Goal: Communication & Community: Answer question/provide support

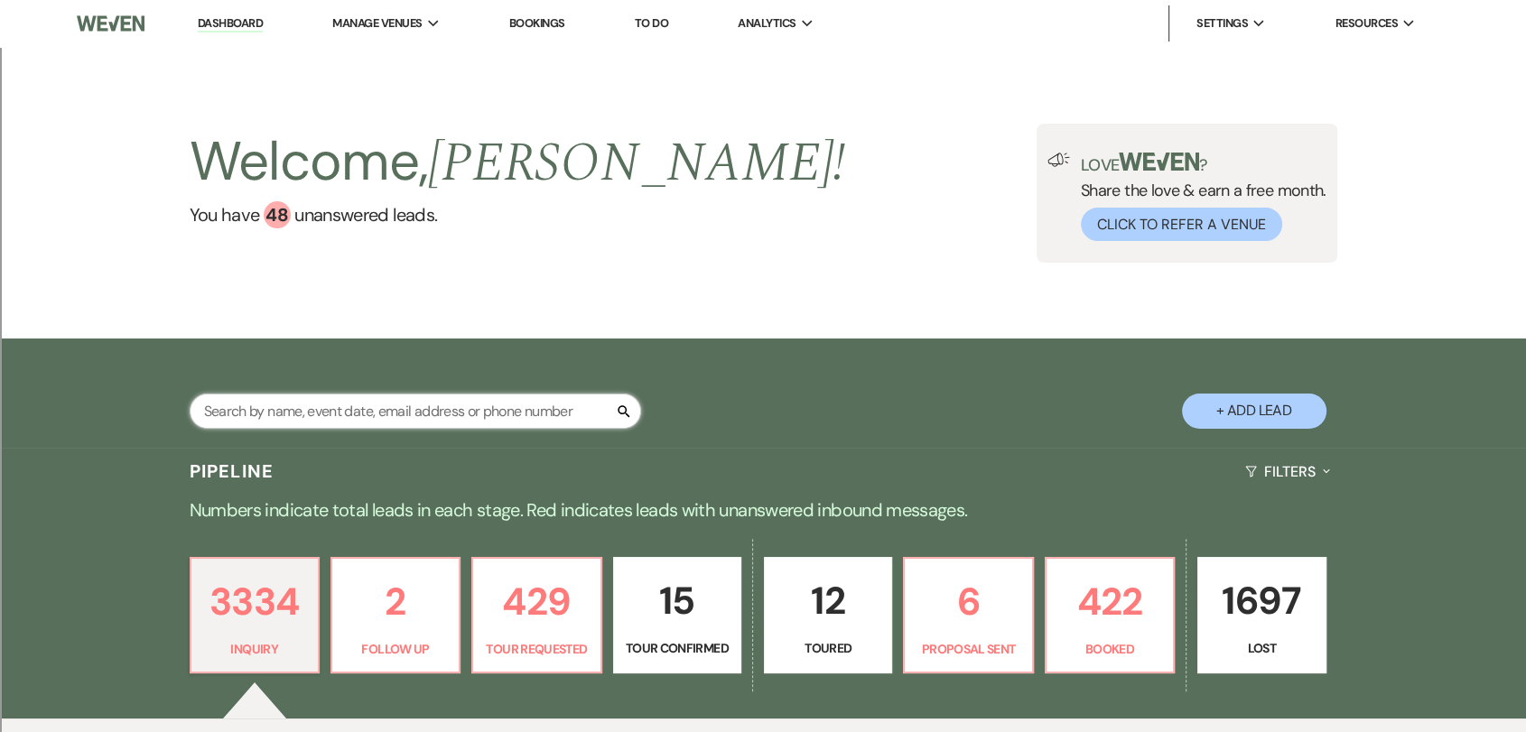
click at [363, 399] on input "text" at bounding box center [415, 411] width 451 height 35
type input "[PERSON_NAME]"
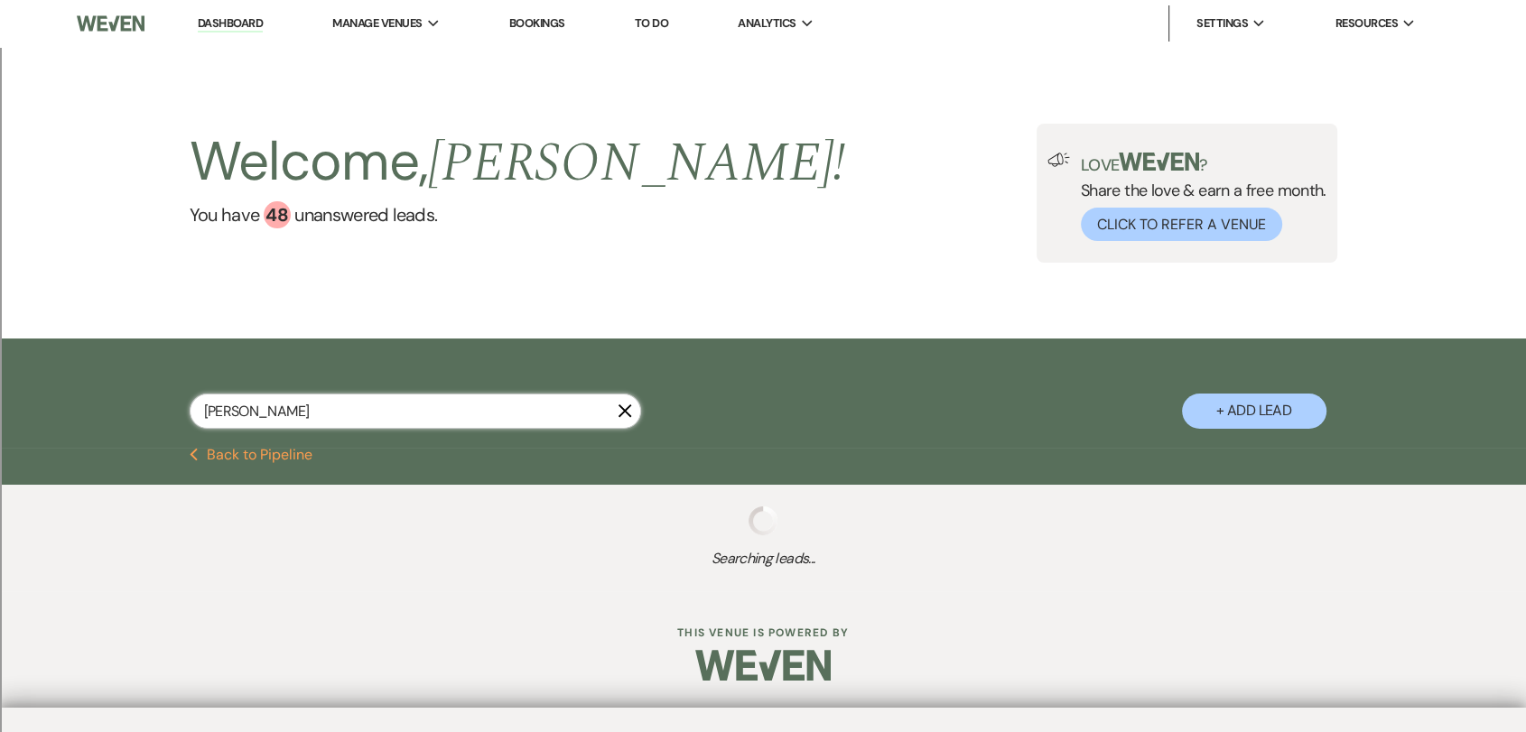
select select "8"
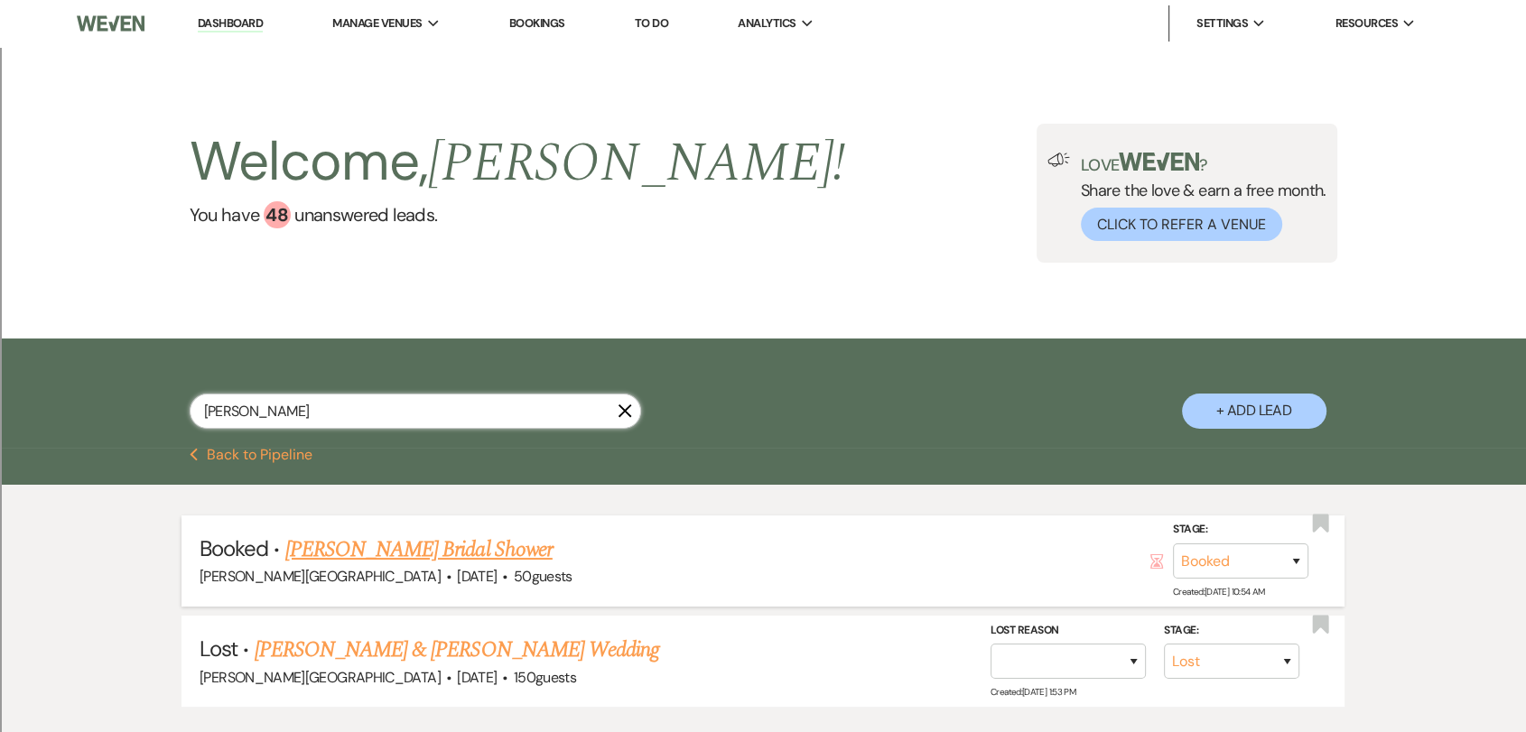
scroll to position [100, 0]
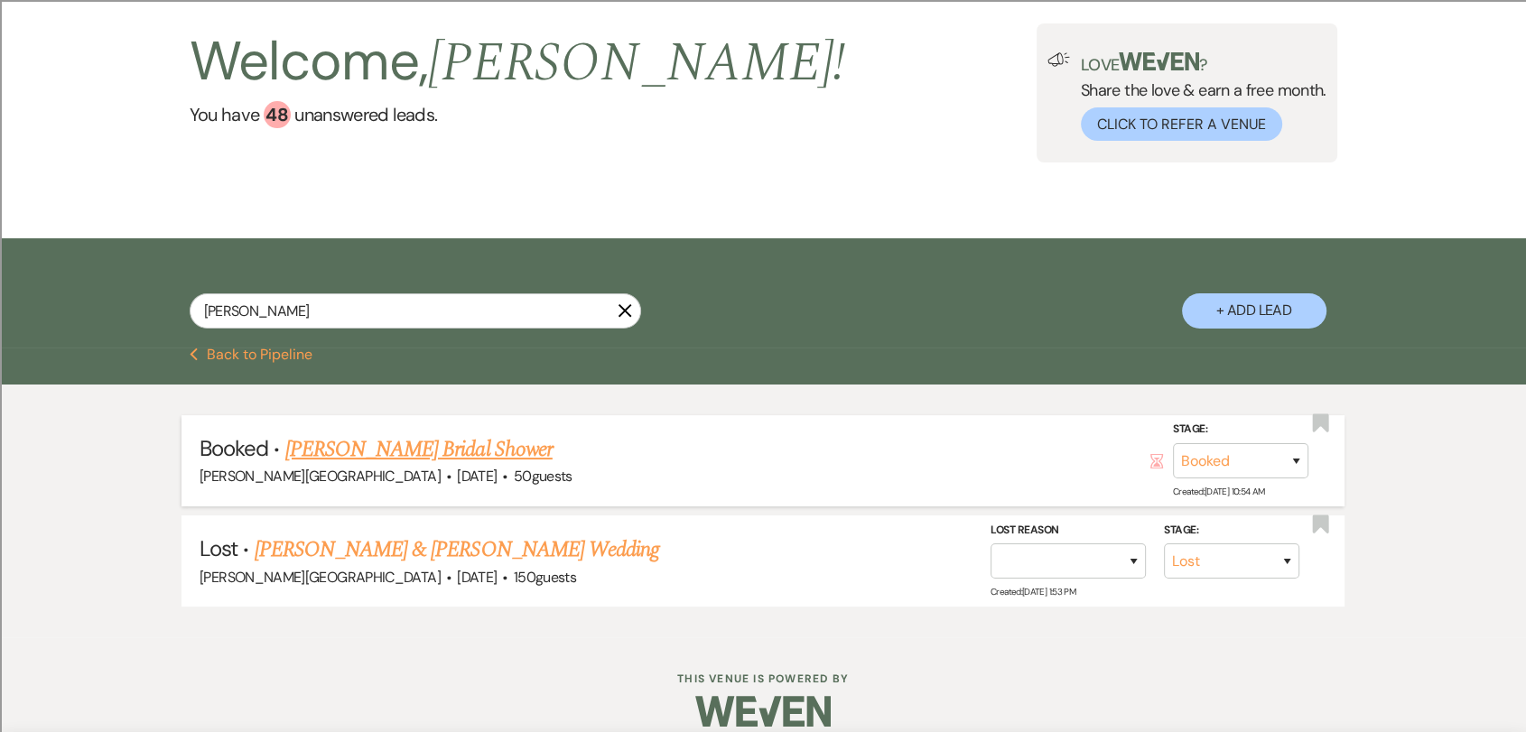
click at [433, 465] on div "Smith Farm Gardens · Aug 24, 2025 · 50 guests" at bounding box center [763, 476] width 1127 height 23
click at [432, 451] on link "[PERSON_NAME] Bridal Shower" at bounding box center [418, 449] width 267 height 33
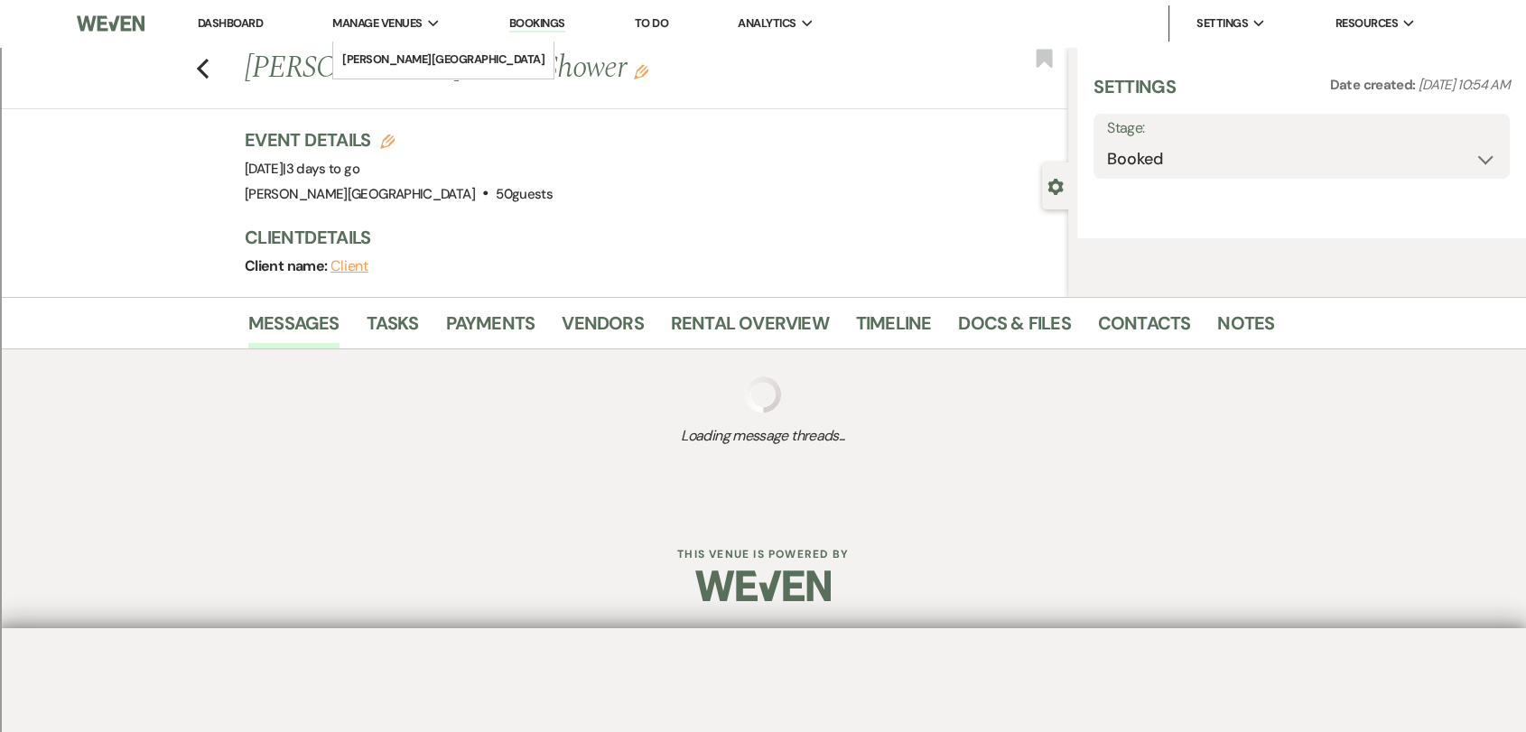
select select "5"
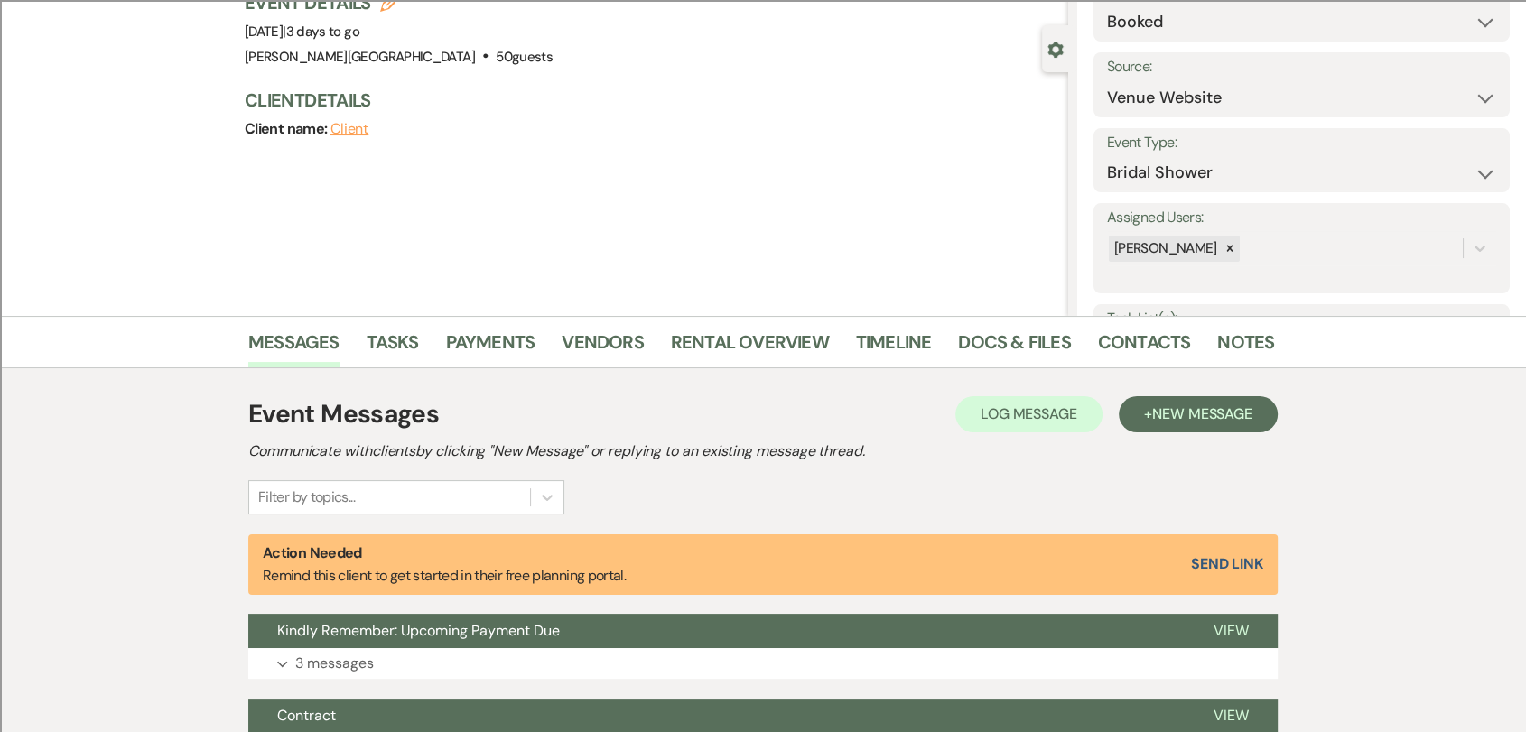
scroll to position [395, 0]
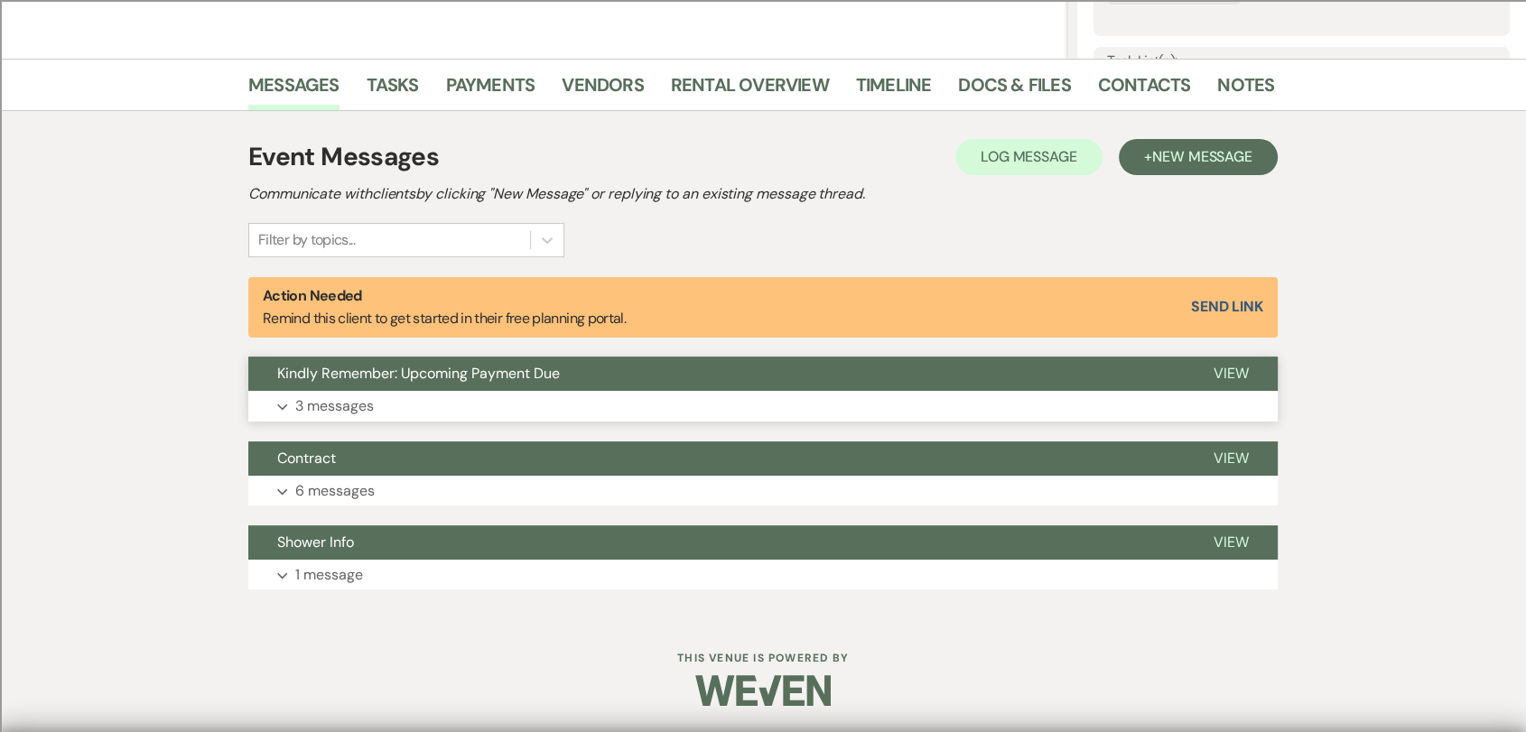
click at [994, 371] on button "Kindly Remember: Upcoming Payment Due" at bounding box center [716, 374] width 936 height 34
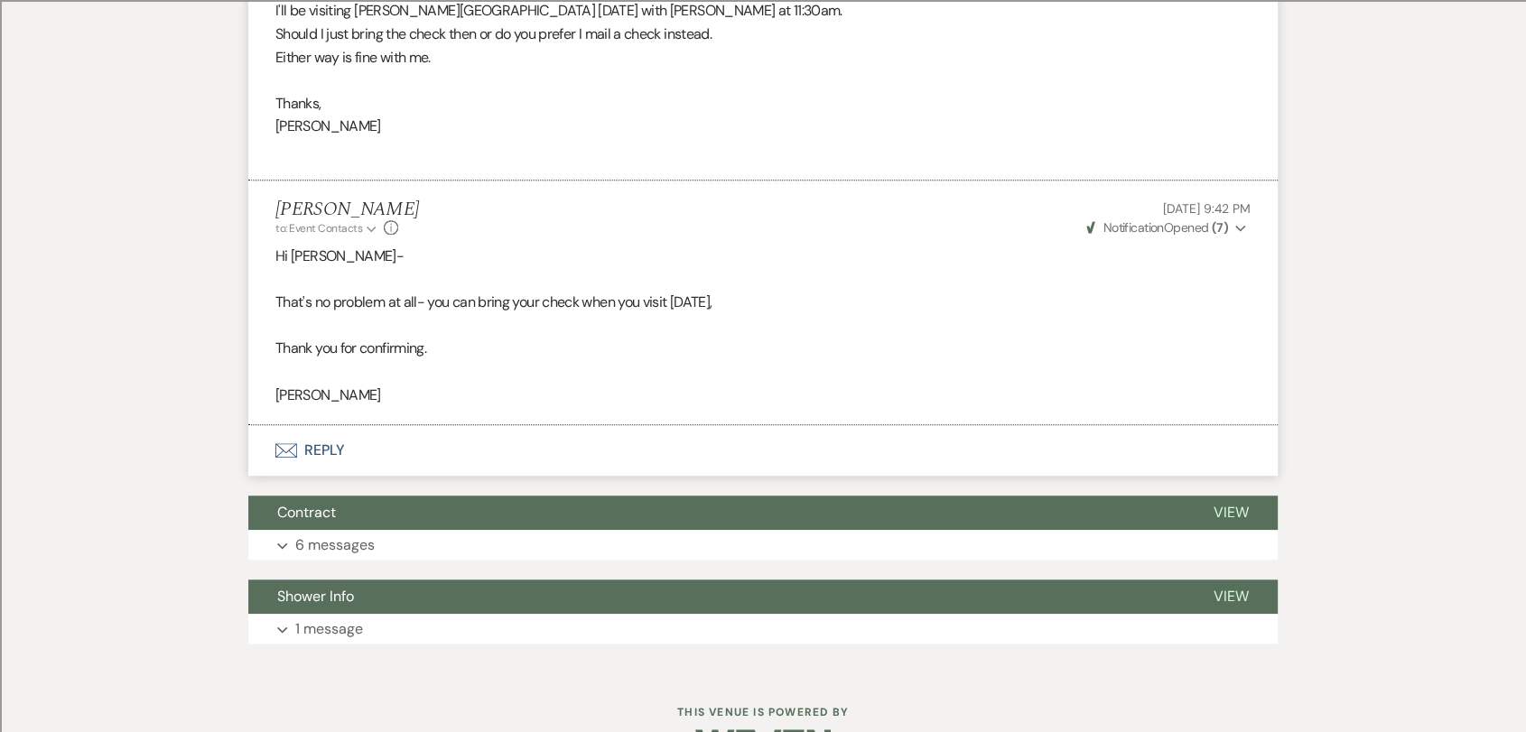
scroll to position [1434, 0]
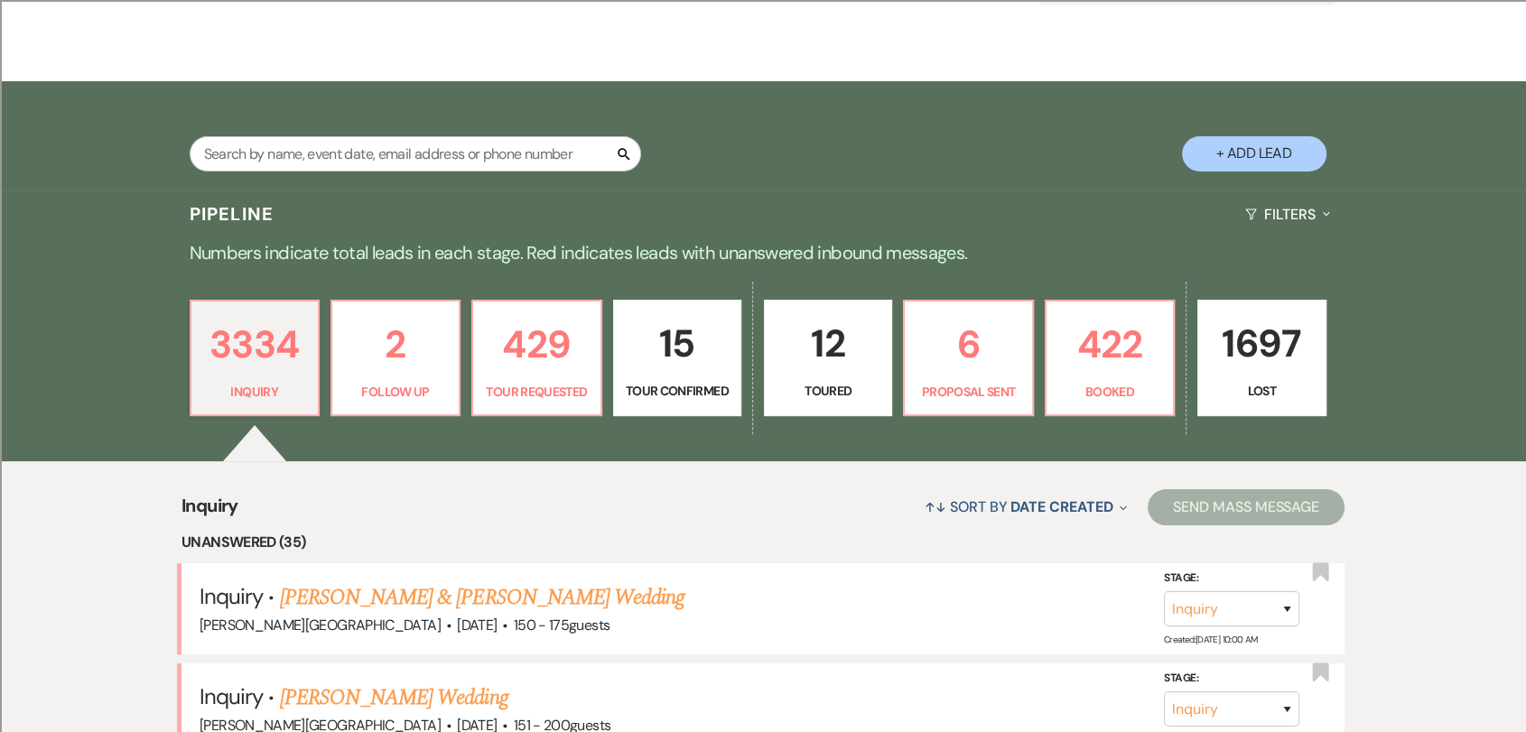
scroll to position [301, 0]
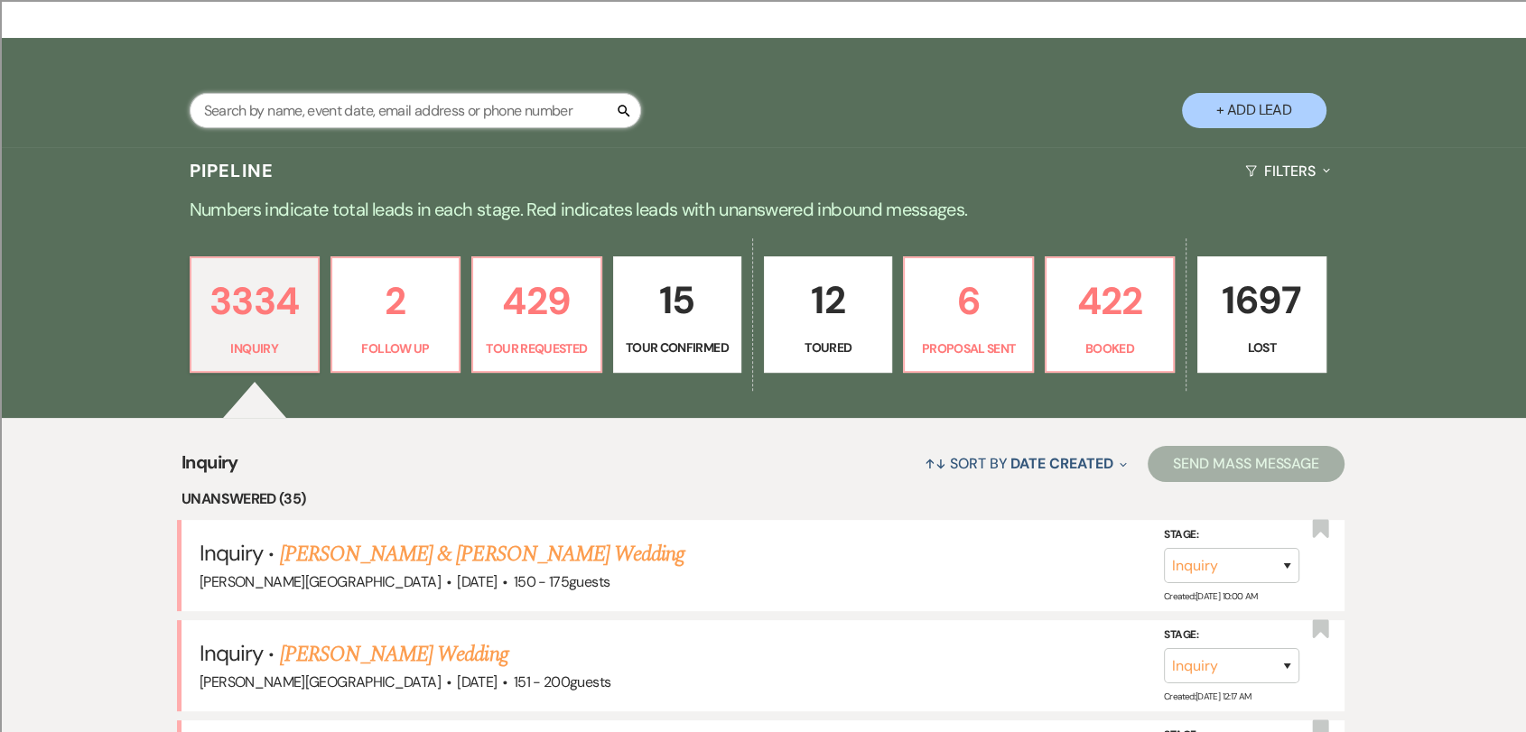
click at [491, 121] on input "text" at bounding box center [415, 110] width 451 height 35
type input "[PERSON_NAME]"
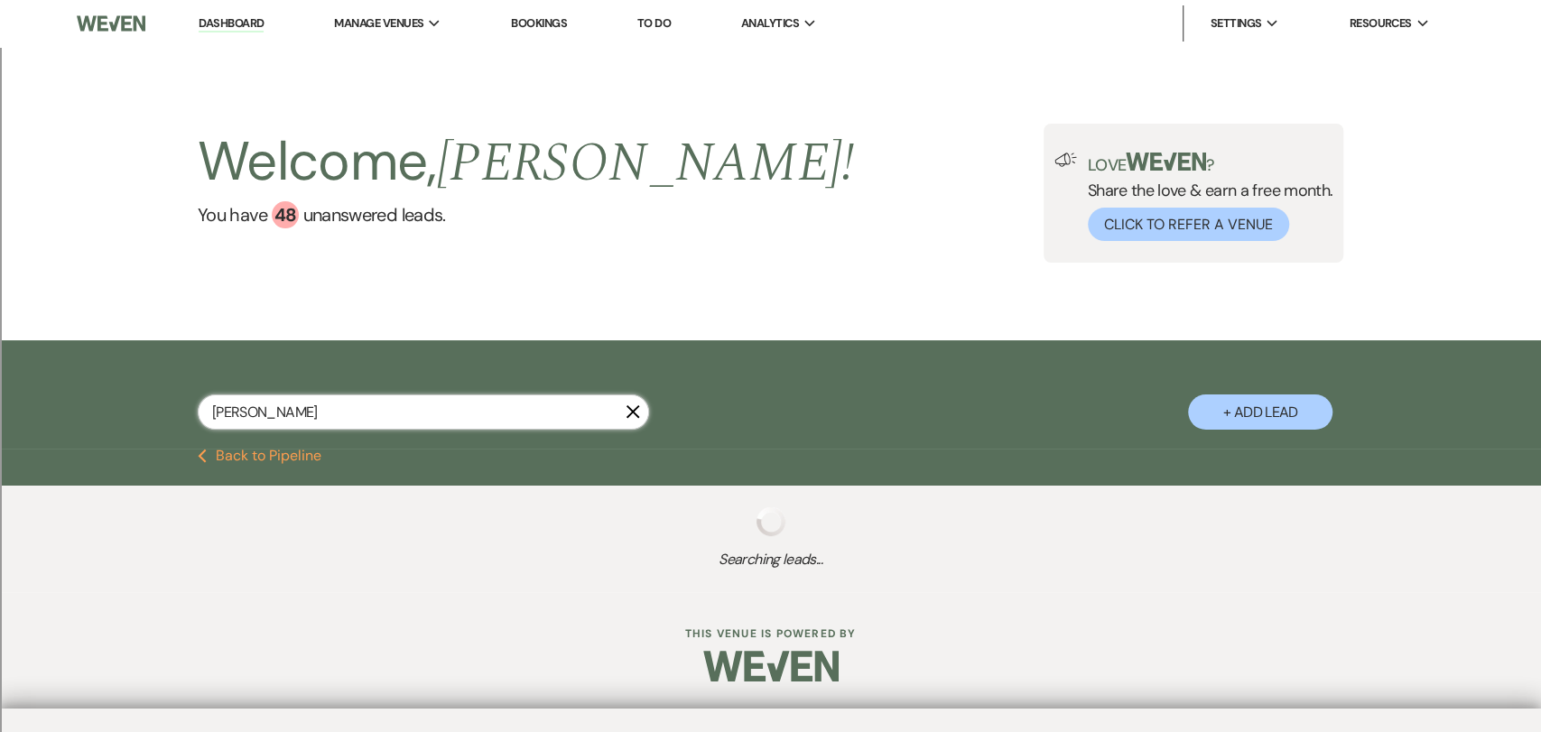
select select "8"
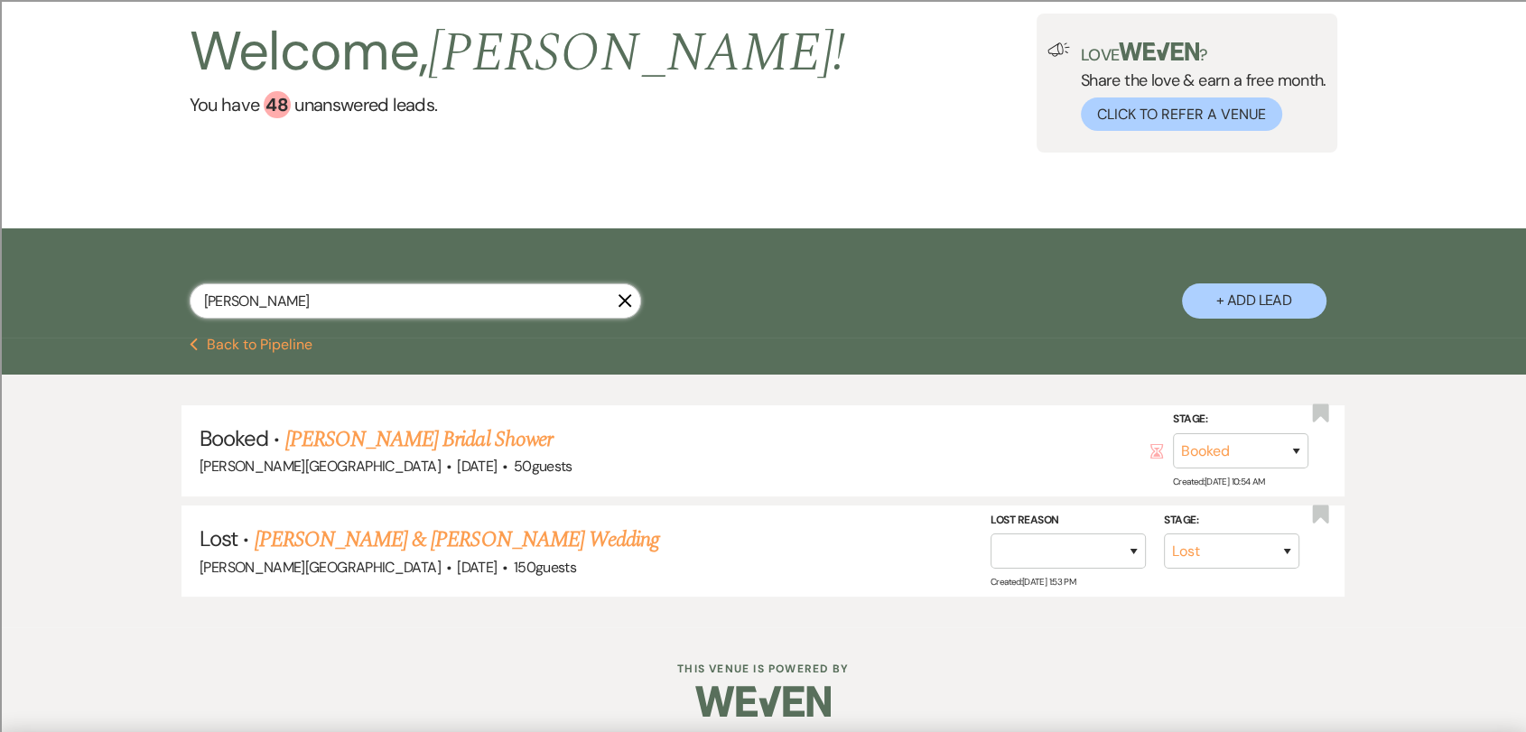
scroll to position [122, 0]
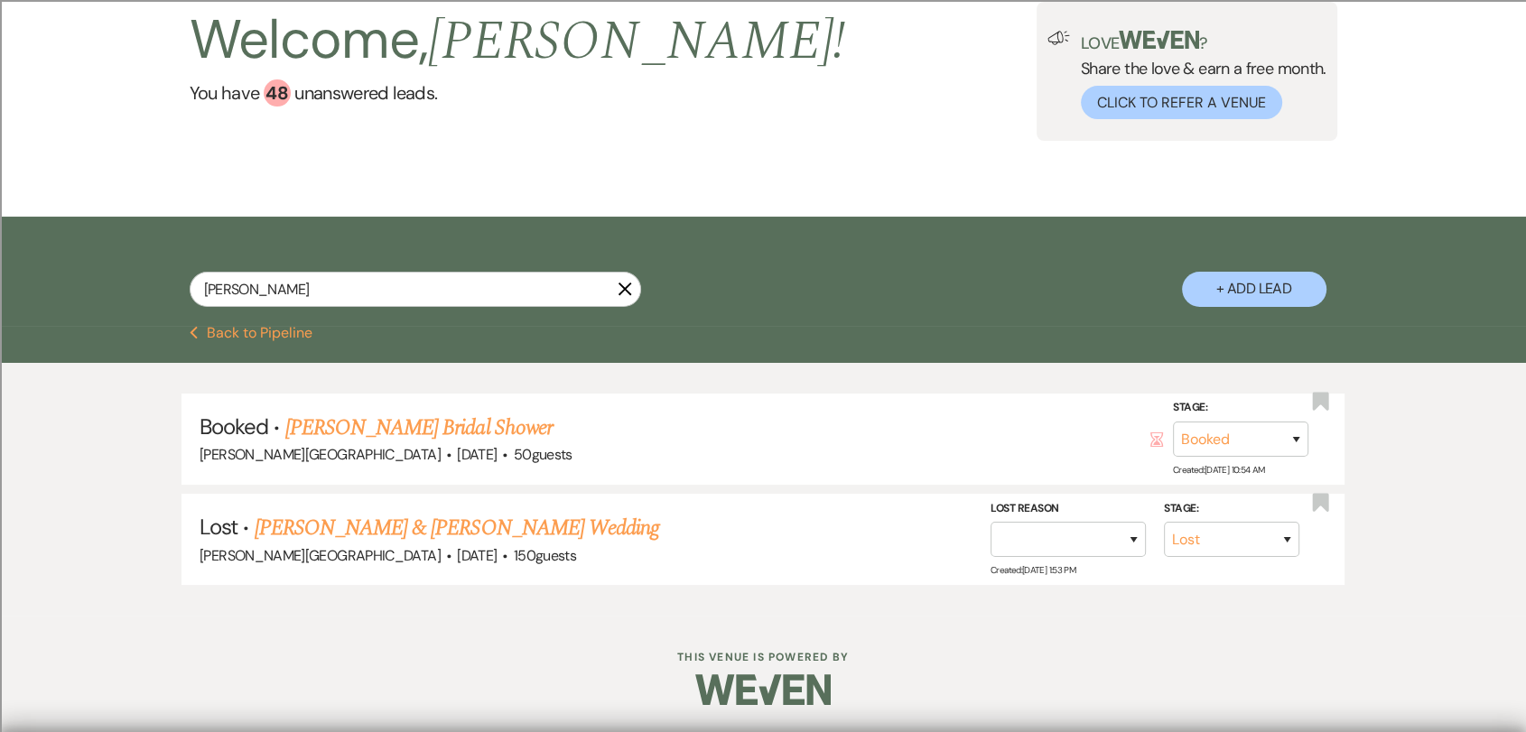
click at [420, 428] on link "[PERSON_NAME] Bridal Shower" at bounding box center [418, 428] width 267 height 33
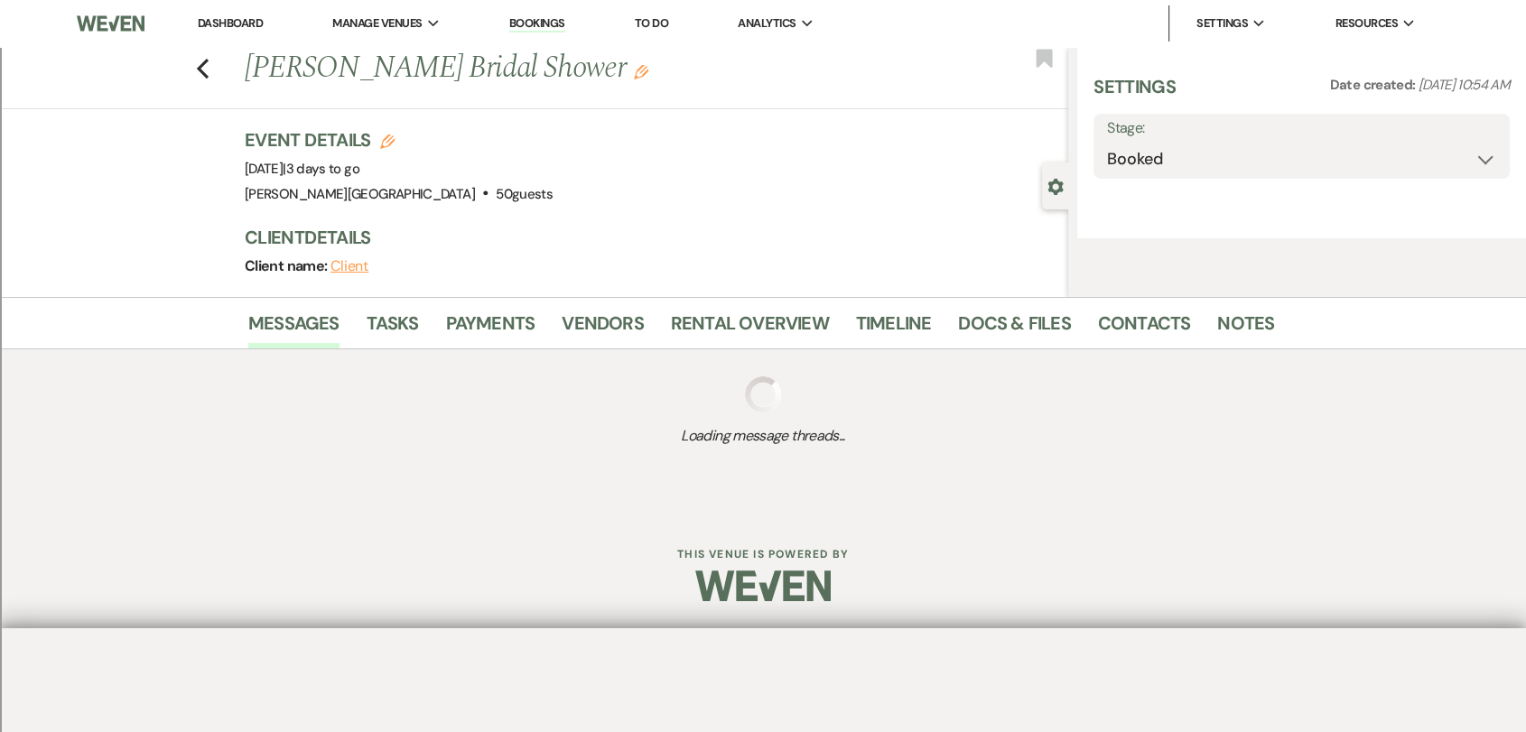
select select "5"
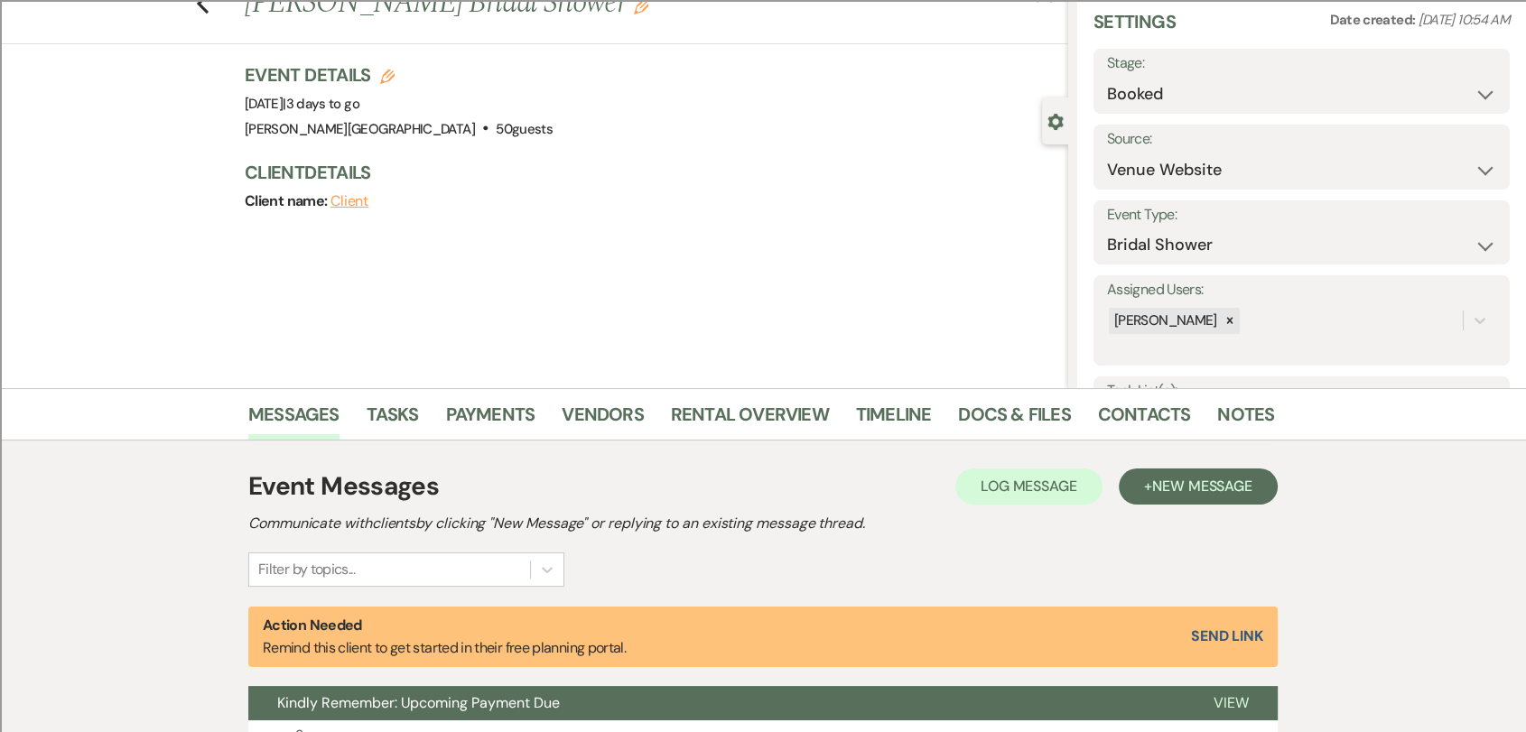
scroll to position [200, 0]
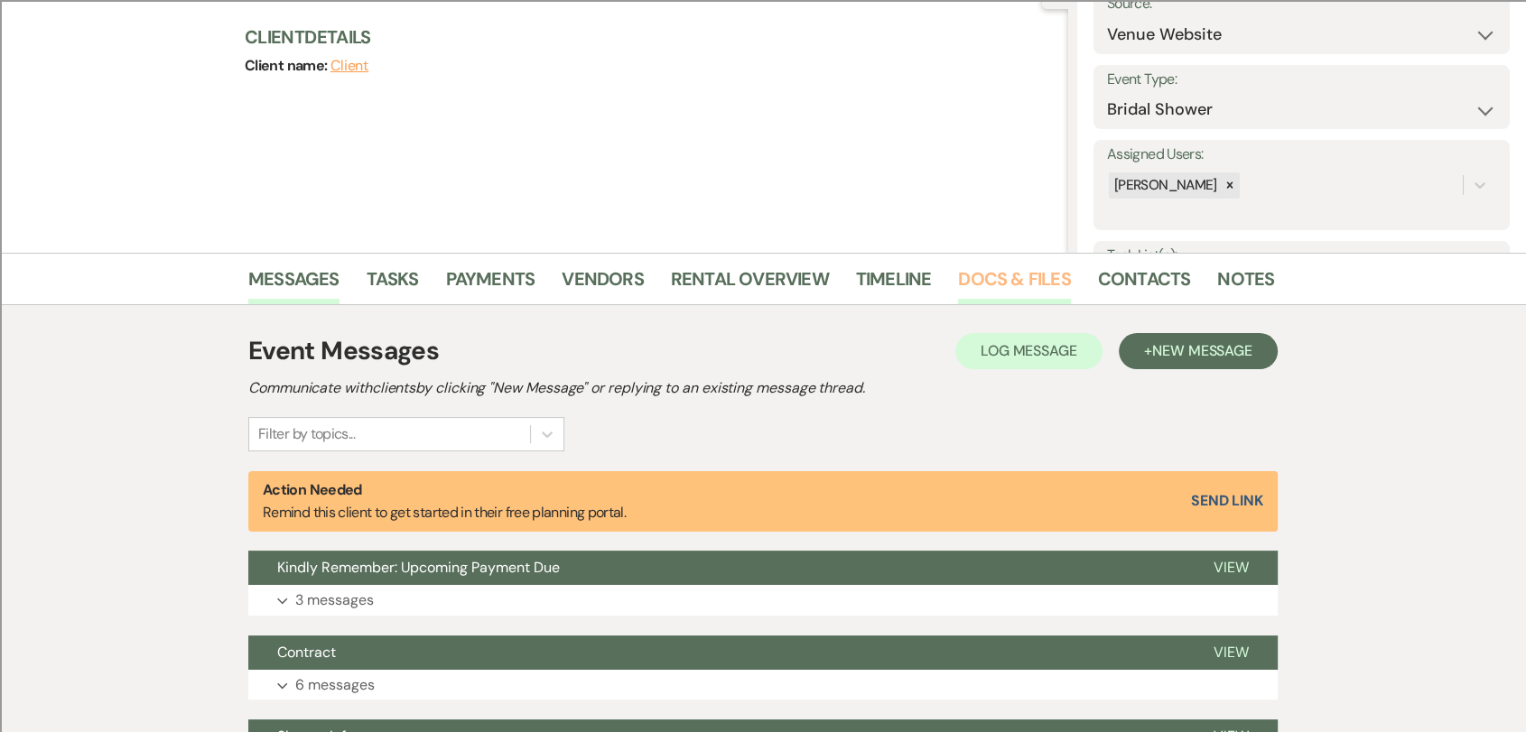
click at [1027, 272] on link "Docs & Files" at bounding box center [1014, 285] width 112 height 40
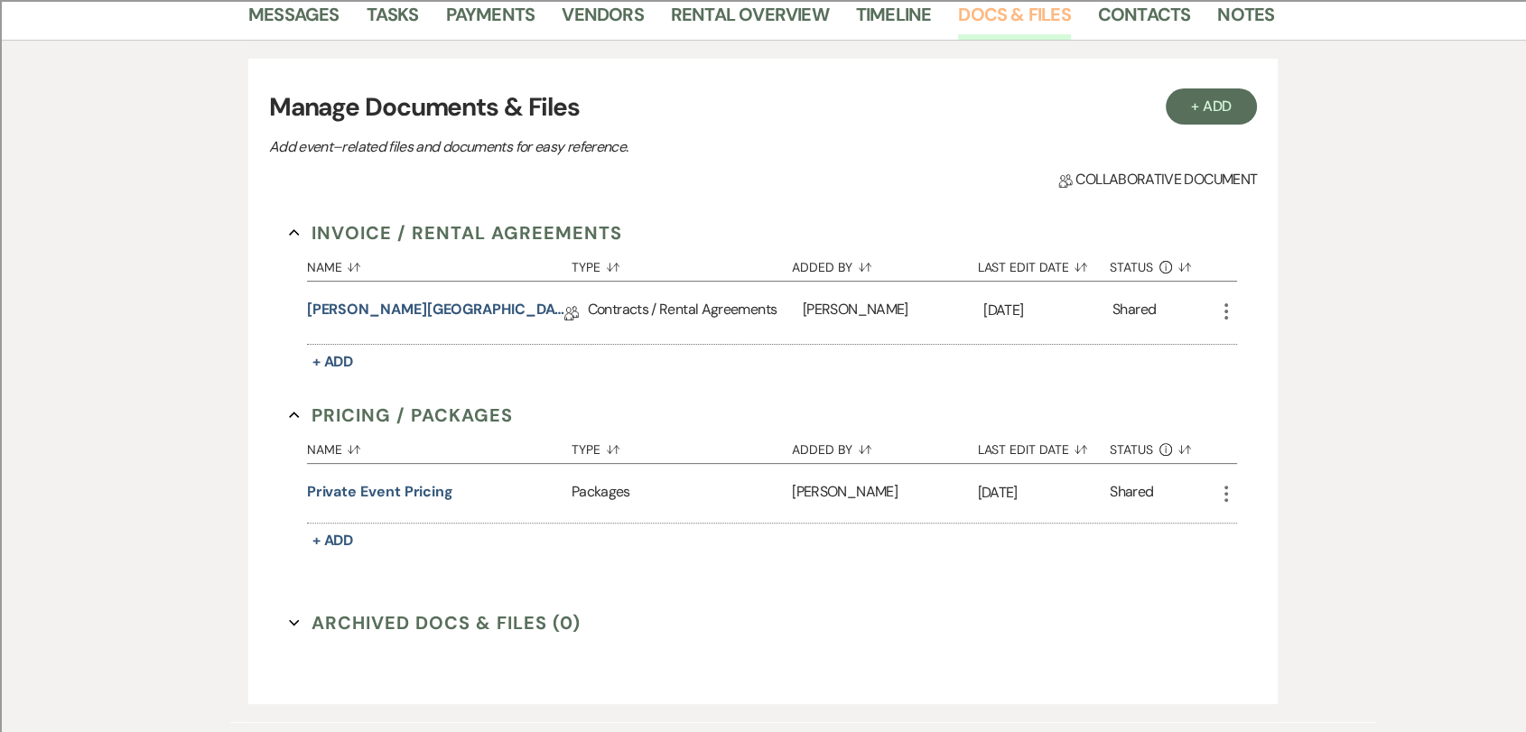
scroll to position [501, 0]
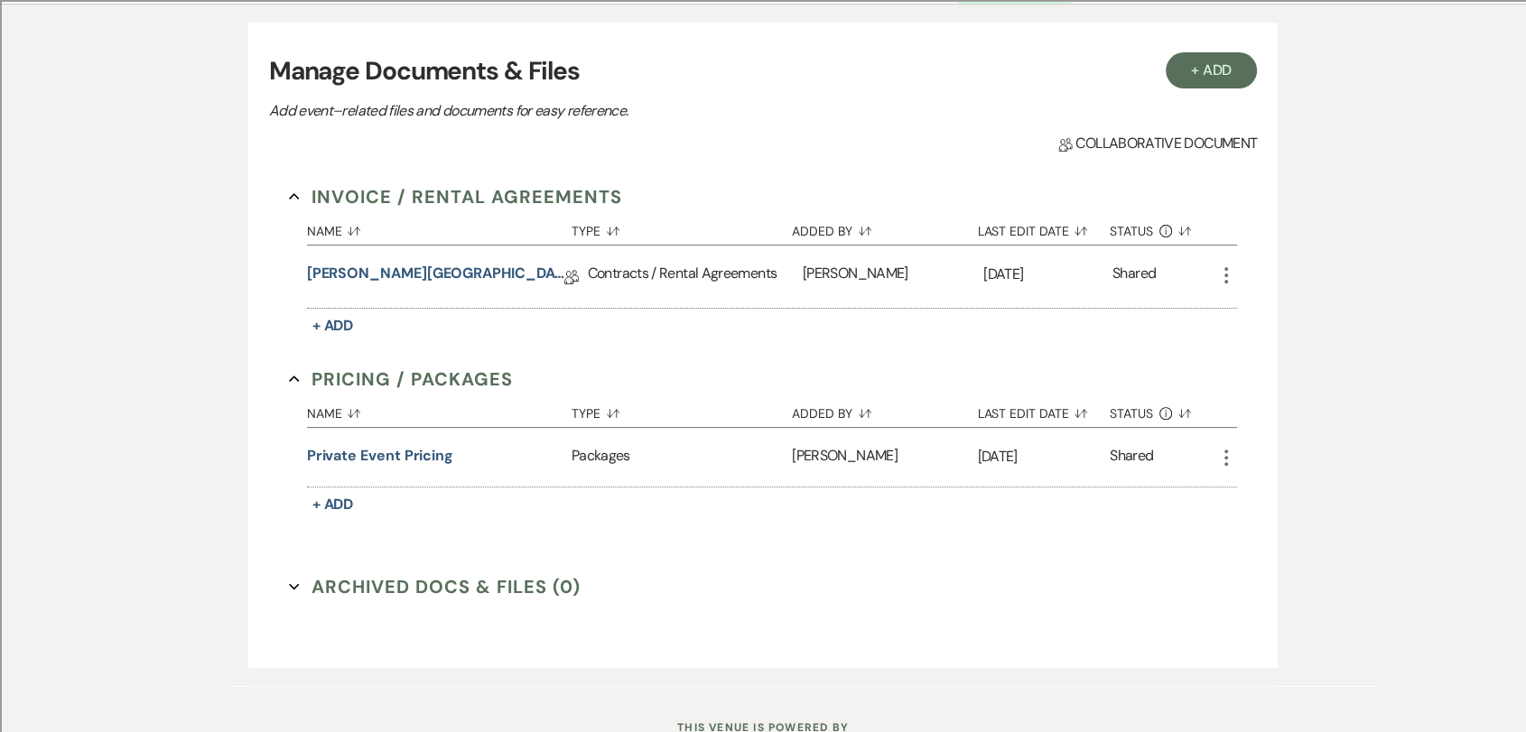
click at [1221, 274] on icon "More" at bounding box center [1226, 276] width 22 height 22
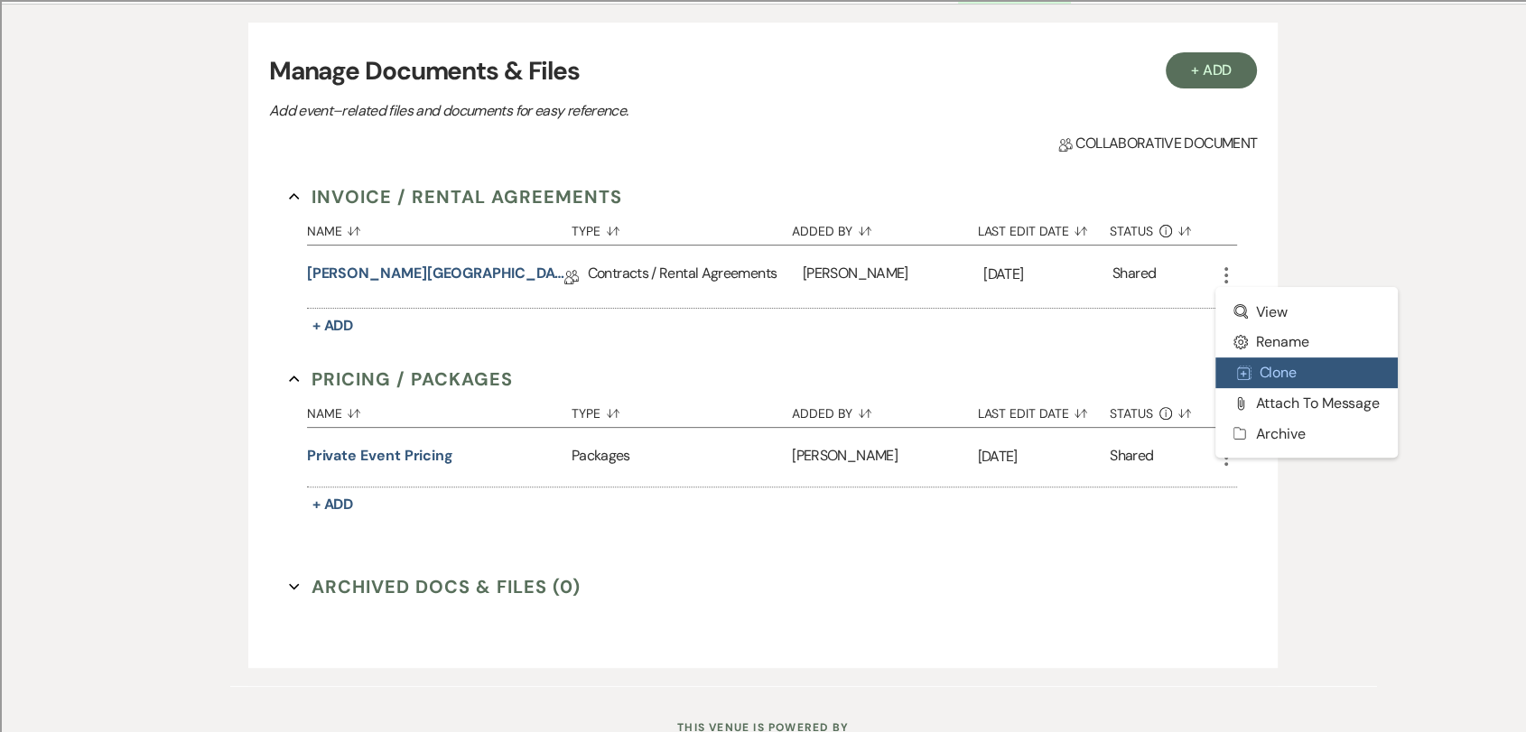
click at [1271, 380] on button "Duplicate Clone" at bounding box center [1306, 373] width 182 height 31
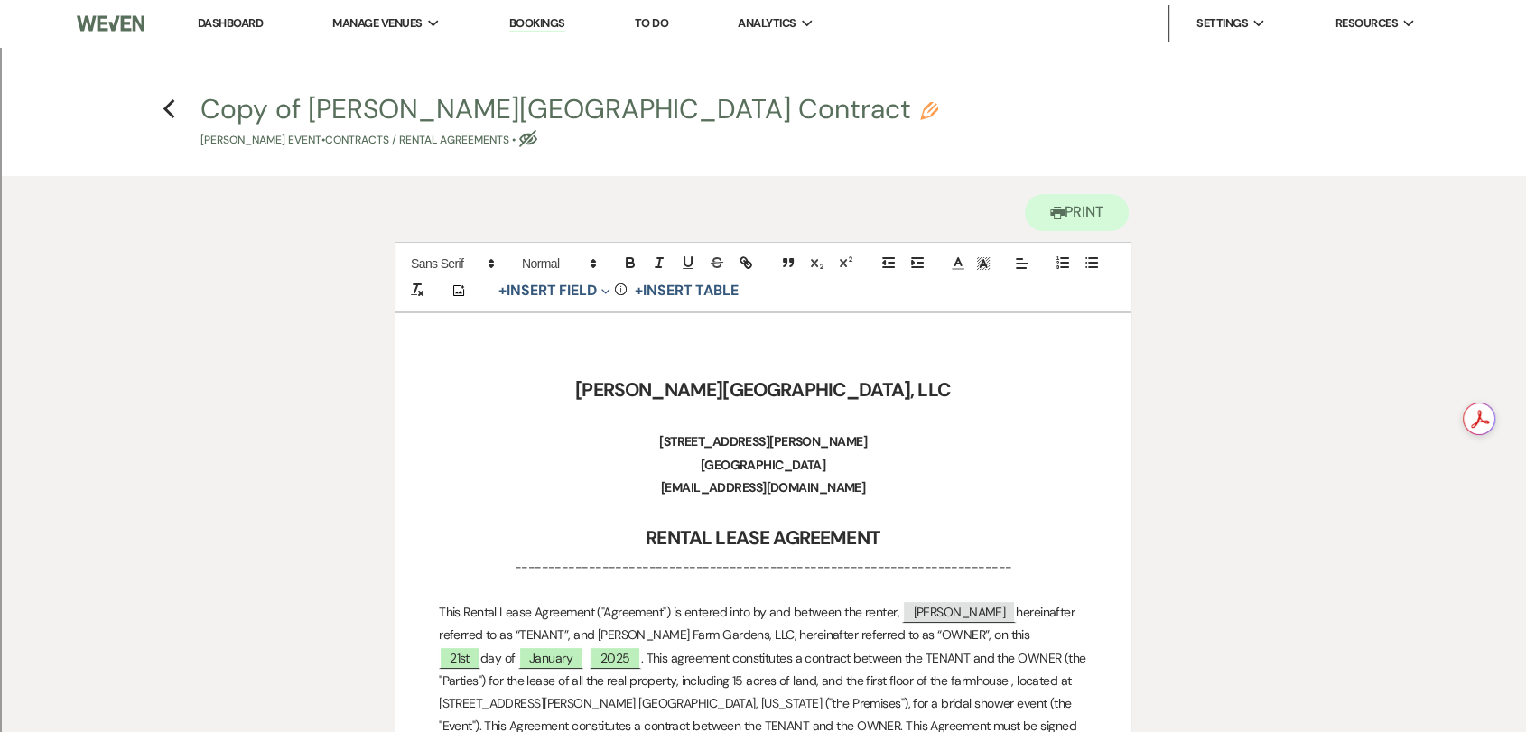
click at [267, 109] on button "Copy of [PERSON_NAME][GEOGRAPHIC_DATA] Contract Pencil [PERSON_NAME] Event • Co…" at bounding box center [569, 122] width 738 height 53
select select "10"
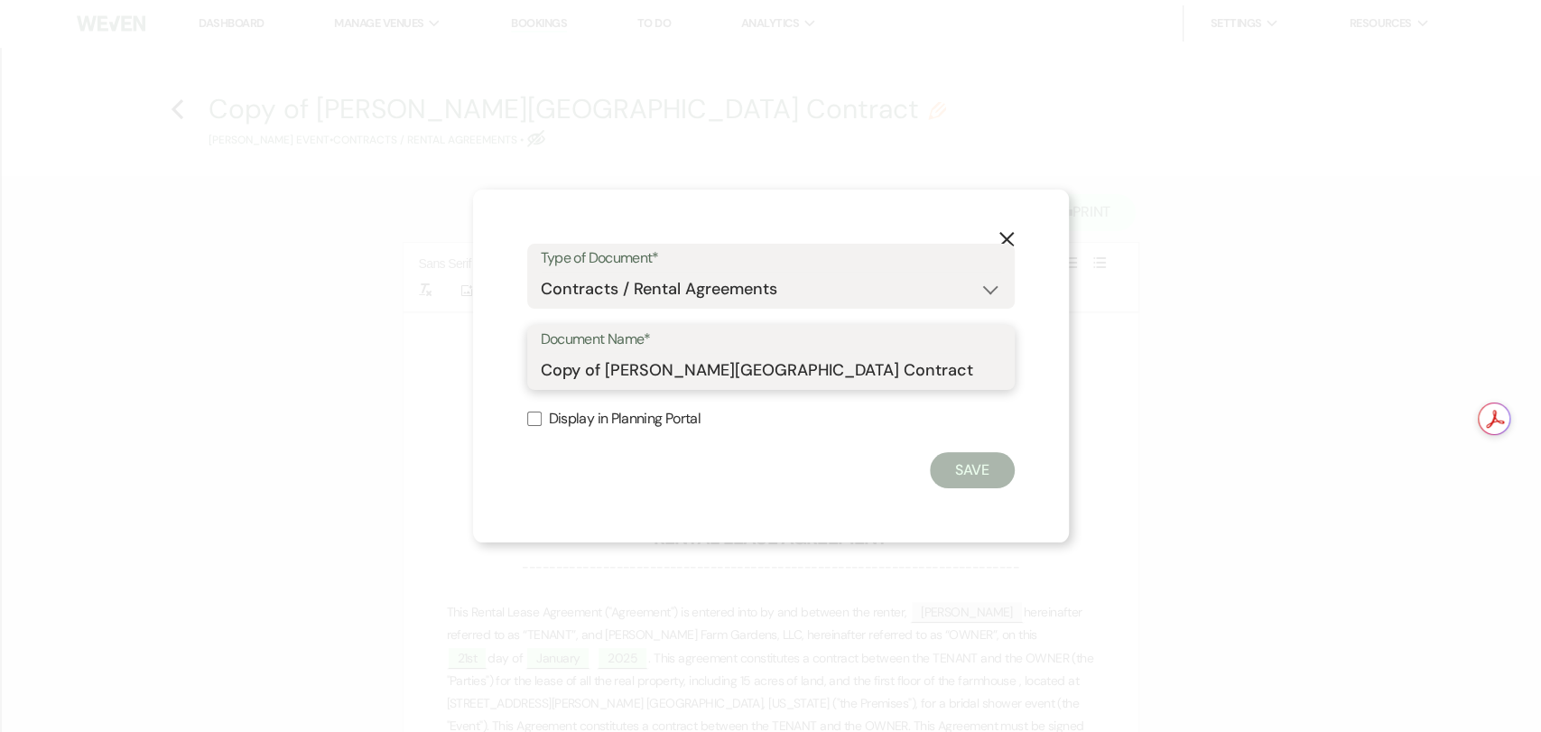
drag, startPoint x: 602, startPoint y: 369, endPoint x: 481, endPoint y: 359, distance: 121.4
click at [481, 359] on div "X Type of Document* Special Event Insurance Vendor Certificate of Insurance Con…" at bounding box center [771, 366] width 596 height 353
type input "Revised [PERSON_NAME][GEOGRAPHIC_DATA] Contract"
click at [947, 462] on button "Save" at bounding box center [972, 470] width 85 height 36
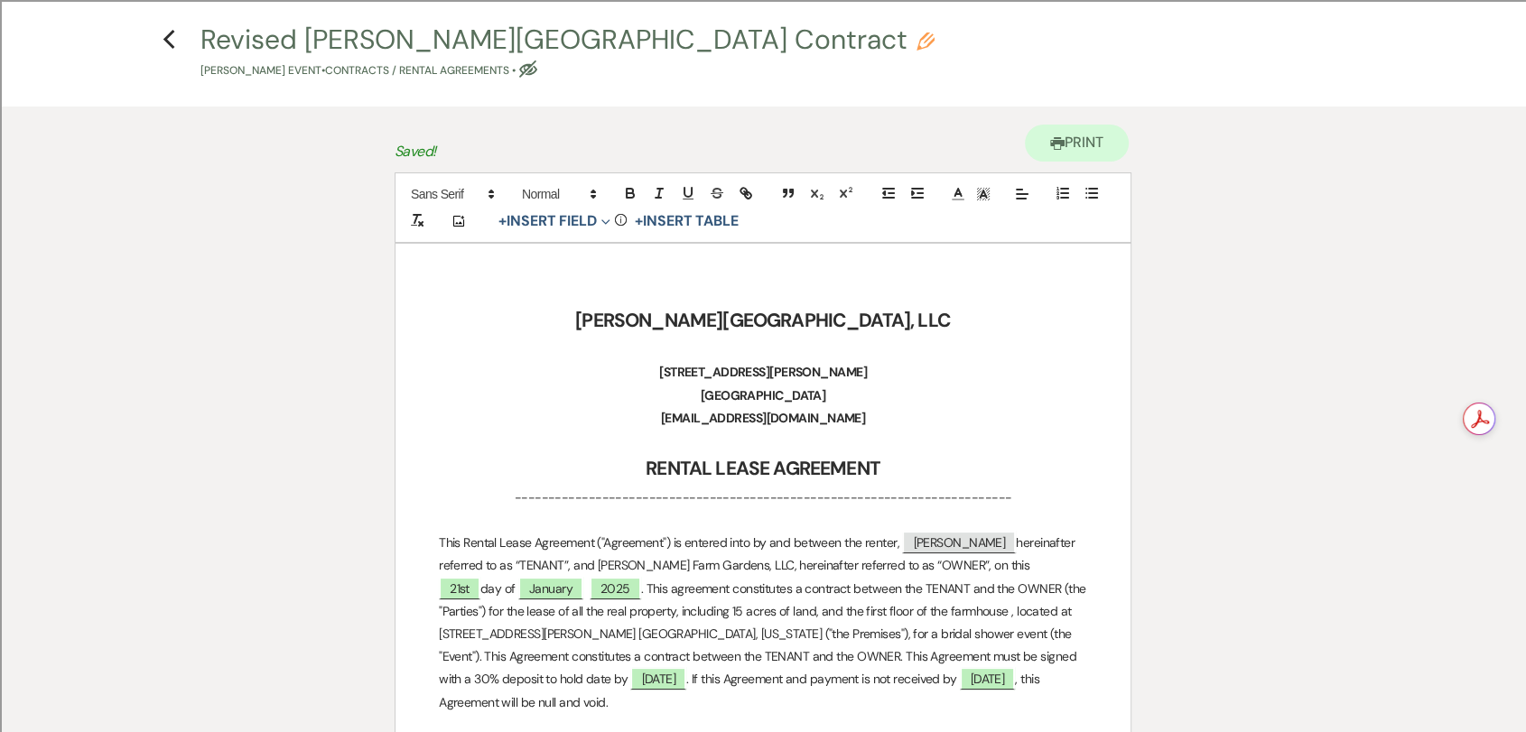
scroll to position [200, 0]
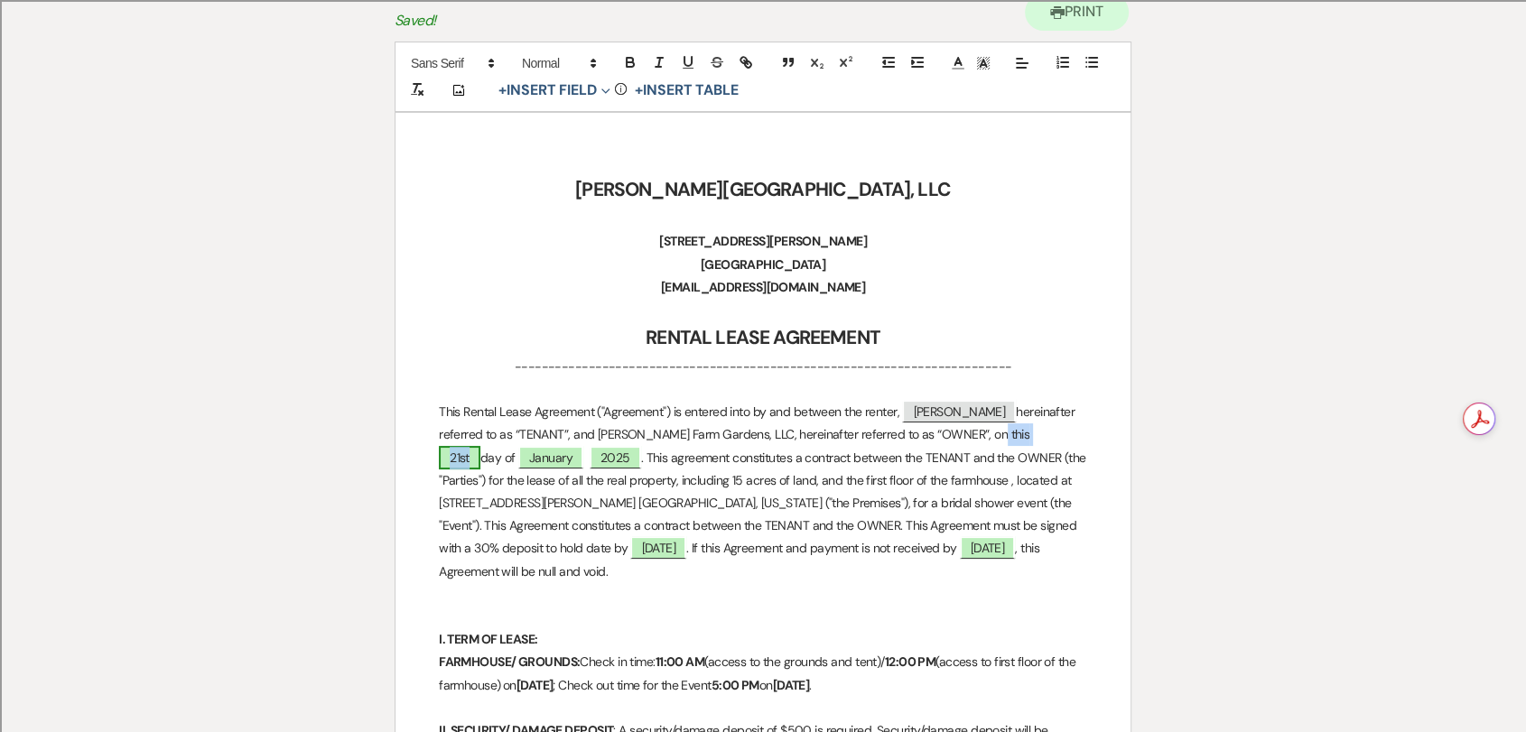
click at [480, 446] on span "21st" at bounding box center [460, 457] width 42 height 23
select select "owner"
select select "Number"
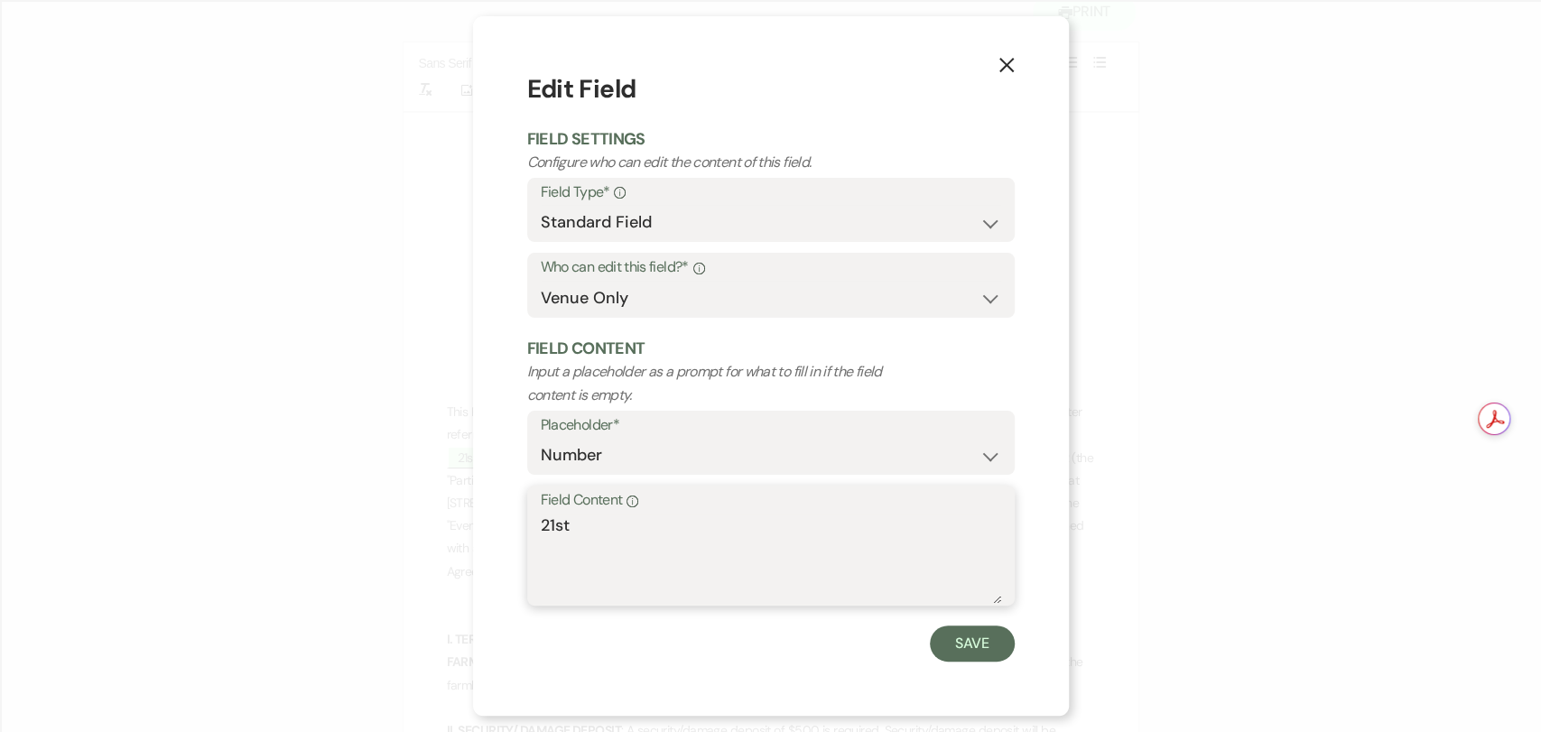
drag, startPoint x: 520, startPoint y: 533, endPoint x: 452, endPoint y: 516, distance: 69.9
click at [452, 516] on div "X Edit Field Field Settings Configure who can edit the content of this field. F…" at bounding box center [770, 366] width 1541 height 732
type textarea "20th"
click at [946, 640] on button "Save" at bounding box center [972, 644] width 85 height 36
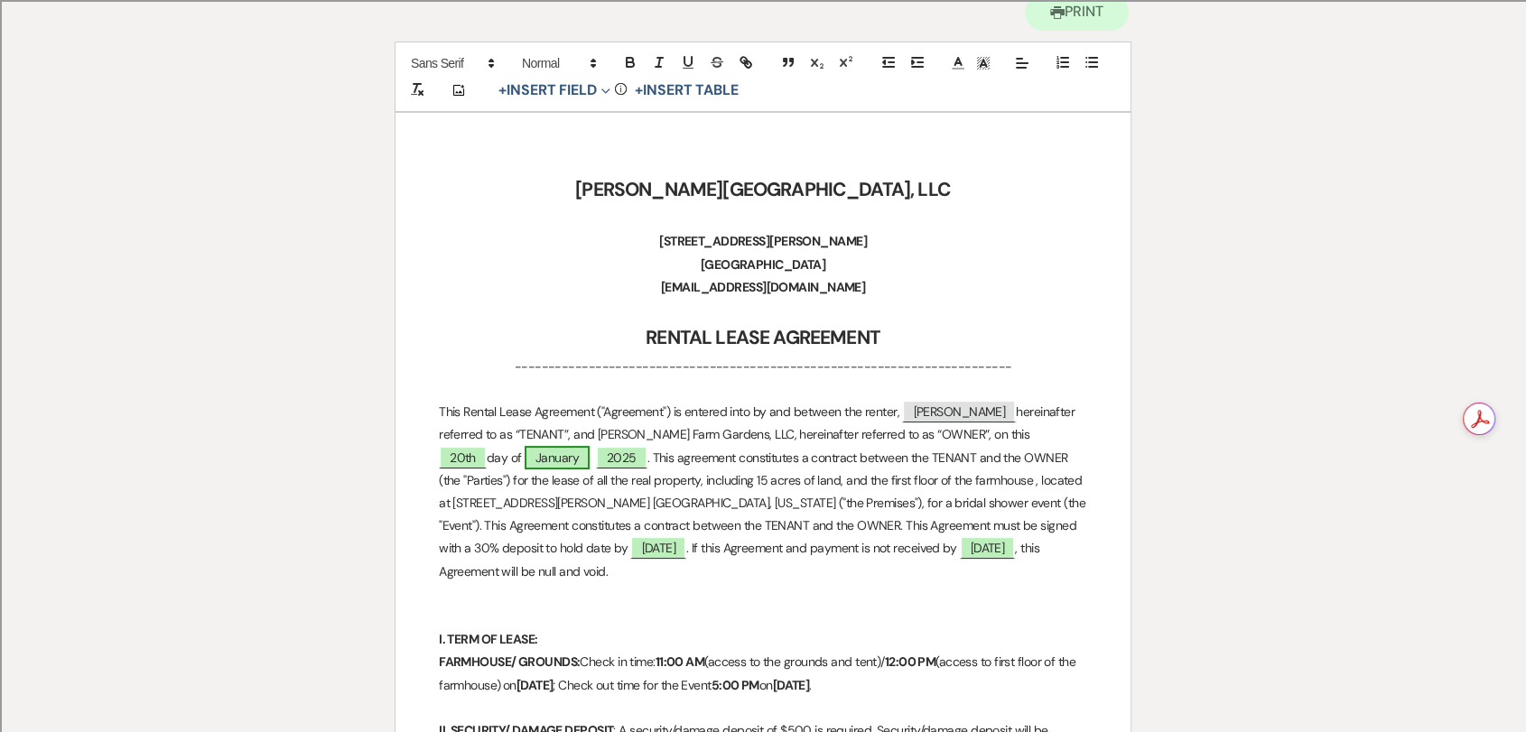
click at [525, 451] on span "January" at bounding box center [557, 457] width 65 height 23
select select "owner"
select select "custom_placeholder"
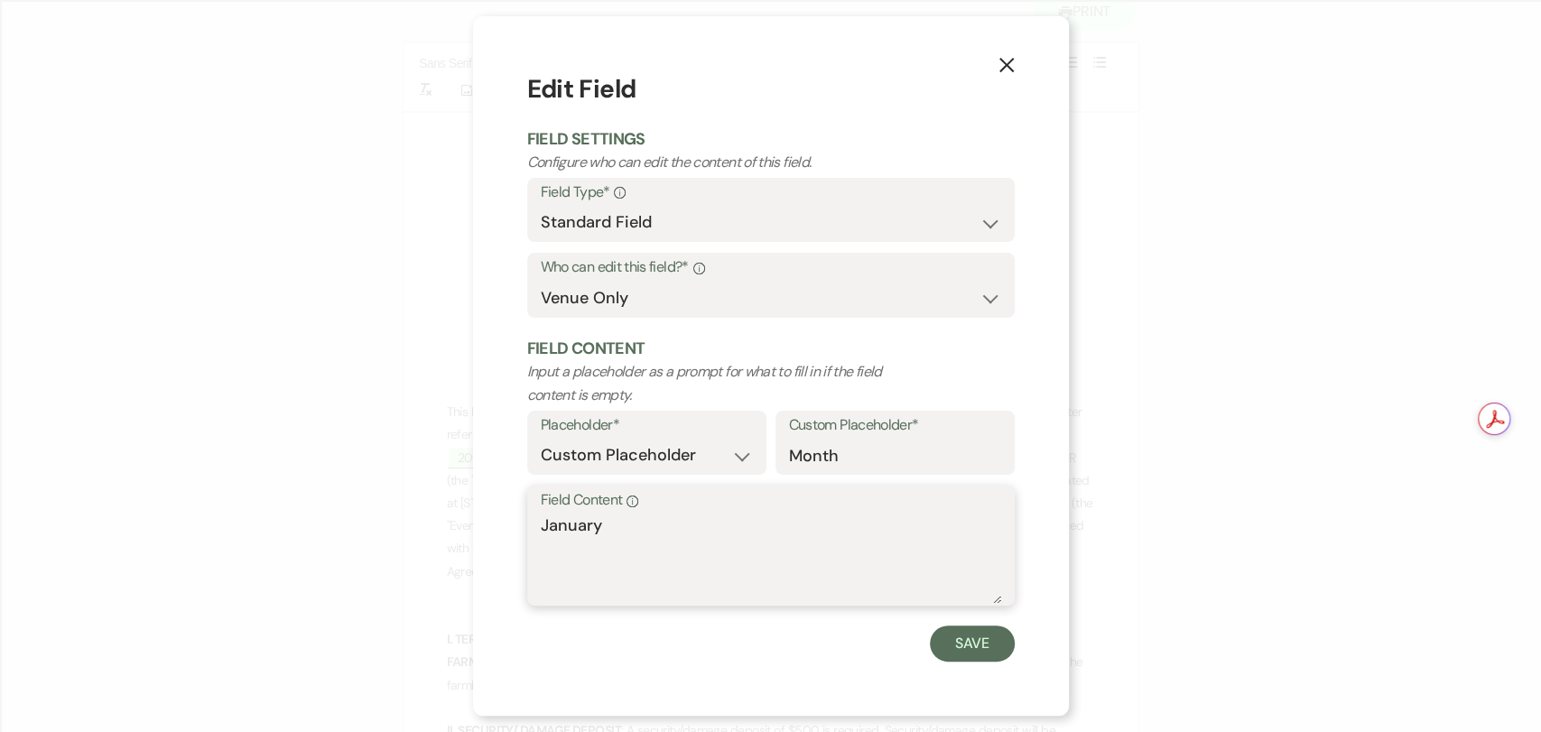
drag, startPoint x: 627, startPoint y: 534, endPoint x: 434, endPoint y: 515, distance: 194.2
click at [433, 516] on div "X Edit Field Field Settings Configure who can edit the content of this field. F…" at bounding box center [770, 366] width 1541 height 732
type textarea "August"
click at [989, 646] on button "Save" at bounding box center [972, 644] width 85 height 36
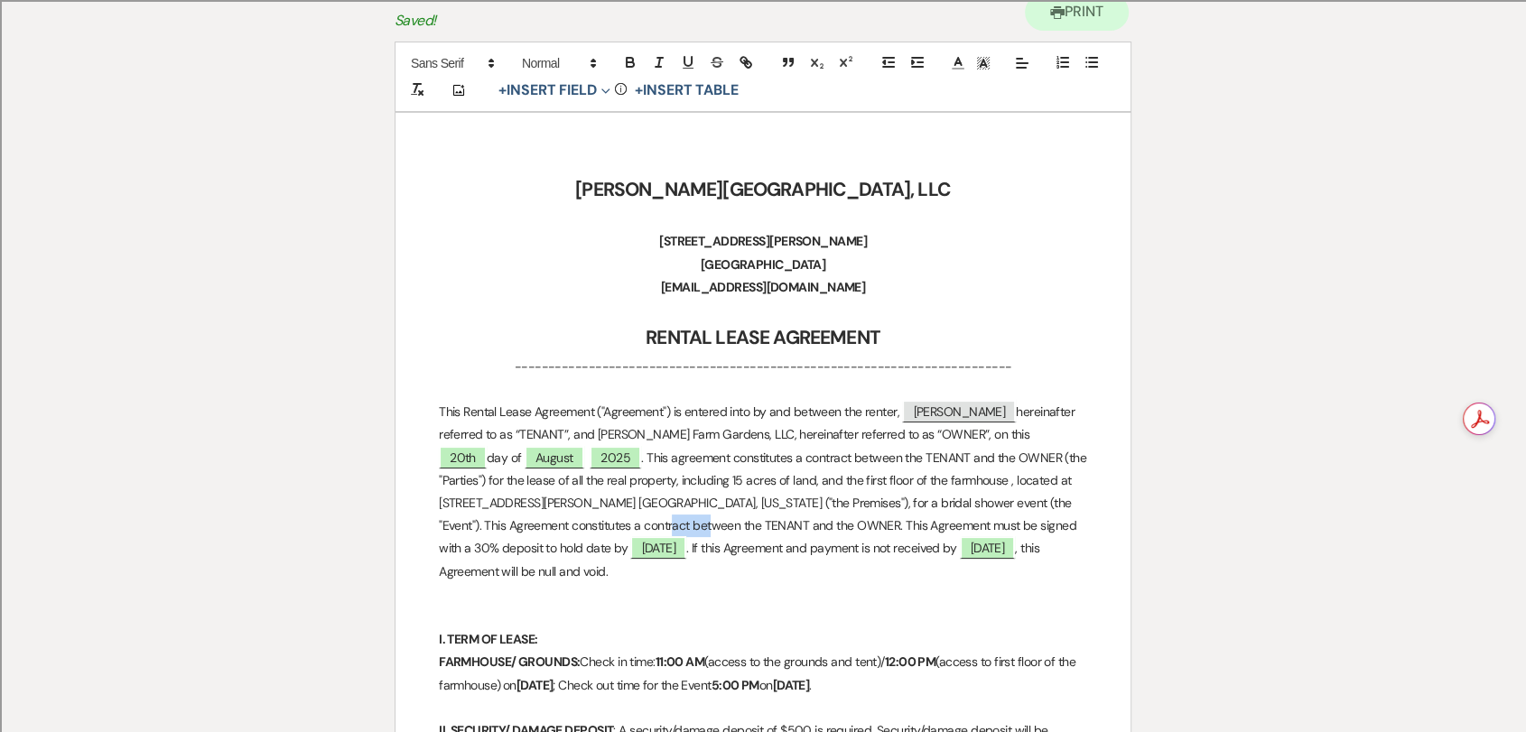
drag, startPoint x: 722, startPoint y: 598, endPoint x: 596, endPoint y: 516, distance: 150.7
click at [881, 506] on p "This Rental Lease Agreement ("Agreement") is entered into by and between the re…" at bounding box center [763, 492] width 648 height 182
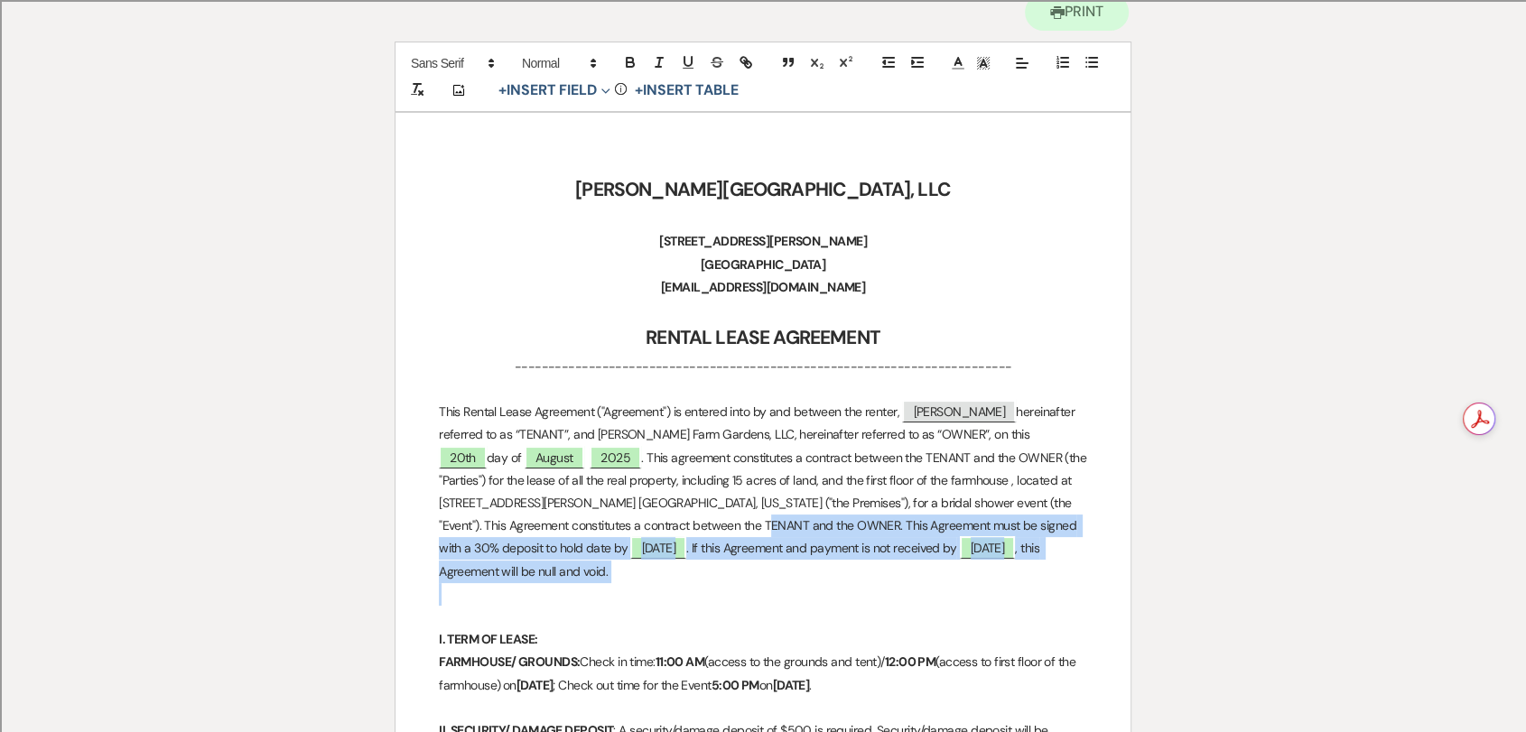
drag, startPoint x: 699, startPoint y: 527, endPoint x: 771, endPoint y: 587, distance: 93.6
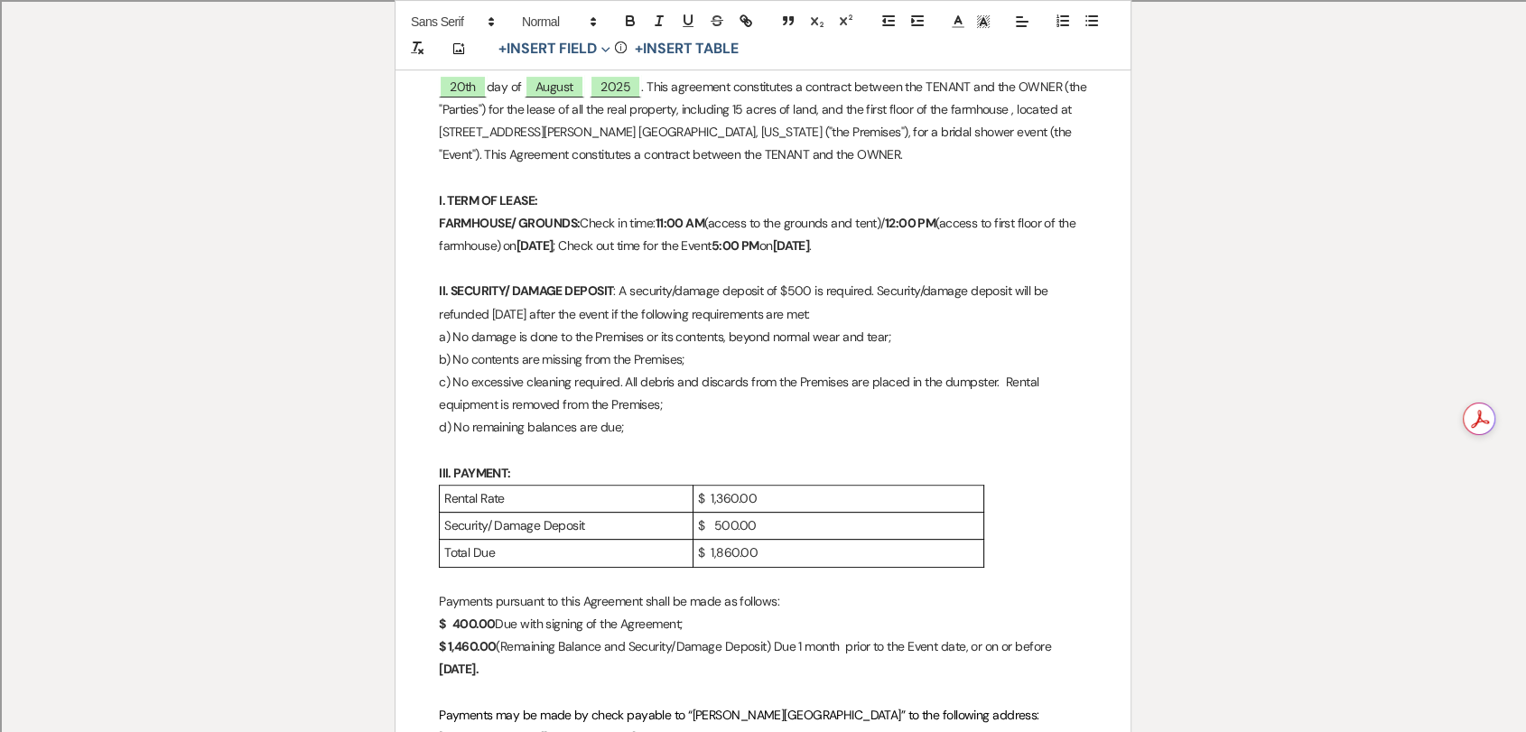
scroll to position [601, 0]
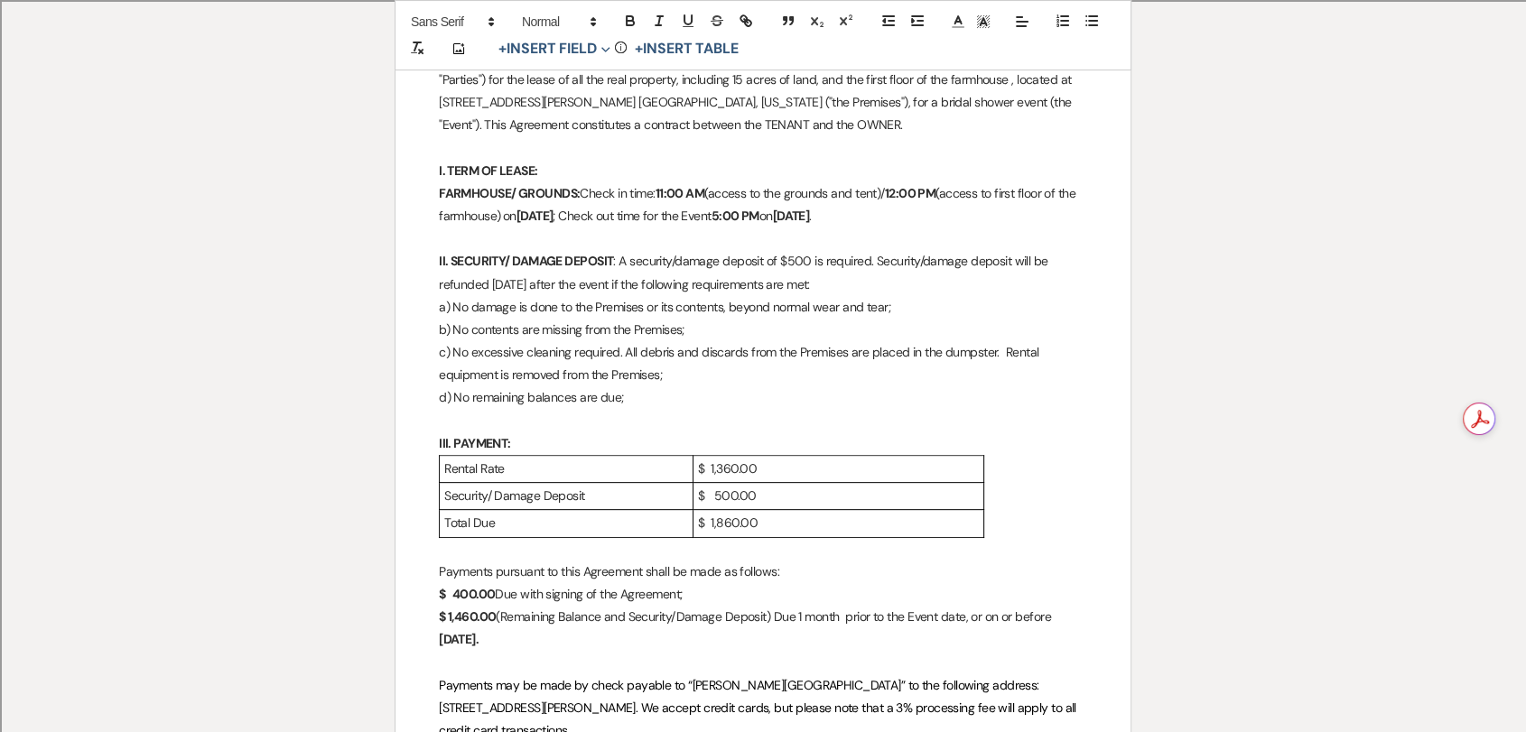
click at [766, 478] on p "$ 1,360.00" at bounding box center [838, 469] width 281 height 23
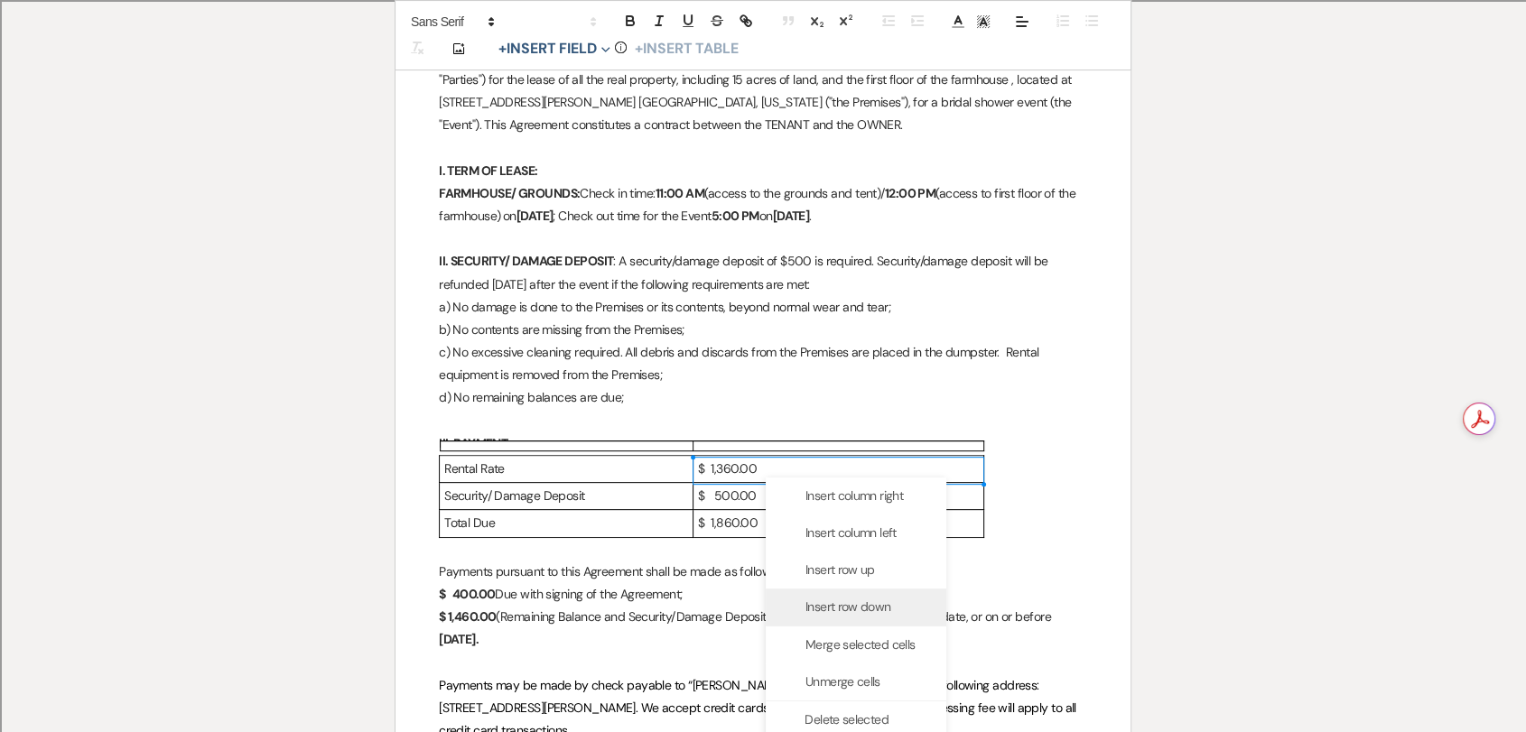
click at [836, 593] on div "Insert row down" at bounding box center [856, 607] width 181 height 37
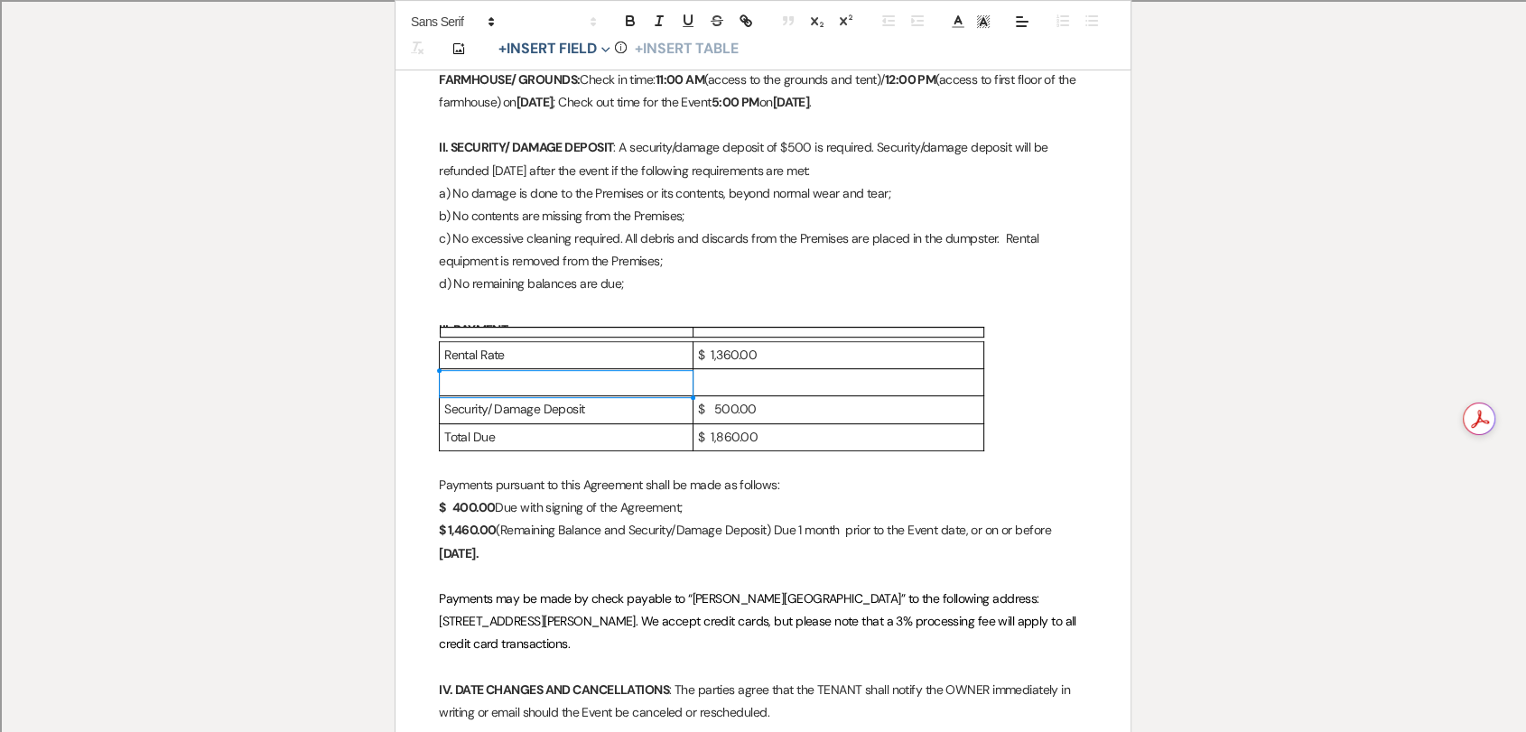
scroll to position [728, 0]
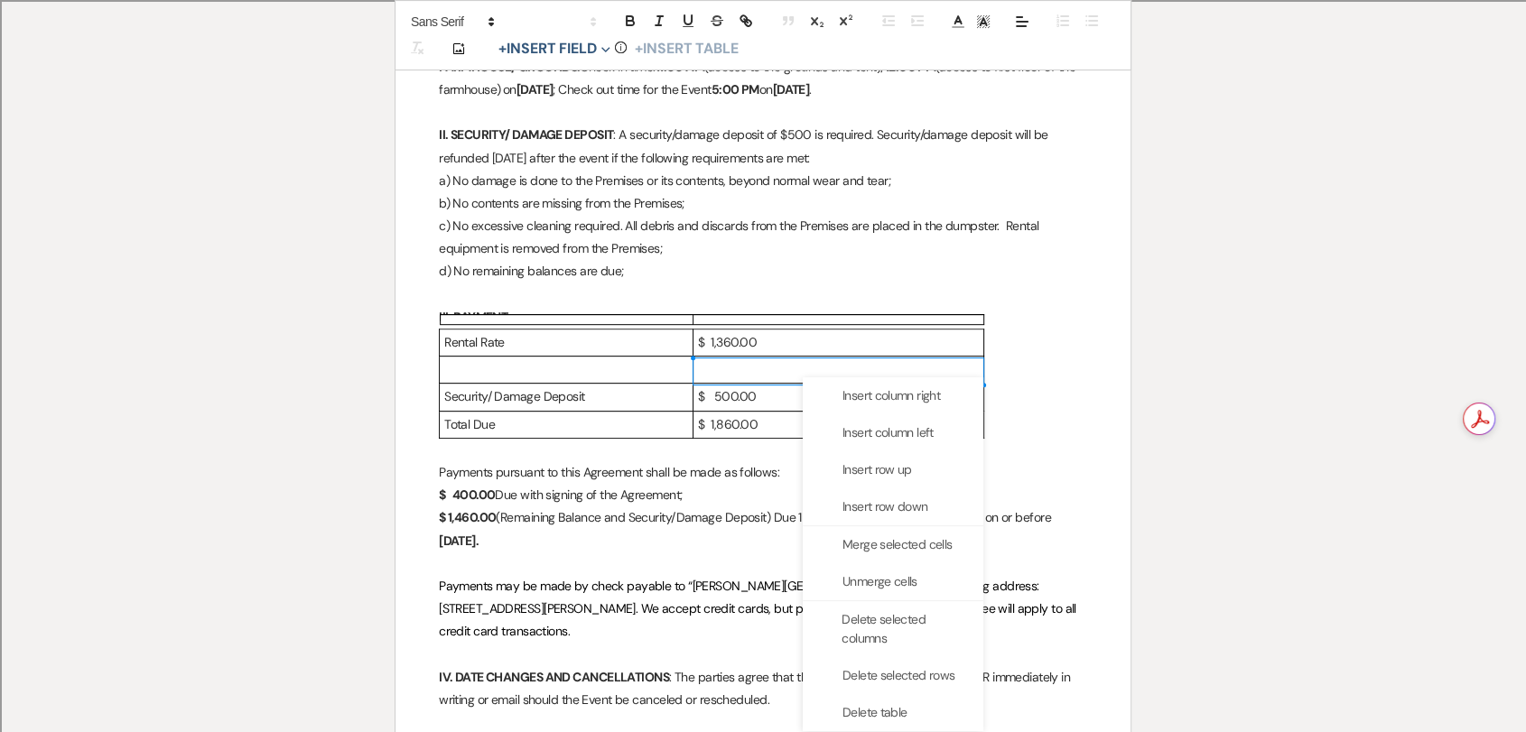
click at [874, 509] on span "Insert row down" at bounding box center [884, 506] width 85 height 19
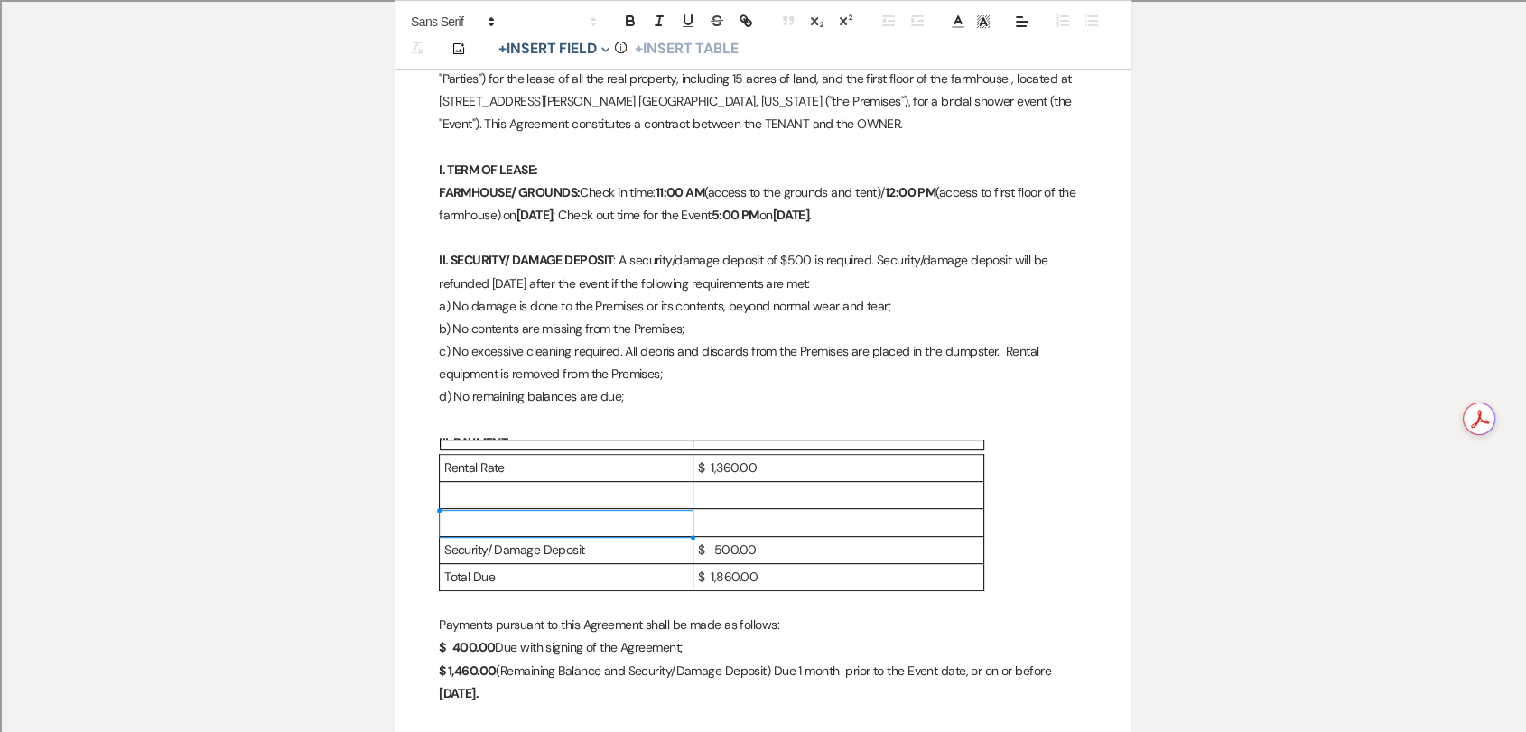
scroll to position [627, 0]
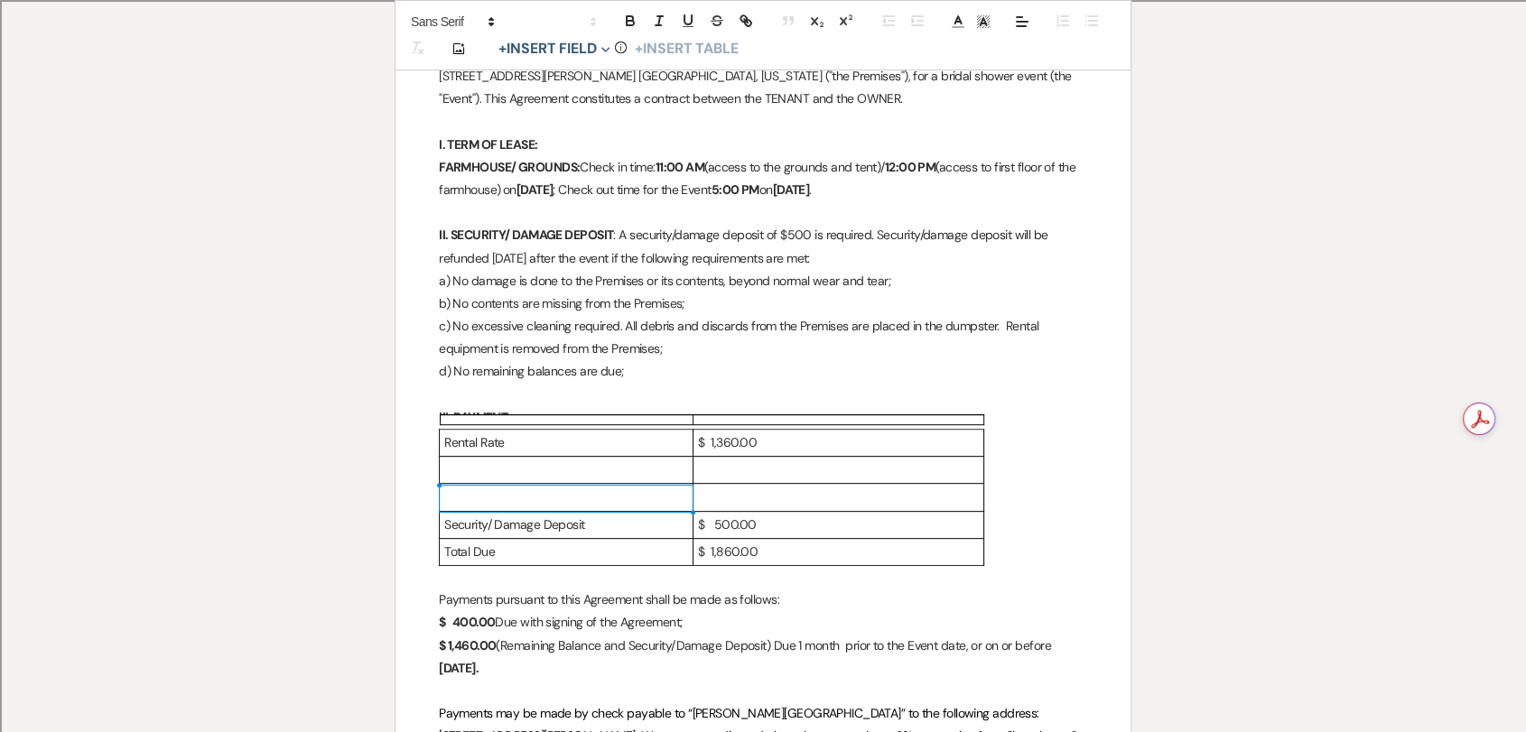
click at [762, 497] on p at bounding box center [838, 497] width 281 height 23
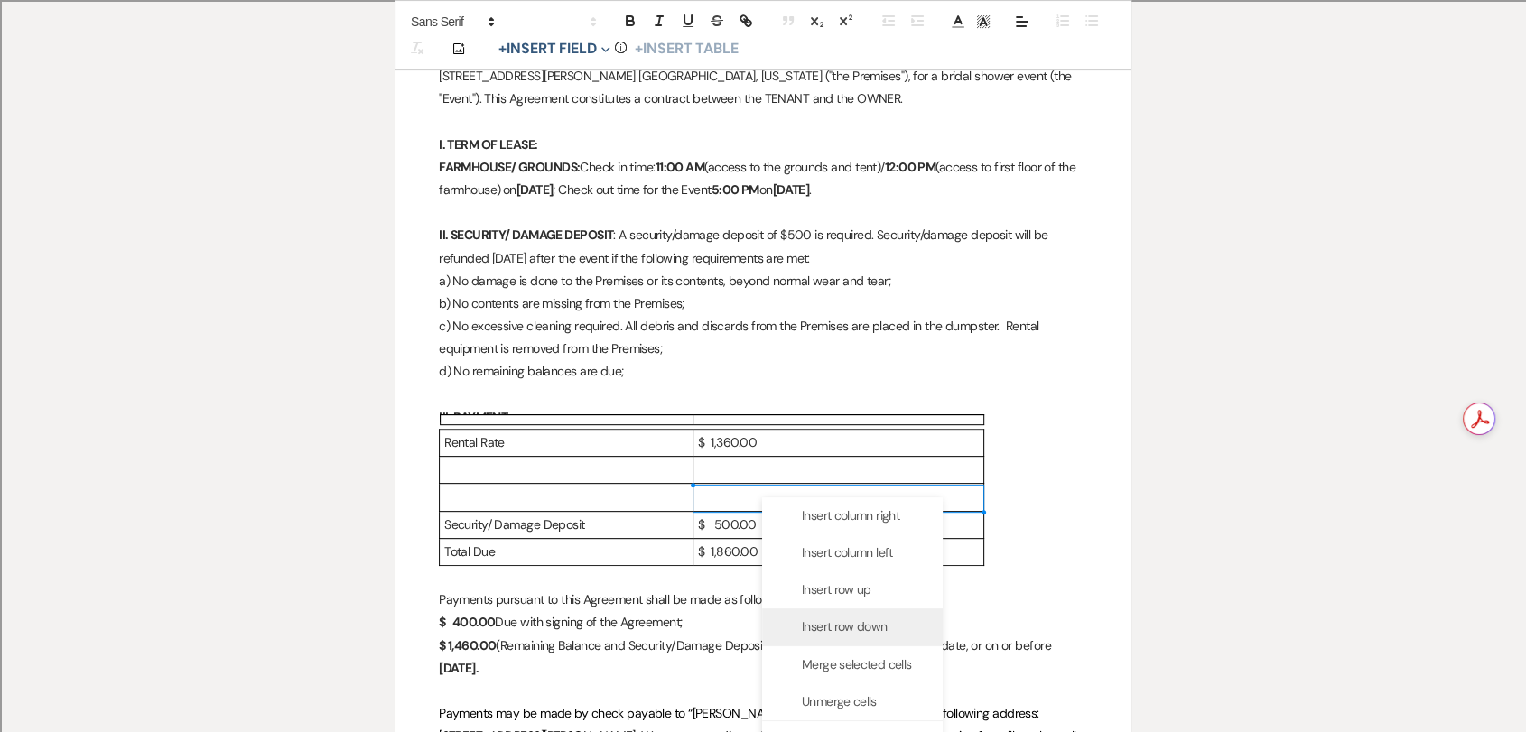
click at [872, 623] on span "Insert row down" at bounding box center [844, 627] width 85 height 19
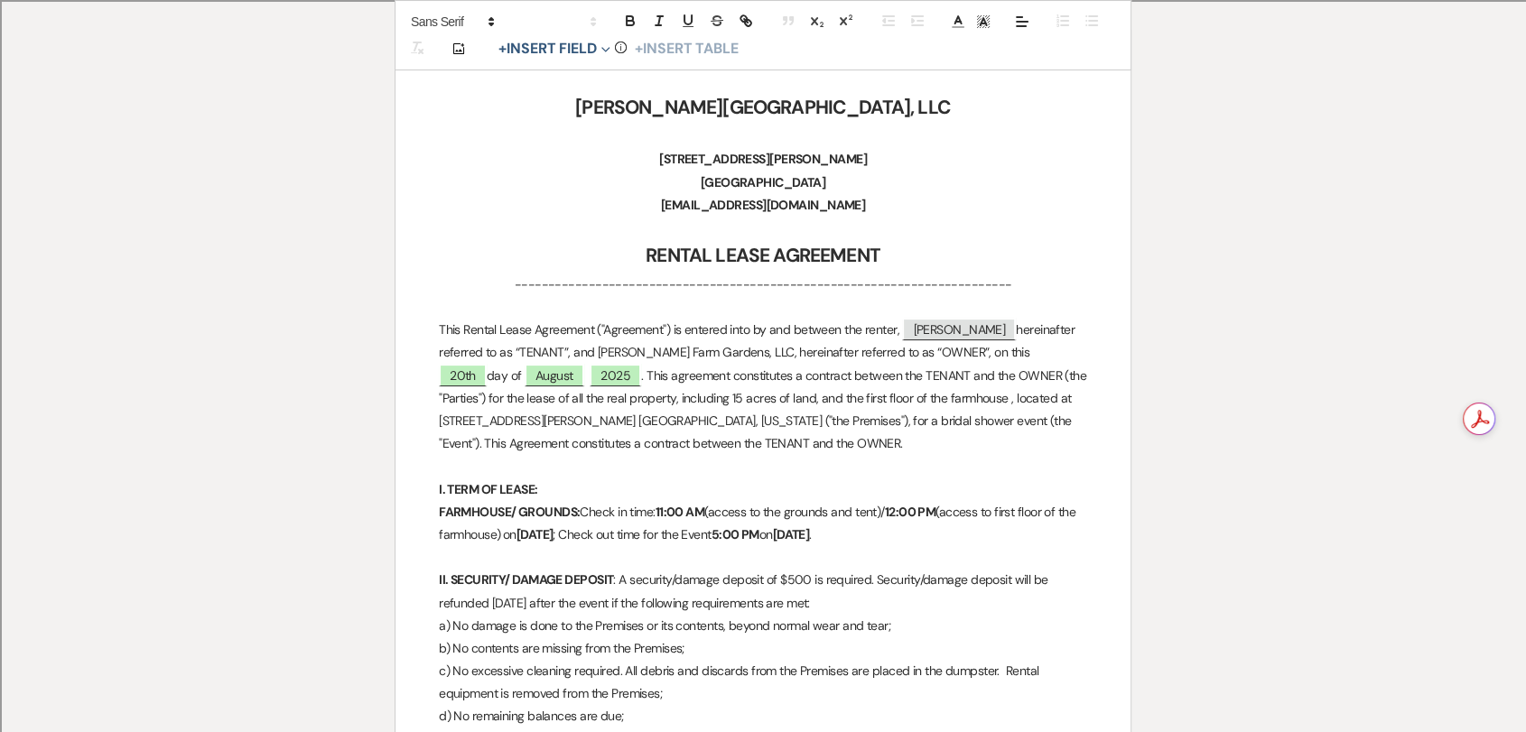
scroll to position [728, 0]
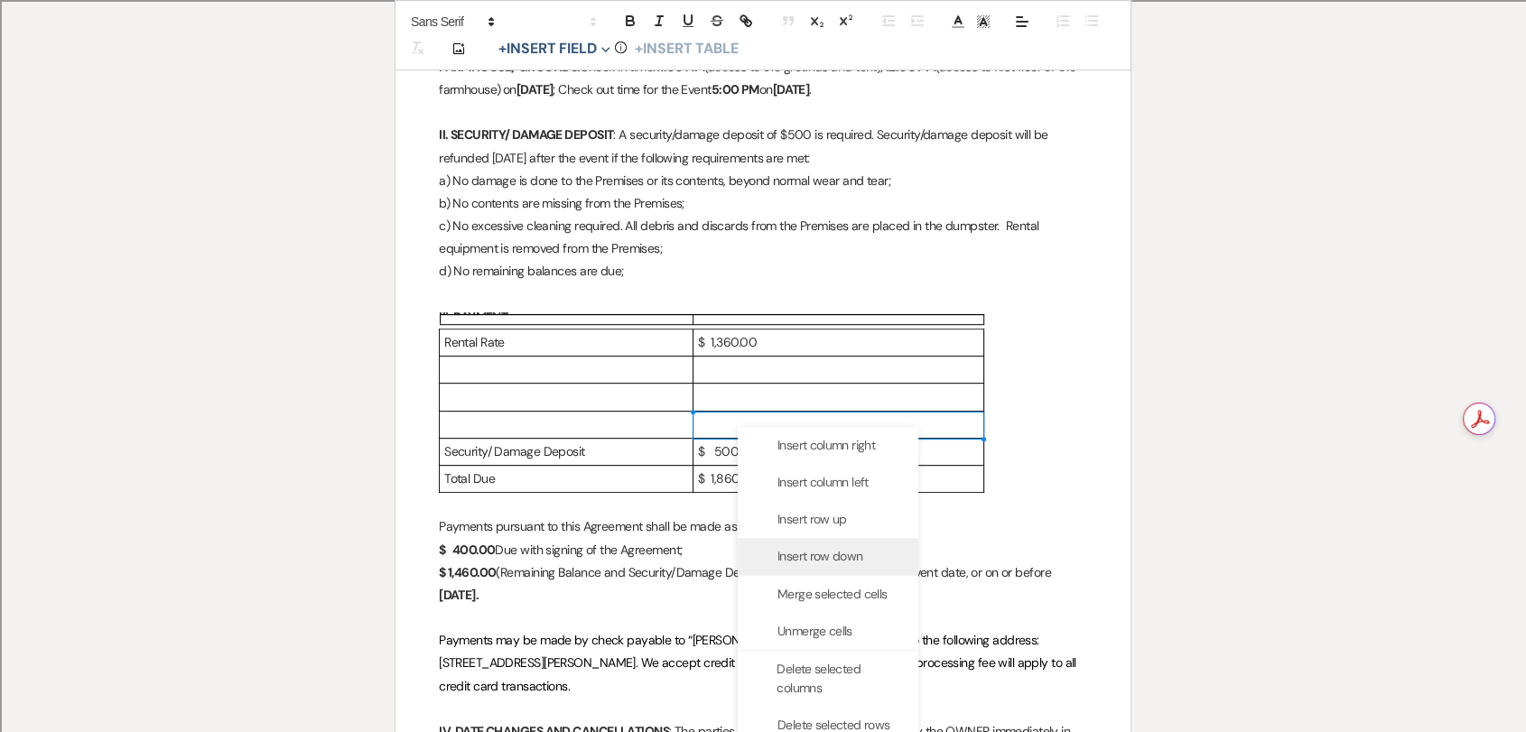
click at [820, 555] on span "Insert row down" at bounding box center [819, 556] width 85 height 19
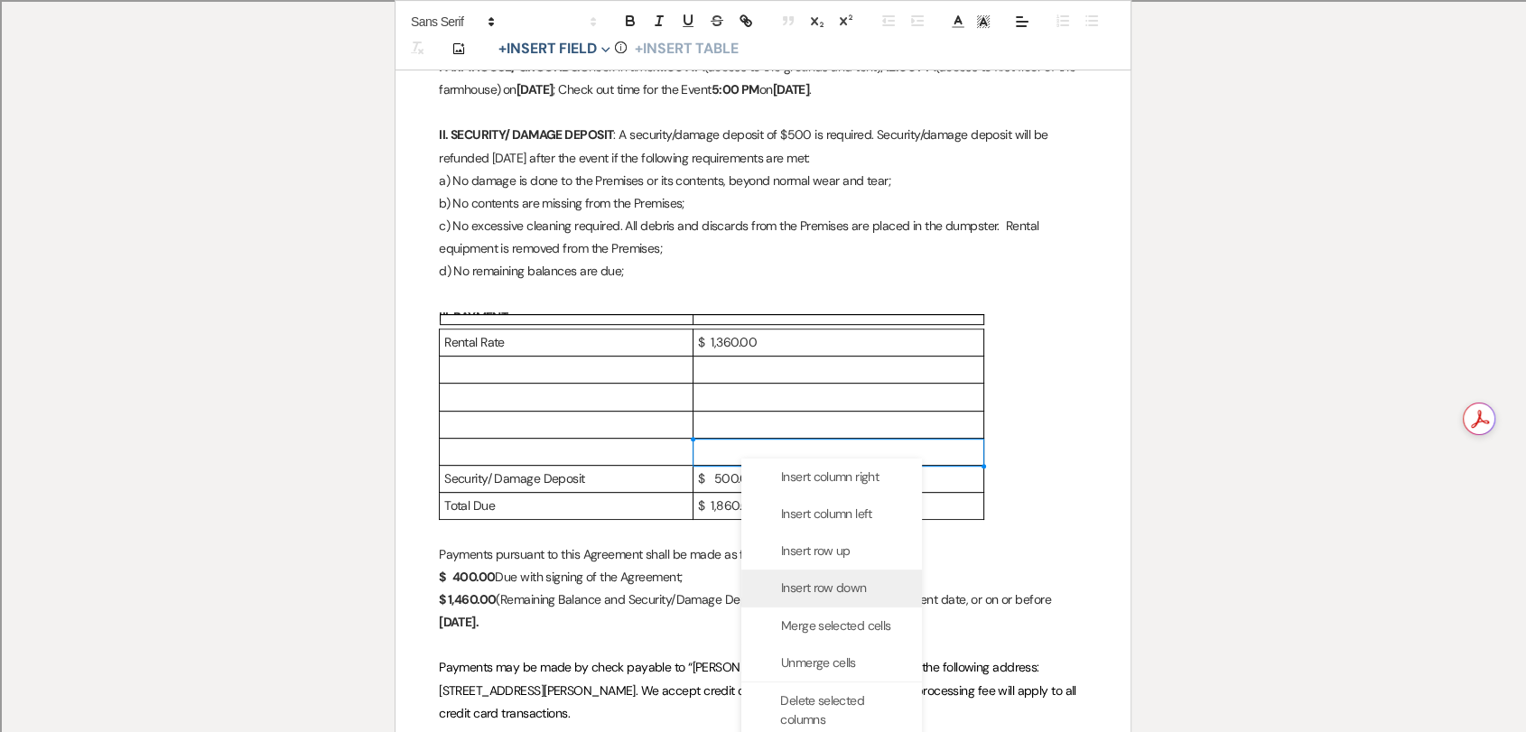
click at [796, 581] on span "Insert row down" at bounding box center [823, 588] width 85 height 19
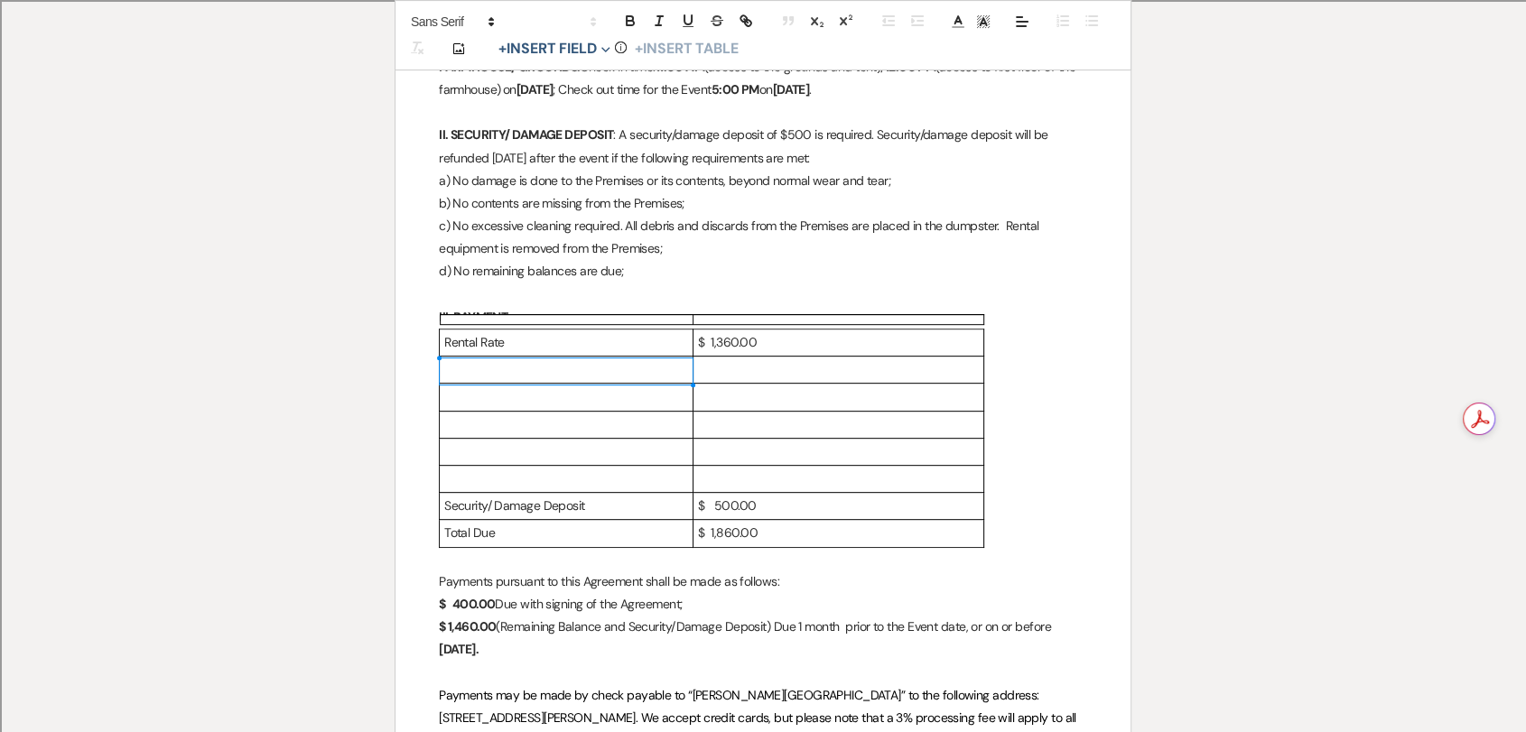
click at [633, 369] on p at bounding box center [566, 369] width 244 height 23
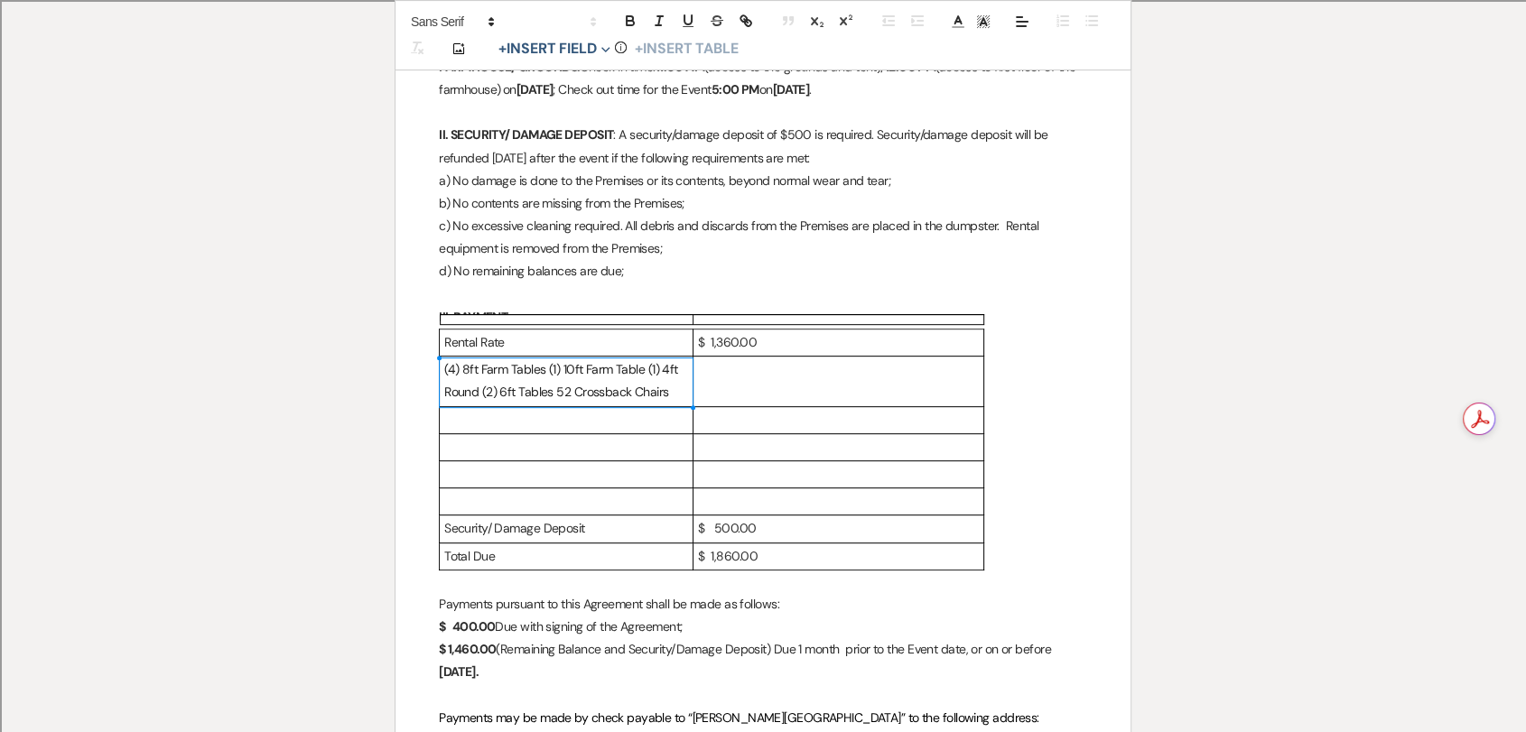
drag, startPoint x: 670, startPoint y: 392, endPoint x: 572, endPoint y: 398, distance: 97.7
click at [572, 398] on p "(4) 8ft Farm Tables (1) 10ft Farm Table (1) 4ft Round (2) 6ft Tables 52 Crossba…" at bounding box center [566, 380] width 244 height 45
copy span "Crossback Chairs"
click at [525, 503] on p at bounding box center [566, 501] width 244 height 23
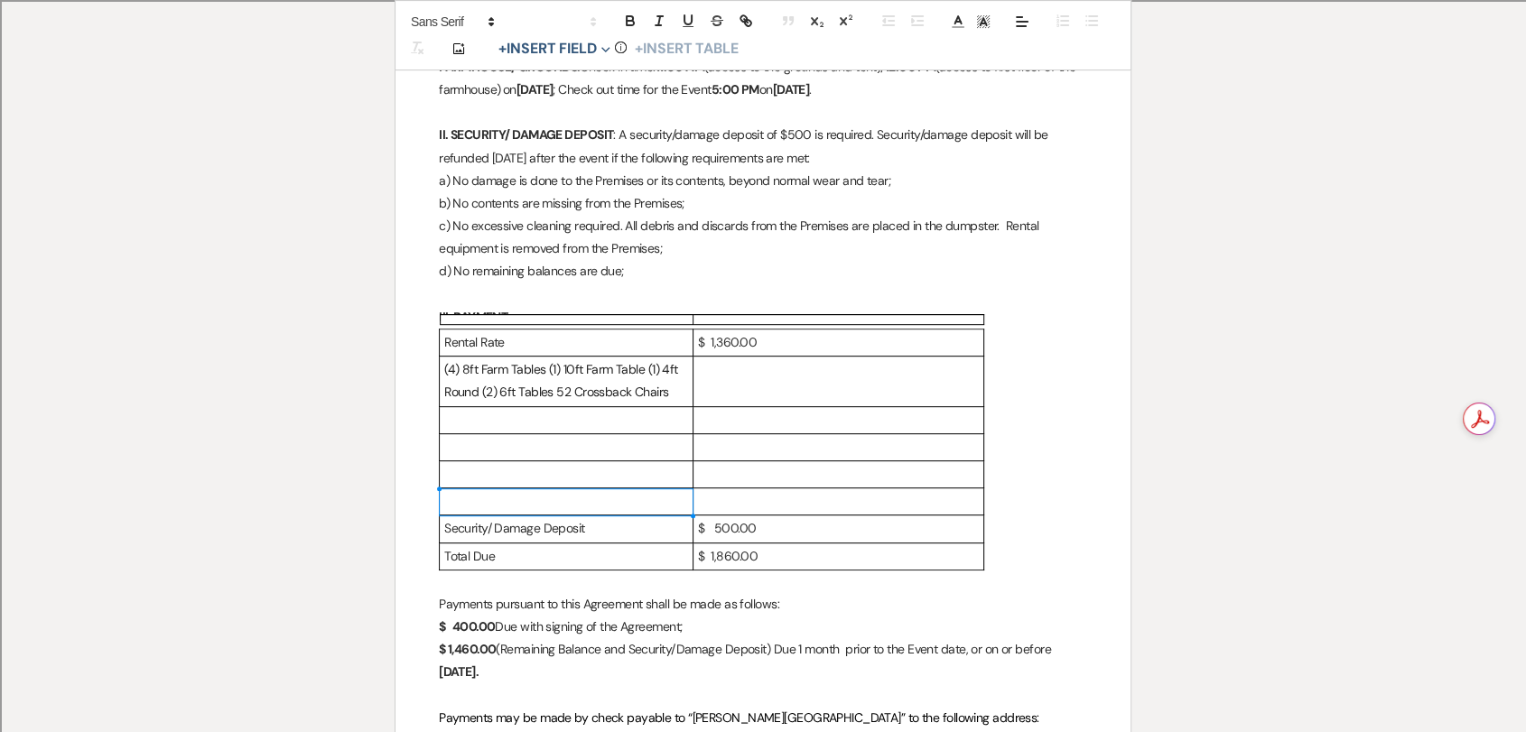
paste div
click at [586, 499] on span "Crossback Chairs [$10 ea./52]" at bounding box center [525, 501] width 163 height 16
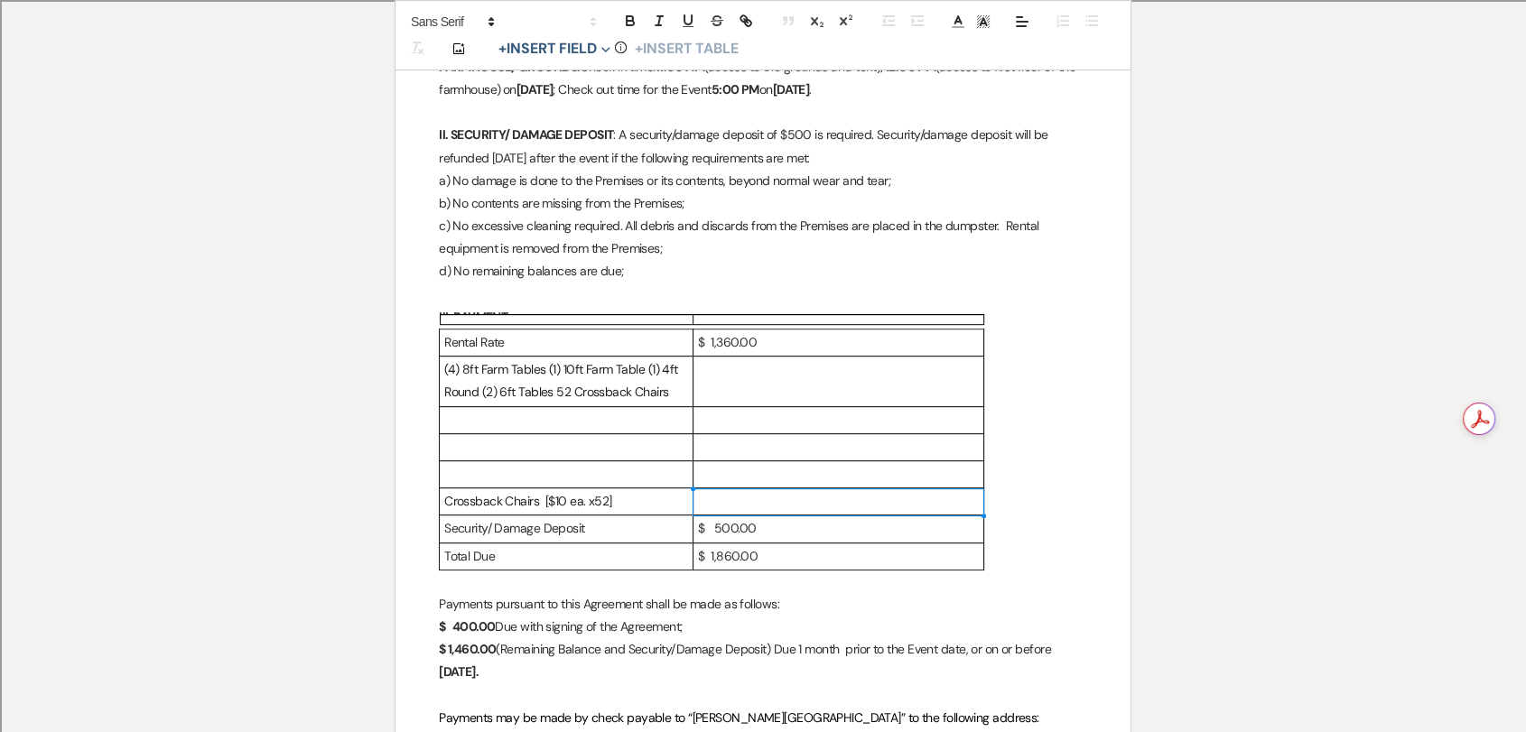
click at [783, 505] on p at bounding box center [838, 501] width 281 height 23
click at [784, 494] on p at bounding box center [838, 501] width 281 height 23
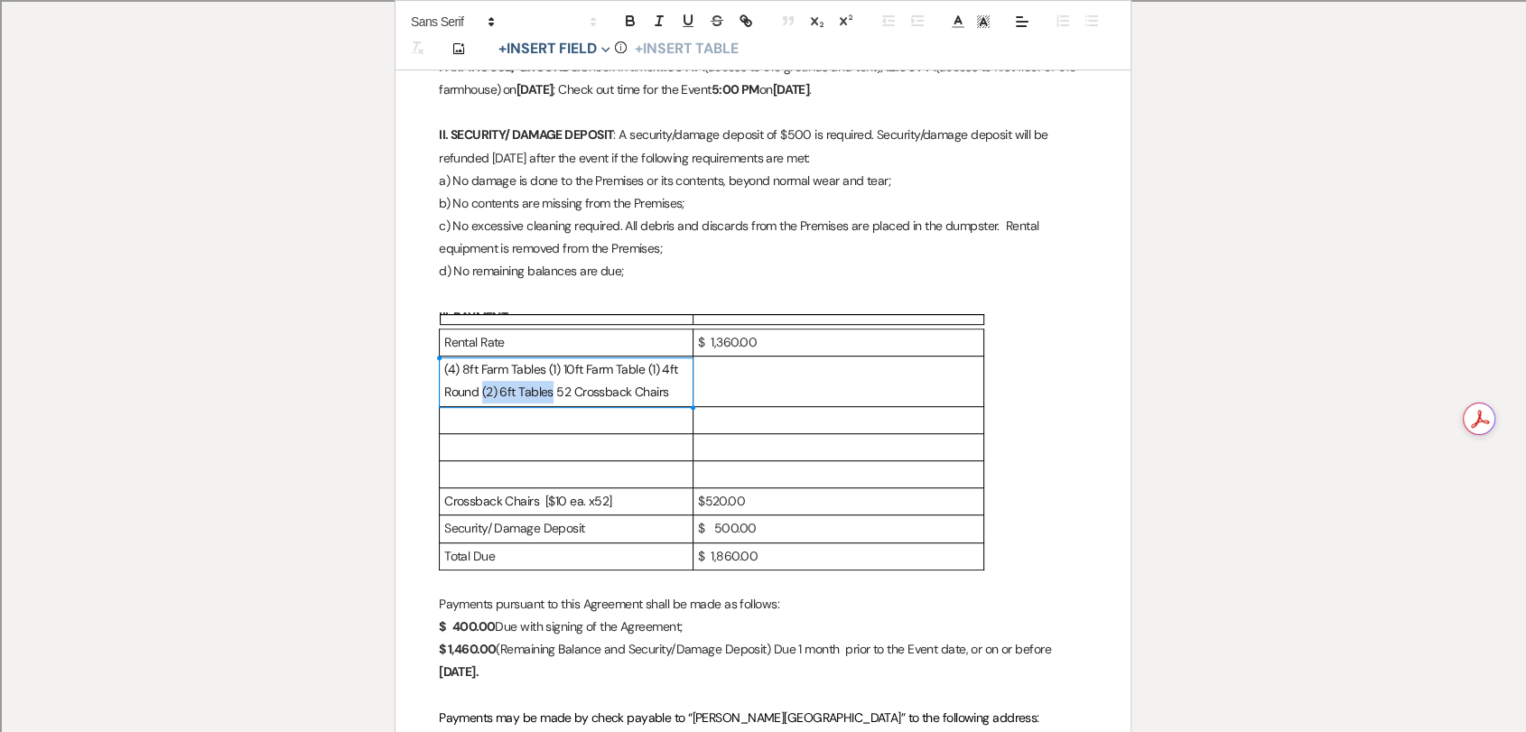
drag, startPoint x: 549, startPoint y: 389, endPoint x: 480, endPoint y: 396, distance: 69.0
click at [480, 396] on span "(4) 8ft Farm Tables (1) 10ft Farm Table (1) 4ft Round (2) 6ft Tables 52 Crossba…" at bounding box center [562, 380] width 237 height 39
copy span "(2) 6ft Tables"
click at [480, 484] on p at bounding box center [566, 474] width 244 height 23
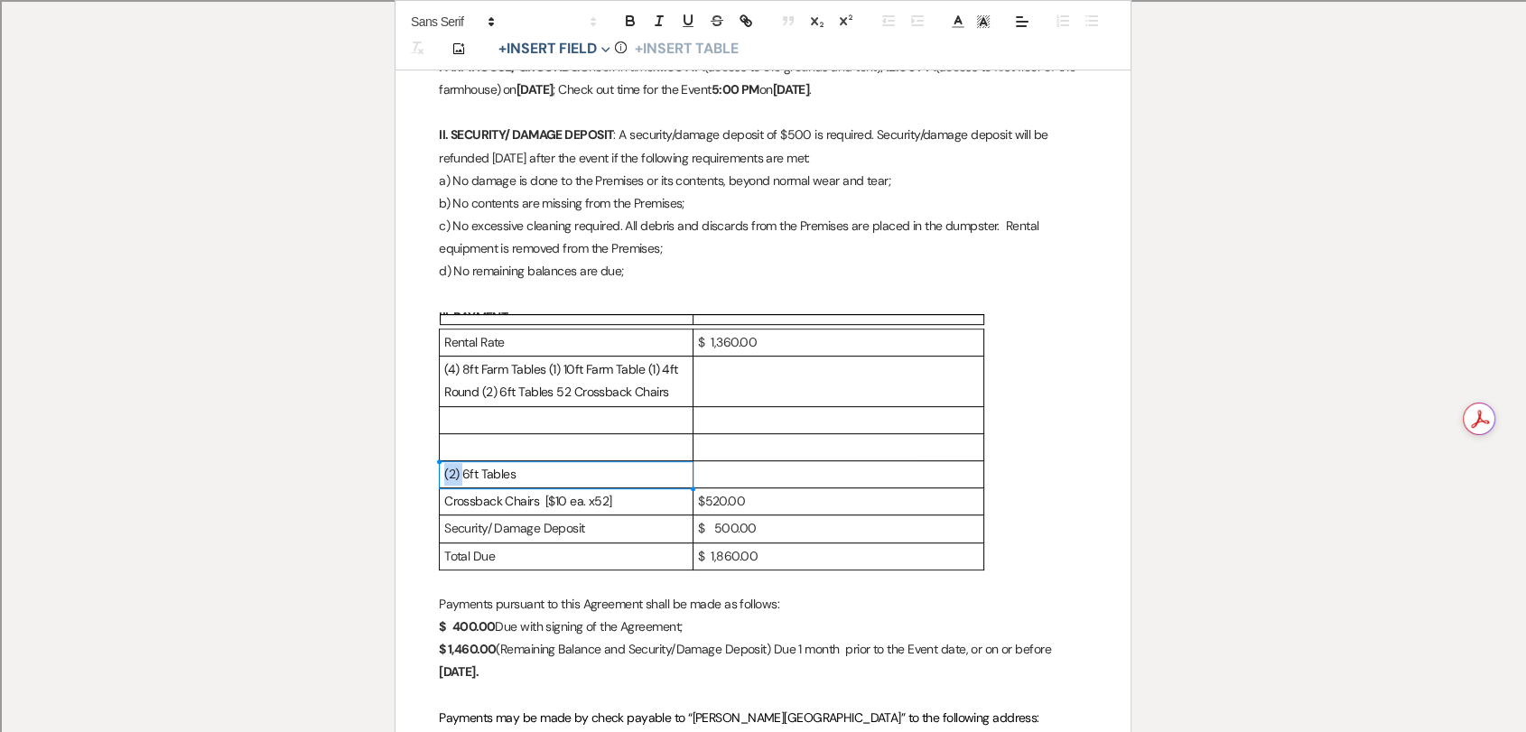
drag, startPoint x: 460, startPoint y: 475, endPoint x: 441, endPoint y: 474, distance: 19.9
click at [441, 474] on td "(2) 6ft Tables" at bounding box center [567, 473] width 254 height 27
click at [516, 474] on p "(2) 6ft Tables" at bounding box center [566, 474] width 244 height 23
click at [461, 473] on span "(2) 6ft Tables" at bounding box center [479, 474] width 71 height 16
click at [501, 472] on p "6ft Tables" at bounding box center [566, 474] width 244 height 23
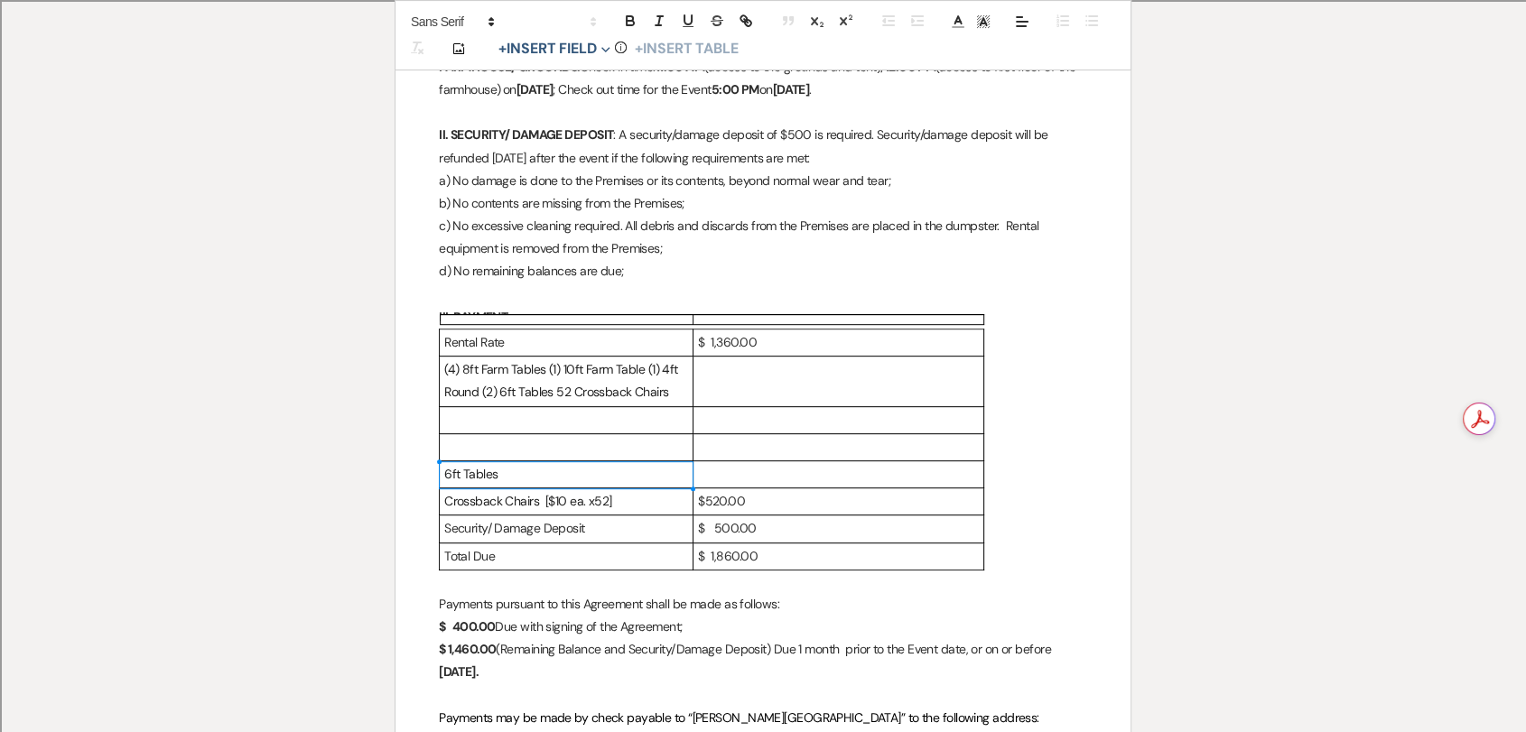
click at [461, 474] on span "6ft Tables" at bounding box center [470, 474] width 53 height 16
click at [707, 504] on p "$520.00" at bounding box center [838, 501] width 281 height 23
click at [716, 527] on p "$ 500.00" at bounding box center [838, 528] width 281 height 23
click at [705, 475] on p "$24.00" at bounding box center [838, 474] width 281 height 23
click at [538, 442] on p at bounding box center [566, 447] width 244 height 23
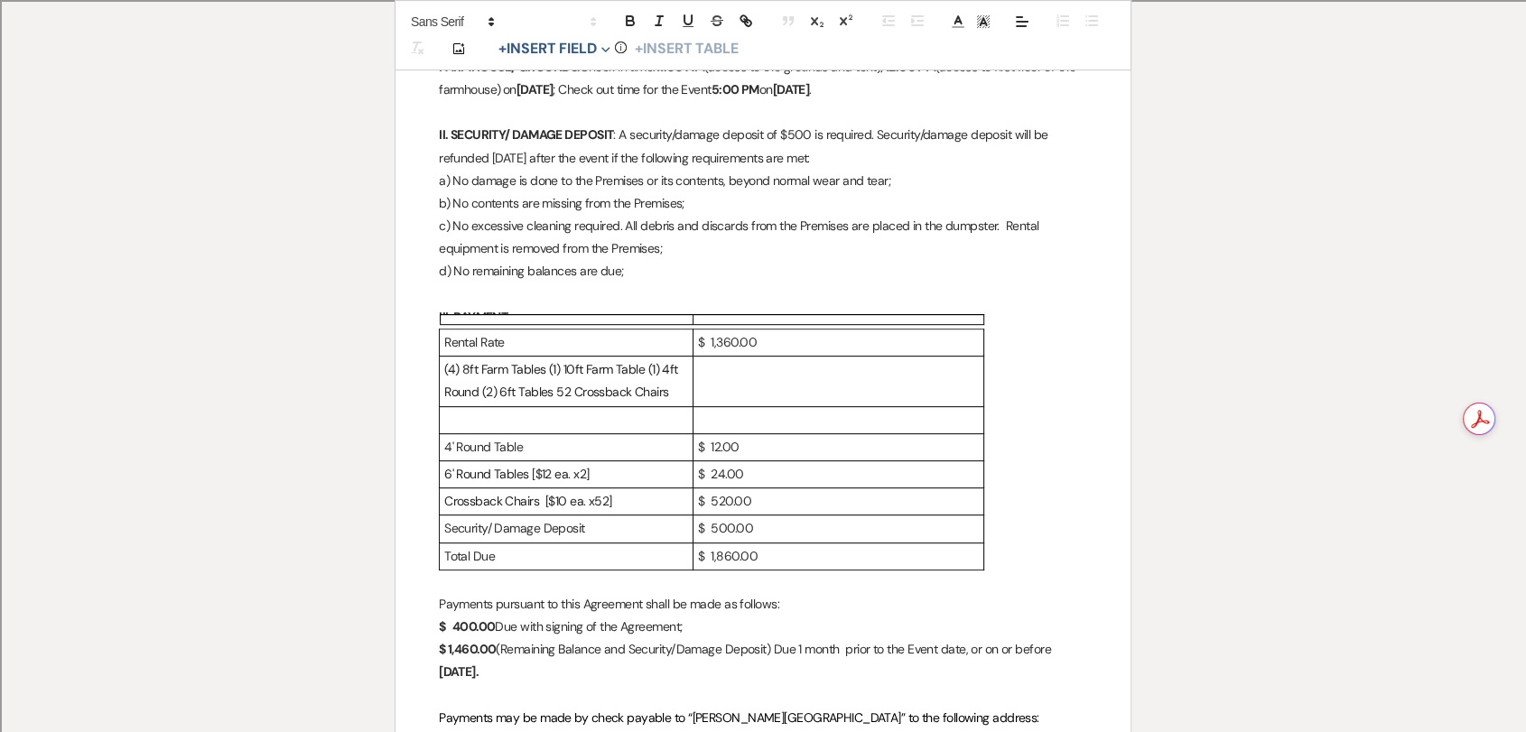
click at [510, 417] on p at bounding box center [566, 420] width 244 height 23
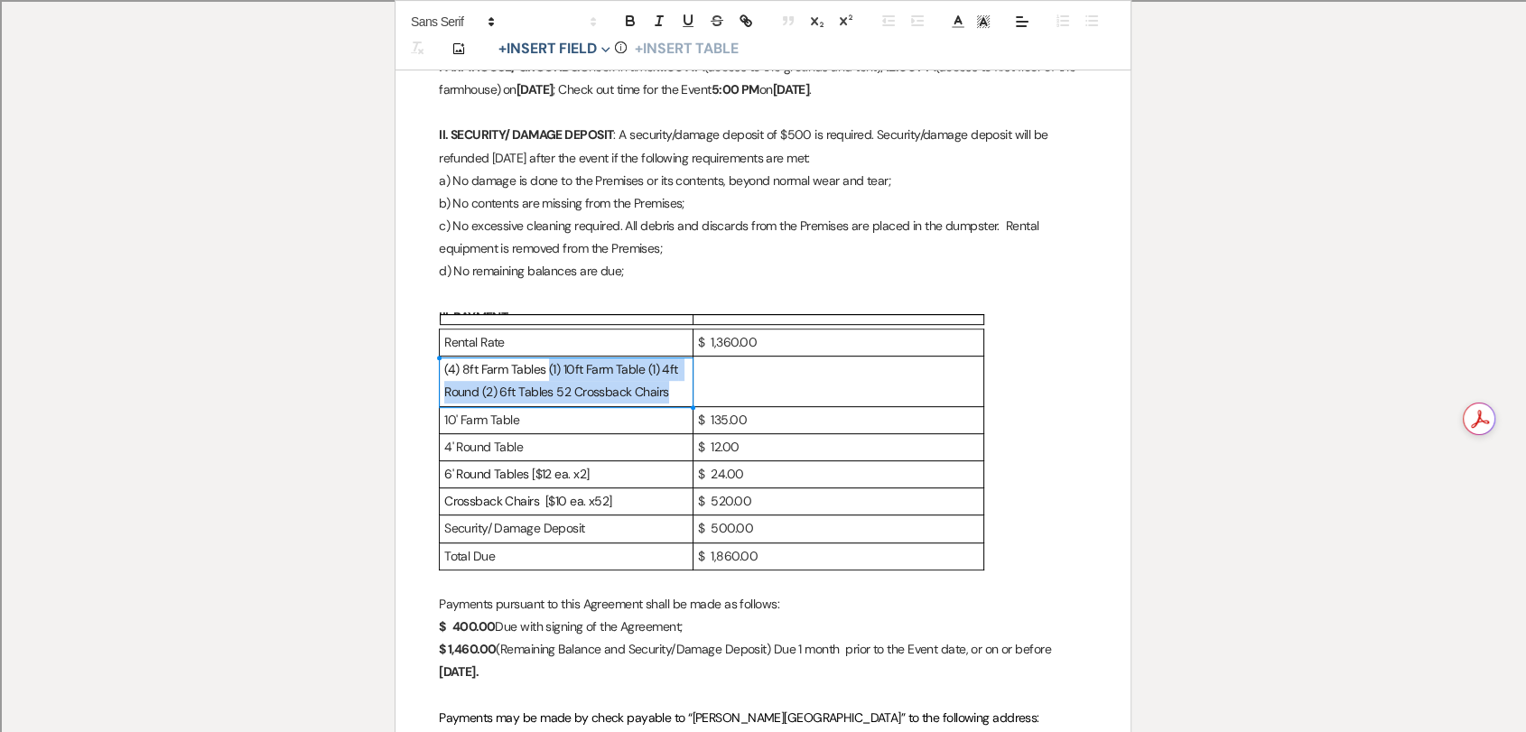
drag, startPoint x: 665, startPoint y: 392, endPoint x: 549, endPoint y: 367, distance: 119.0
click at [549, 367] on span "(4) 8ft Farm Tables (1) 10ft Farm Table (1) 4ft Round (2) 6ft Tables 52 Crossba…" at bounding box center [562, 380] width 237 height 39
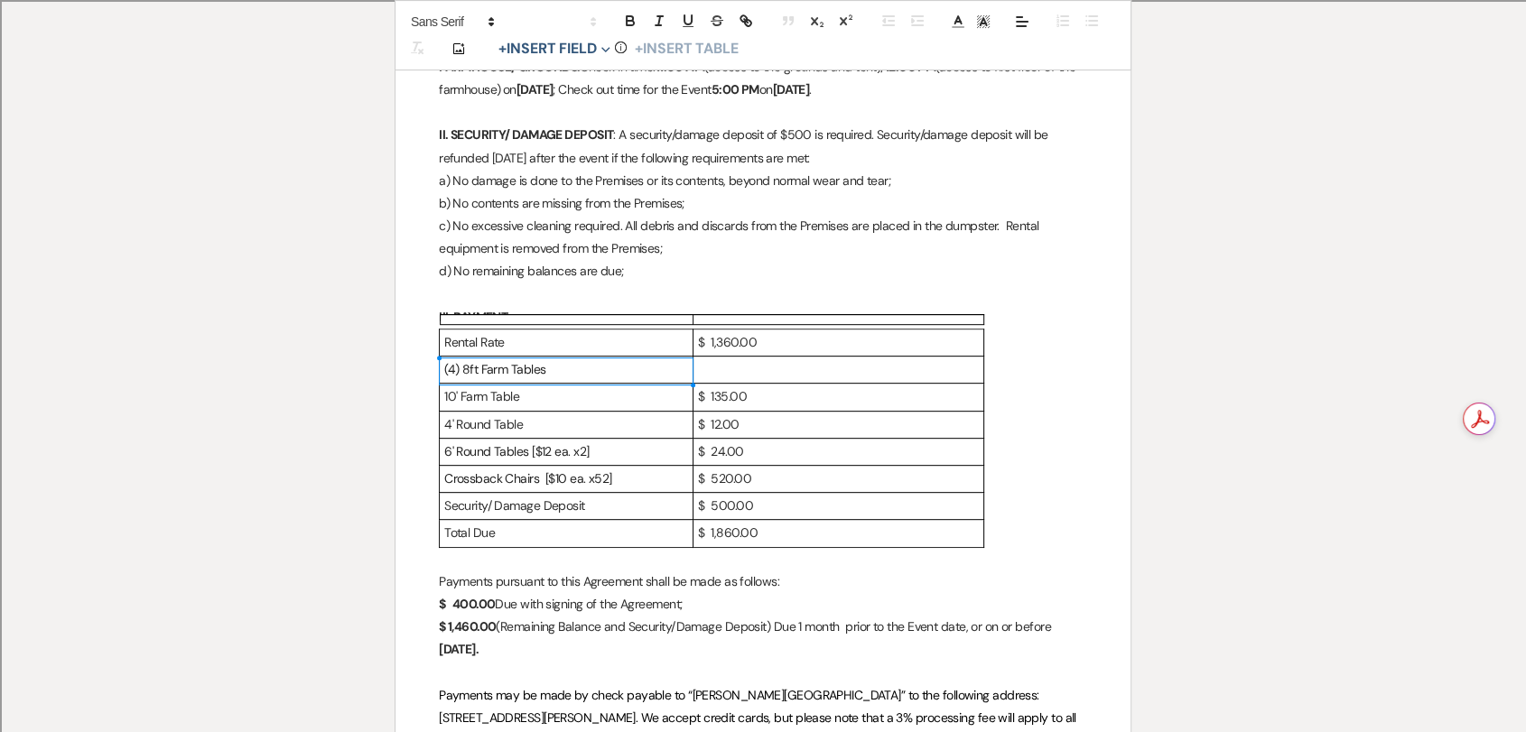
click at [461, 367] on span "(4) 8ft Farm Tables" at bounding box center [494, 369] width 101 height 16
click at [544, 369] on p "8ft Farm Tables" at bounding box center [566, 369] width 244 height 23
click at [458, 375] on span "8ft Farm Tables" at bounding box center [486, 369] width 84 height 16
click at [540, 370] on p "8' Farm Tables" at bounding box center [566, 369] width 244 height 23
drag, startPoint x: 736, startPoint y: 427, endPoint x: 714, endPoint y: 428, distance: 21.7
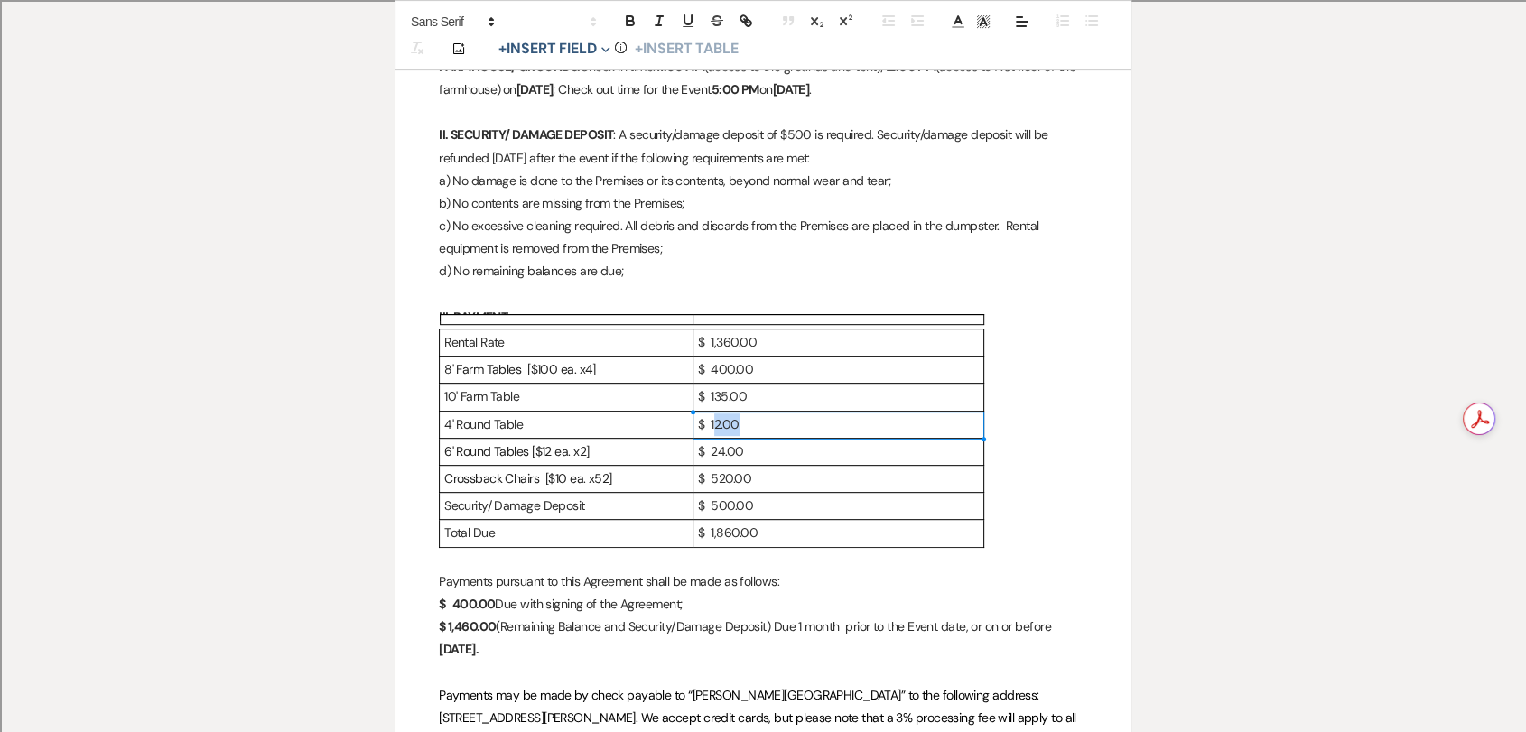
click at [714, 428] on p "$ 12.00" at bounding box center [838, 424] width 281 height 23
click at [478, 448] on span "6' Round Tables [$12 ea. x2]" at bounding box center [516, 451] width 144 height 16
click at [477, 448] on span "6' Round Tables [$12 ea. x2]" at bounding box center [516, 451] width 144 height 16
click at [636, 482] on p "Crossback Chairs [$10 ea. x52]" at bounding box center [566, 479] width 244 height 23
click at [788, 482] on p "$ 520.00" at bounding box center [838, 479] width 281 height 23
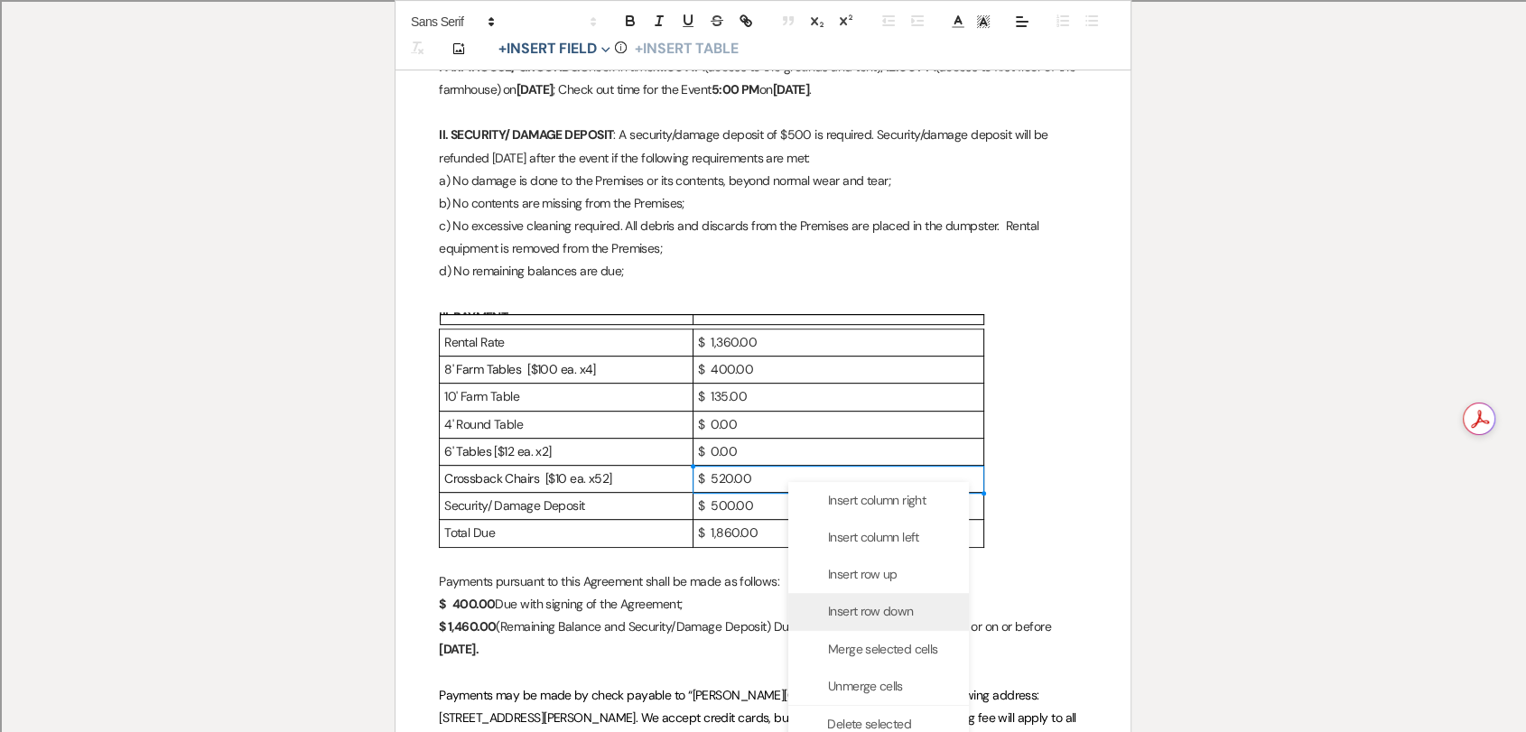
click at [898, 614] on span "Insert row down" at bounding box center [870, 611] width 85 height 19
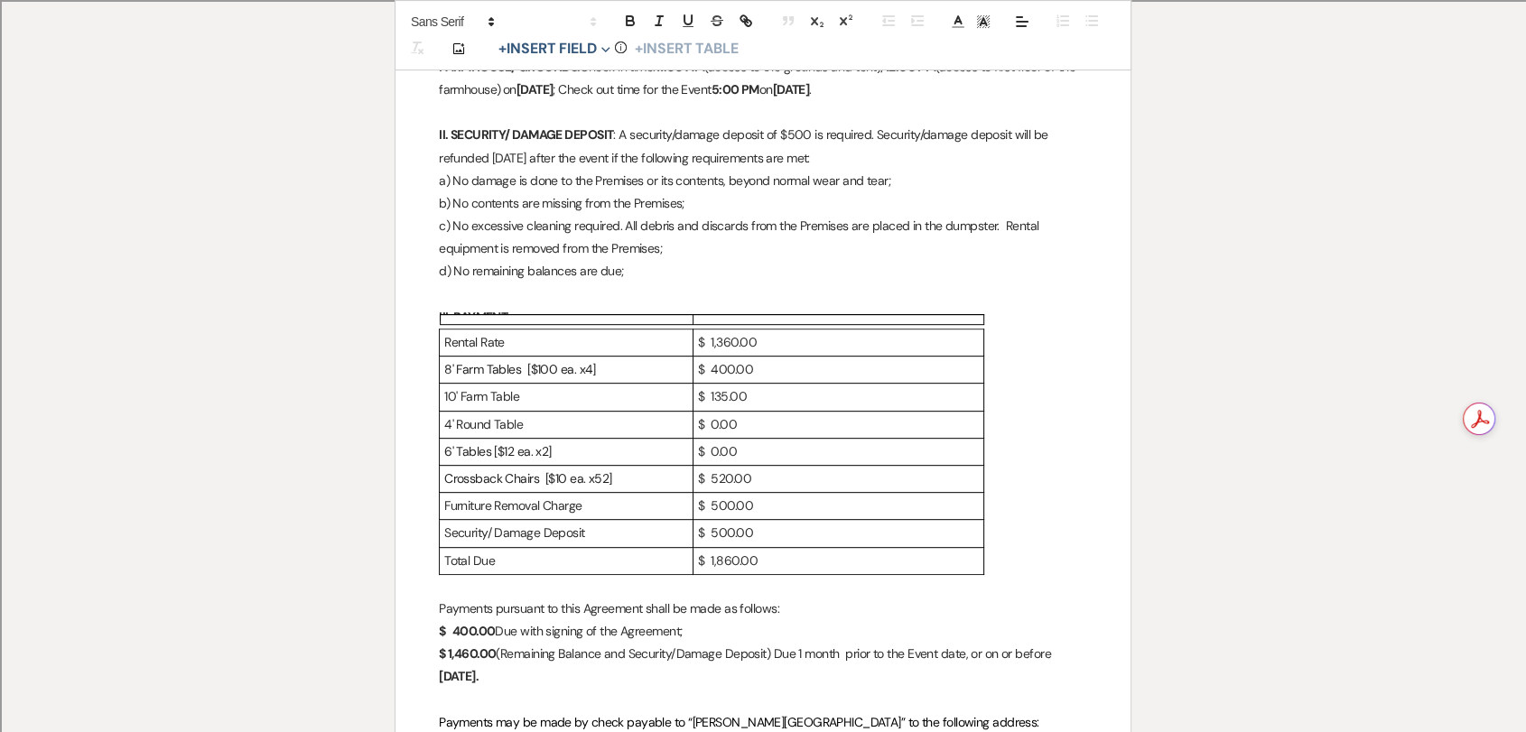
click at [729, 551] on p "$ 1,860.00" at bounding box center [838, 561] width 281 height 23
click at [732, 563] on p "$ 1,860.00" at bounding box center [838, 561] width 281 height 23
click at [699, 559] on p "$ 1,860.00" at bounding box center [838, 561] width 281 height 23
drag, startPoint x: 551, startPoint y: 565, endPoint x: 402, endPoint y: 553, distance: 149.4
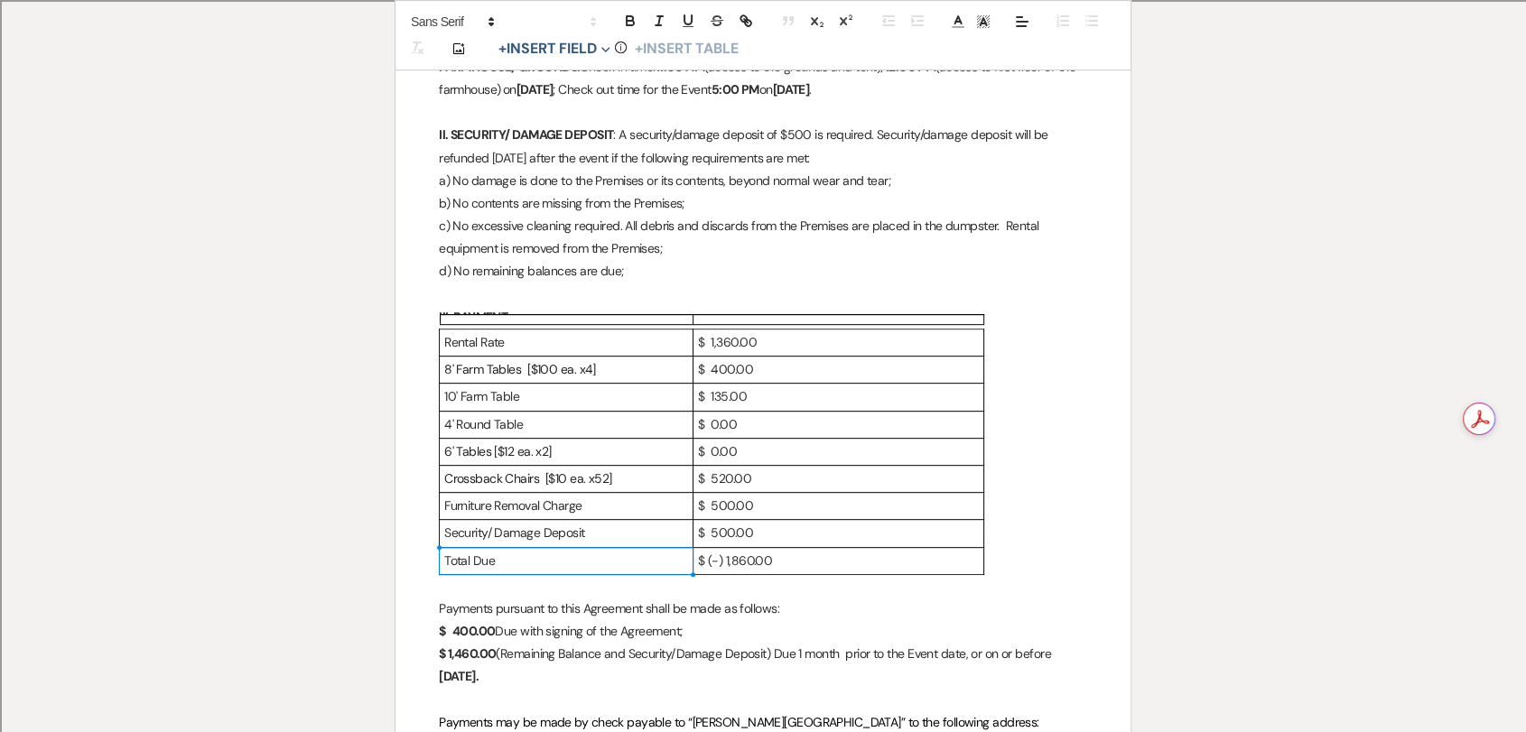
click at [546, 559] on p "Total Due" at bounding box center [566, 561] width 244 height 23
click at [780, 562] on p "$ (-) 1,860.00" at bounding box center [838, 561] width 281 height 23
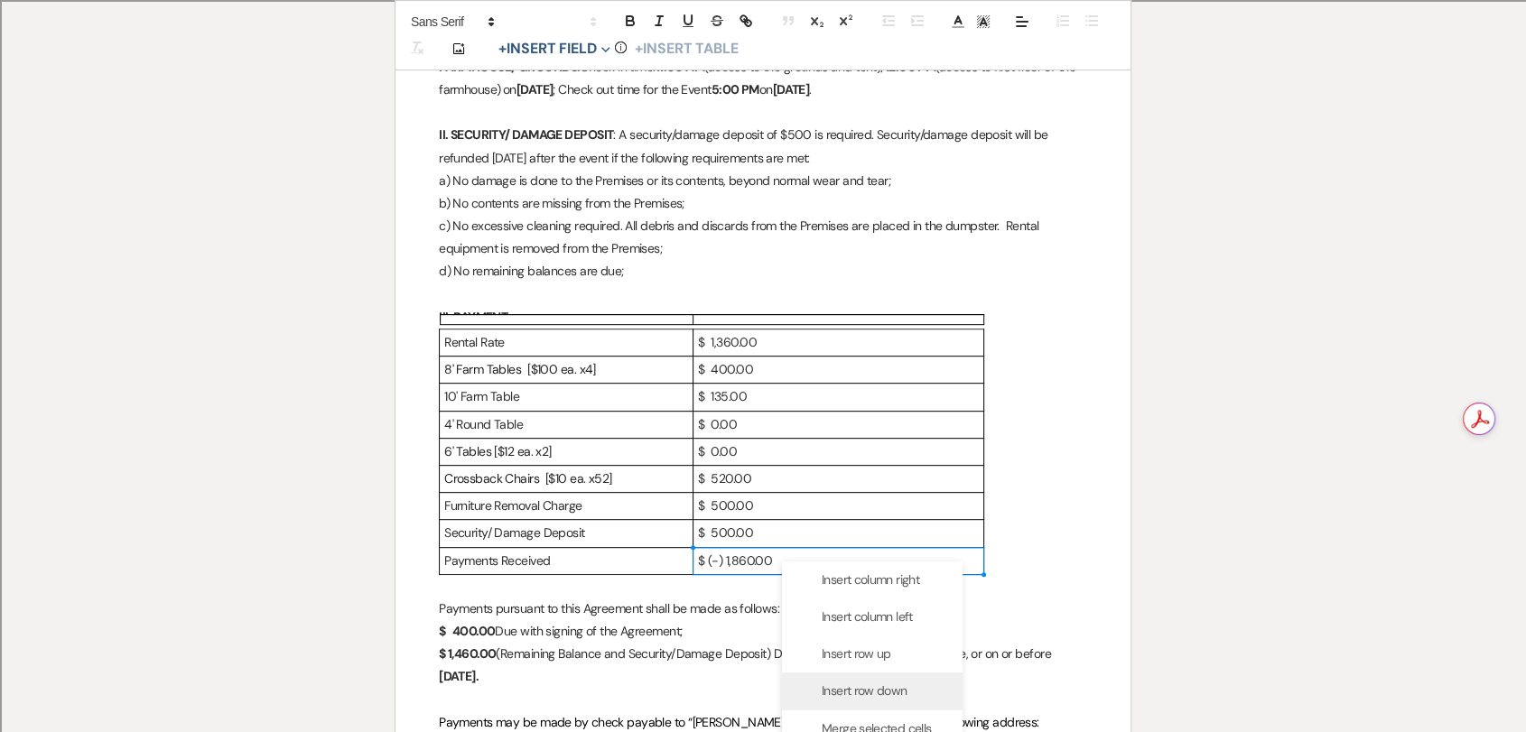
click at [866, 682] on span "Insert row down" at bounding box center [864, 691] width 85 height 19
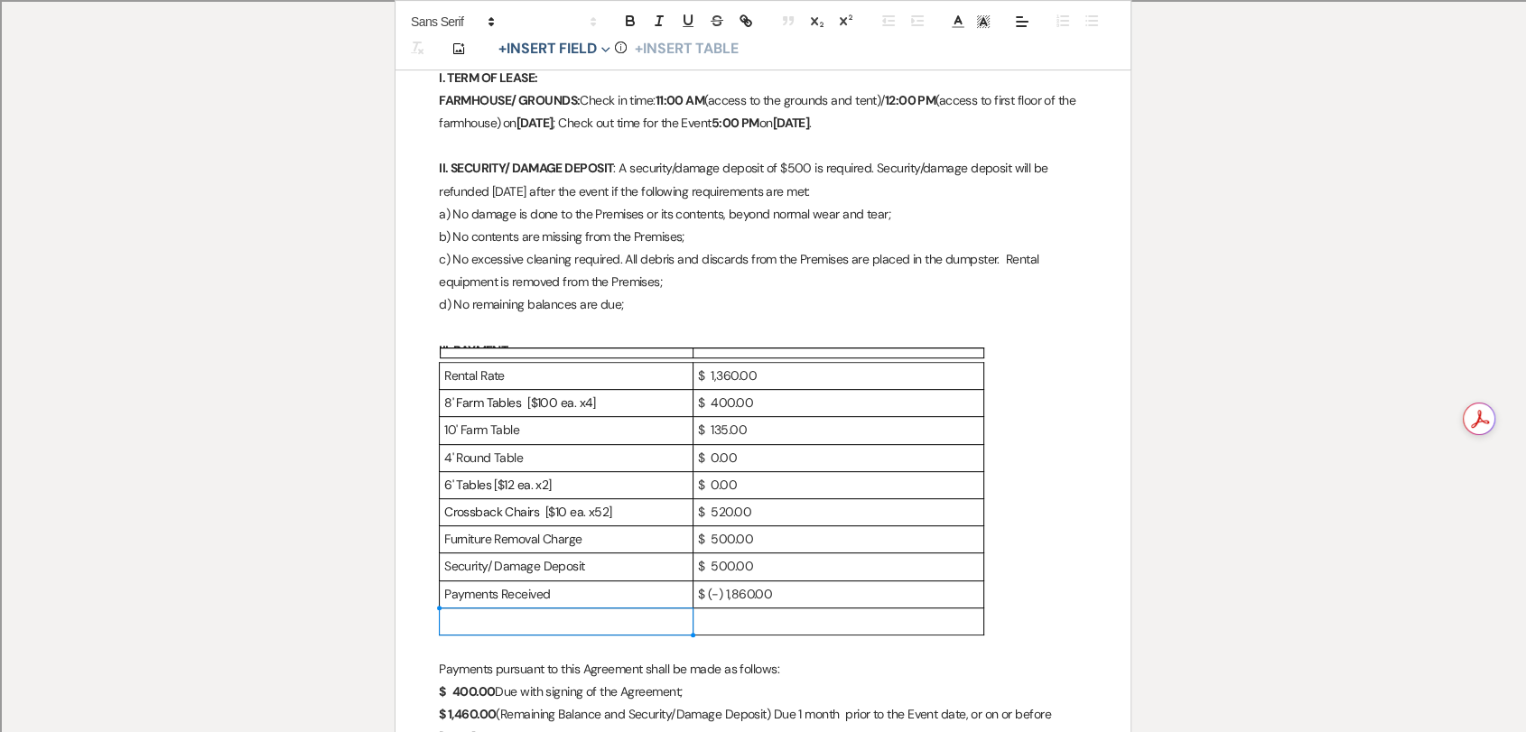
scroll to position [928, 0]
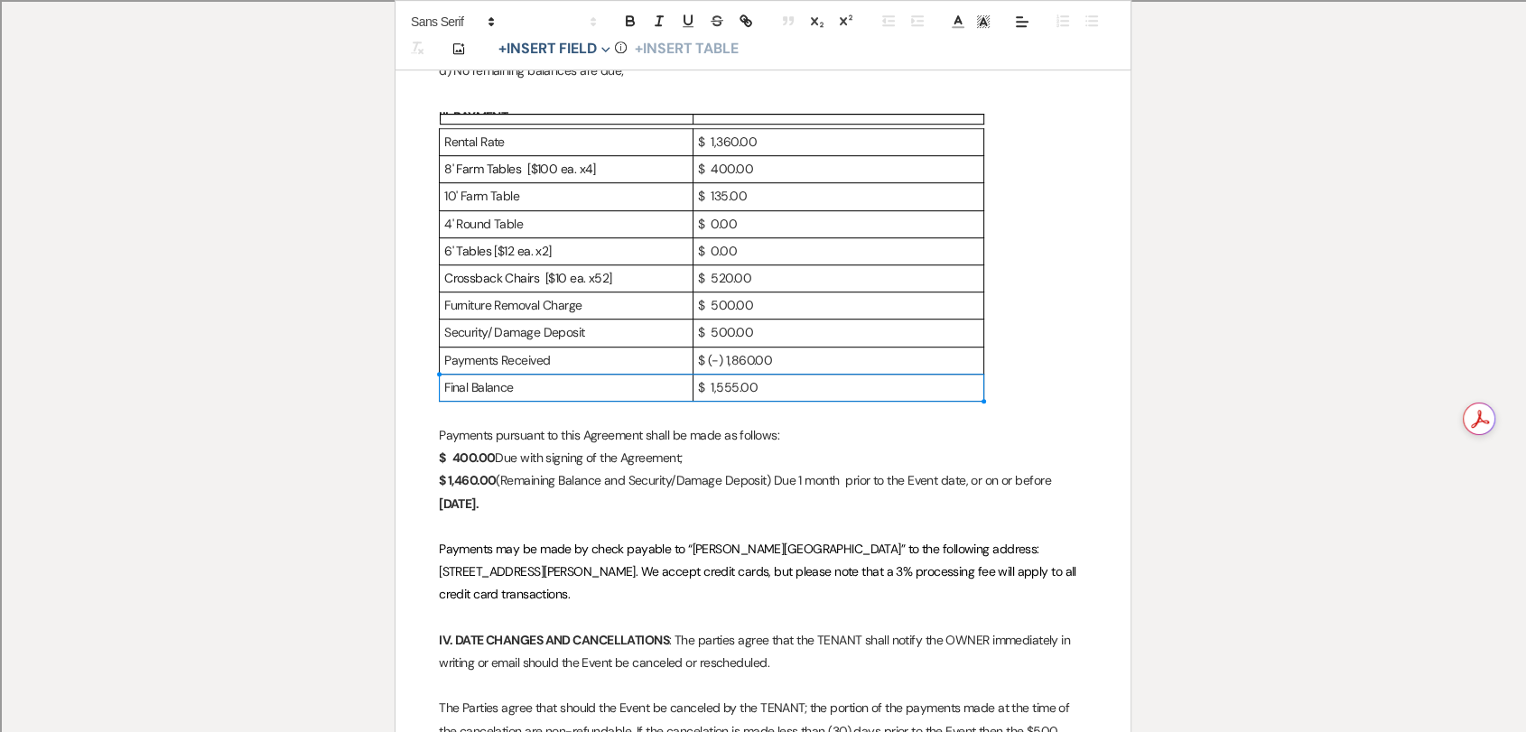
drag, startPoint x: 776, startPoint y: 389, endPoint x: 506, endPoint y: 393, distance: 270.9
click at [506, 393] on tr "Final Balance $ 1,555.00" at bounding box center [712, 387] width 544 height 27
click at [722, 381] on p "$ 1,555.00" at bounding box center [838, 387] width 281 height 23
click at [725, 385] on p "$ 1,555.00" at bounding box center [838, 387] width 281 height 23
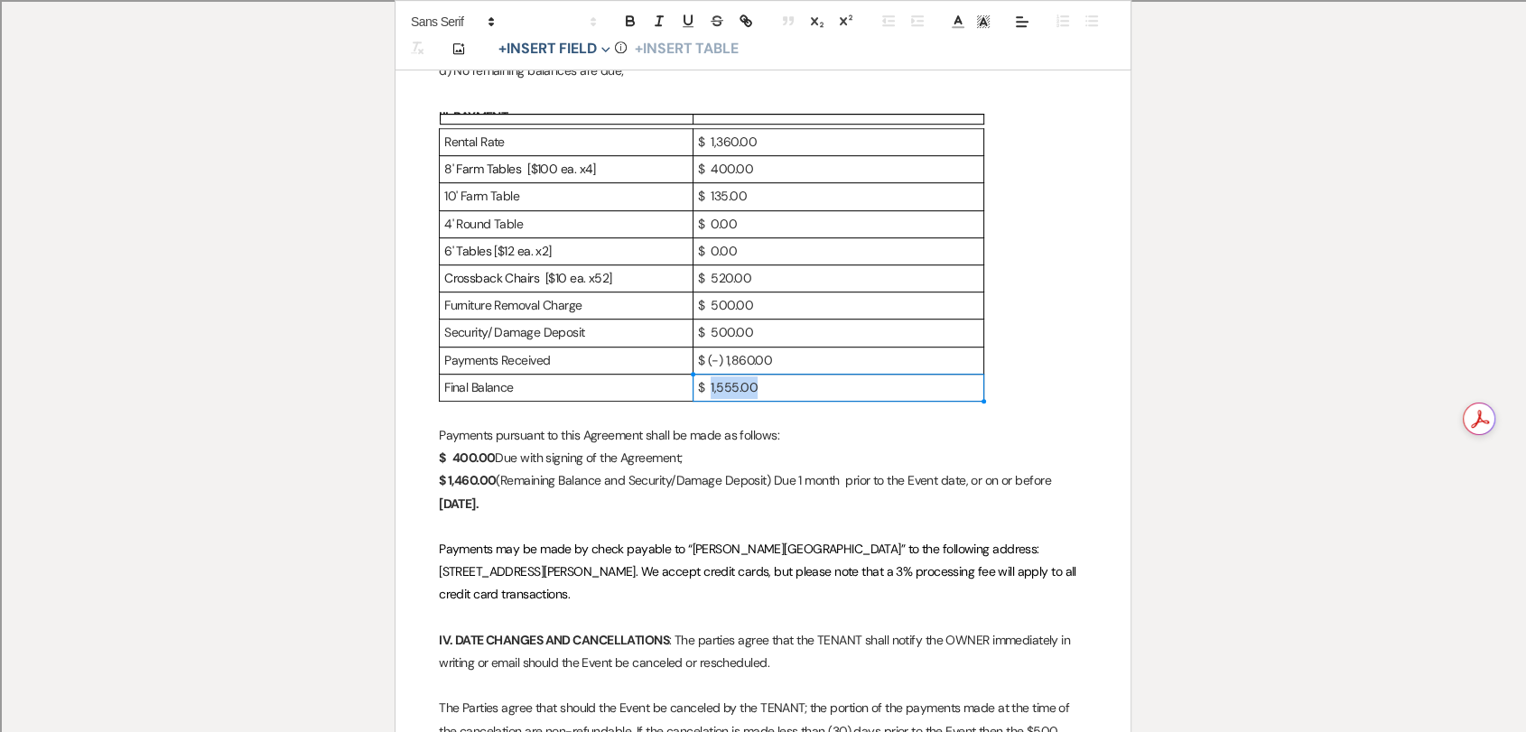
click at [757, 387] on p "$ 1,555.00" at bounding box center [838, 387] width 281 height 23
drag, startPoint x: 757, startPoint y: 387, endPoint x: 693, endPoint y: 389, distance: 64.1
click at [693, 389] on td "$ 1,555.00" at bounding box center [838, 387] width 291 height 27
drag, startPoint x: 527, startPoint y: 387, endPoint x: 441, endPoint y: 390, distance: 85.8
click at [441, 390] on td "Final Balance" at bounding box center [567, 387] width 254 height 27
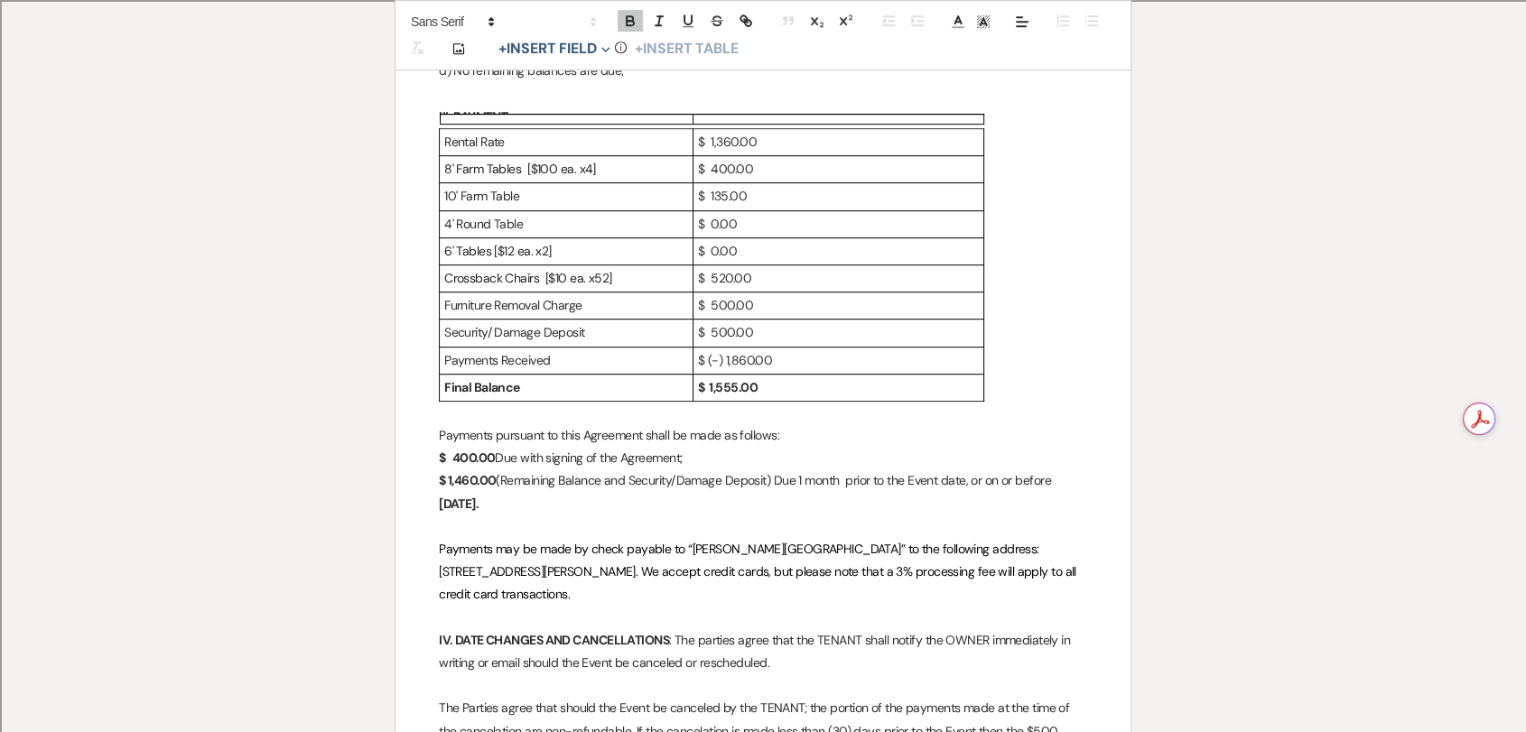
click at [753, 424] on p "Payments pursuant to this Agreement shall be made as follows:" at bounding box center [763, 435] width 648 height 23
drag, startPoint x: 715, startPoint y: 453, endPoint x: 449, endPoint y: 453, distance: 266.3
click at [449, 453] on p "$ 400.00 Due with signing of the Agreement;" at bounding box center [763, 458] width 648 height 23
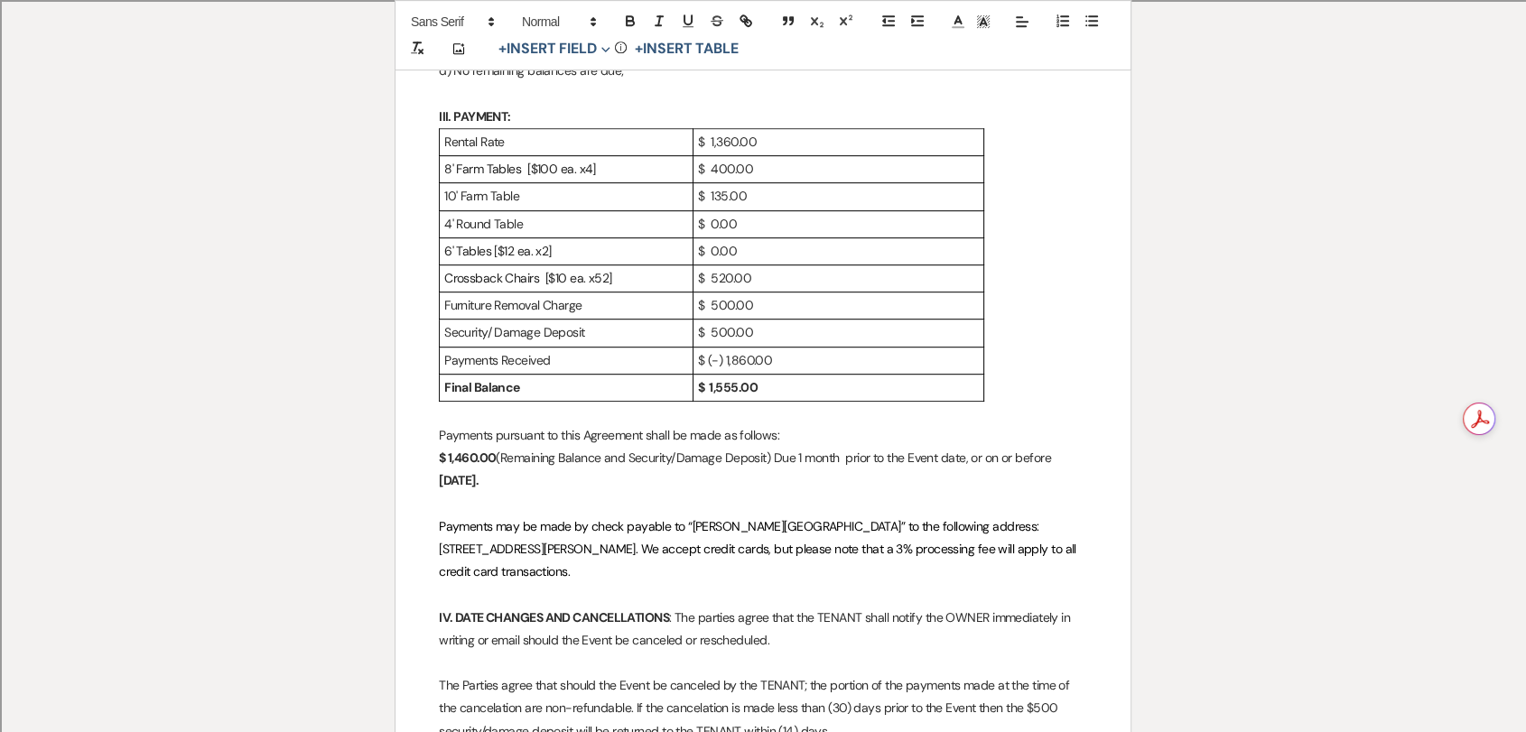
click at [465, 458] on strong "$ 1,460.00" at bounding box center [467, 458] width 57 height 16
drag, startPoint x: 476, startPoint y: 456, endPoint x: 456, endPoint y: 458, distance: 19.9
click at [456, 458] on strong "$ 1,460.00" at bounding box center [467, 458] width 57 height 16
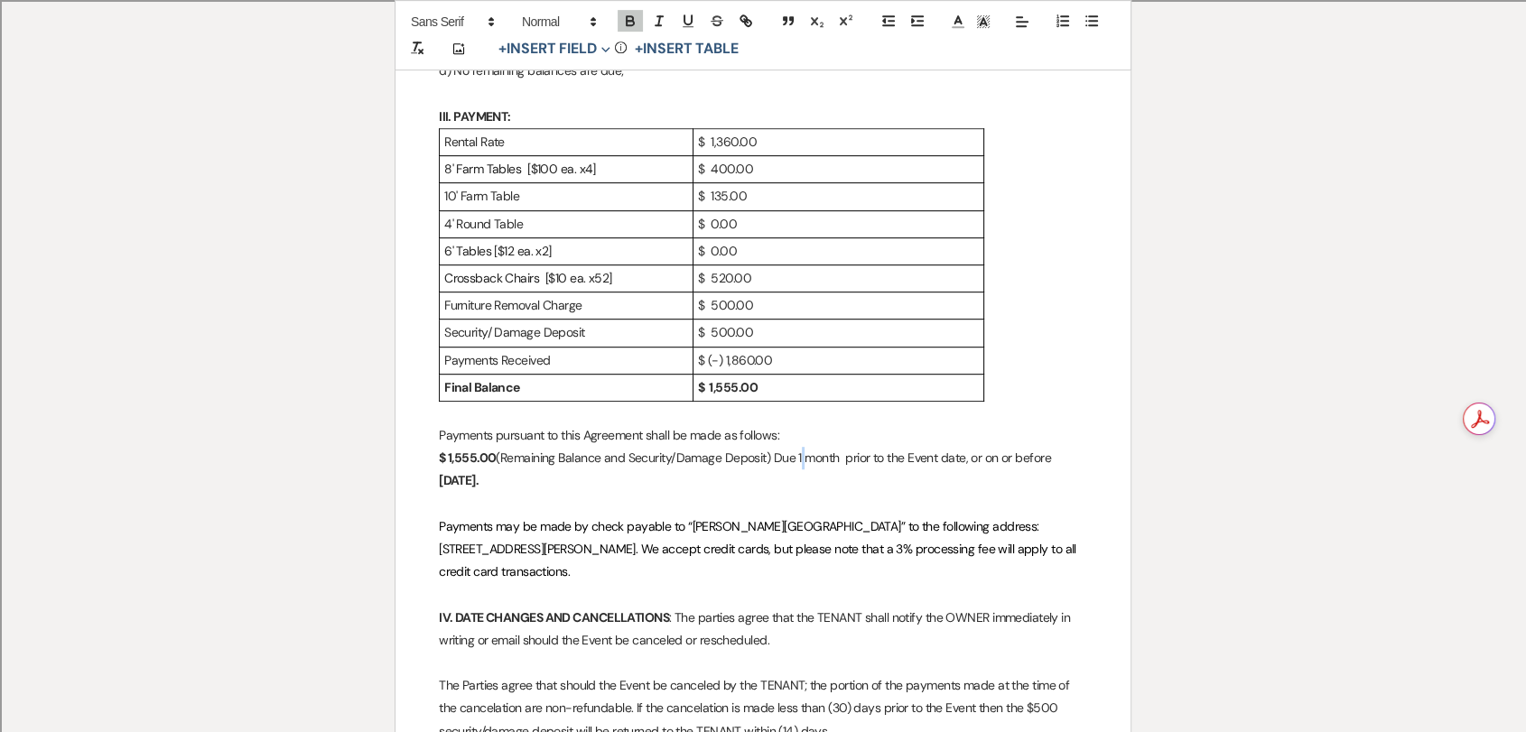
click at [803, 460] on p "$ 1,555.00 (Remaining Balance and Security/Damage Deposit) Due 1 month prior to…" at bounding box center [763, 458] width 648 height 23
click at [838, 465] on p "$ 1,555.00 (Remaining Balance and Security/Damage Deposit) Due 1 month prior to…" at bounding box center [763, 458] width 648 height 23
click at [849, 457] on p "$ 1,555.00 (Remaining Balance and Security/Damage Deposit) Due 1 month prior to…" at bounding box center [763, 458] width 648 height 23
click at [810, 456] on p "$ 1,555.00 (Remaining Balance and Security/Damage Deposit) Due 1 month prior to…" at bounding box center [763, 458] width 648 height 23
drag, startPoint x: 1039, startPoint y: 457, endPoint x: 954, endPoint y: 463, distance: 85.1
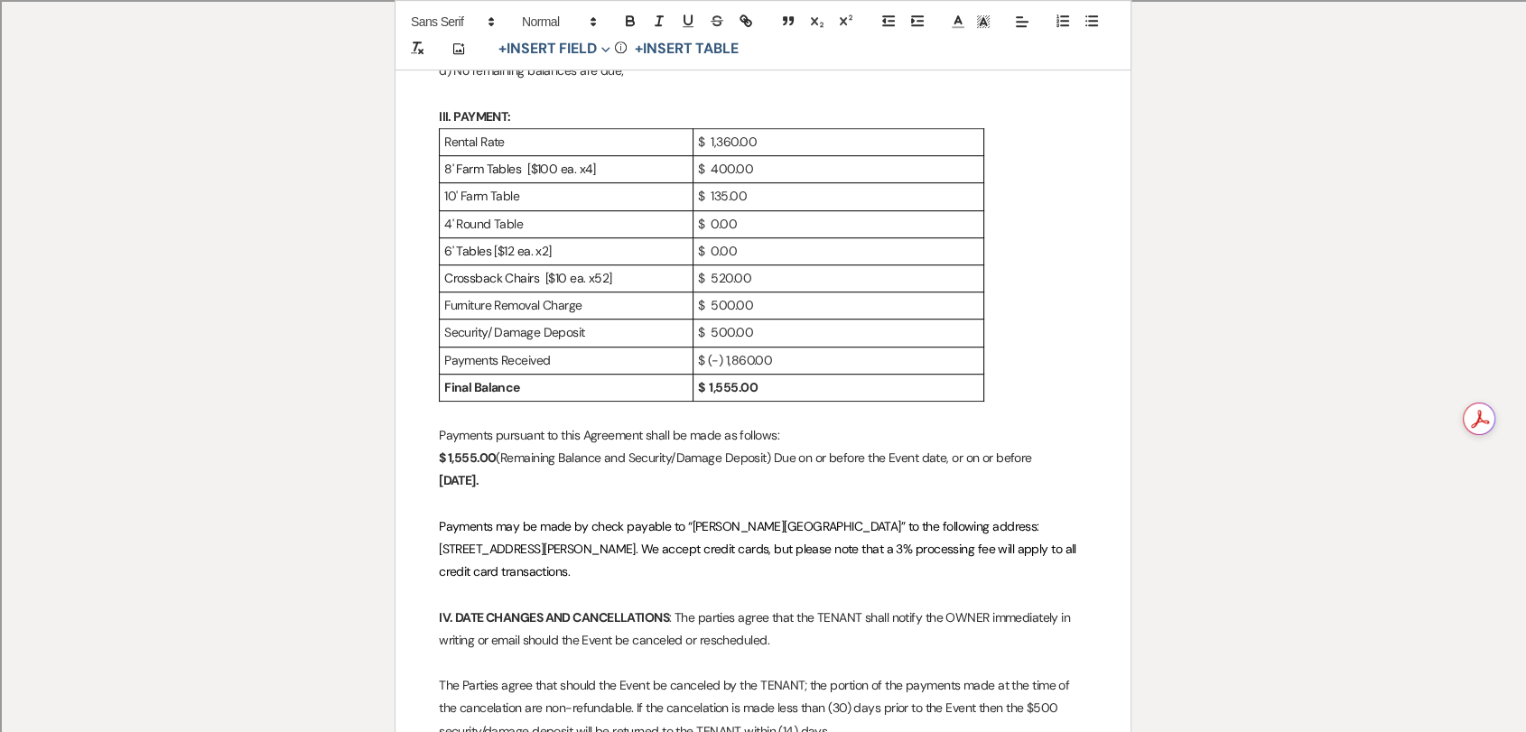
click at [954, 463] on p "$ 1,555.00 (Remaining Balance and Security/Damage Deposit) Due on or before the…" at bounding box center [763, 458] width 648 height 23
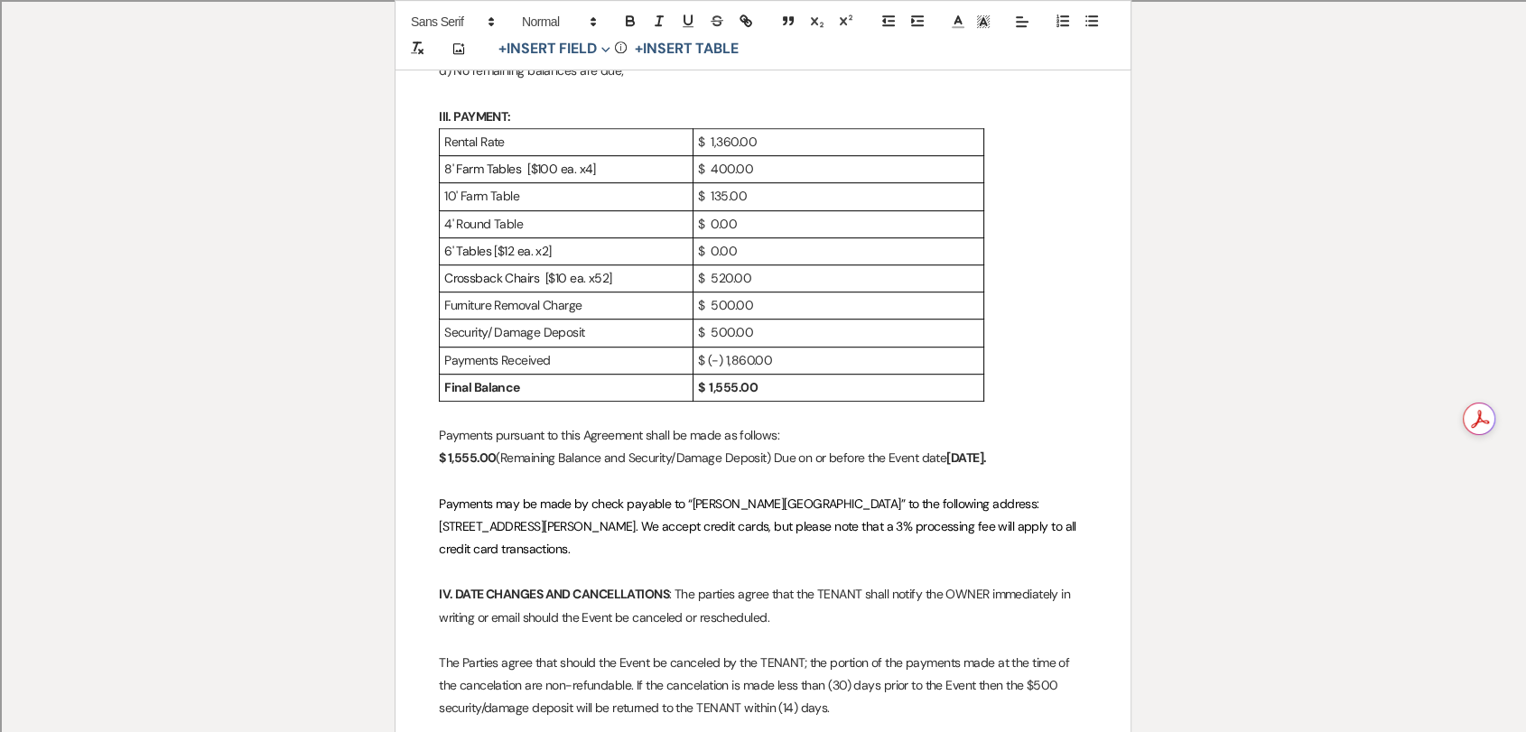
click at [966, 456] on strong "[DATE]." at bounding box center [966, 458] width 40 height 16
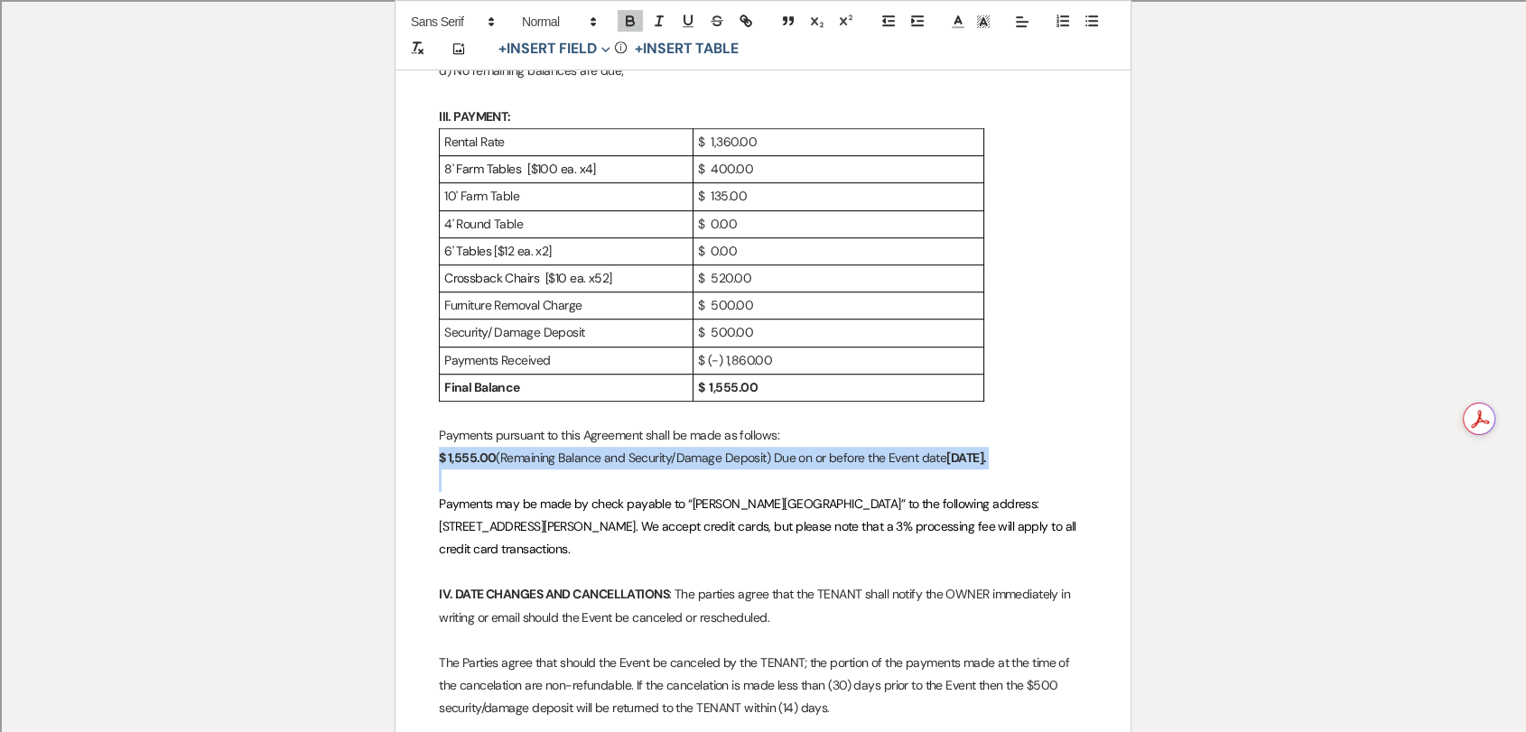
click at [966, 456] on strong "[DATE]." at bounding box center [966, 458] width 40 height 16
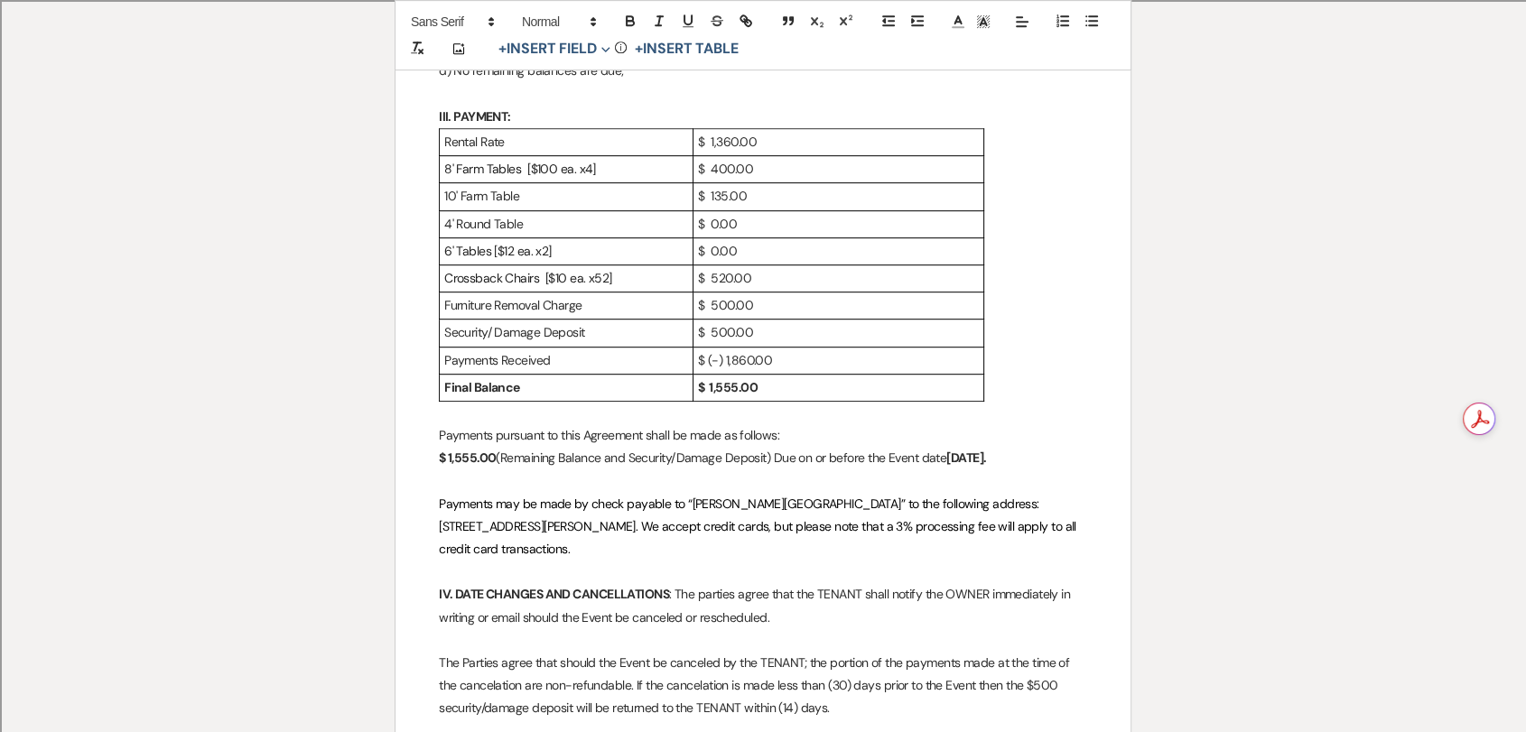
click at [966, 456] on strong "[DATE]." at bounding box center [966, 458] width 40 height 16
click at [465, 460] on strong "$ 1,555.00" at bounding box center [467, 458] width 57 height 16
click at [465, 459] on strong "$ 1,555.00" at bounding box center [467, 458] width 57 height 16
copy strong "1,555.00"
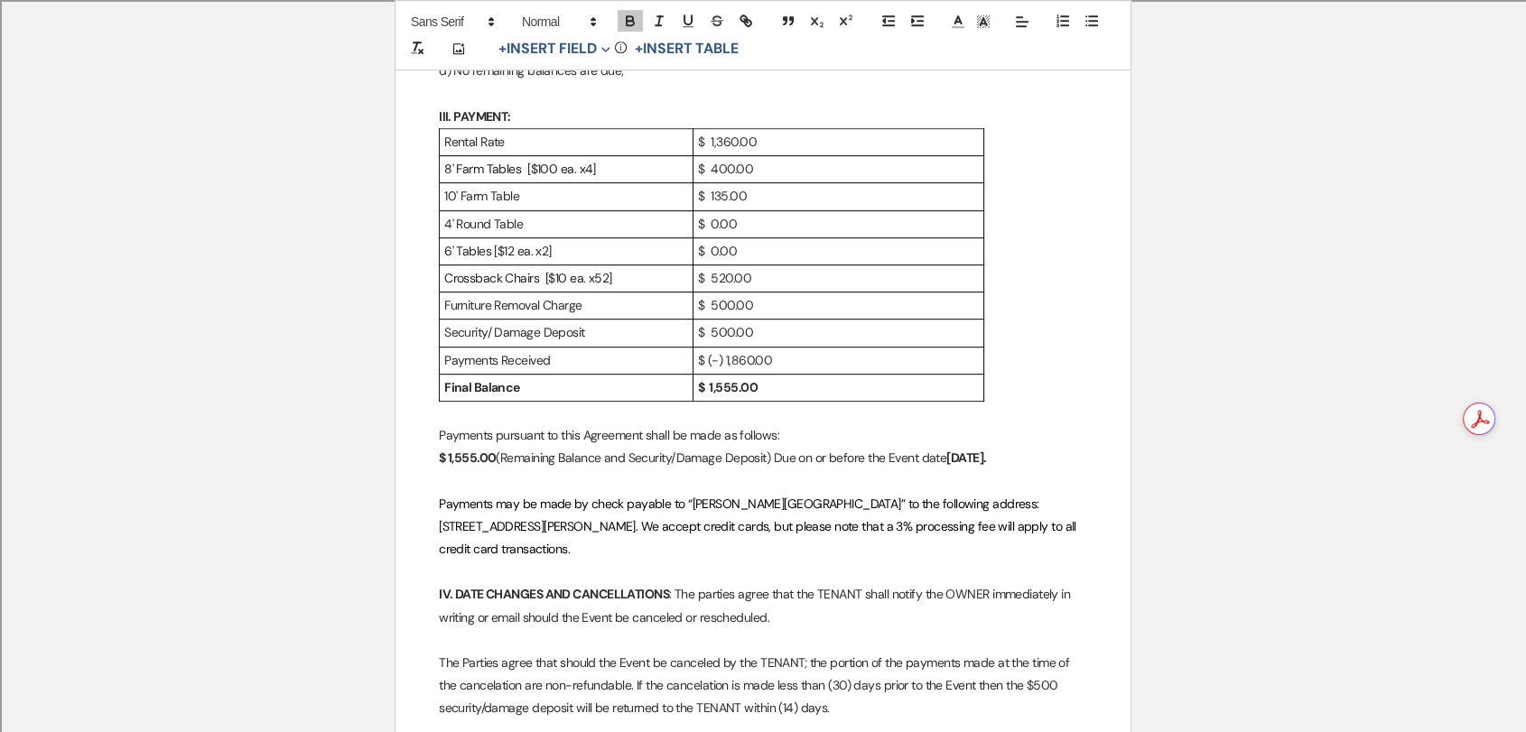
click at [629, 473] on p at bounding box center [763, 480] width 648 height 23
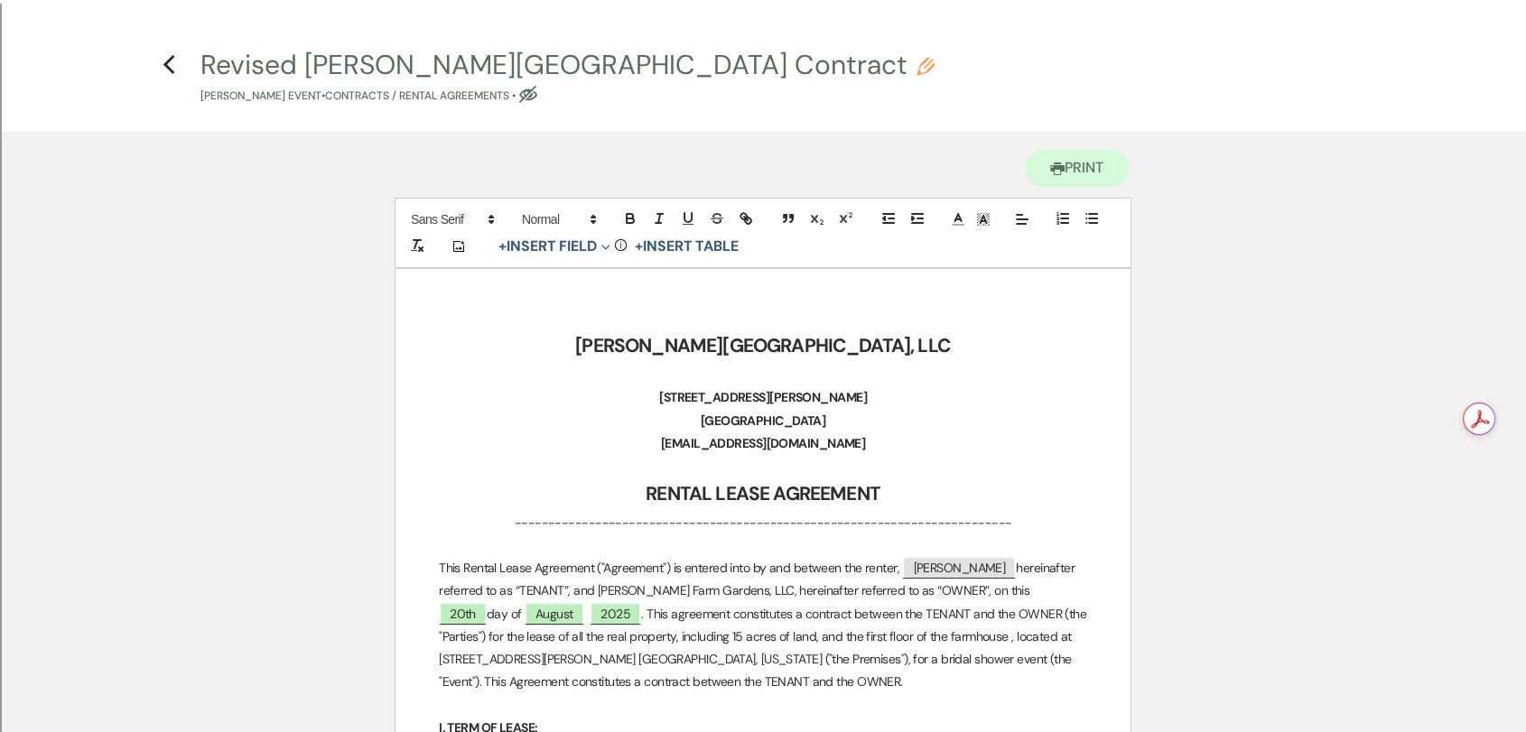
scroll to position [0, 0]
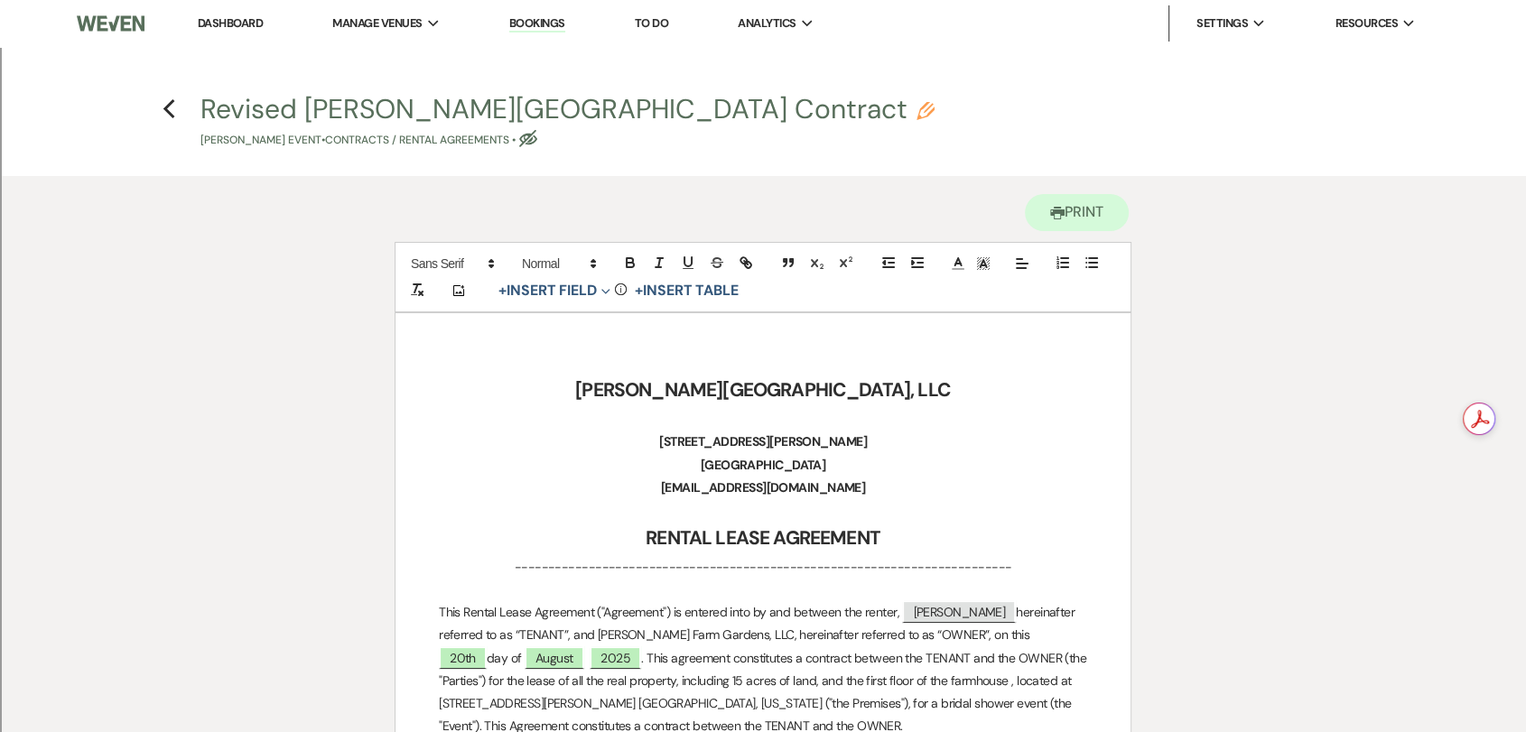
click at [176, 111] on h4 "Previous Revised [PERSON_NAME][GEOGRAPHIC_DATA] Contract Pencil [PERSON_NAME] E…" at bounding box center [763, 119] width 1300 height 59
drag, startPoint x: 169, startPoint y: 111, endPoint x: 165, endPoint y: 102, distance: 9.7
click at [165, 104] on icon "Previous" at bounding box center [170, 109] width 14 height 22
select select "5"
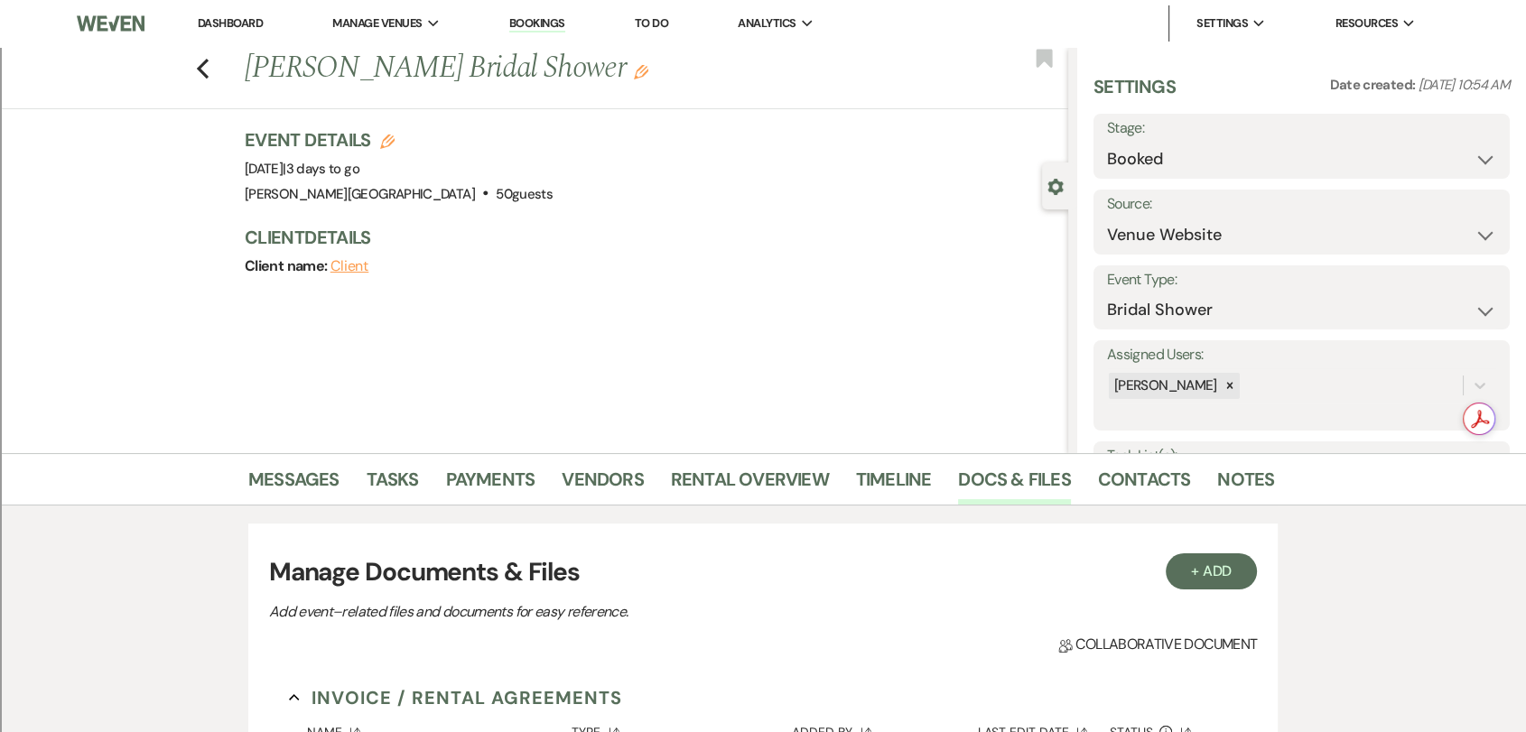
scroll to position [501, 0]
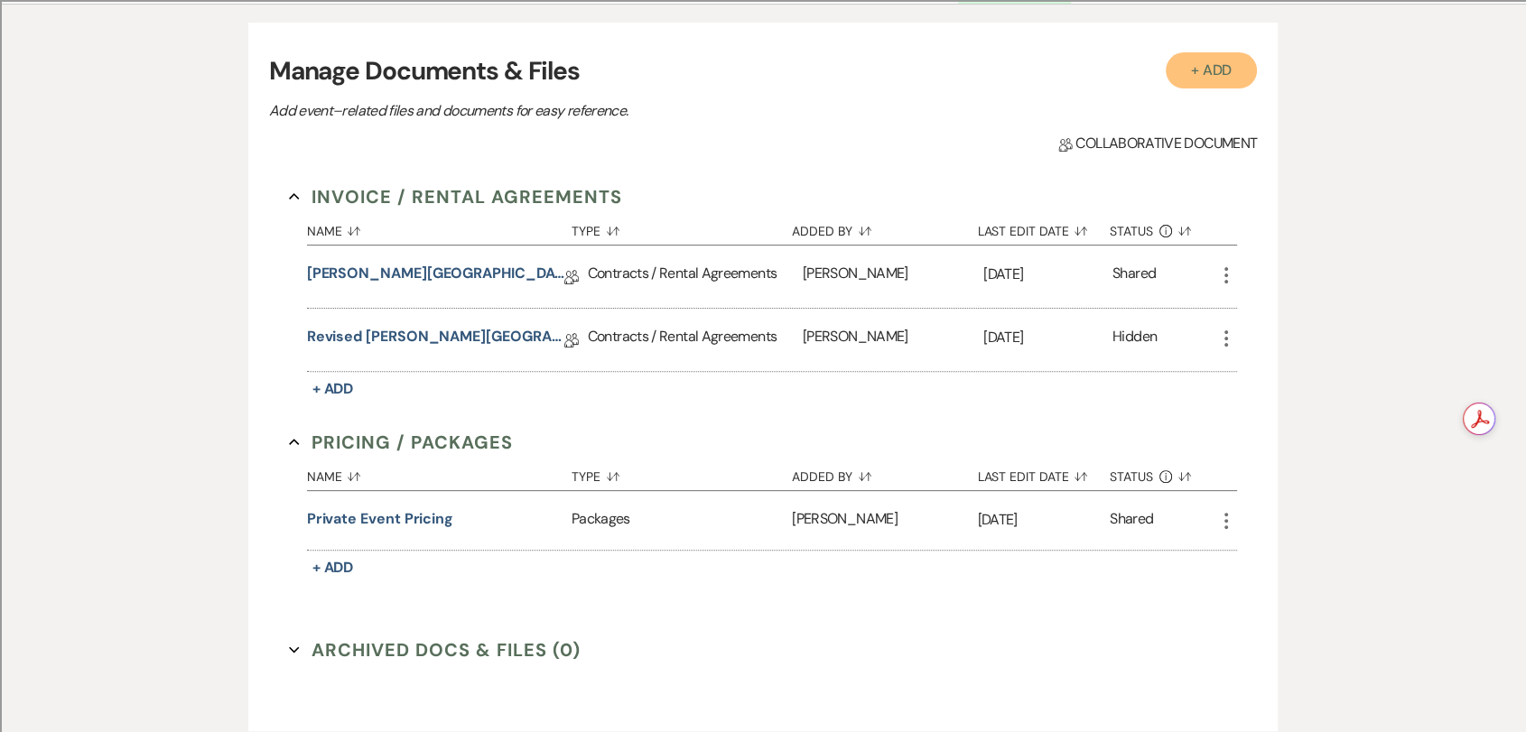
click at [1211, 68] on button "+ Add" at bounding box center [1212, 70] width 92 height 36
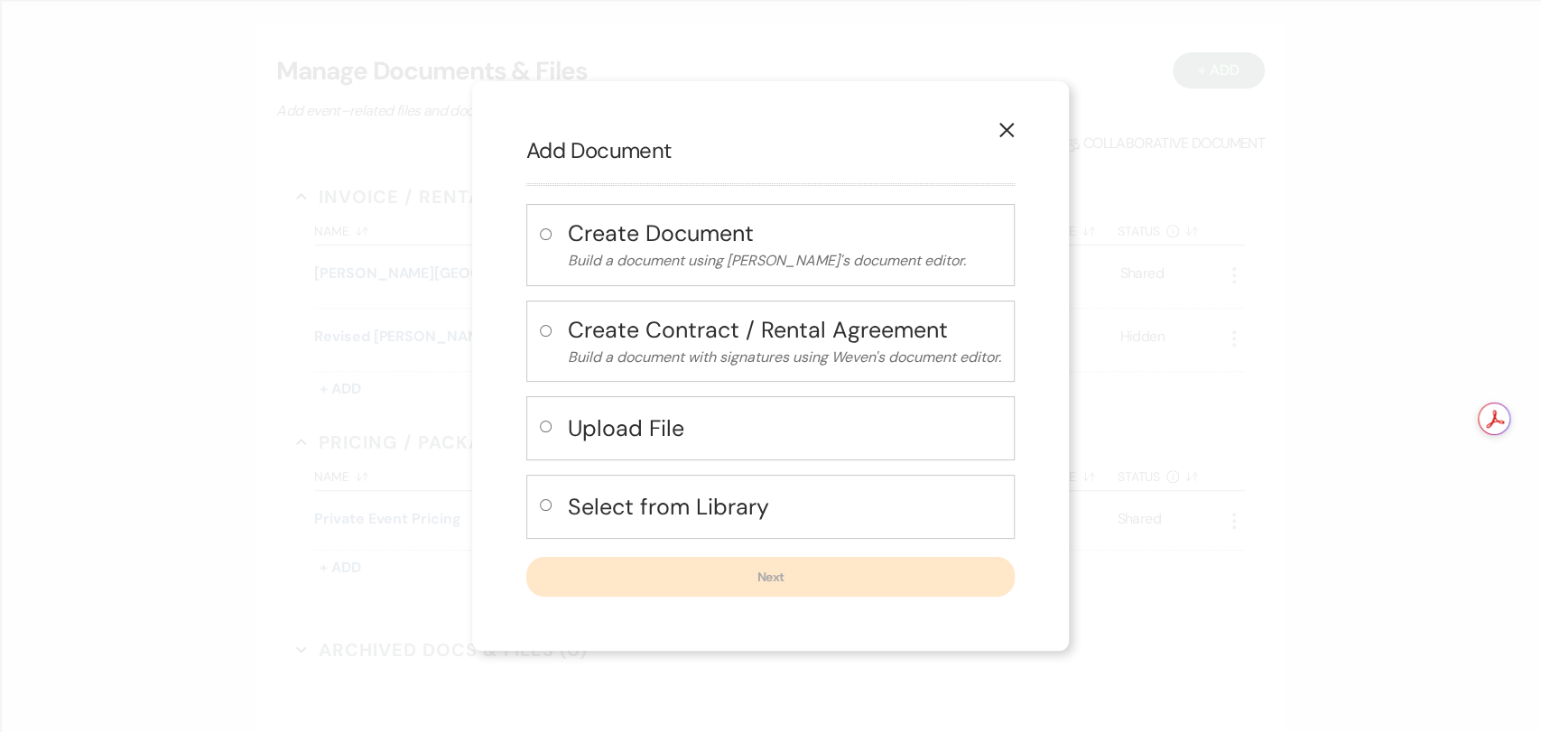
click at [998, 135] on button "X" at bounding box center [1006, 130] width 27 height 32
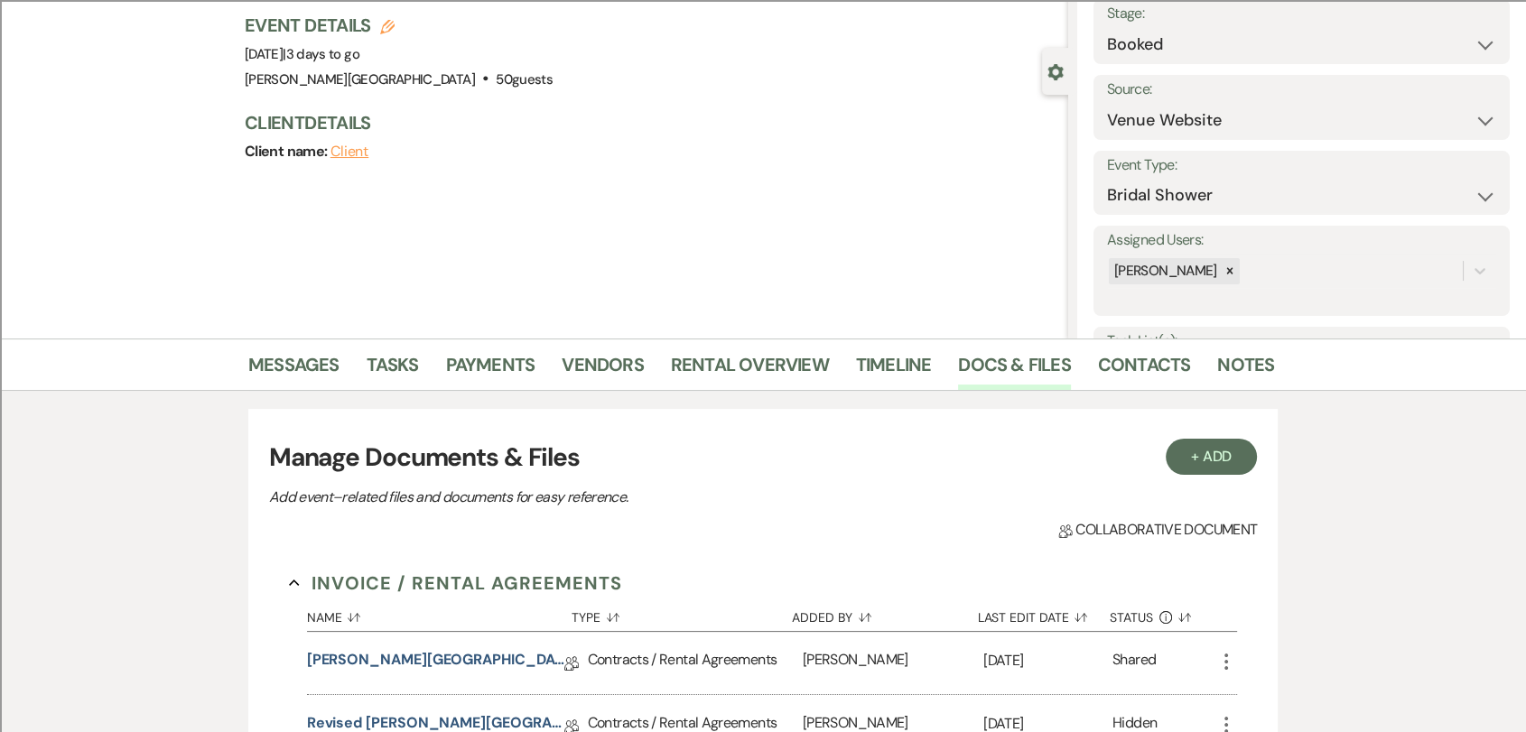
scroll to position [100, 0]
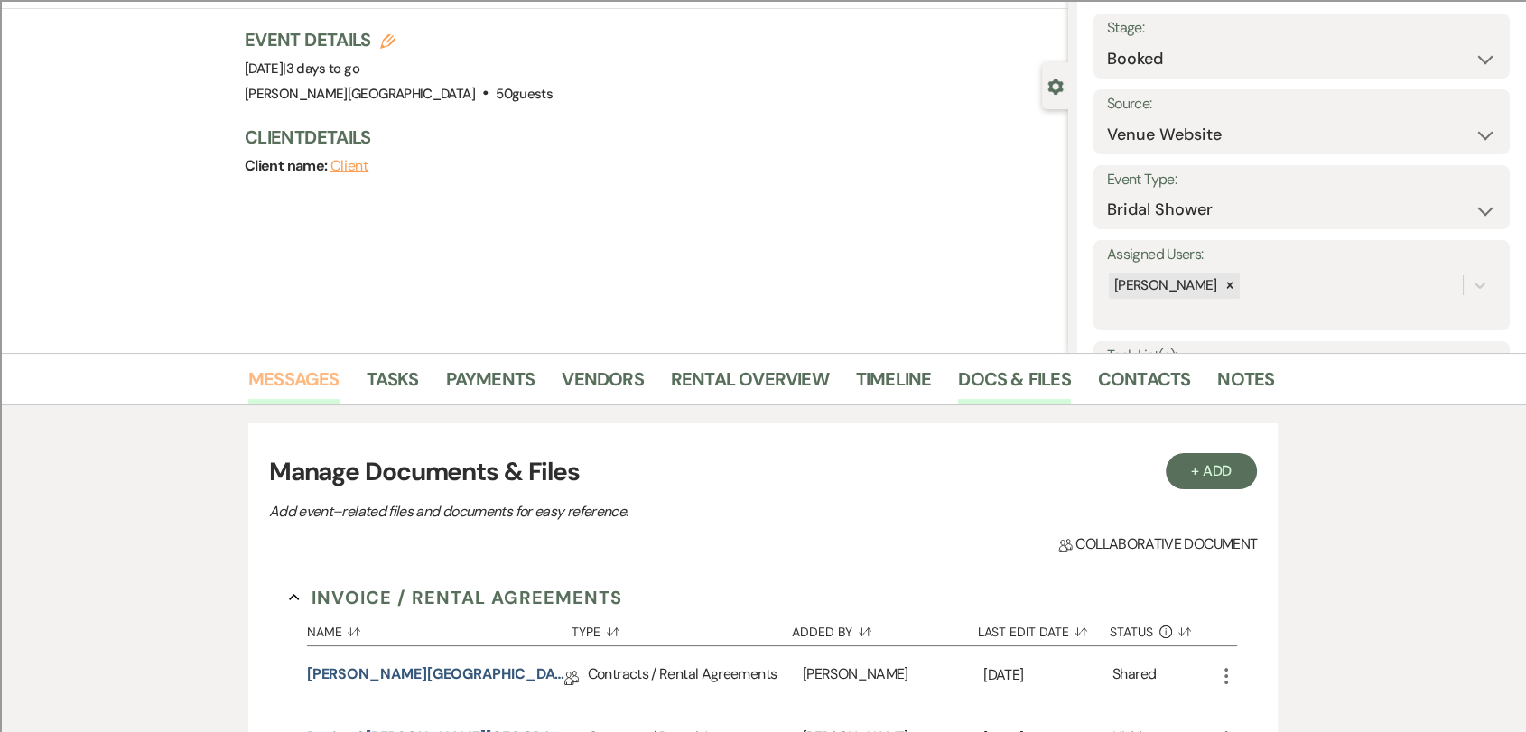
click at [295, 372] on link "Messages" at bounding box center [293, 385] width 91 height 40
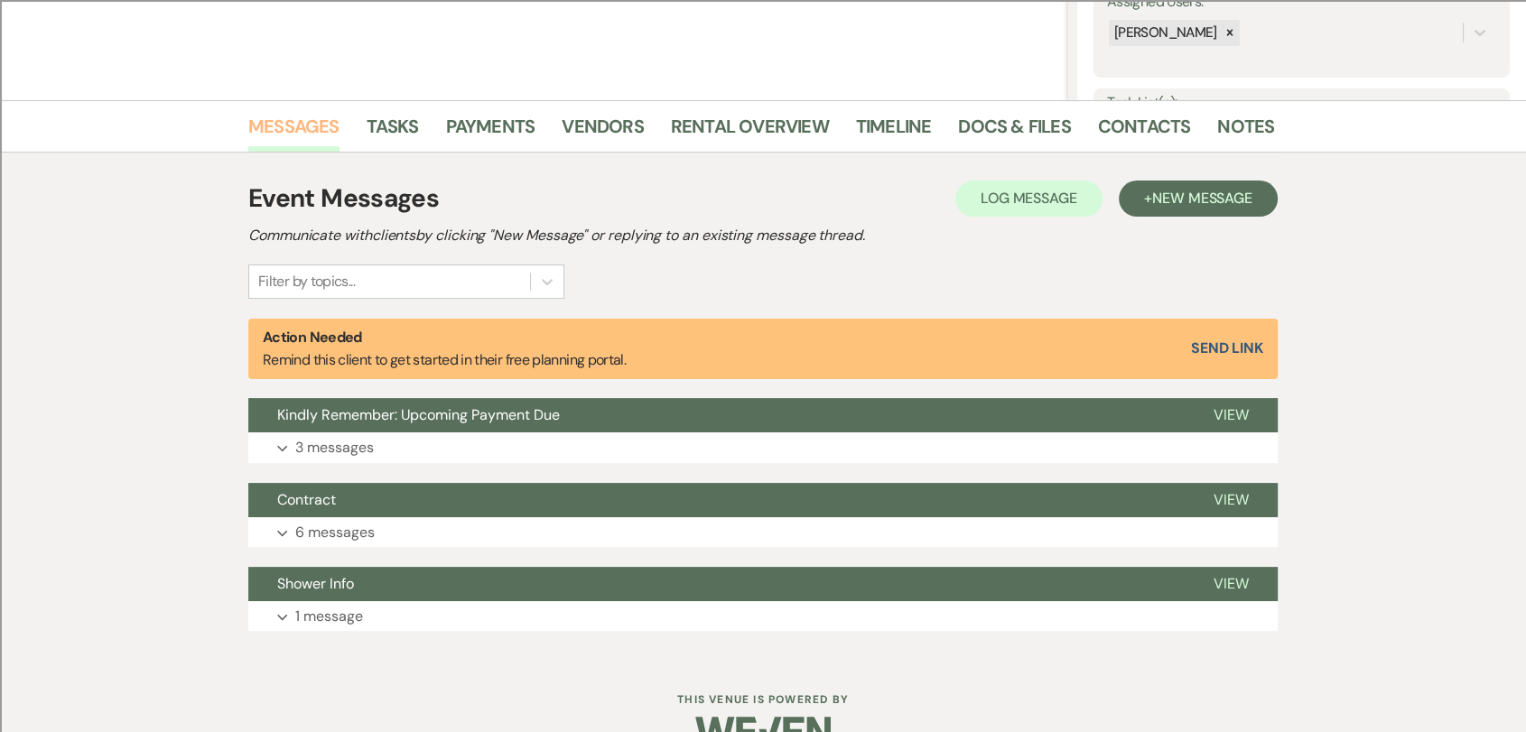
scroll to position [395, 0]
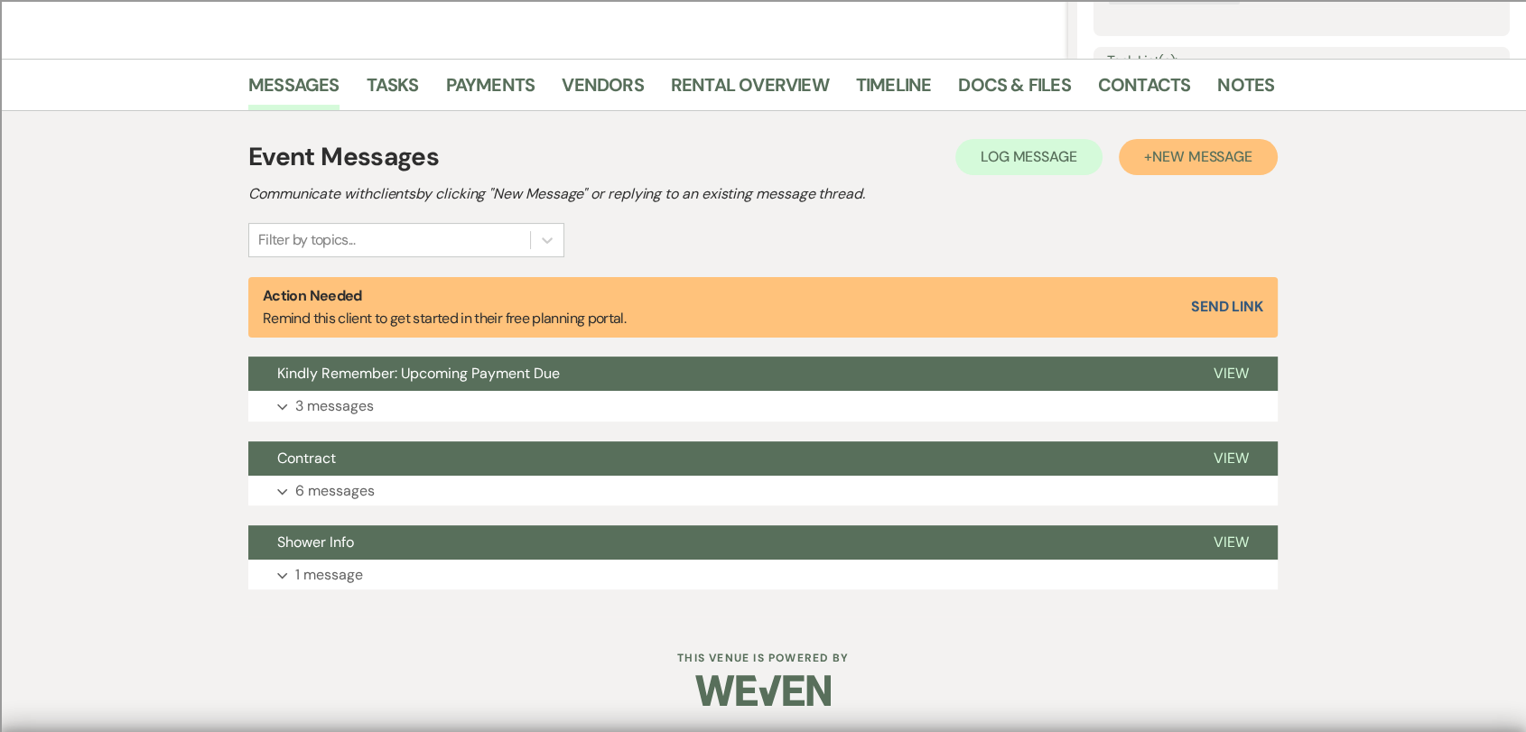
click at [1222, 150] on span "New Message" at bounding box center [1202, 156] width 100 height 19
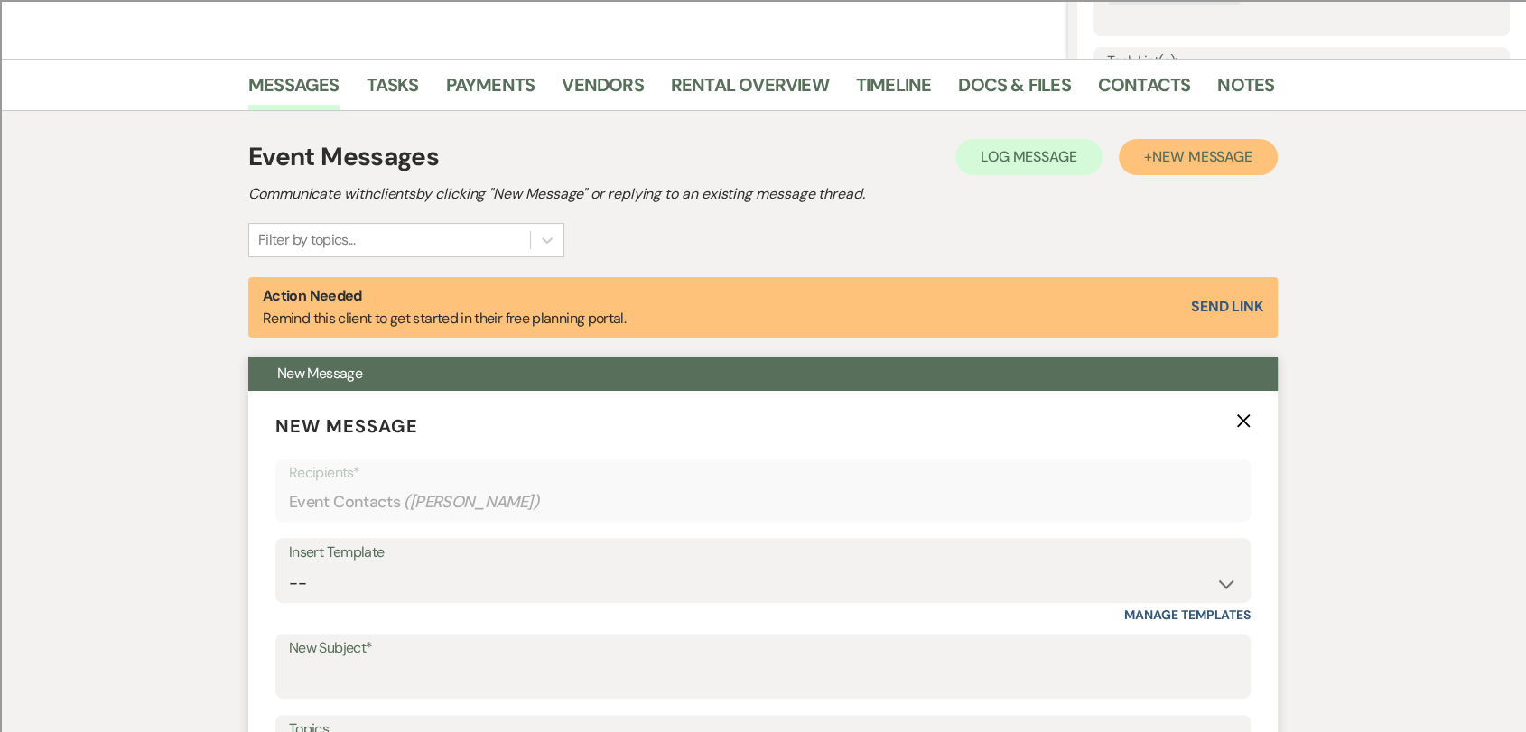
scroll to position [595, 0]
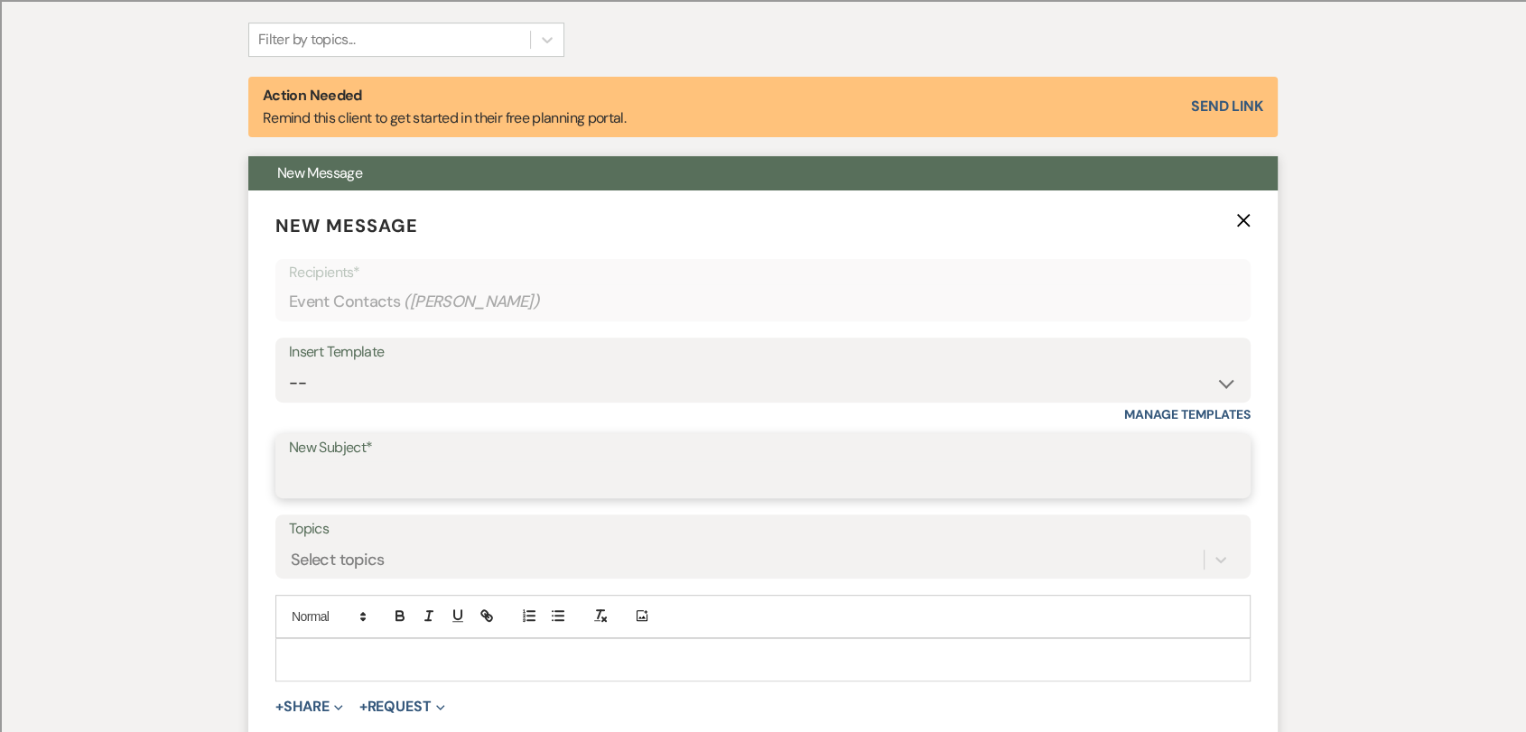
click at [382, 469] on input "New Subject*" at bounding box center [763, 478] width 948 height 35
type input "U"
type input "Revised Contract"
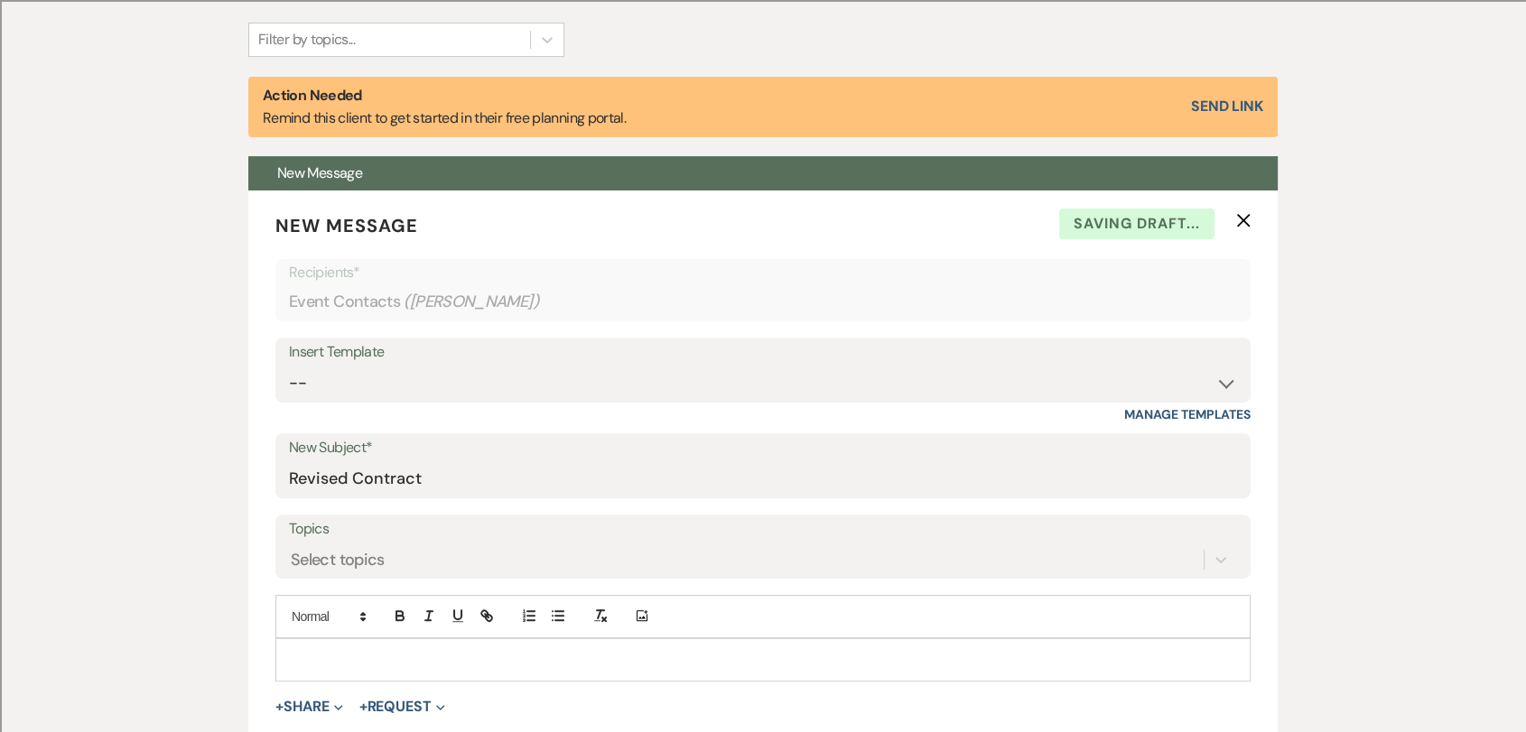
click at [246, 447] on div "Messages Tasks Payments Vendors Rental Overview Timeline Docs & Files Contacts …" at bounding box center [763, 473] width 1526 height 1230
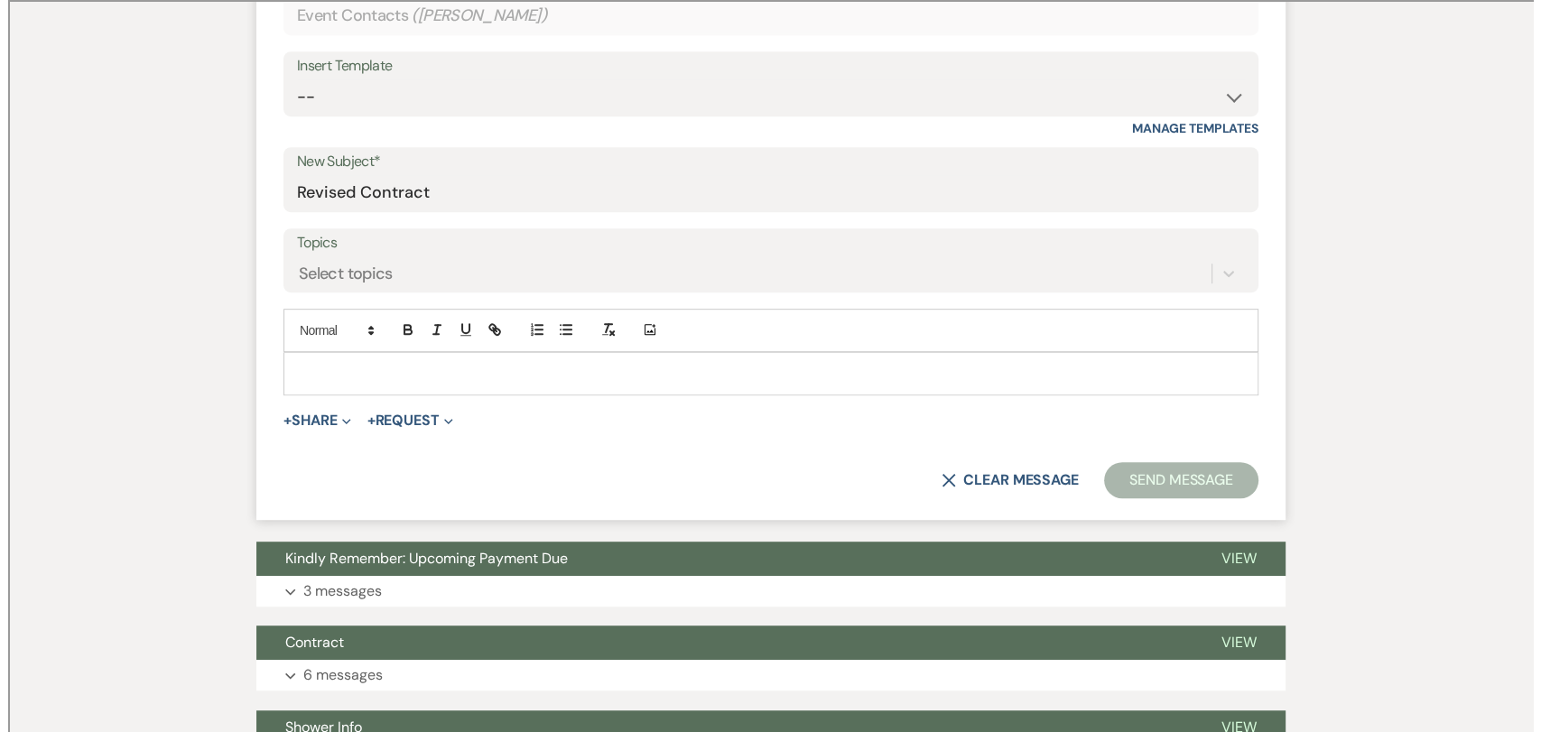
scroll to position [896, 0]
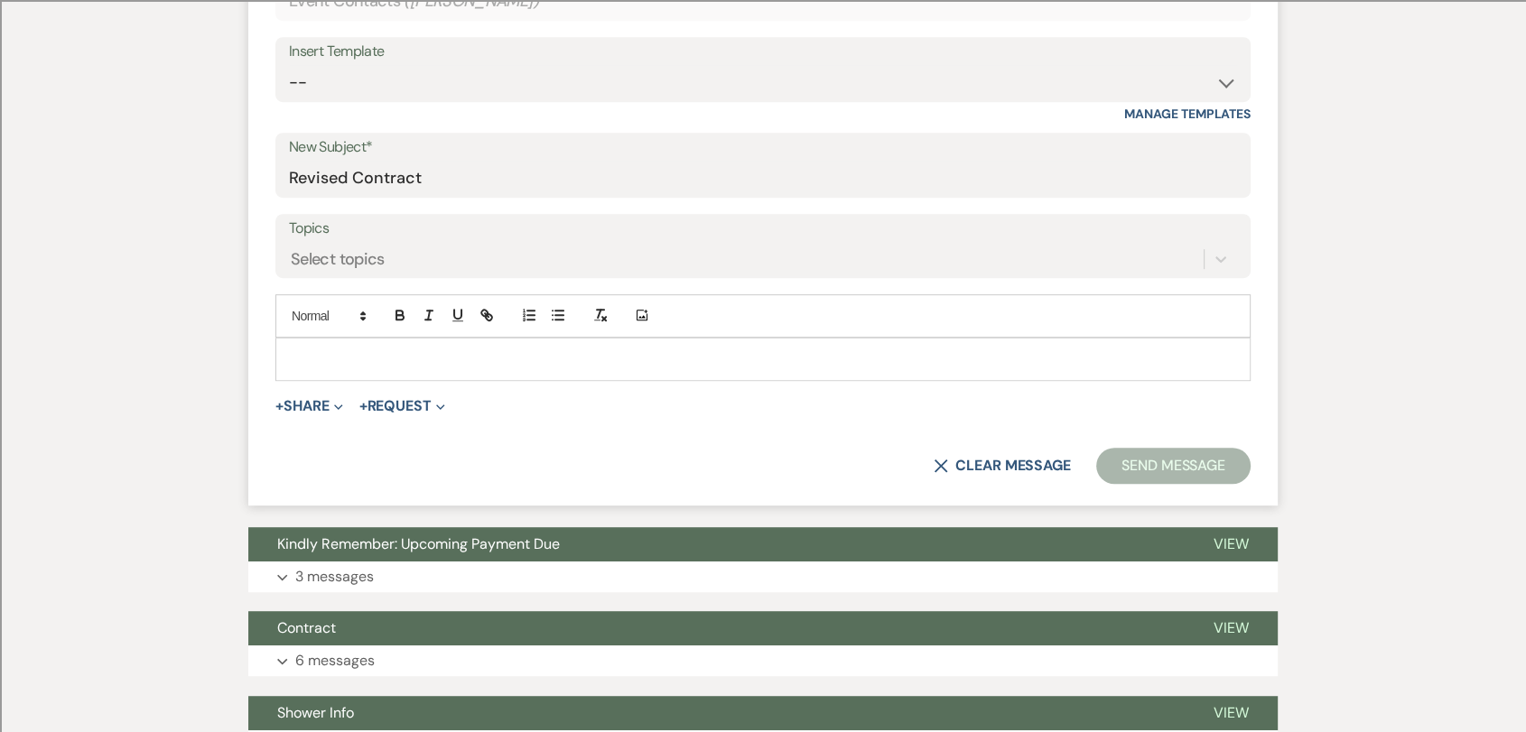
click at [392, 349] on p at bounding box center [763, 359] width 946 height 20
click at [327, 407] on button "+ Share Expand" at bounding box center [309, 406] width 68 height 14
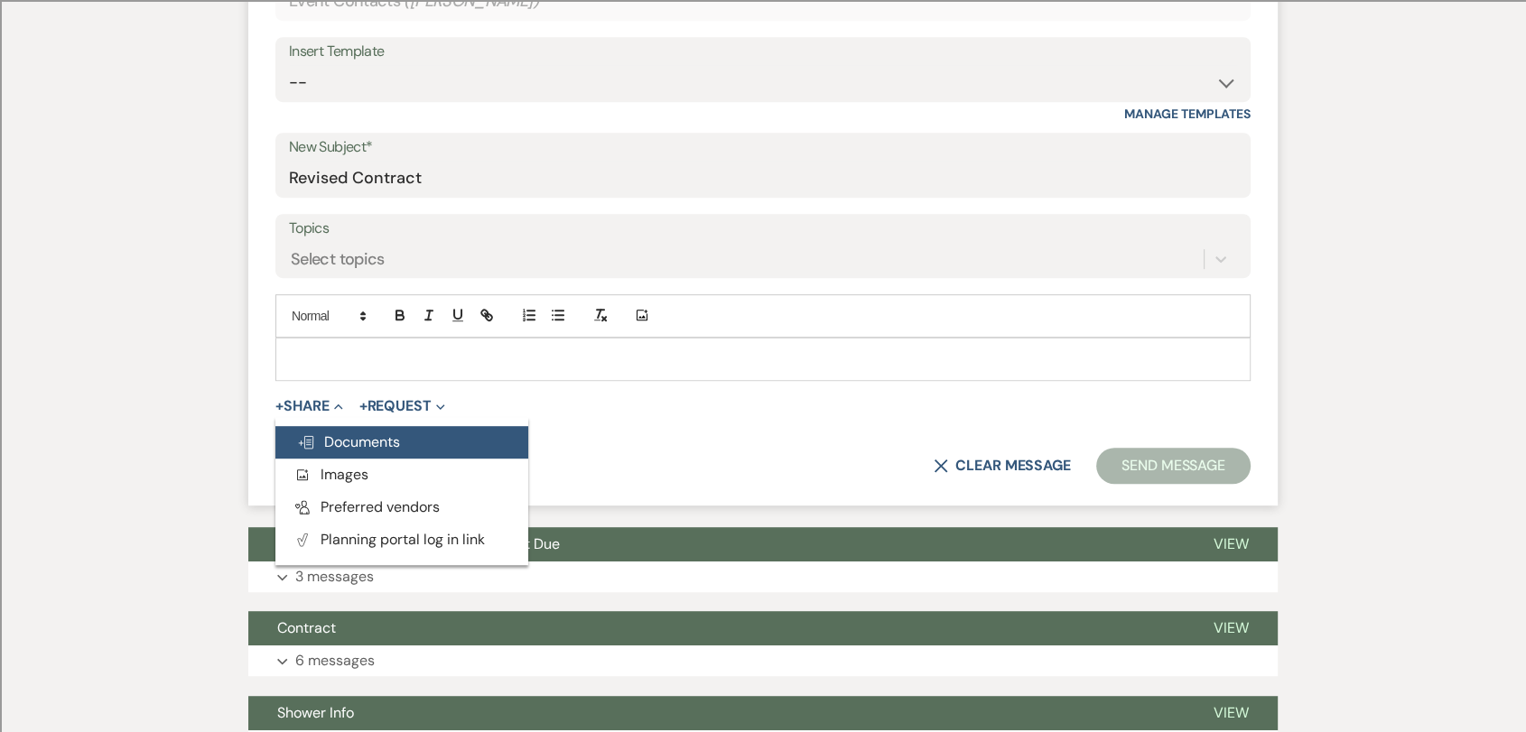
click at [347, 436] on span "Doc Upload Documents" at bounding box center [348, 441] width 103 height 19
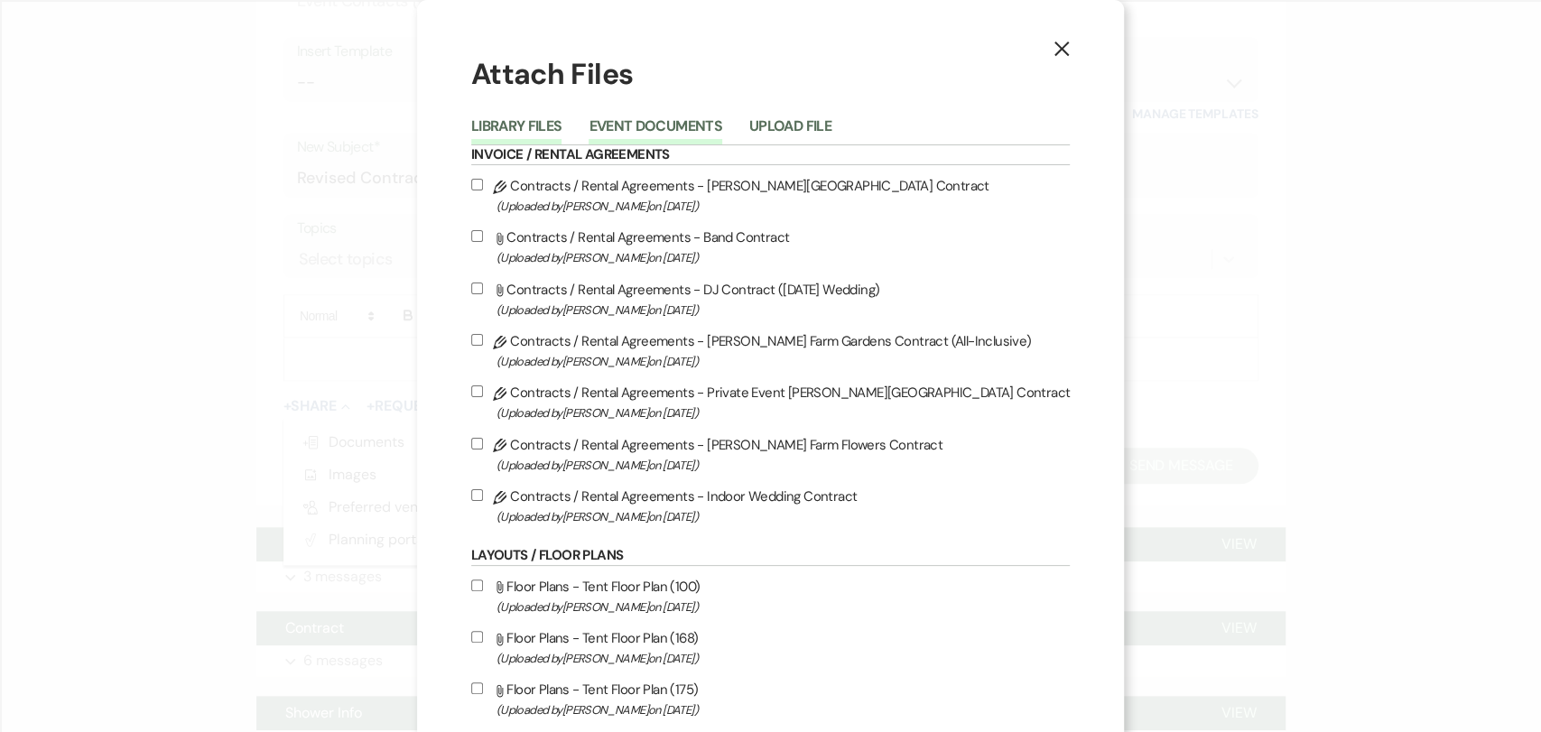
click at [669, 124] on button "Event Documents" at bounding box center [655, 131] width 133 height 25
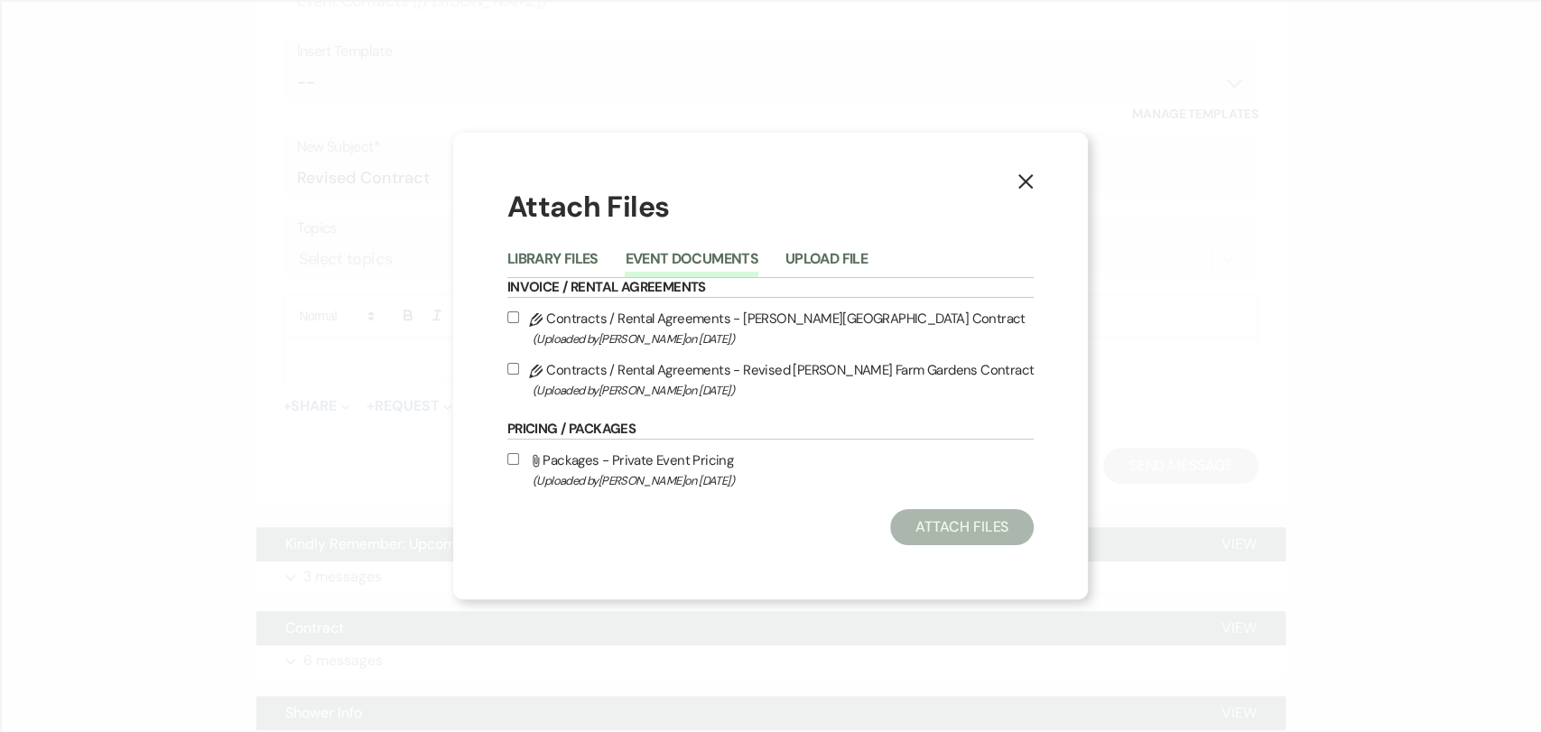
click at [585, 373] on label "Pencil Contracts / Rental Agreements - Revised [PERSON_NAME] Farm Gardens Contr…" at bounding box center [770, 379] width 526 height 42
click at [519, 373] on input "Pencil Contracts / Rental Agreements - Revised [PERSON_NAME] Farm Gardens Contr…" at bounding box center [513, 369] width 12 height 12
checkbox input "true"
click at [975, 536] on button "Attach Files" at bounding box center [962, 527] width 144 height 36
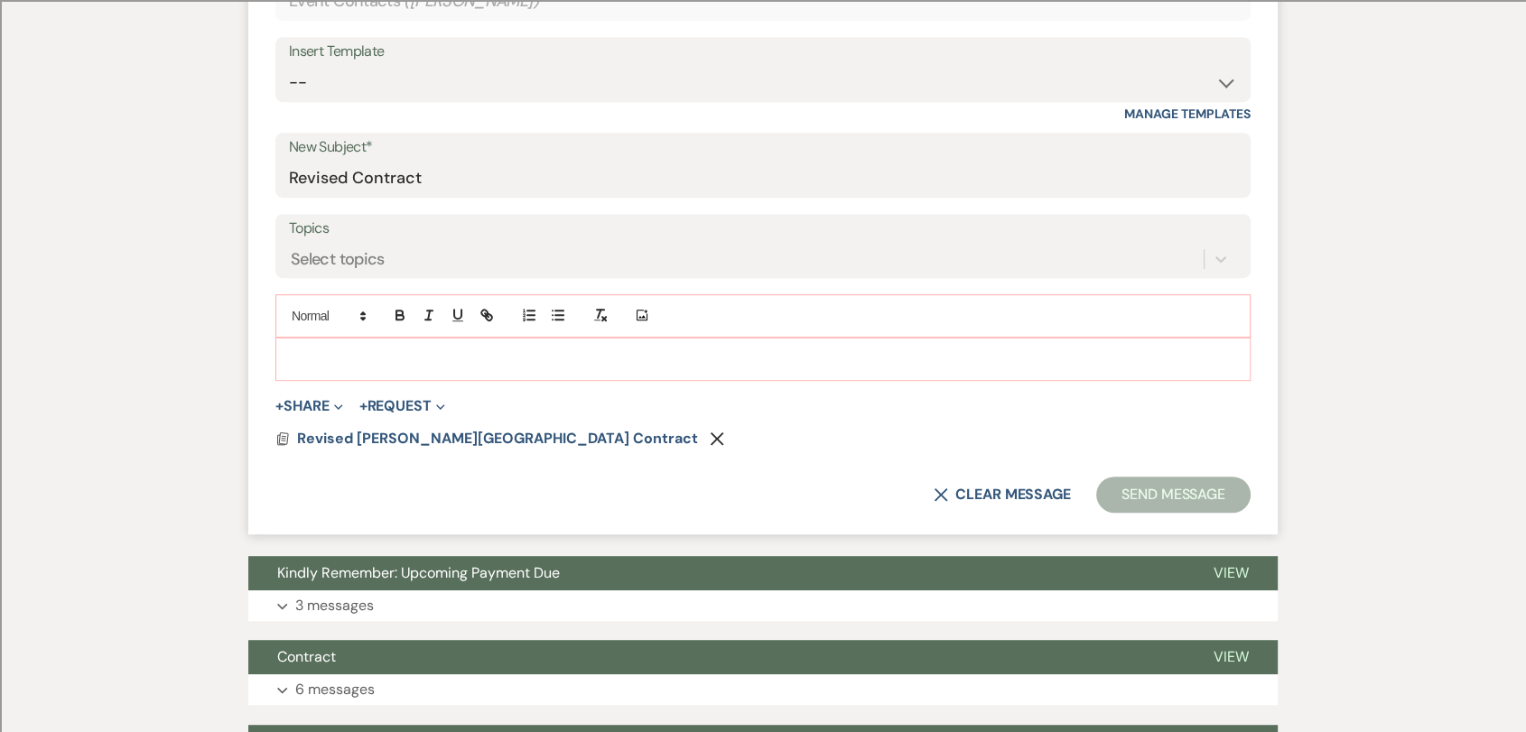
click at [422, 414] on span "+ Request Expand Generate Payment Payment Vendor List Vendor list Doc Upload Do…" at bounding box center [402, 406] width 86 height 22
click at [422, 409] on button "+ Request Expand" at bounding box center [402, 406] width 86 height 14
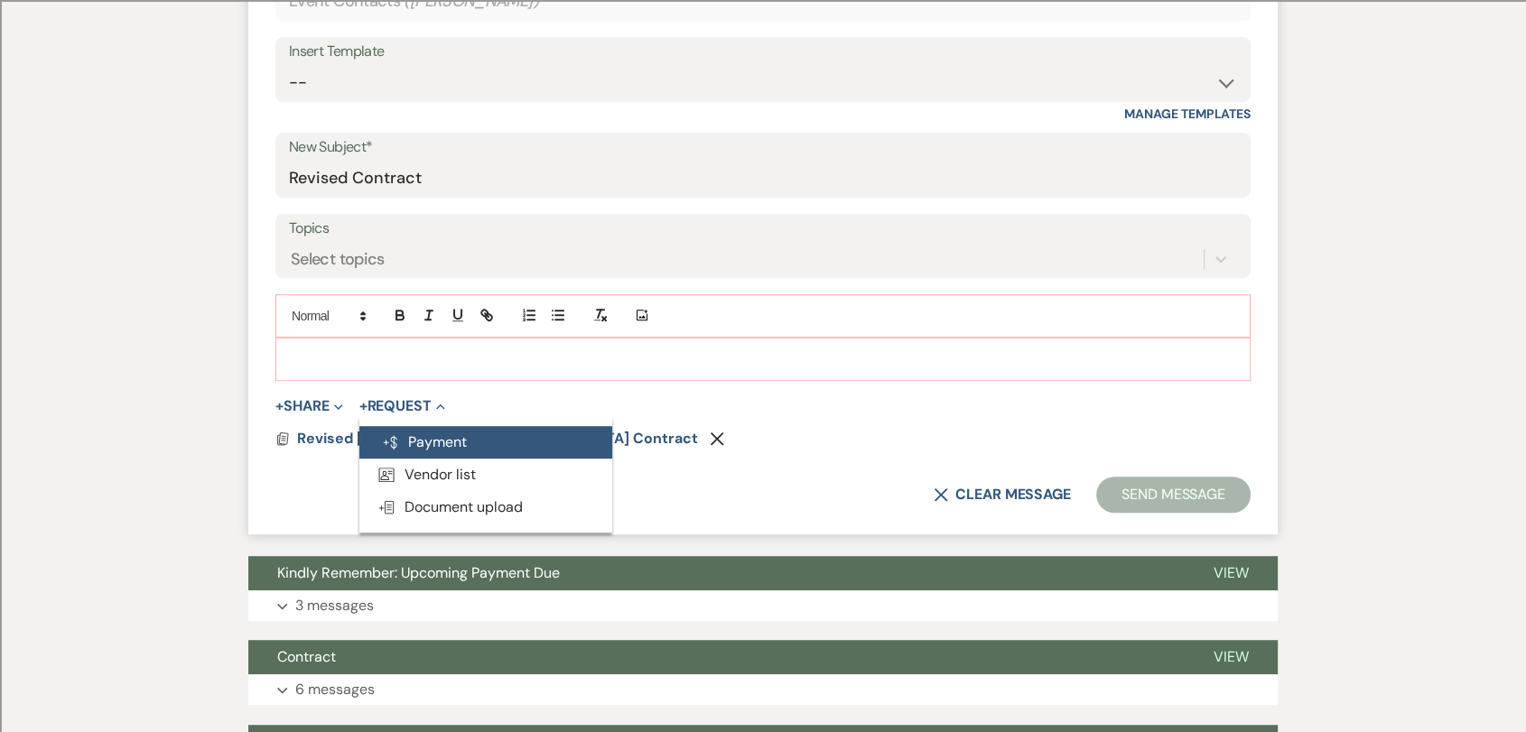
click at [446, 434] on button "Generate Payment Payment" at bounding box center [485, 442] width 253 height 33
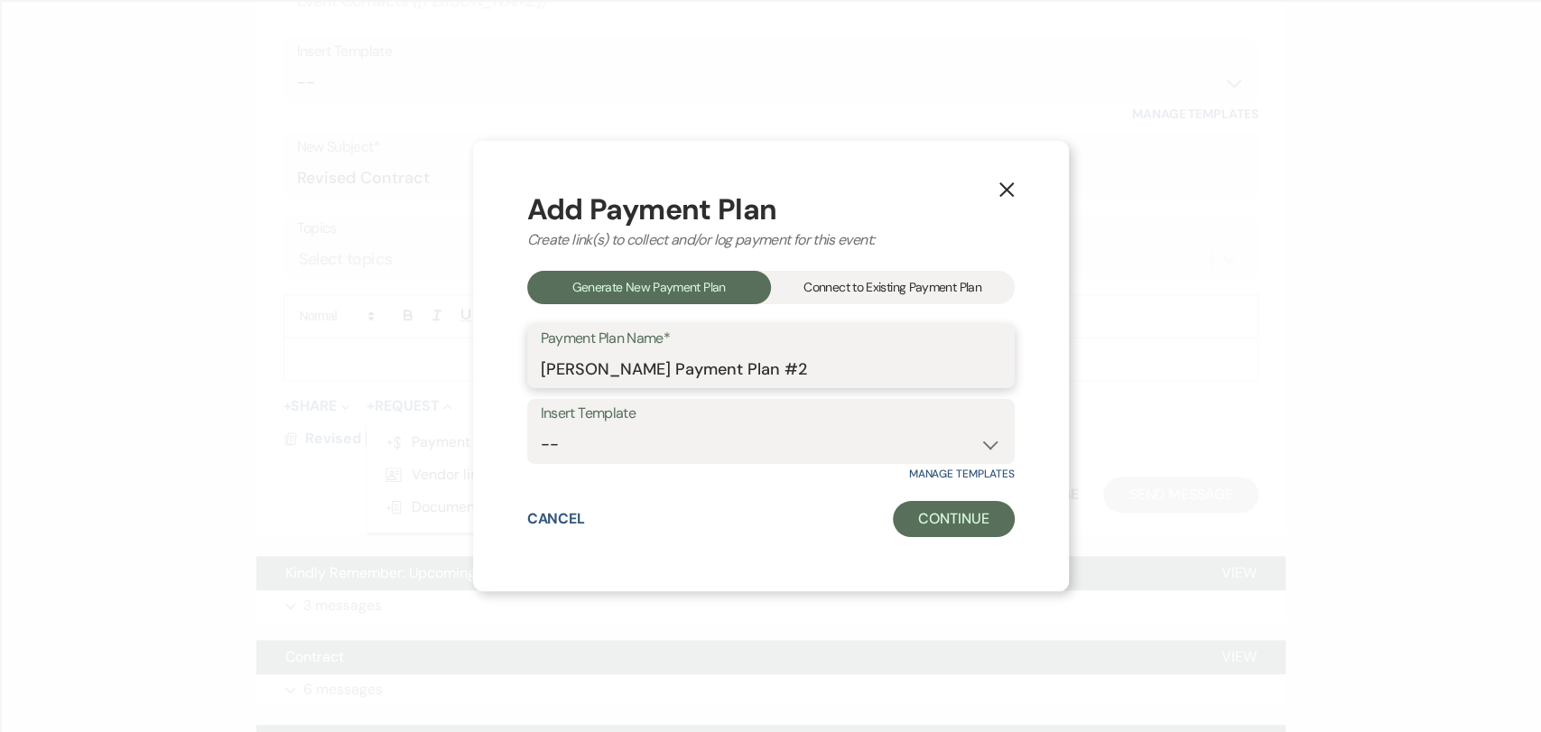
drag, startPoint x: 797, startPoint y: 367, endPoint x: 627, endPoint y: 365, distance: 169.8
click at [627, 365] on input "[PERSON_NAME] Payment Plan #2" at bounding box center [771, 368] width 460 height 35
click at [651, 368] on input "[PERSON_NAME] Final Balance Payment" at bounding box center [771, 368] width 460 height 35
type input "[PERSON_NAME] Add On Rentals Payment"
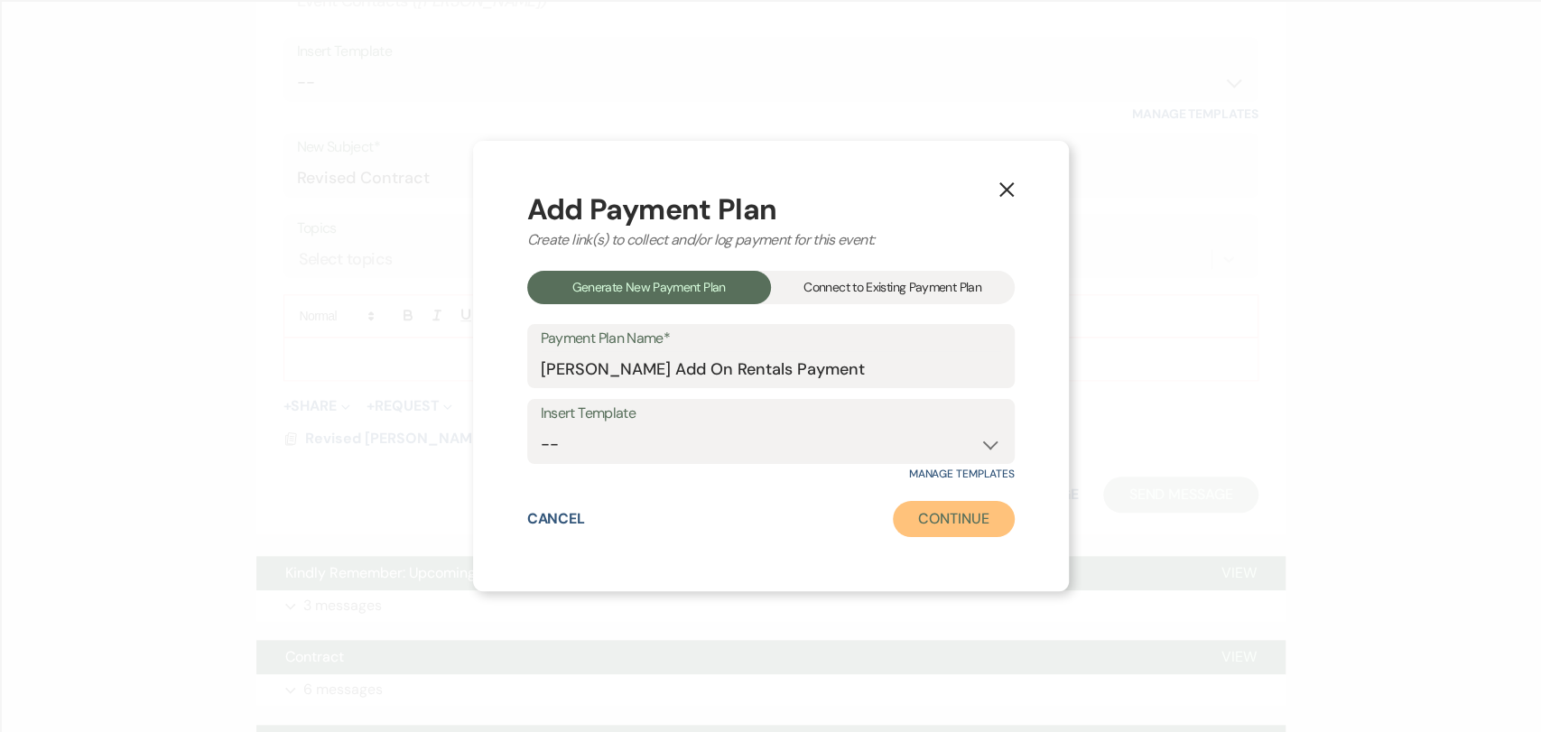
click at [940, 515] on button "Continue" at bounding box center [953, 519] width 121 height 36
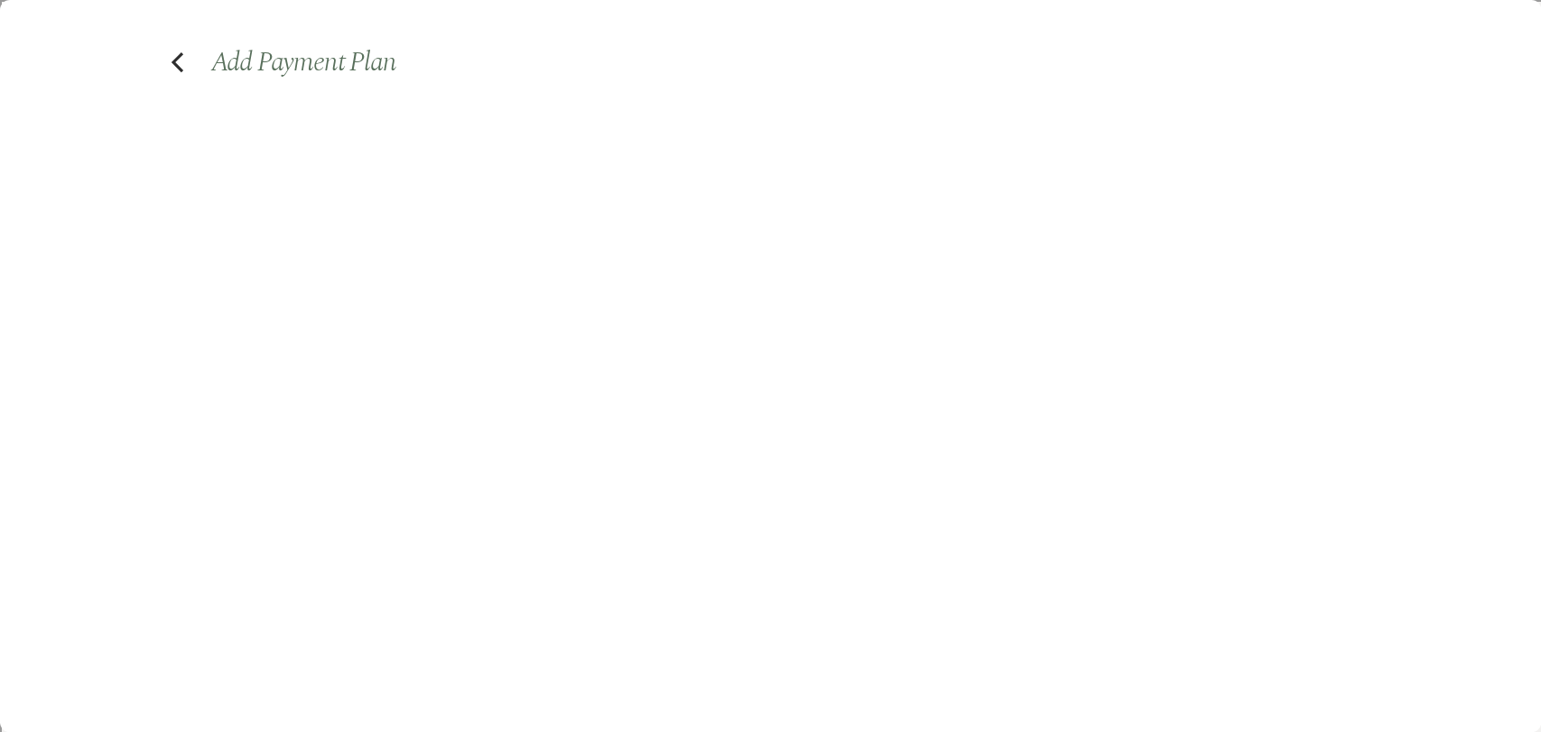
select select "2"
select select "percentage"
select select "true"
select select "client"
select select "weeks"
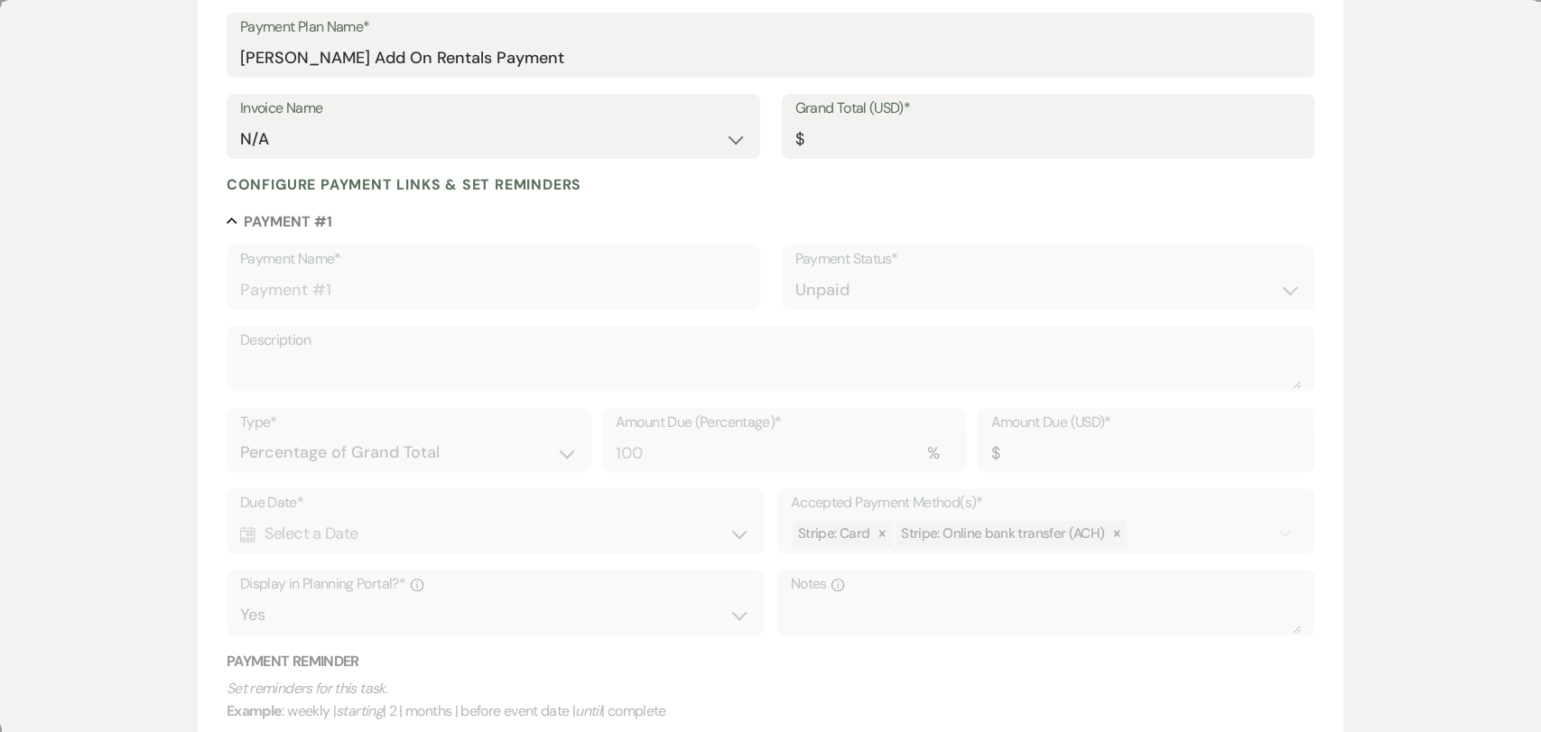
scroll to position [301, 0]
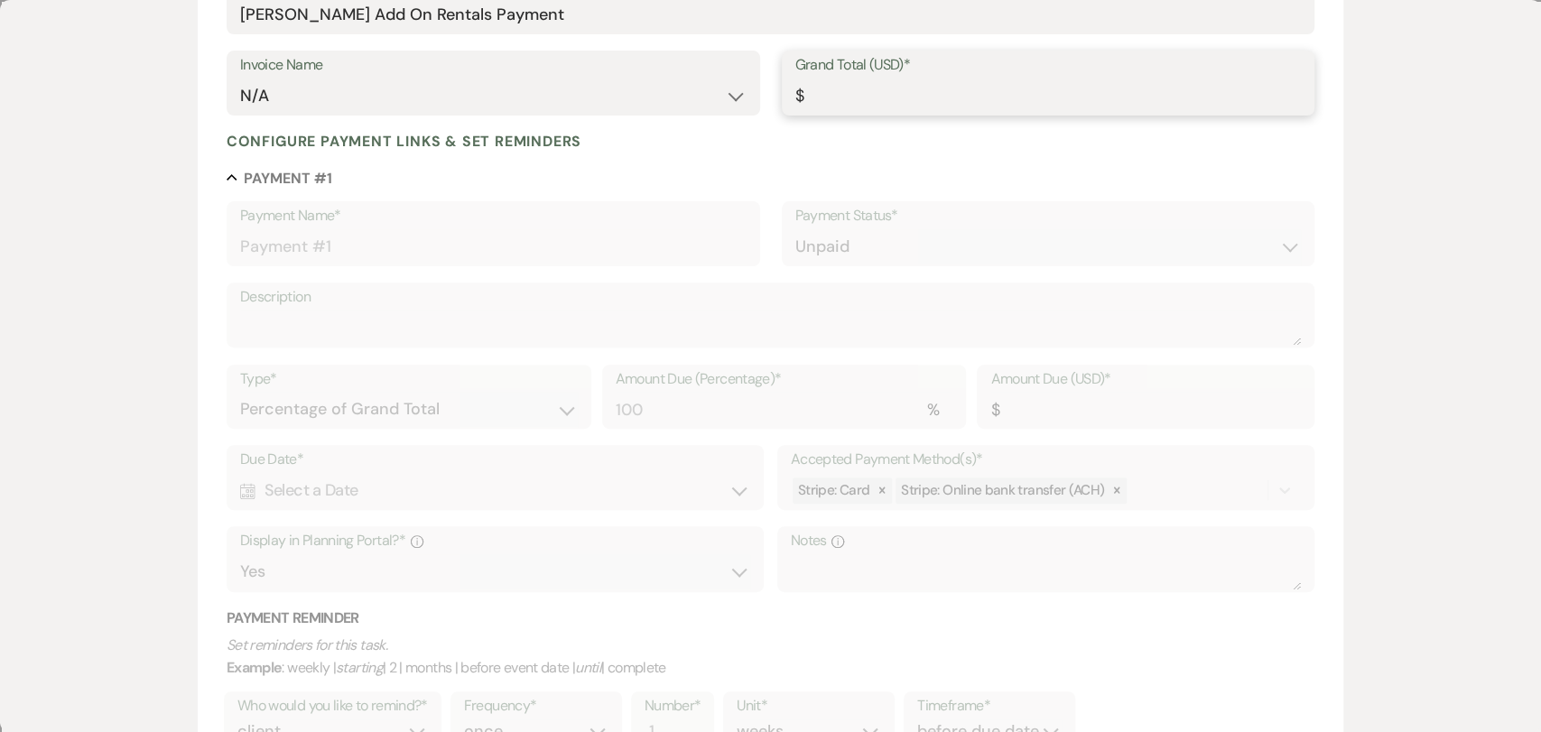
click at [1000, 102] on input "Grand Total (USD)*" at bounding box center [1048, 96] width 506 height 35
type input "1"
type input "1.00"
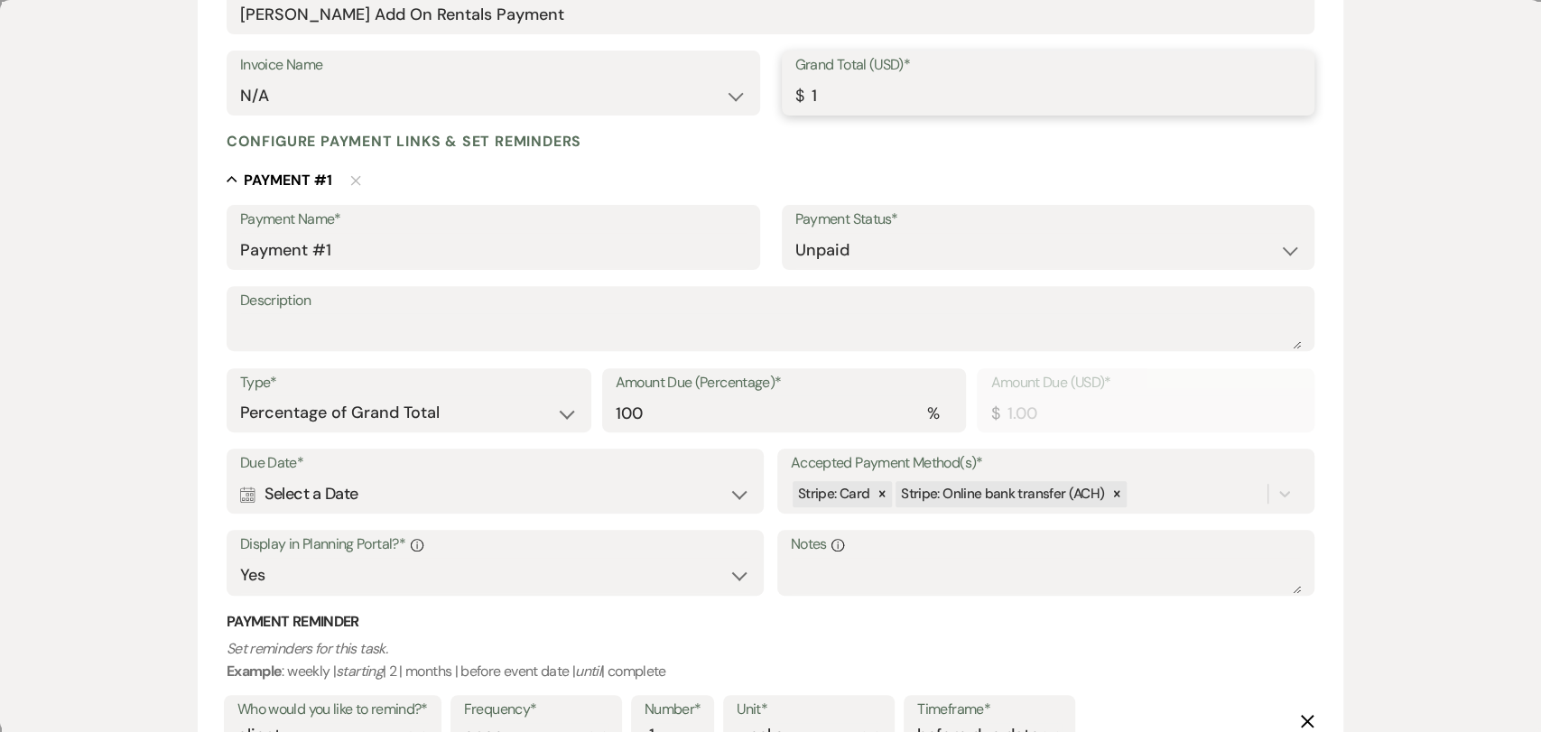
type input "15"
type input "15.00"
type input "155"
type input "155.00"
type input "1555"
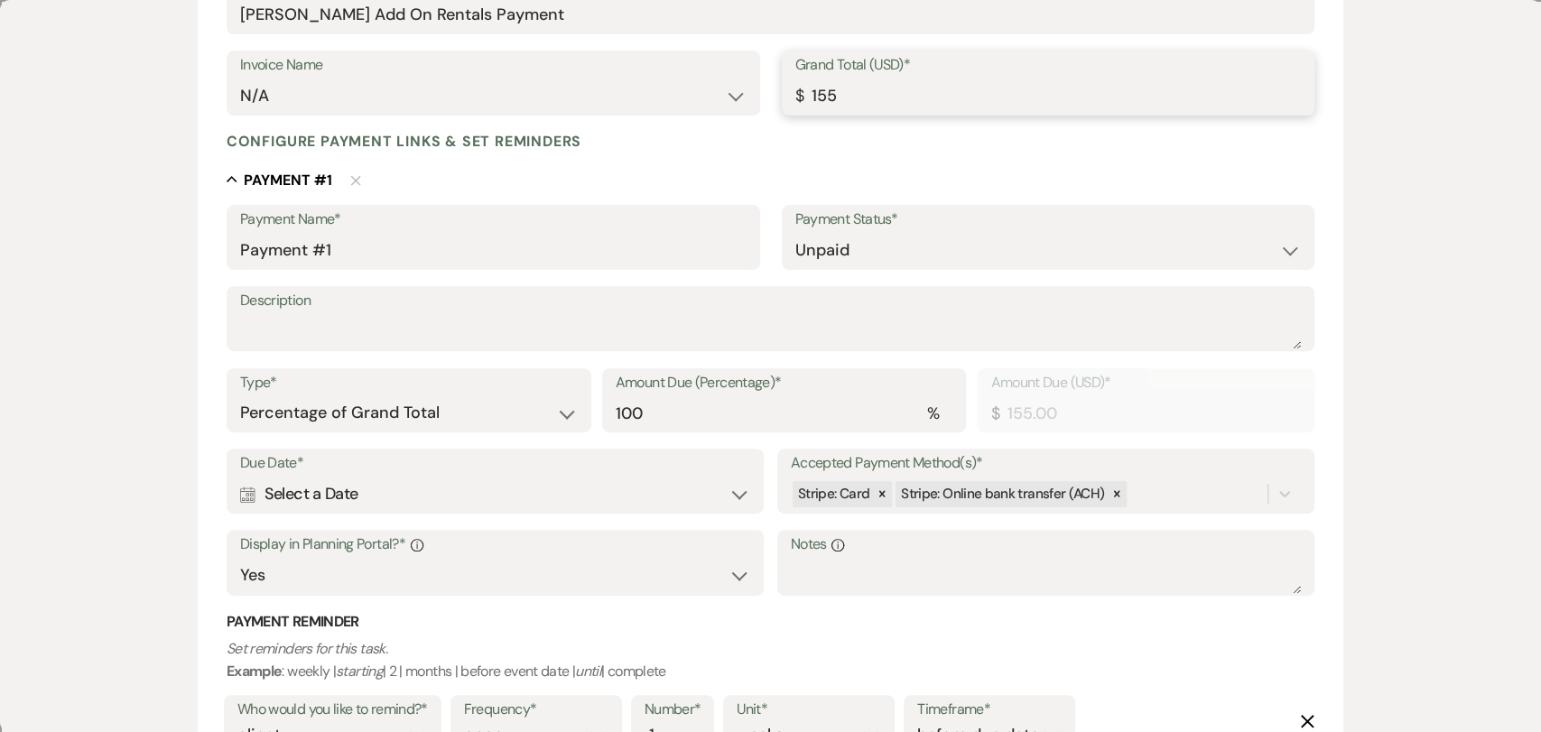
type input "1555.00"
click at [600, 257] on input "Payment #1" at bounding box center [493, 250] width 506 height 35
drag, startPoint x: 344, startPoint y: 249, endPoint x: 229, endPoint y: 252, distance: 114.7
click at [229, 252] on div "Payment Name* Payment #1" at bounding box center [494, 237] width 534 height 65
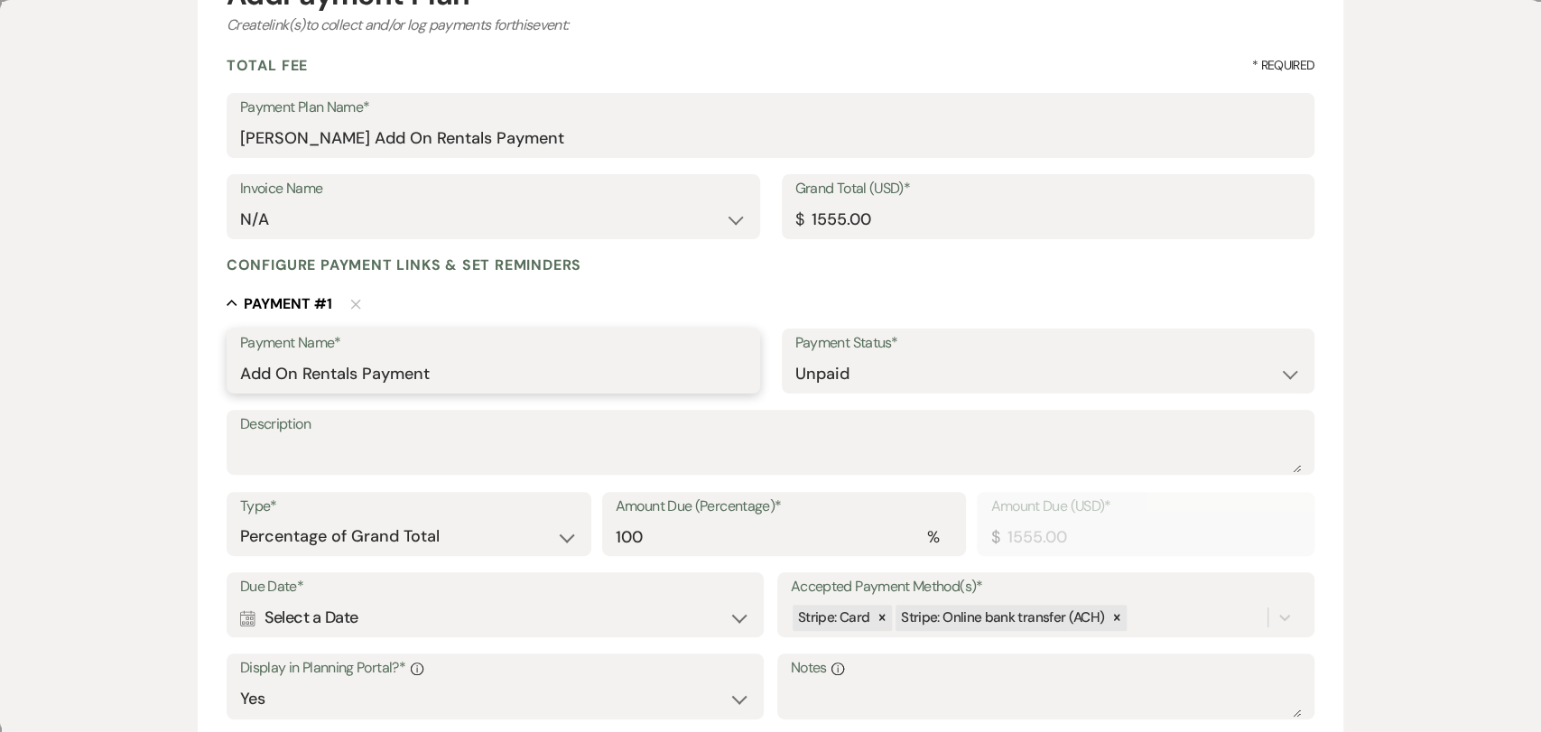
scroll to position [377, 0]
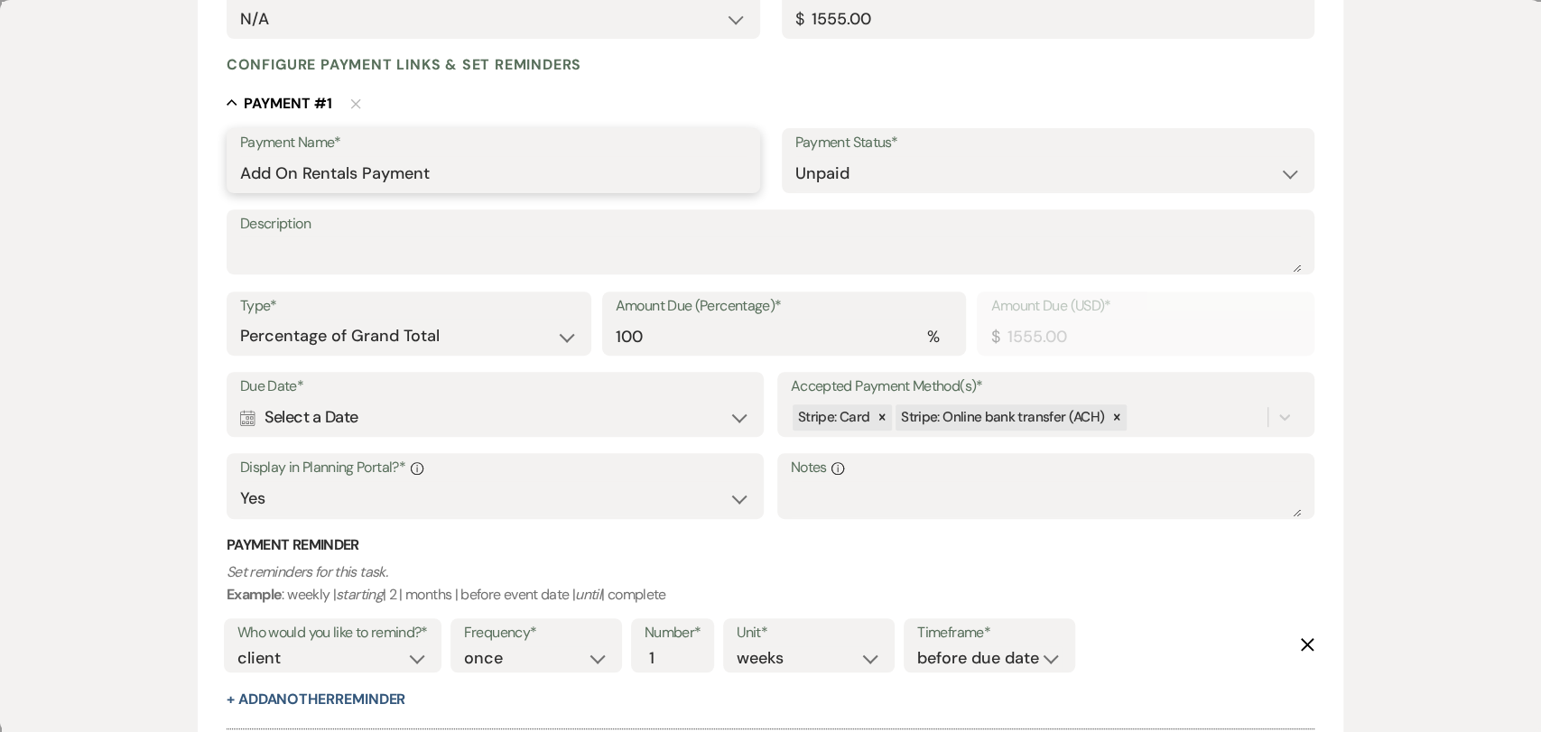
type input "Add On Rentals Payment"
click at [692, 413] on div "Calendar Select a Date Expand" at bounding box center [495, 417] width 510 height 35
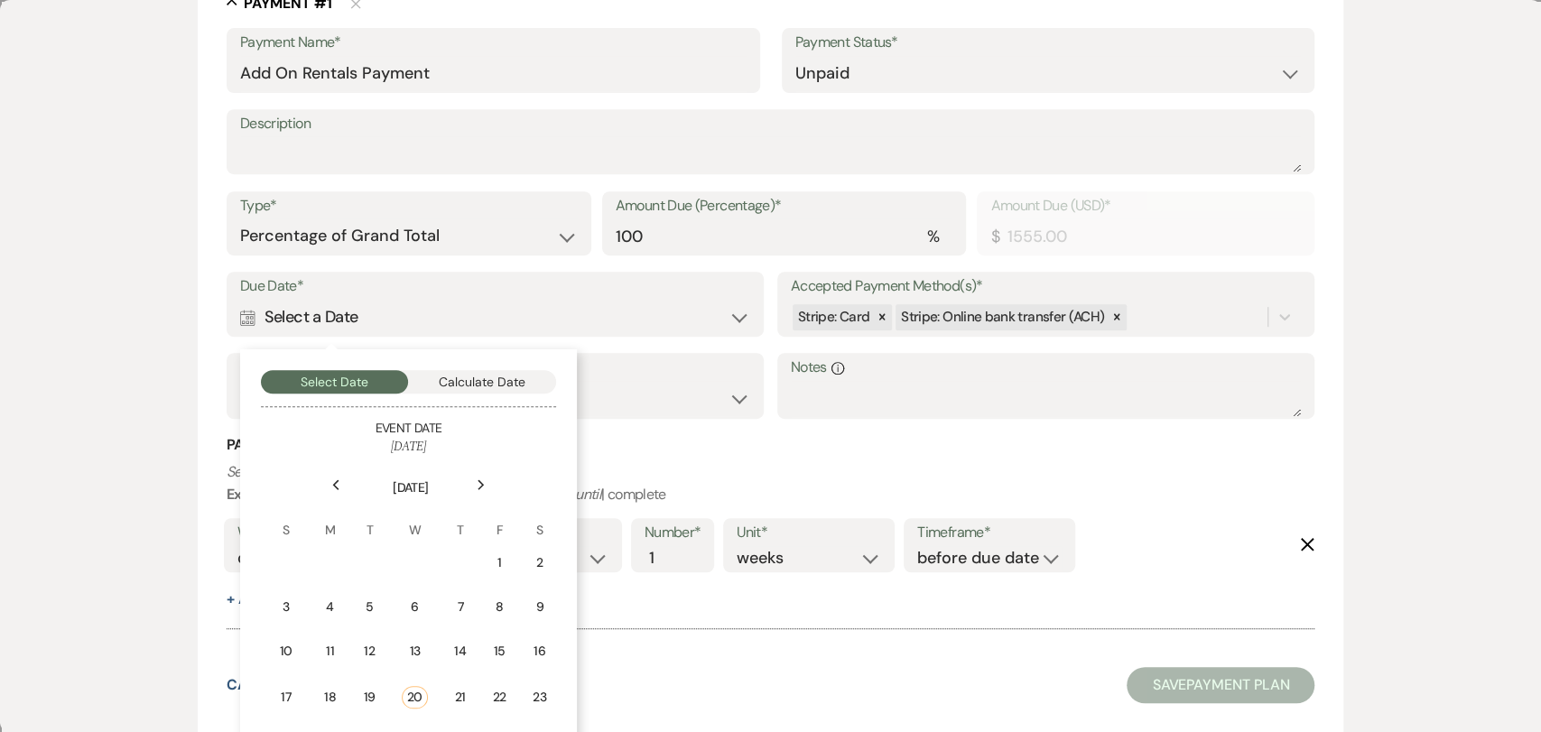
scroll to position [578, 0]
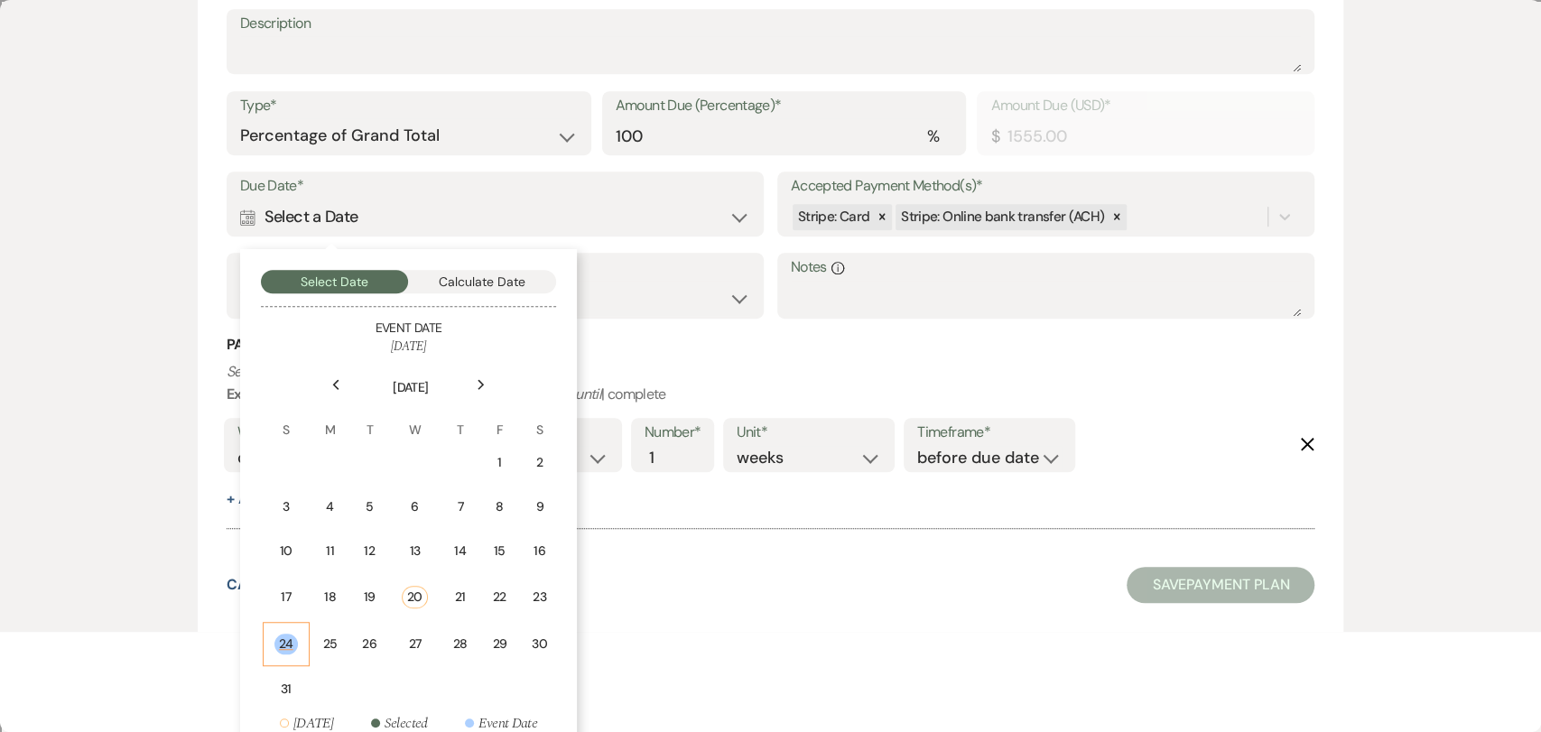
click at [282, 639] on div "24" at bounding box center [285, 644] width 23 height 21
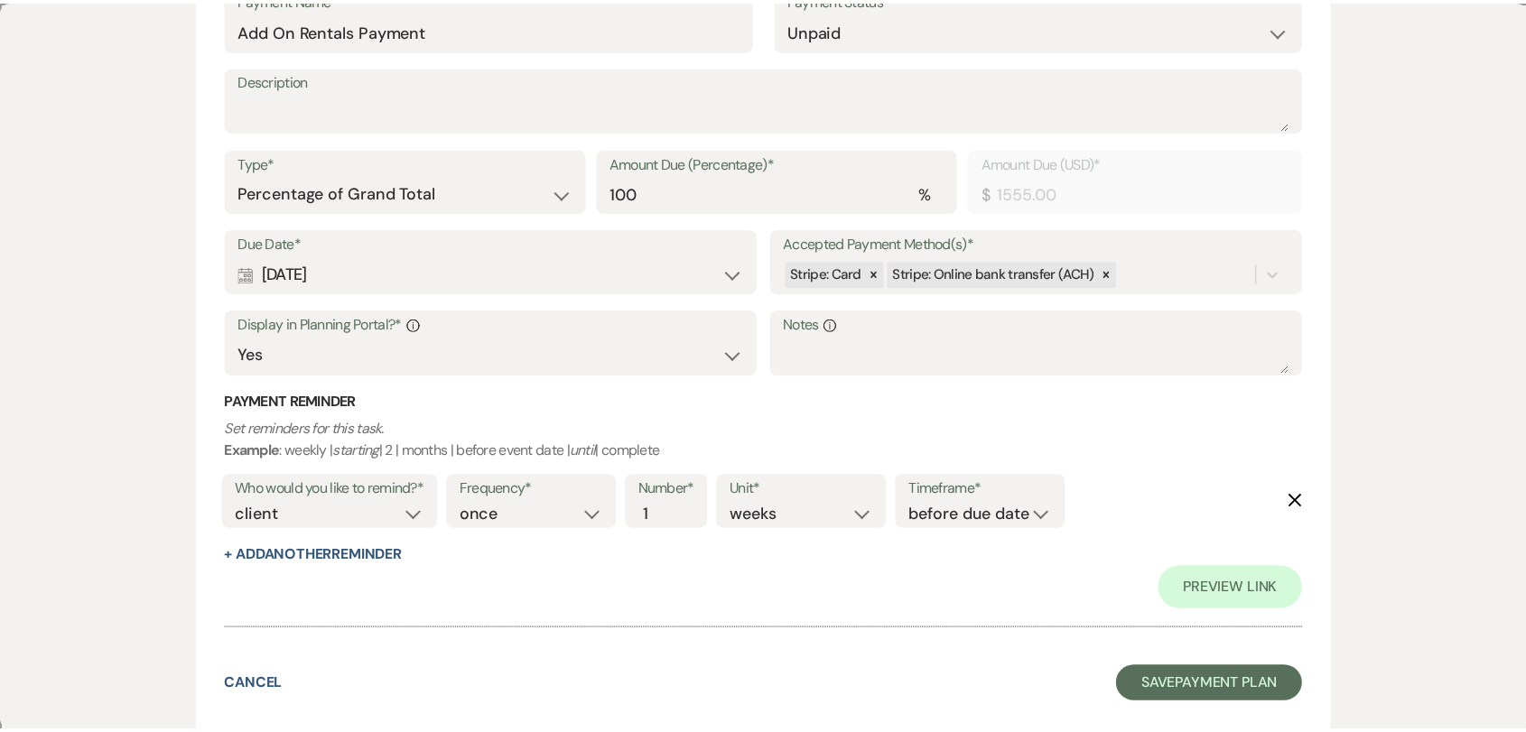
scroll to position [521, 0]
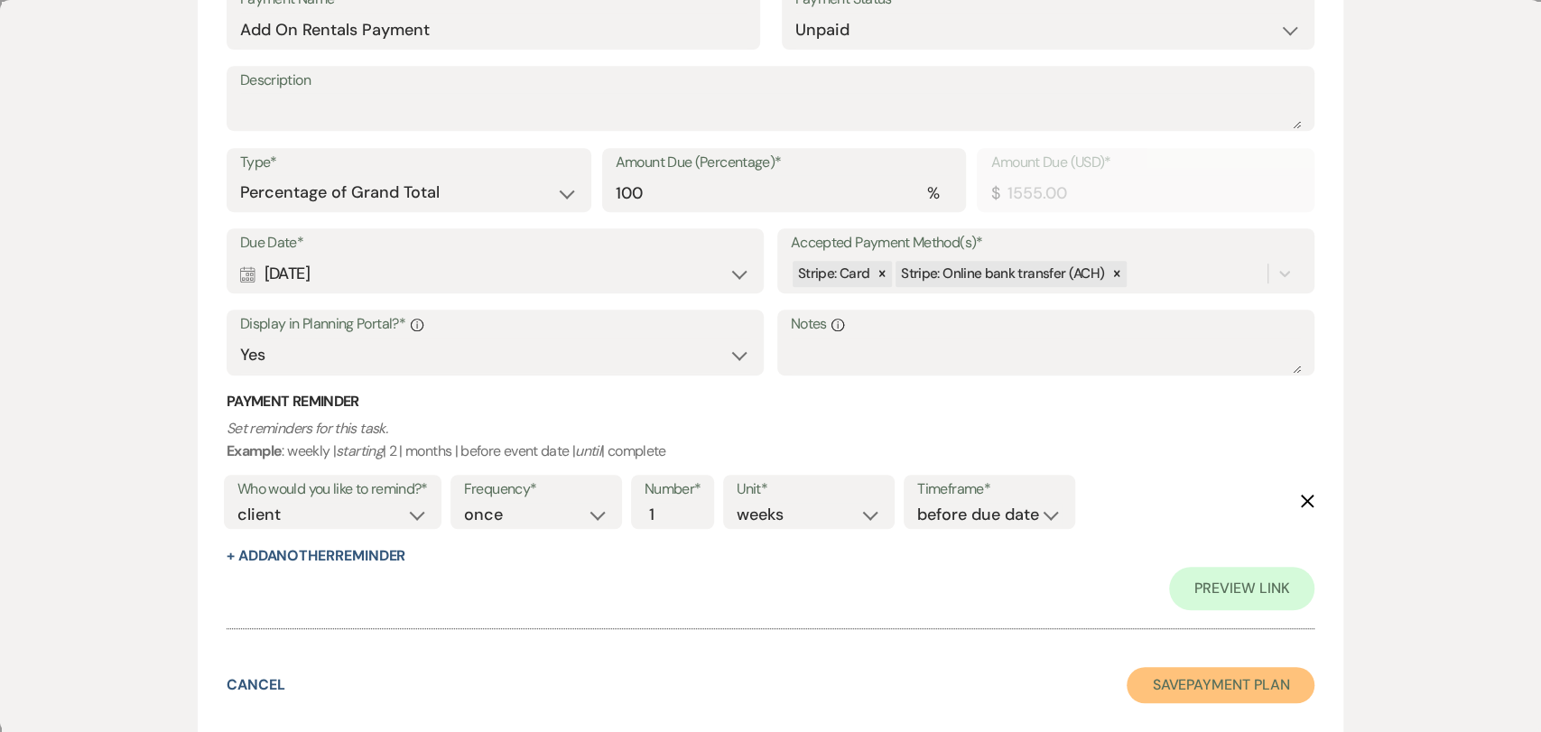
click at [1252, 683] on button "Save Payment Plan" at bounding box center [1221, 685] width 188 height 36
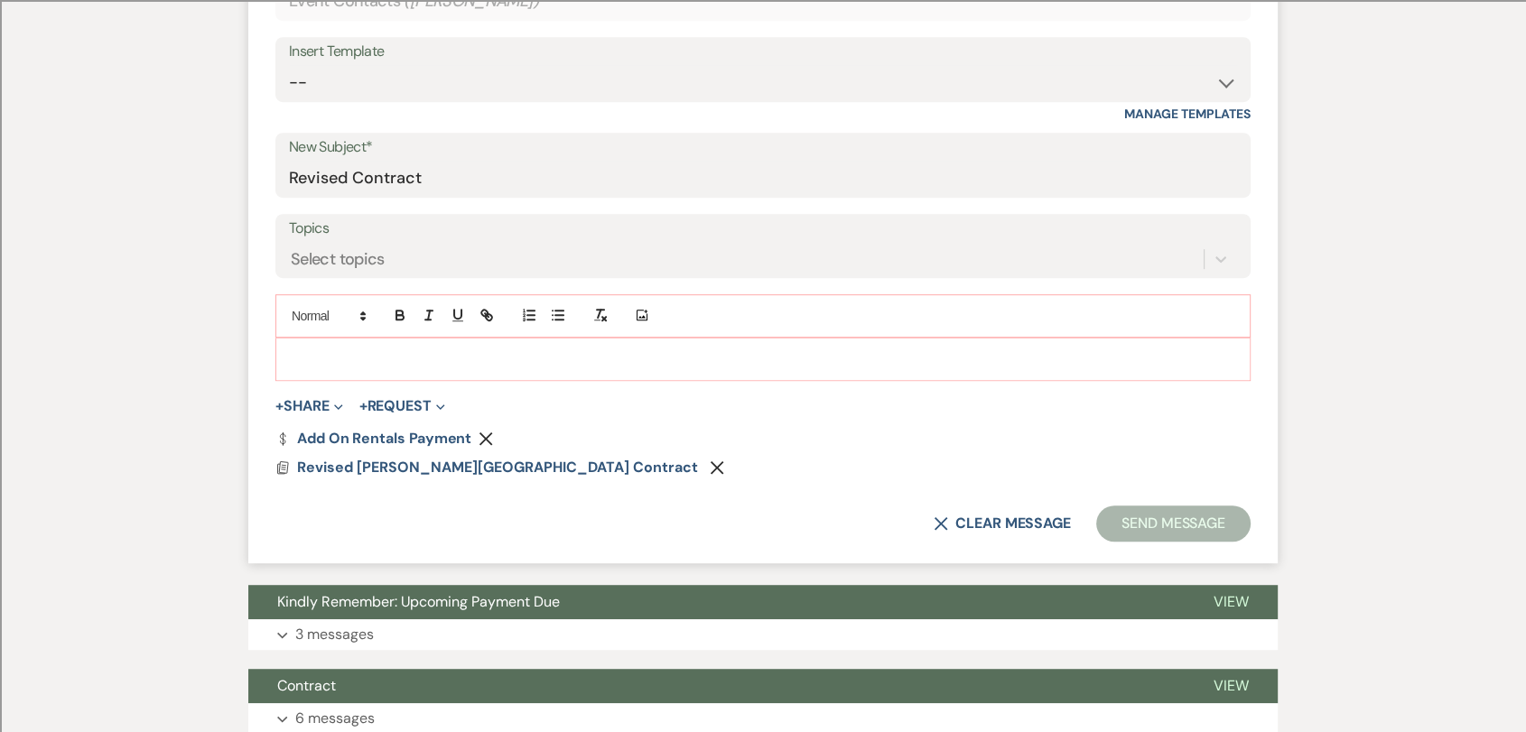
click at [554, 370] on div at bounding box center [762, 360] width 973 height 42
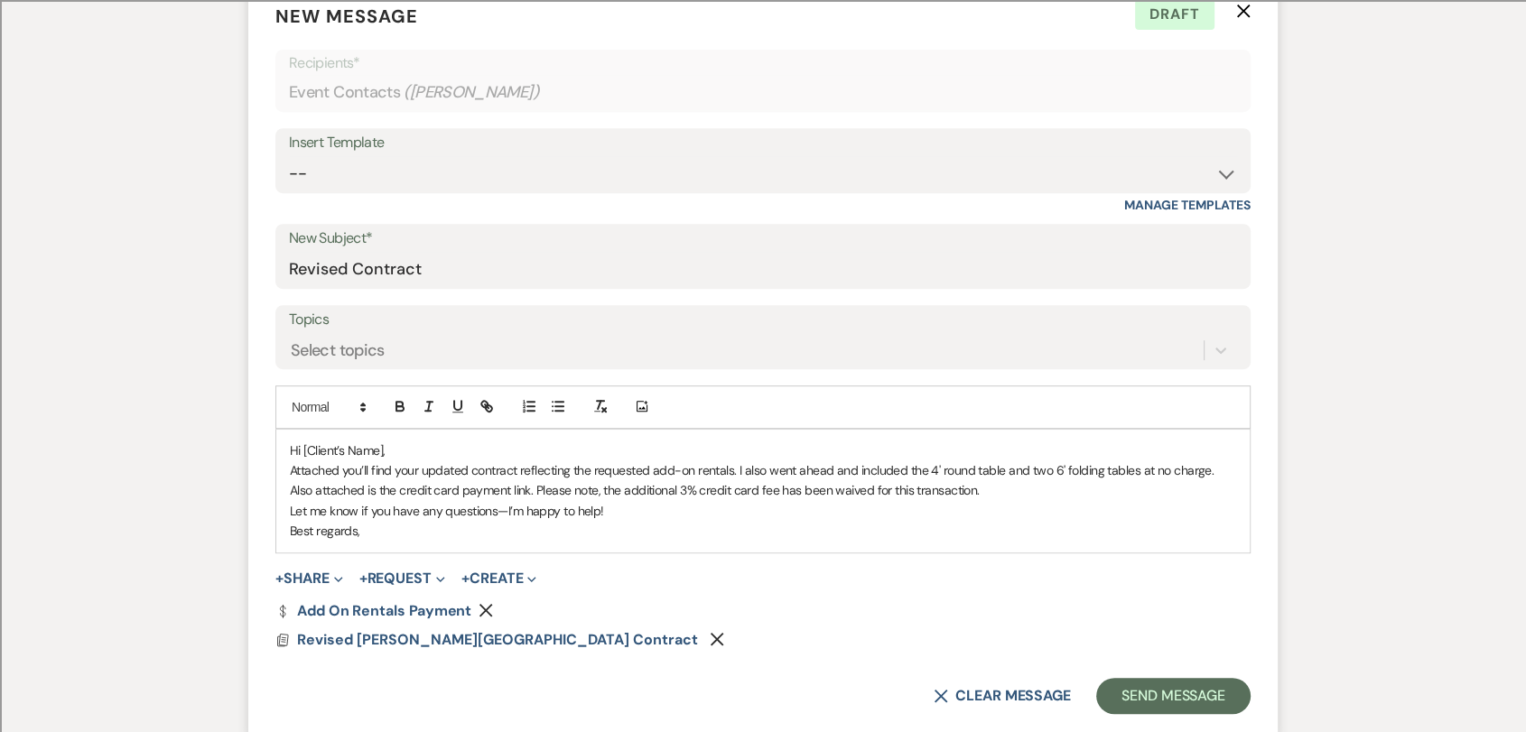
scroll to position [1003, 0]
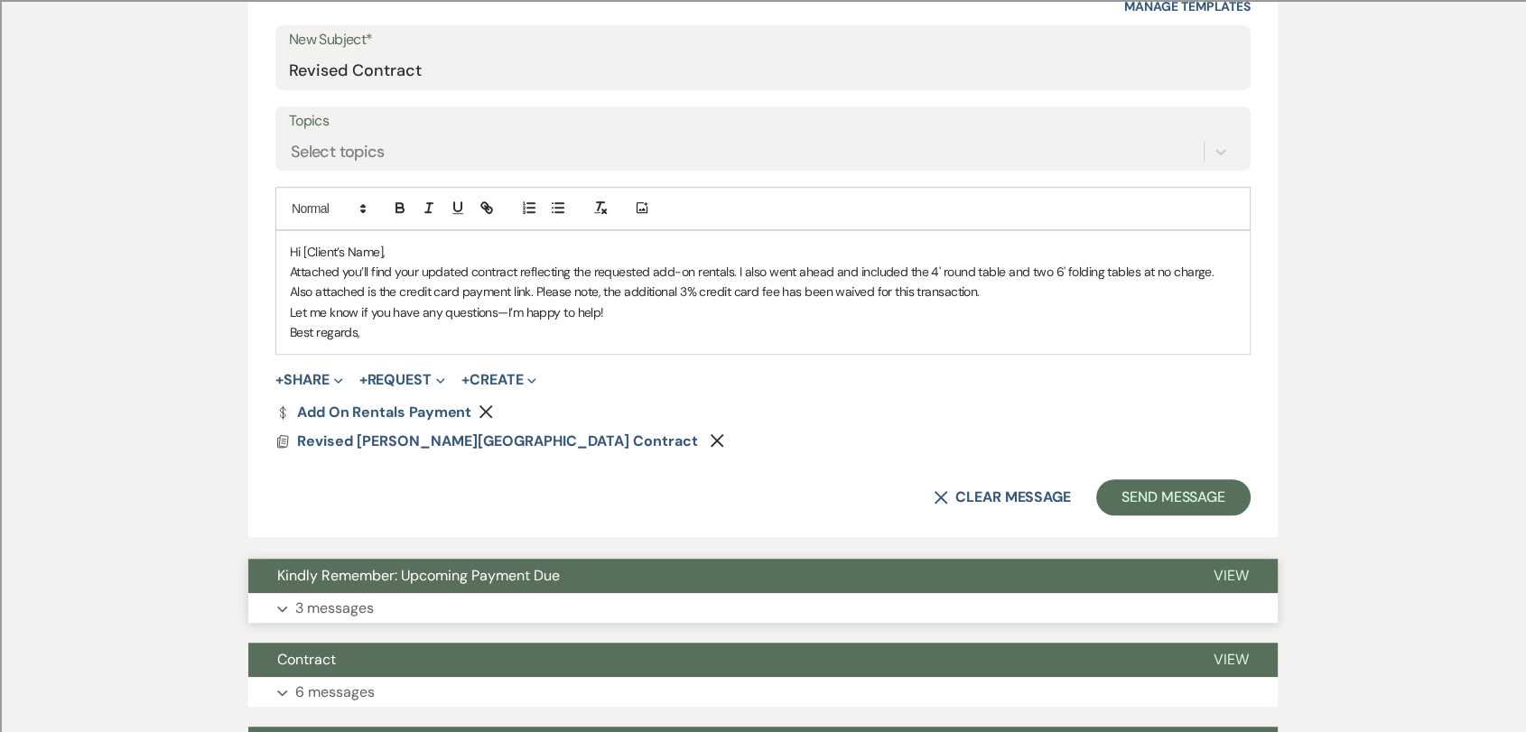
click at [359, 569] on span "Kindly Remember: Upcoming Payment Due" at bounding box center [418, 575] width 283 height 19
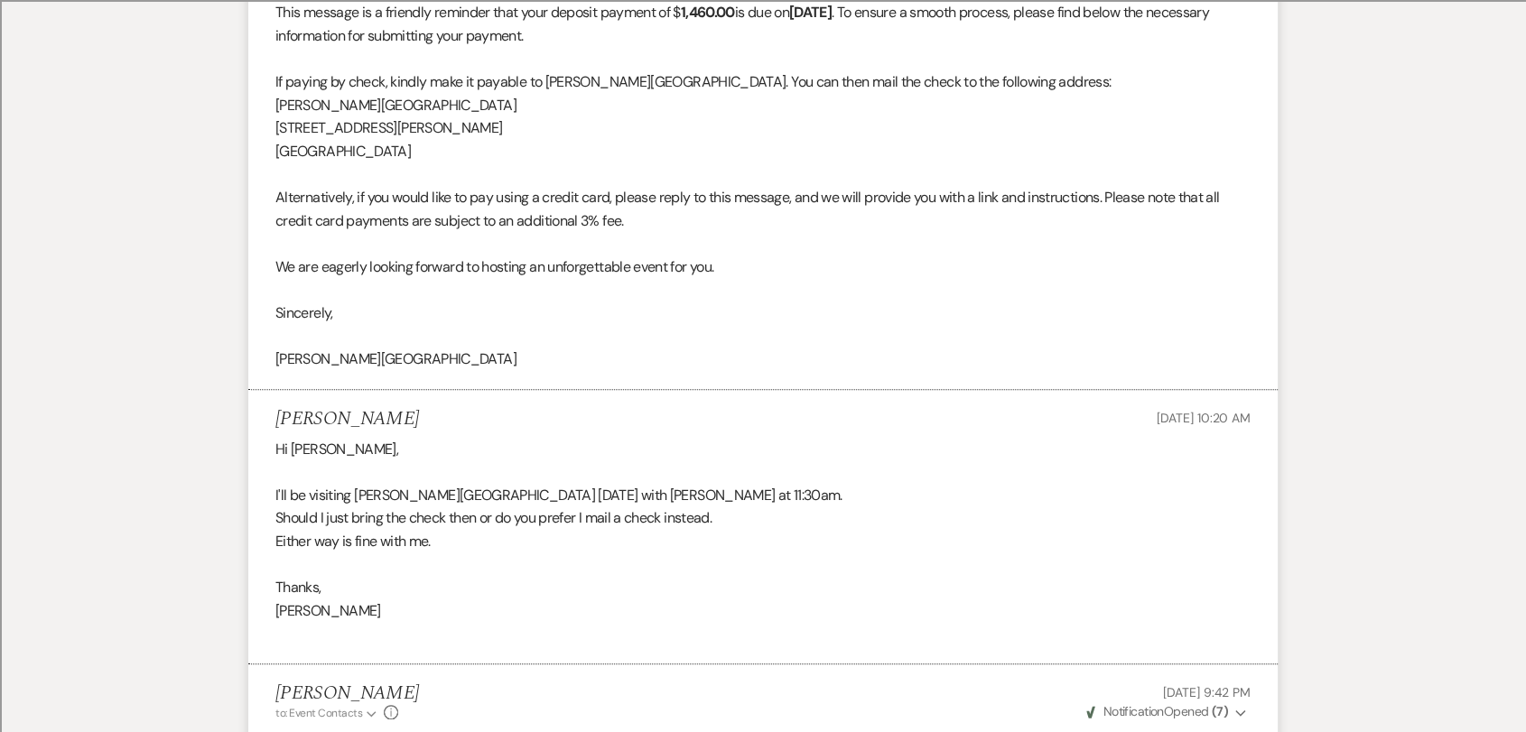
scroll to position [1104, 0]
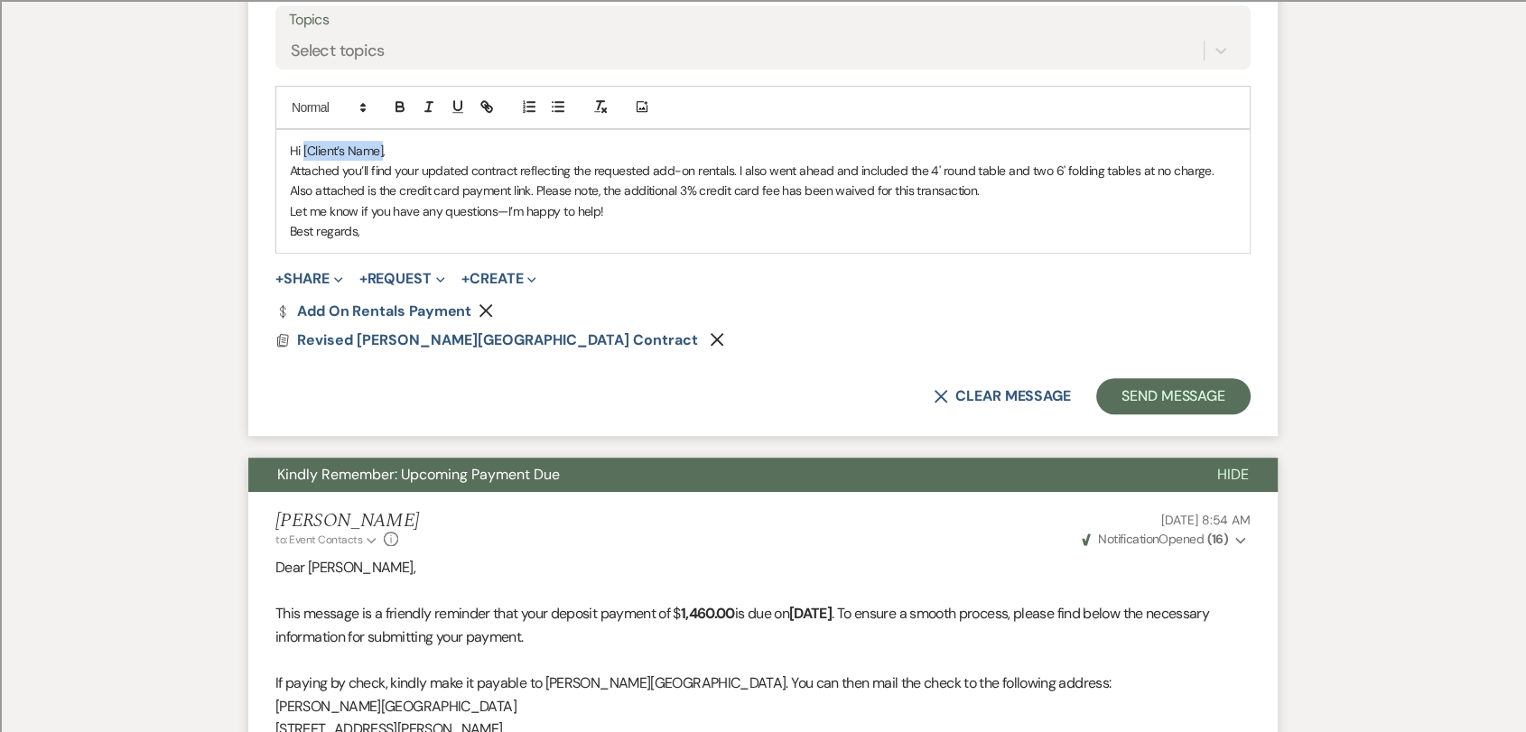
drag, startPoint x: 383, startPoint y: 151, endPoint x: 303, endPoint y: 156, distance: 79.6
click at [303, 156] on p "Hi [Client’s Name]," at bounding box center [763, 151] width 946 height 20
click at [382, 233] on p "Best regards," at bounding box center [763, 231] width 946 height 20
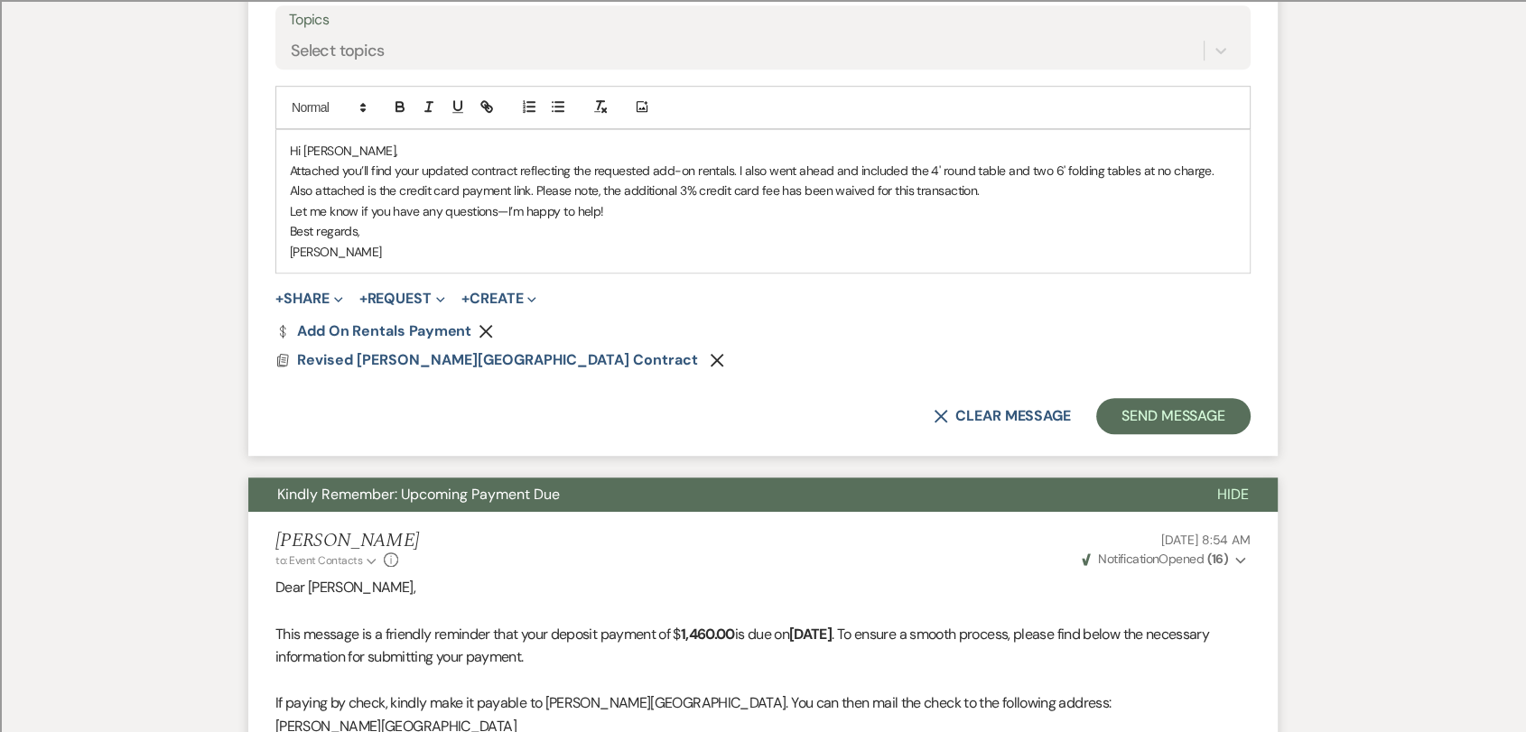
click at [1207, 172] on p "Attached you’ll find your updated contract reflecting the requested add-on rent…" at bounding box center [763, 171] width 946 height 20
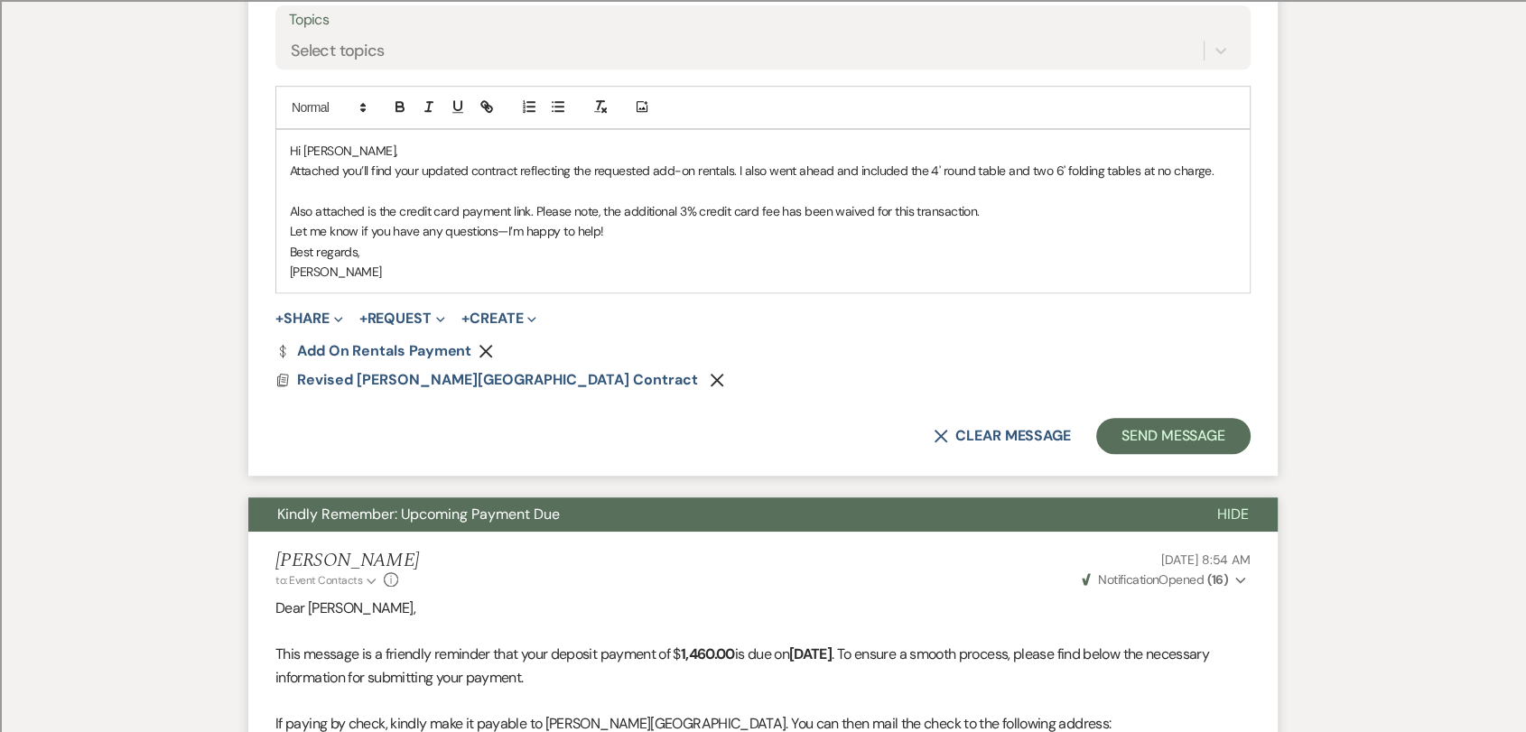
click at [611, 150] on p "Hi [PERSON_NAME]," at bounding box center [763, 151] width 946 height 20
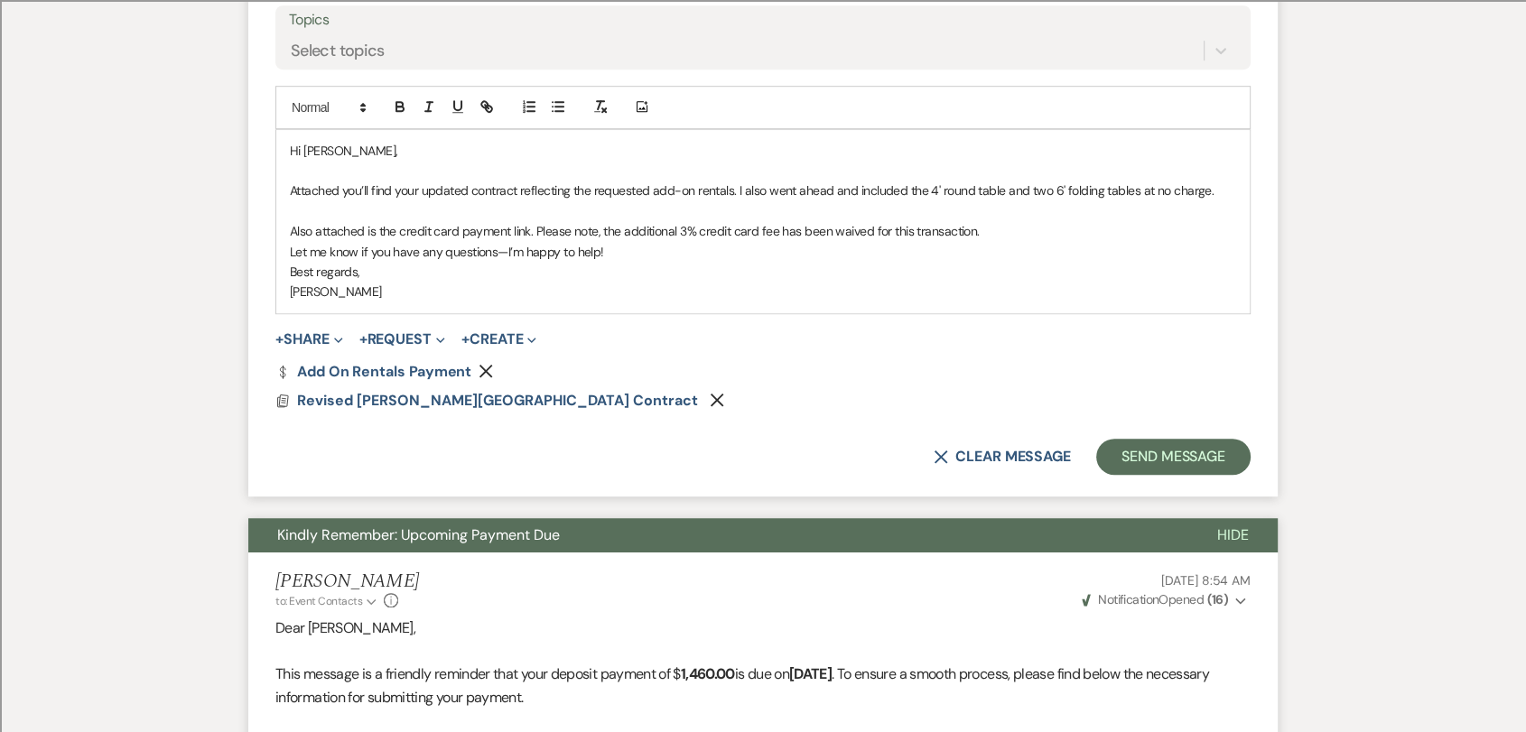
click at [1005, 231] on p "Also attached is the credit card payment link. Please note, the additional 3% c…" at bounding box center [763, 231] width 946 height 20
click at [602, 232] on p "Also attached is the credit card payment link. Please note, the additional 3% c…" at bounding box center [763, 231] width 946 height 20
drag, startPoint x: 825, startPoint y: 233, endPoint x: 915, endPoint y: 227, distance: 90.5
click at [915, 227] on p "Also attached is the credit card payment link. Please note, I waived the additi…" at bounding box center [763, 231] width 946 height 20
click at [997, 227] on p "Also attached is the credit card payment link. Please note, I waived the additi…" at bounding box center [763, 231] width 946 height 20
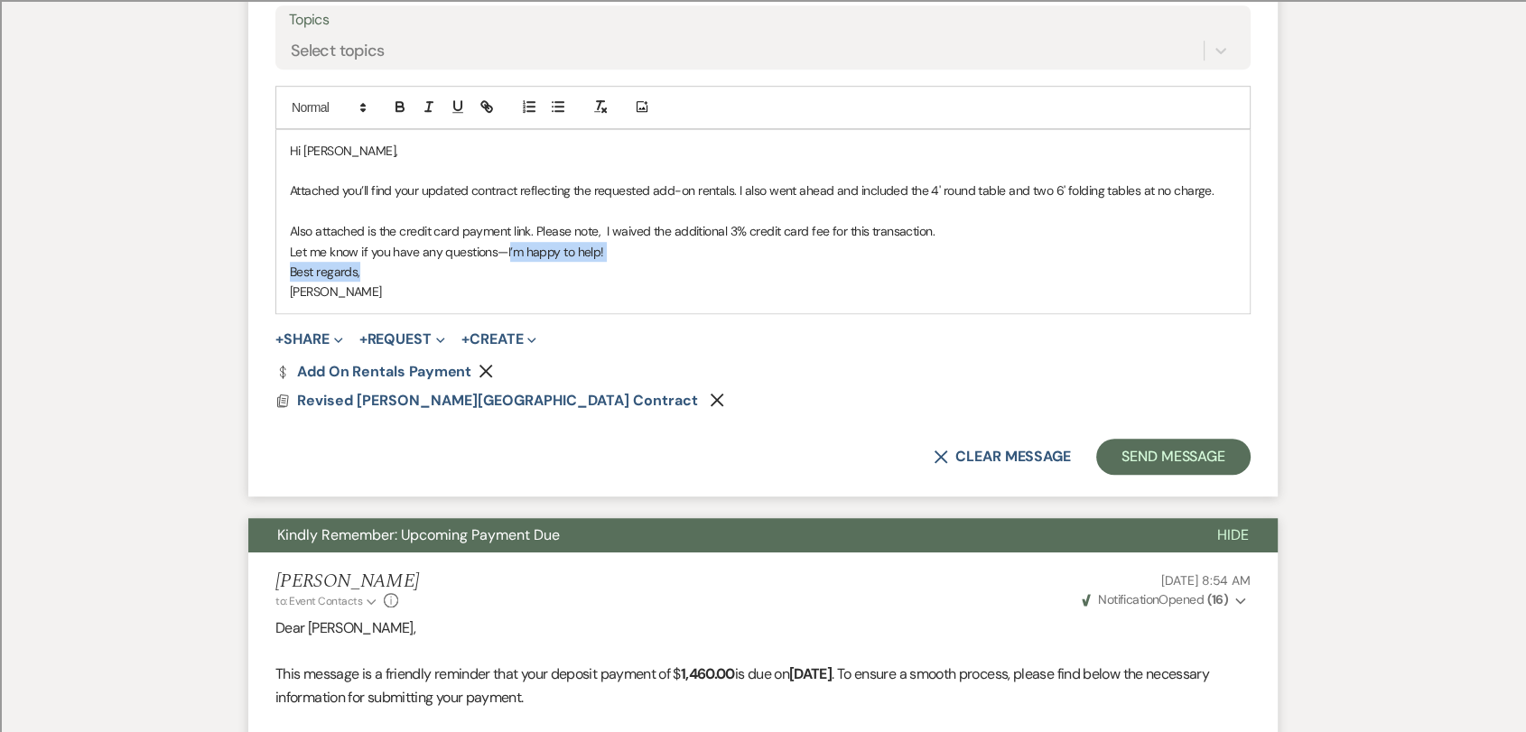
drag, startPoint x: 635, startPoint y: 262, endPoint x: 508, endPoint y: 255, distance: 126.6
click at [508, 255] on div "Hi [PERSON_NAME], Attached you’ll find your updated contract reflecting the req…" at bounding box center [762, 221] width 973 height 183
click at [507, 255] on p "Let me know if you have any questions—I’m happy to help!" at bounding box center [763, 252] width 946 height 20
drag, startPoint x: 604, startPoint y: 249, endPoint x: 506, endPoint y: 248, distance: 98.4
click at [506, 248] on p "Let me know if you have any questions—I’m happy to help!" at bounding box center [763, 252] width 946 height 20
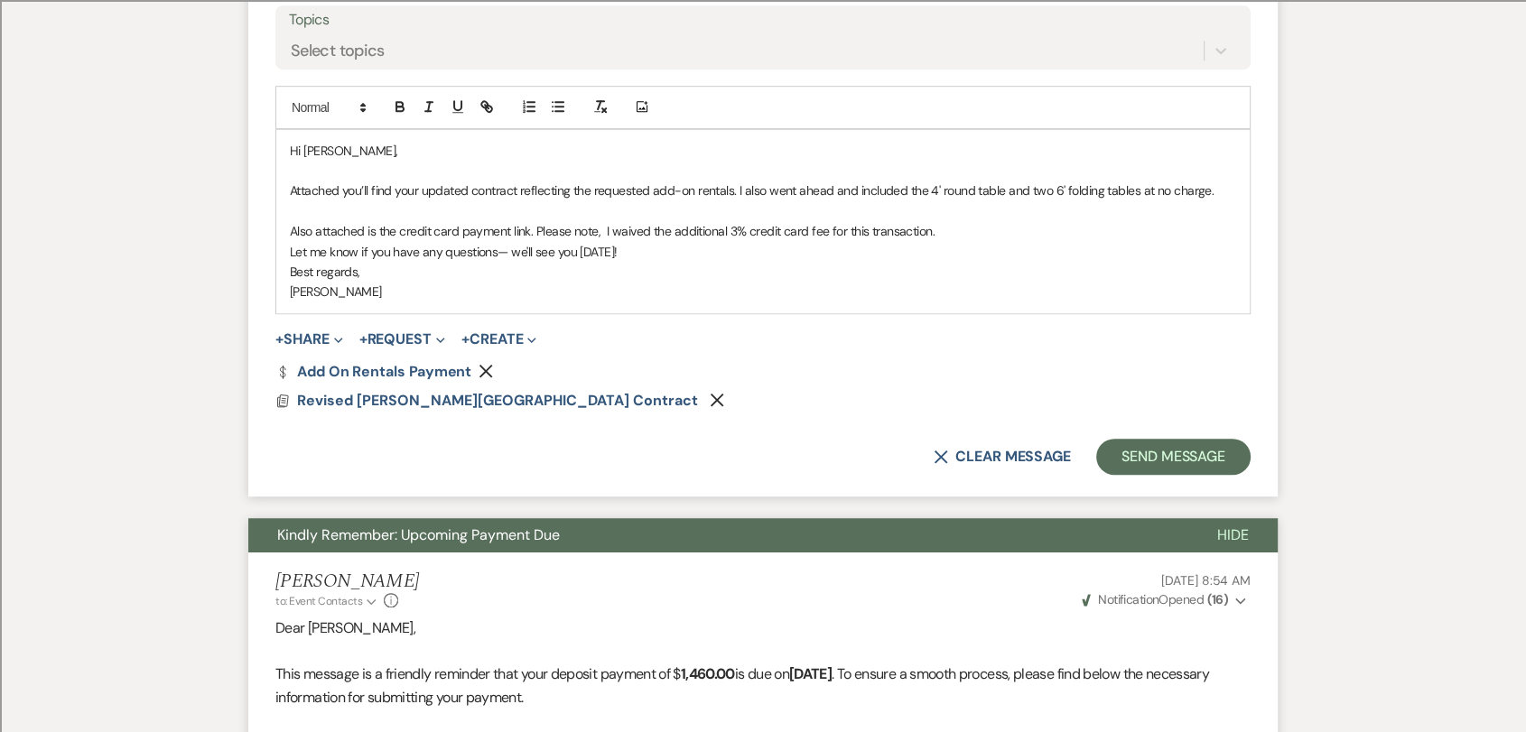
click at [971, 223] on p "Also attached is the credit card payment link. Please note, I waived the additi…" at bounding box center [763, 231] width 946 height 20
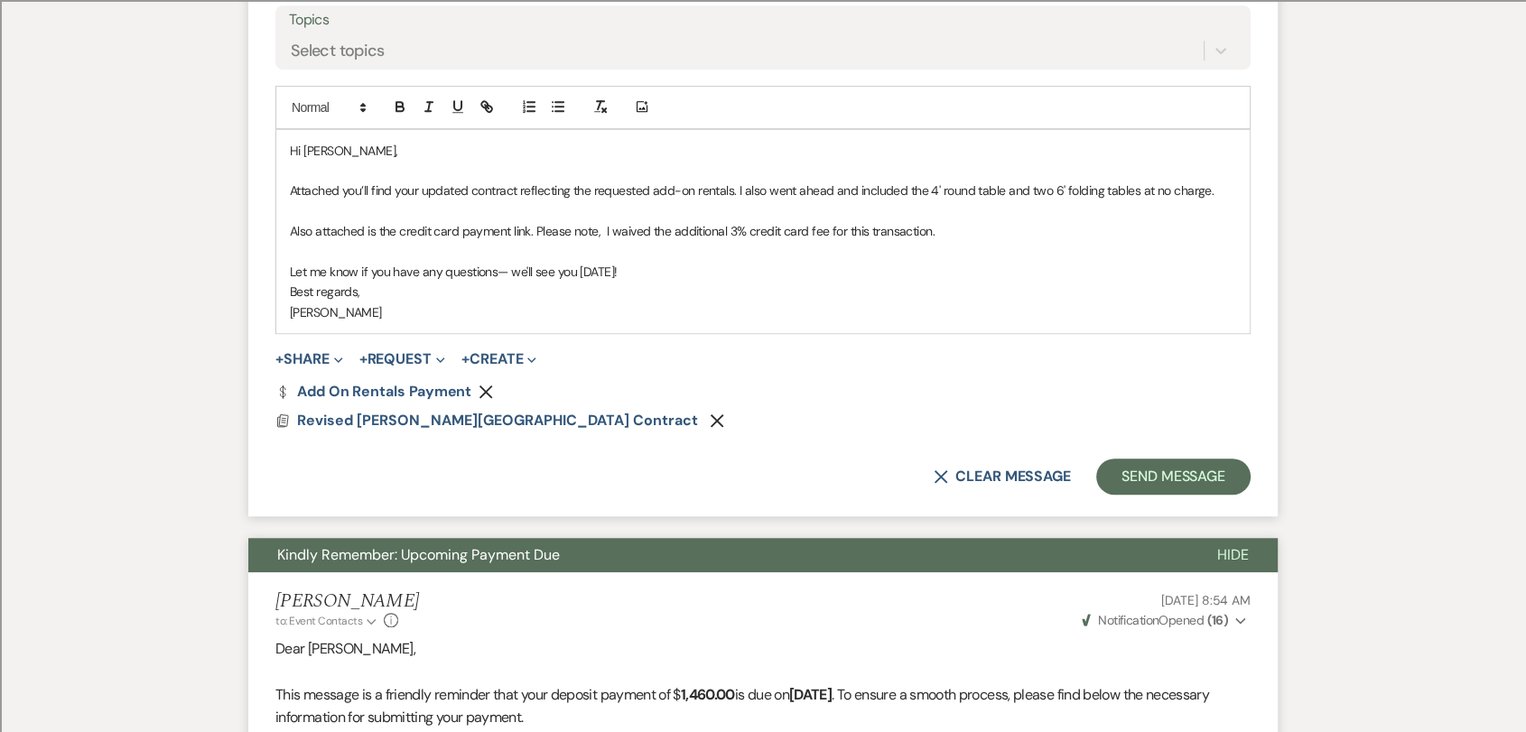
click at [639, 274] on p "Let me know if you have any questions— we'll see you [DATE]!" at bounding box center [763, 272] width 946 height 20
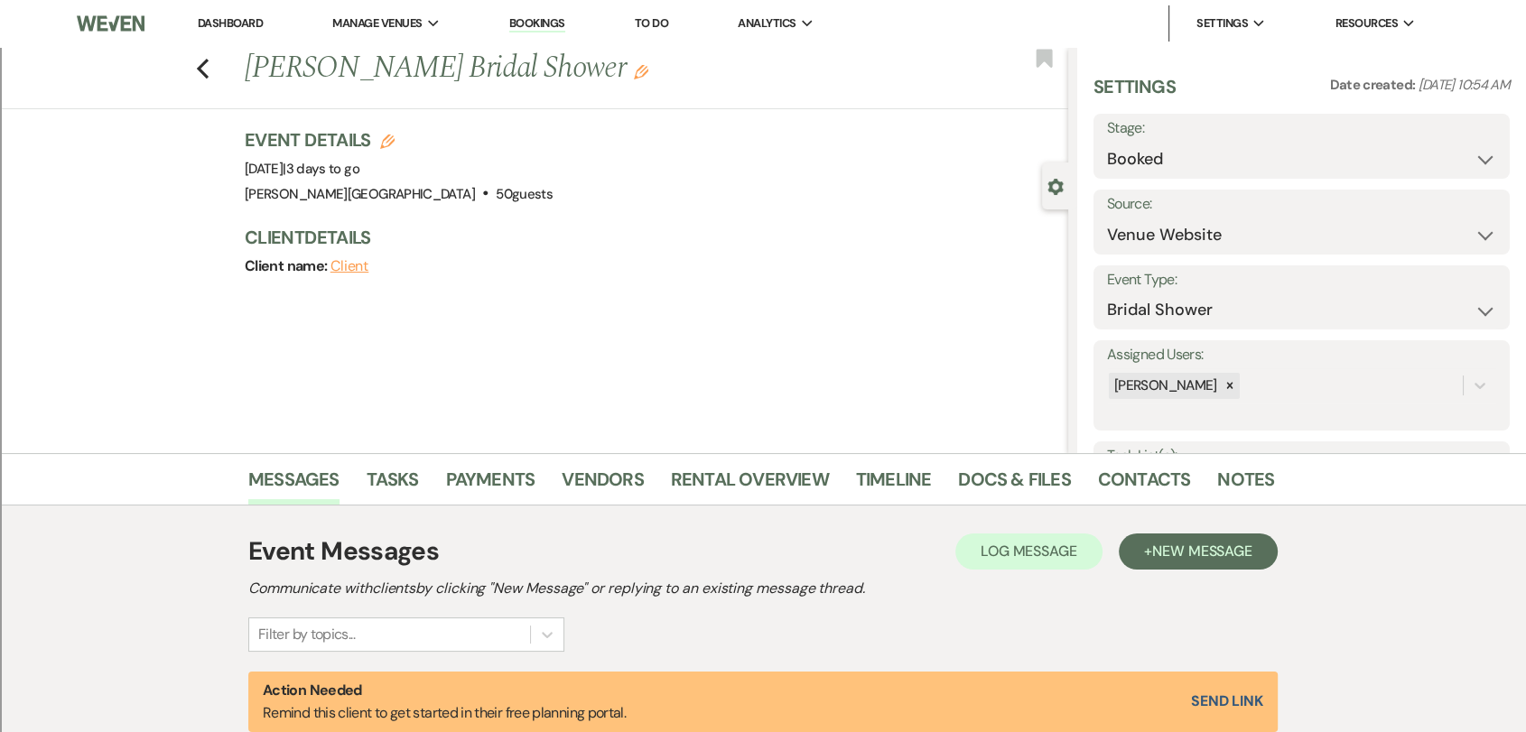
scroll to position [0, 0]
click at [203, 67] on icon "Previous" at bounding box center [203, 69] width 14 height 22
select select "8"
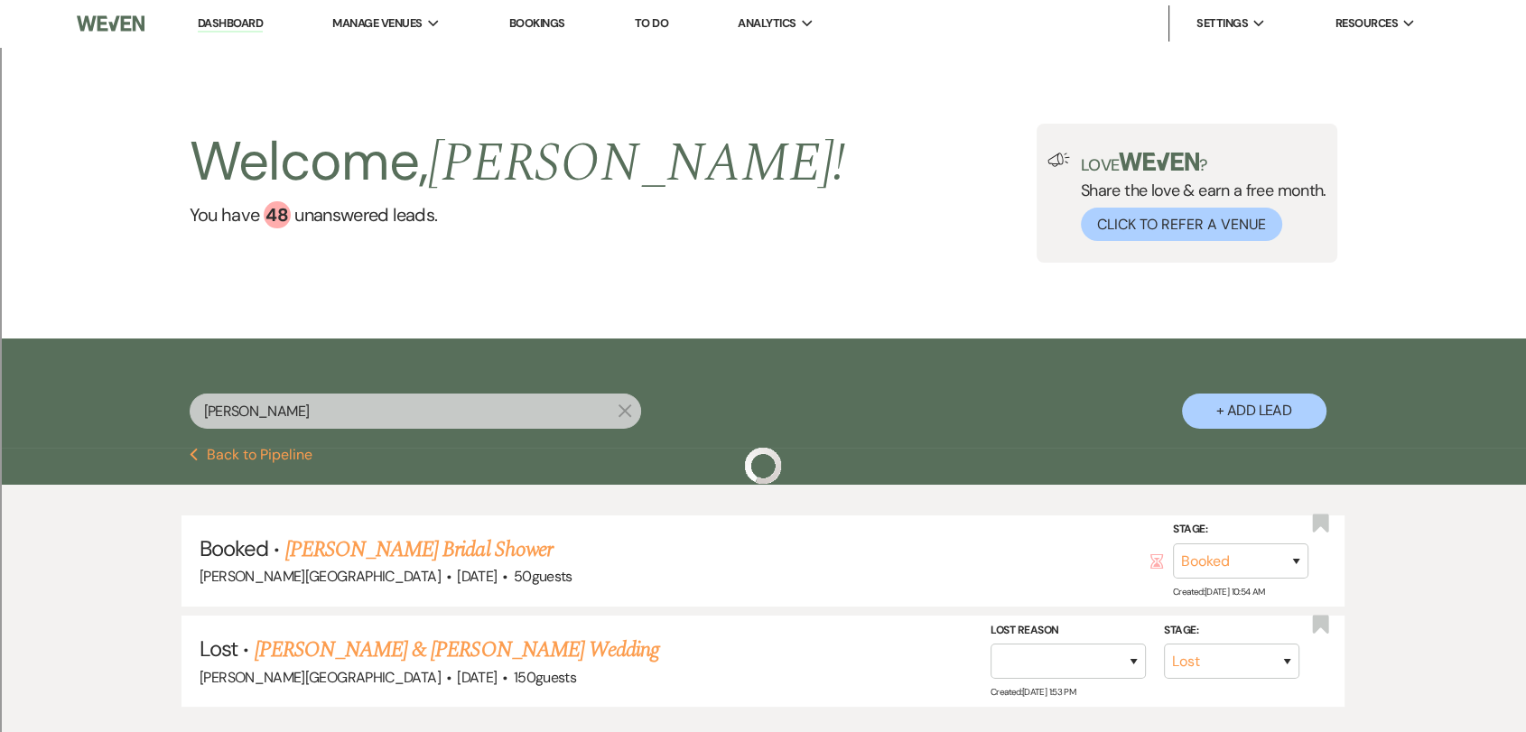
scroll to position [122, 0]
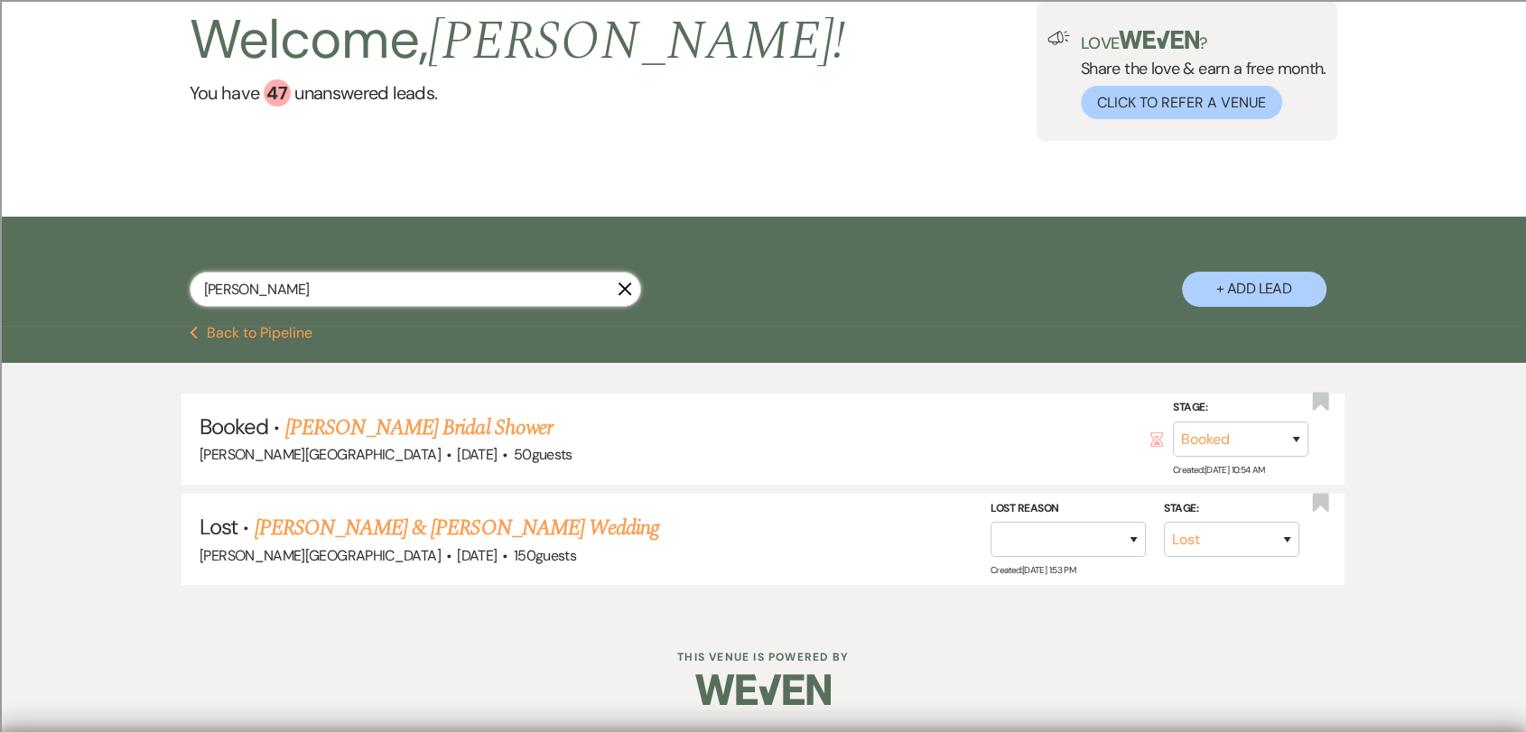
click at [300, 282] on input "[PERSON_NAME]" at bounding box center [415, 289] width 451 height 35
type input "[DATE]"
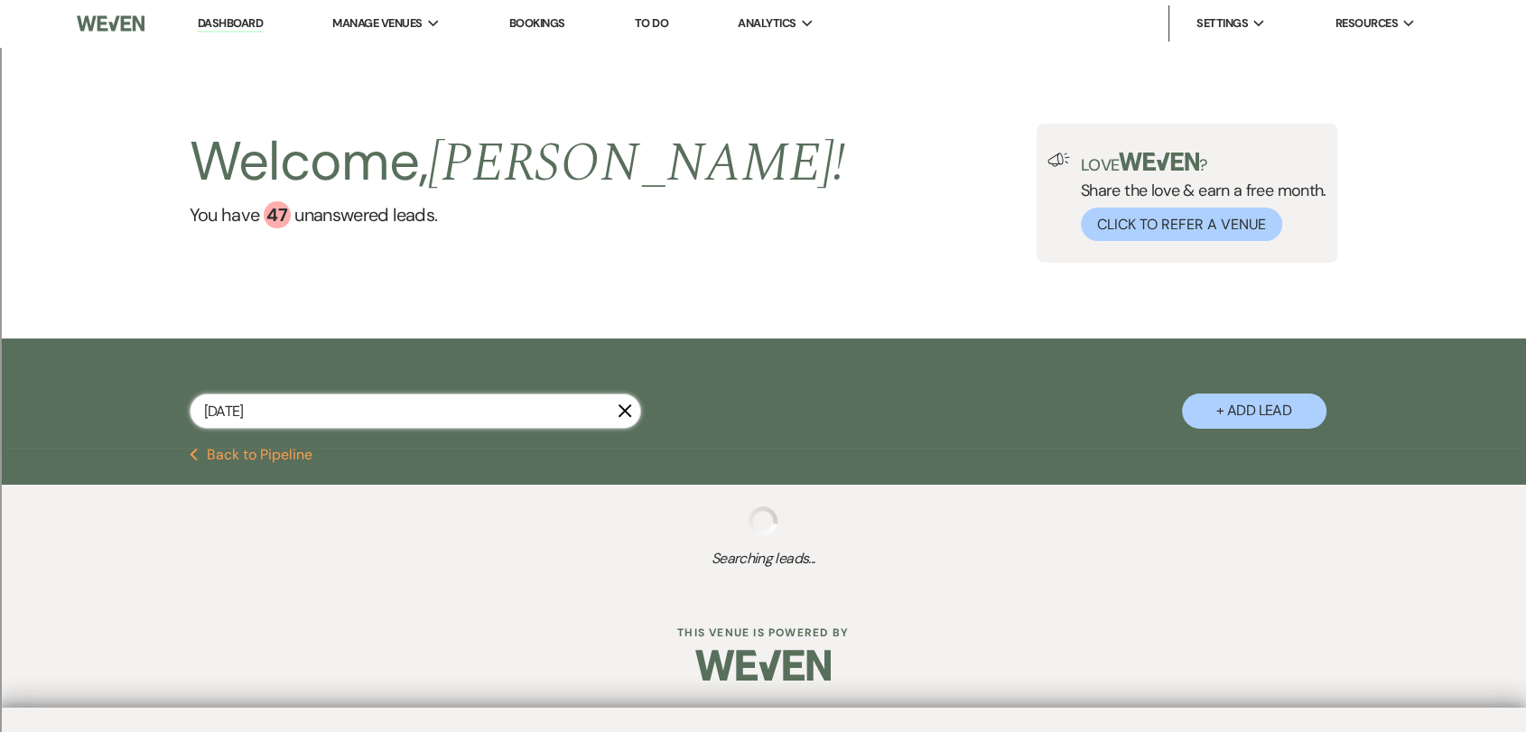
select select "8"
select select "2"
select select "8"
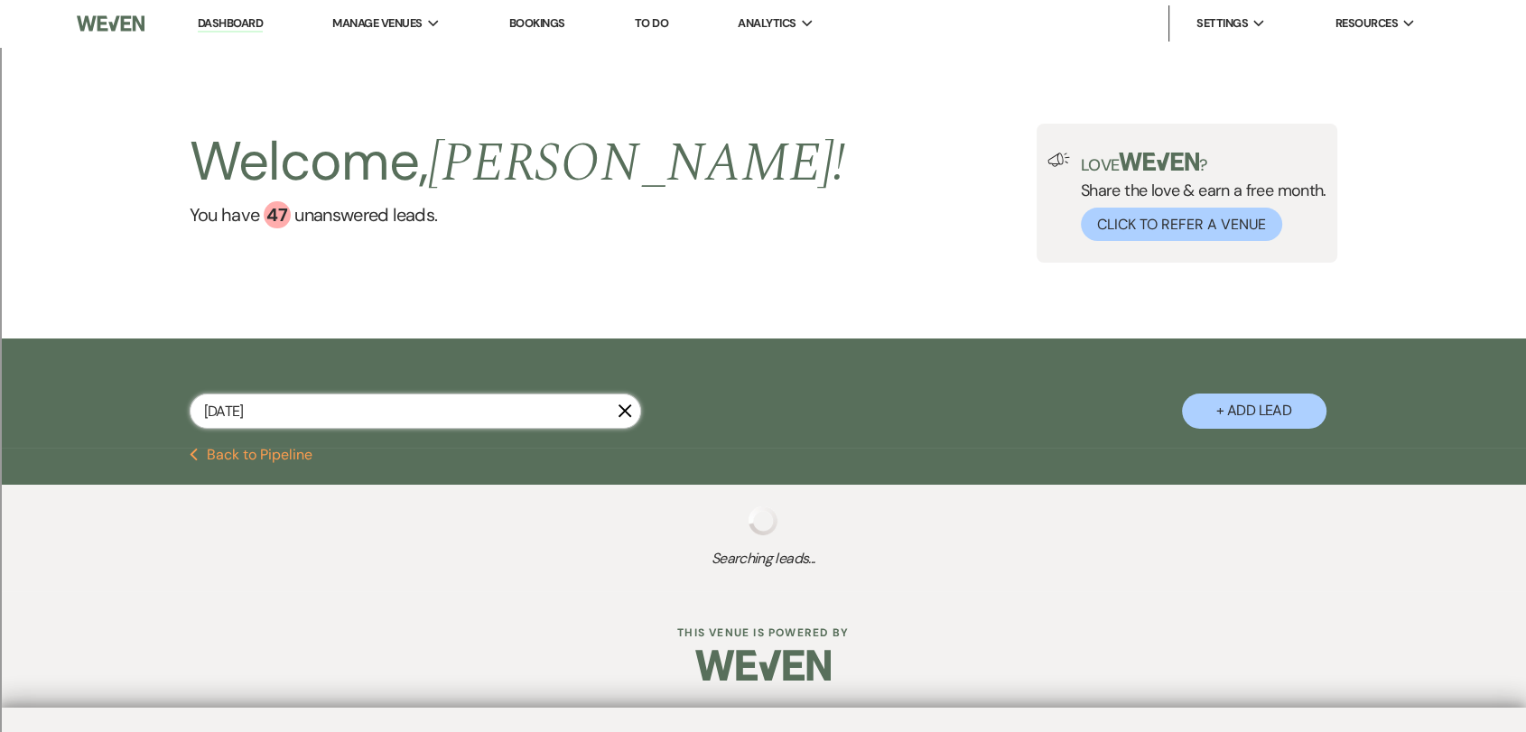
select select "8"
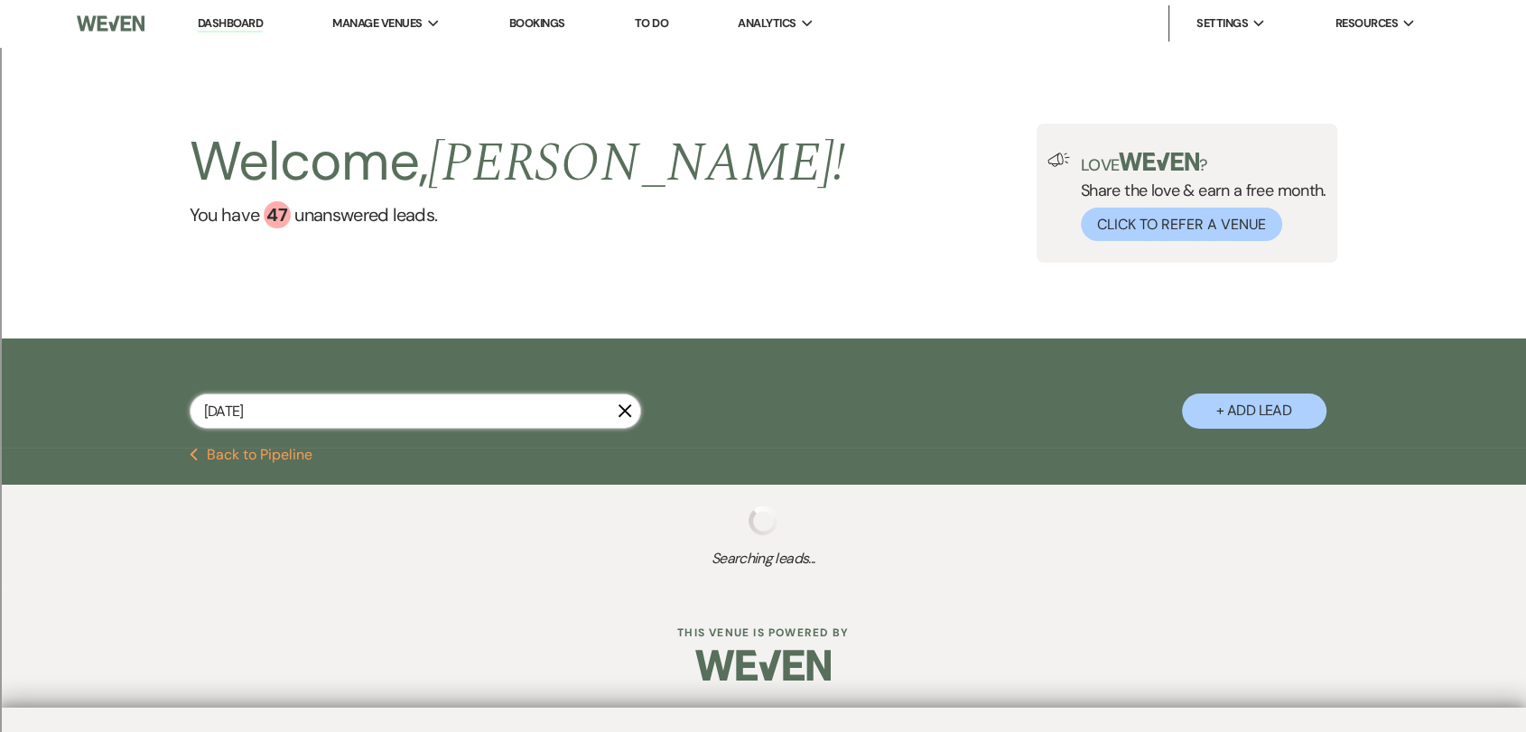
select select "8"
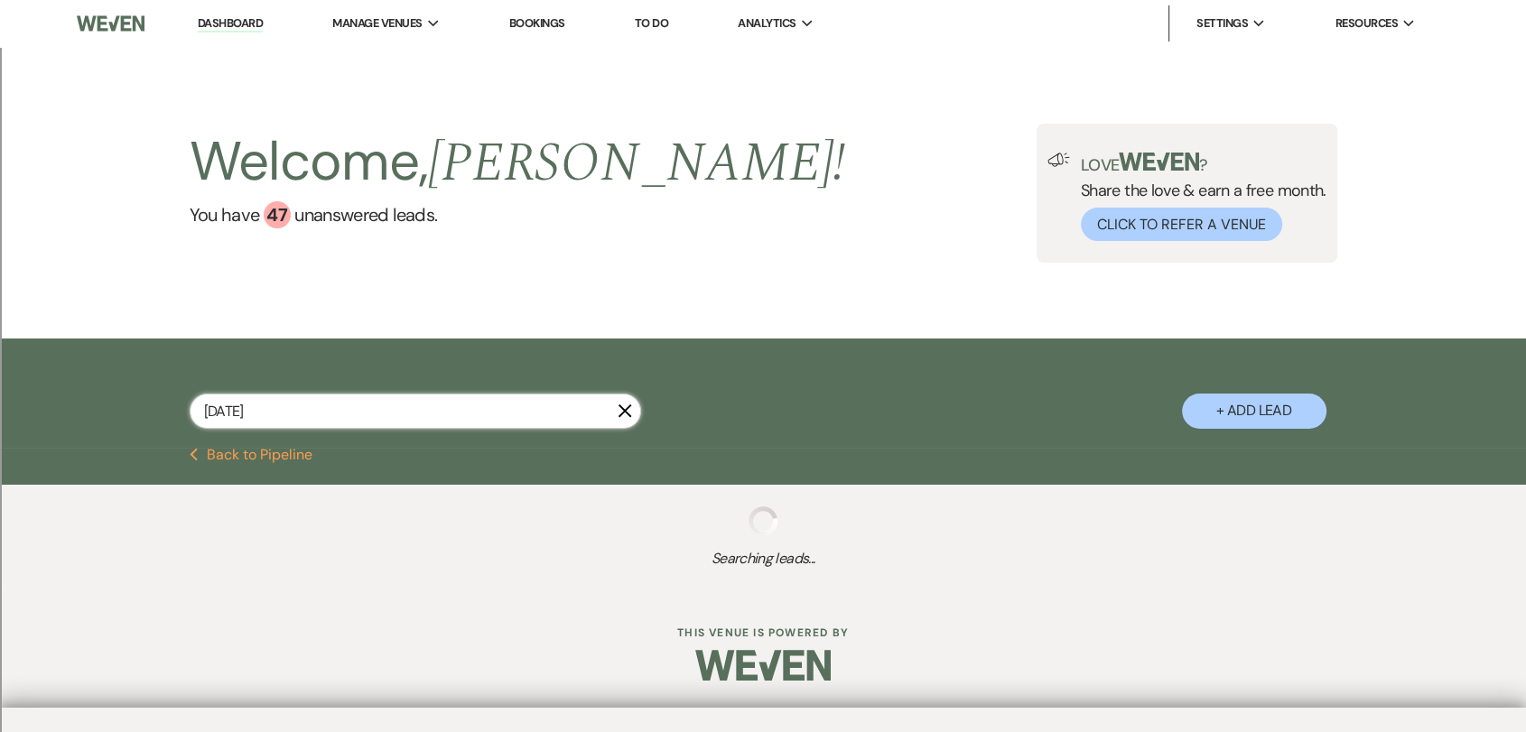
select select "8"
select select "2"
select select "8"
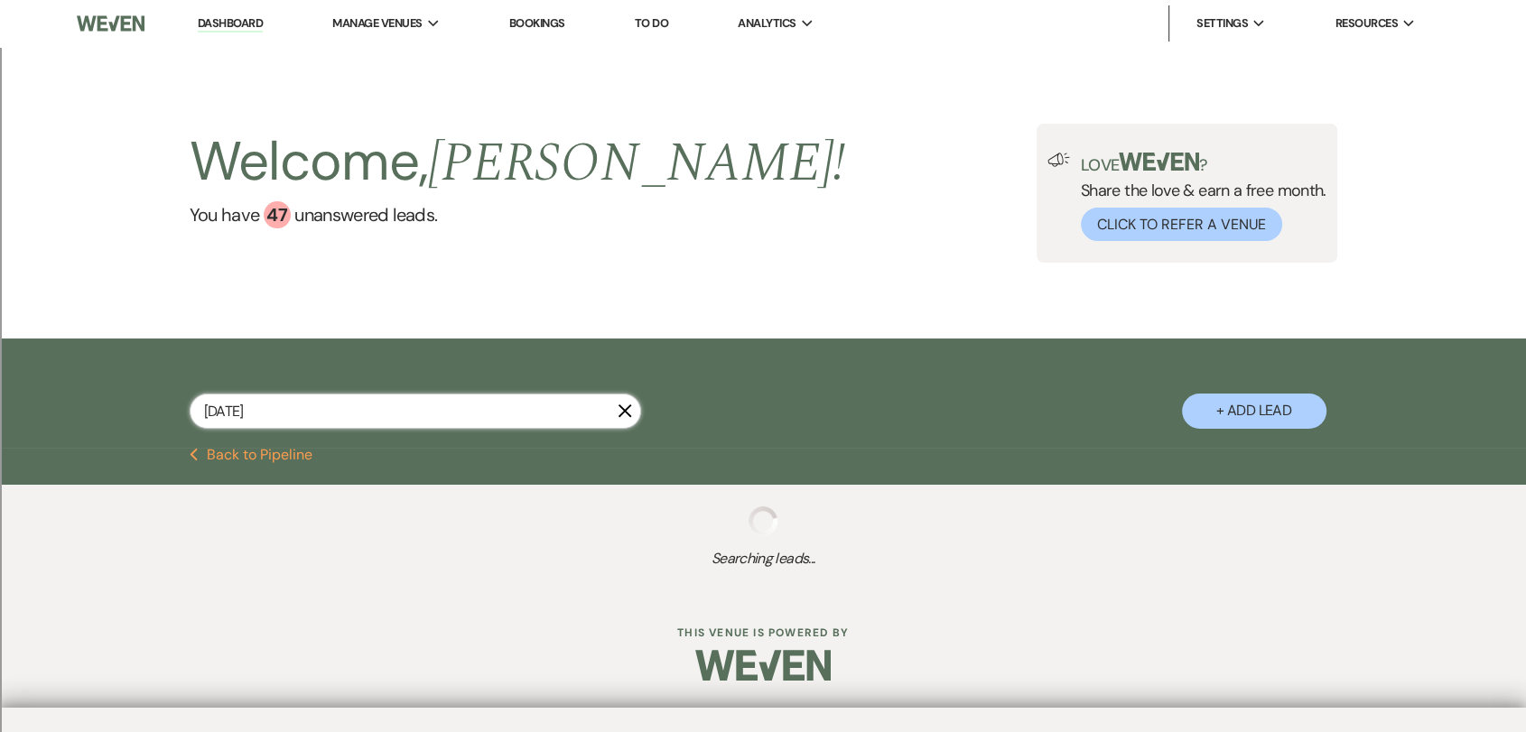
select select "8"
select select "2"
select select "8"
select select "2"
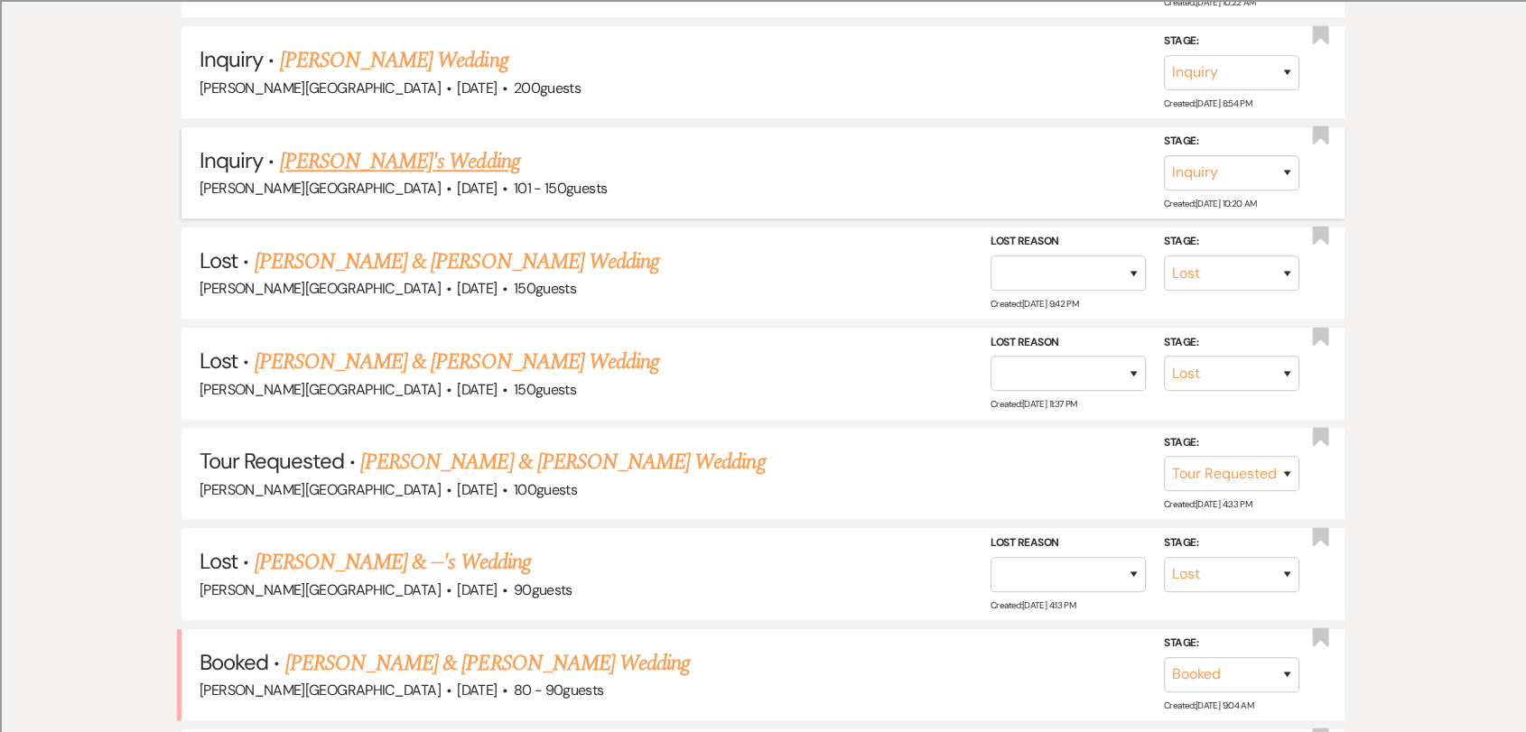
scroll to position [1906, 0]
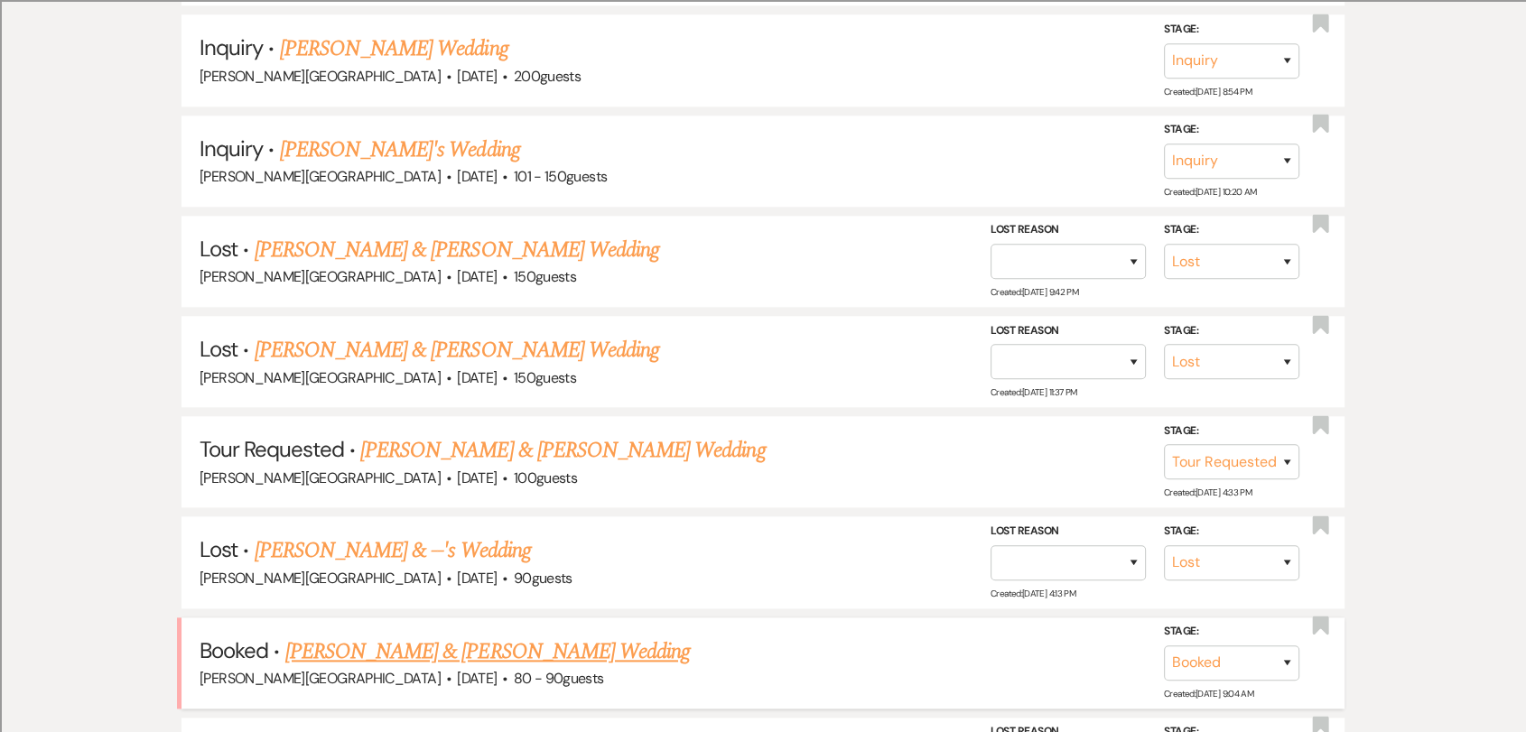
click at [459, 646] on link "[PERSON_NAME] & [PERSON_NAME] Wedding" at bounding box center [487, 652] width 404 height 33
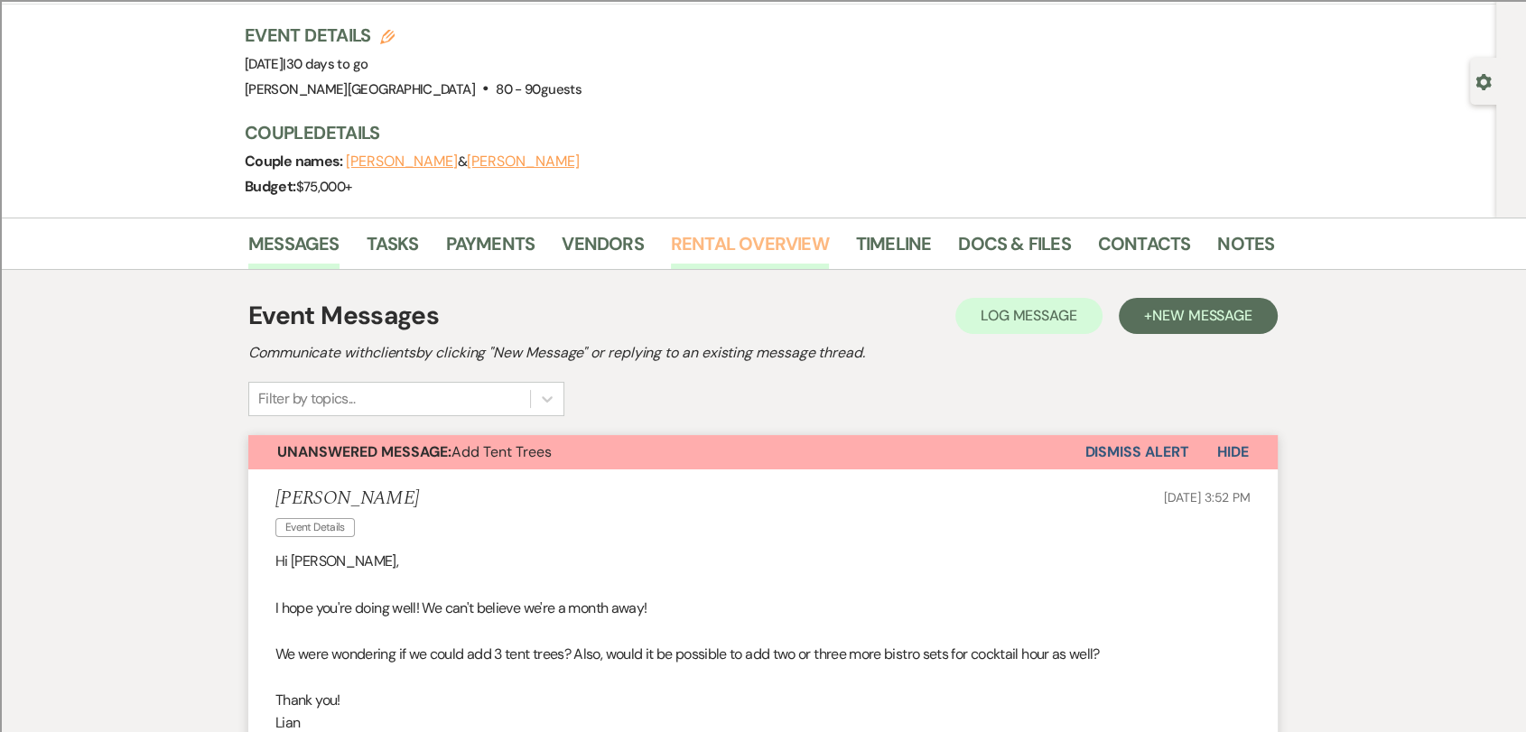
scroll to position [100, 0]
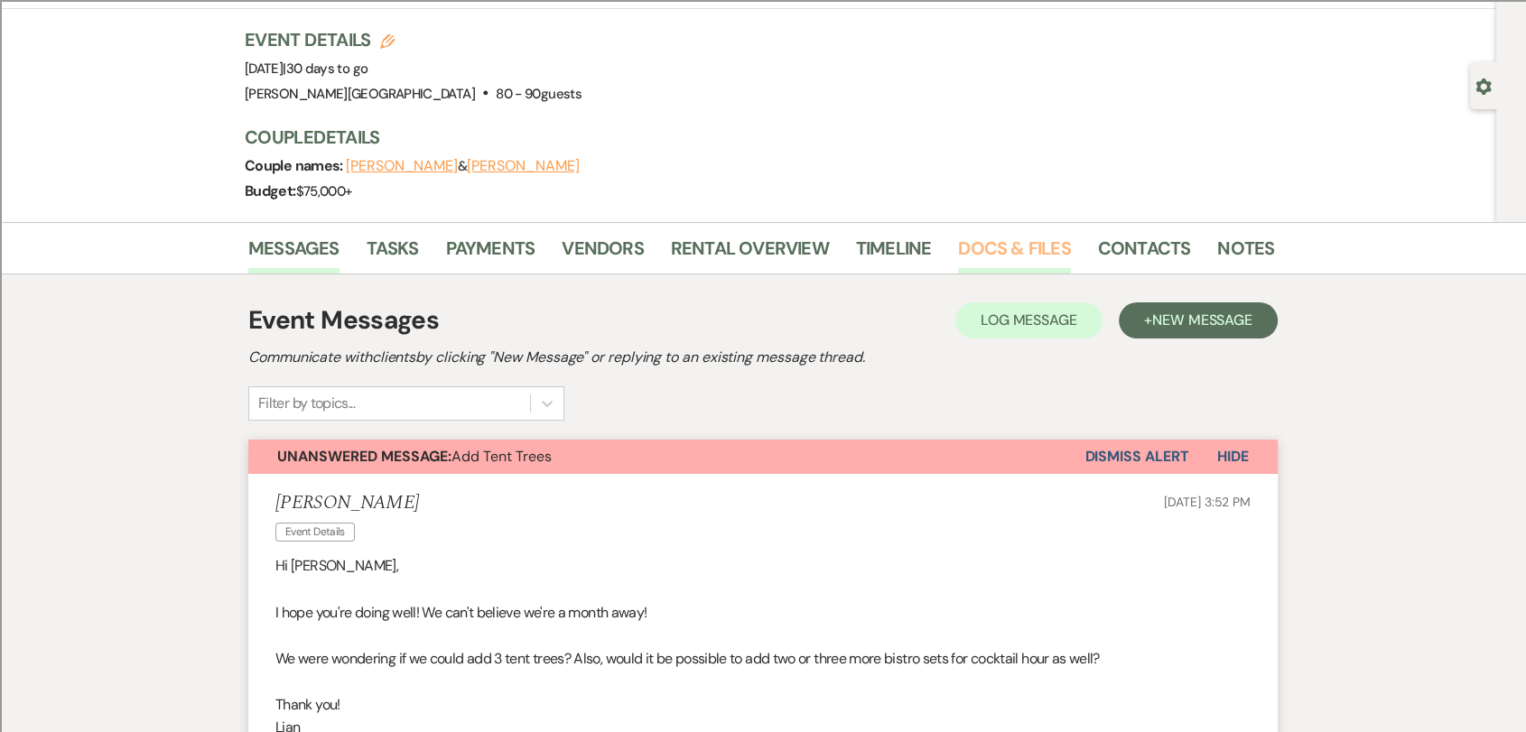
click at [992, 246] on link "Docs & Files" at bounding box center [1014, 254] width 112 height 40
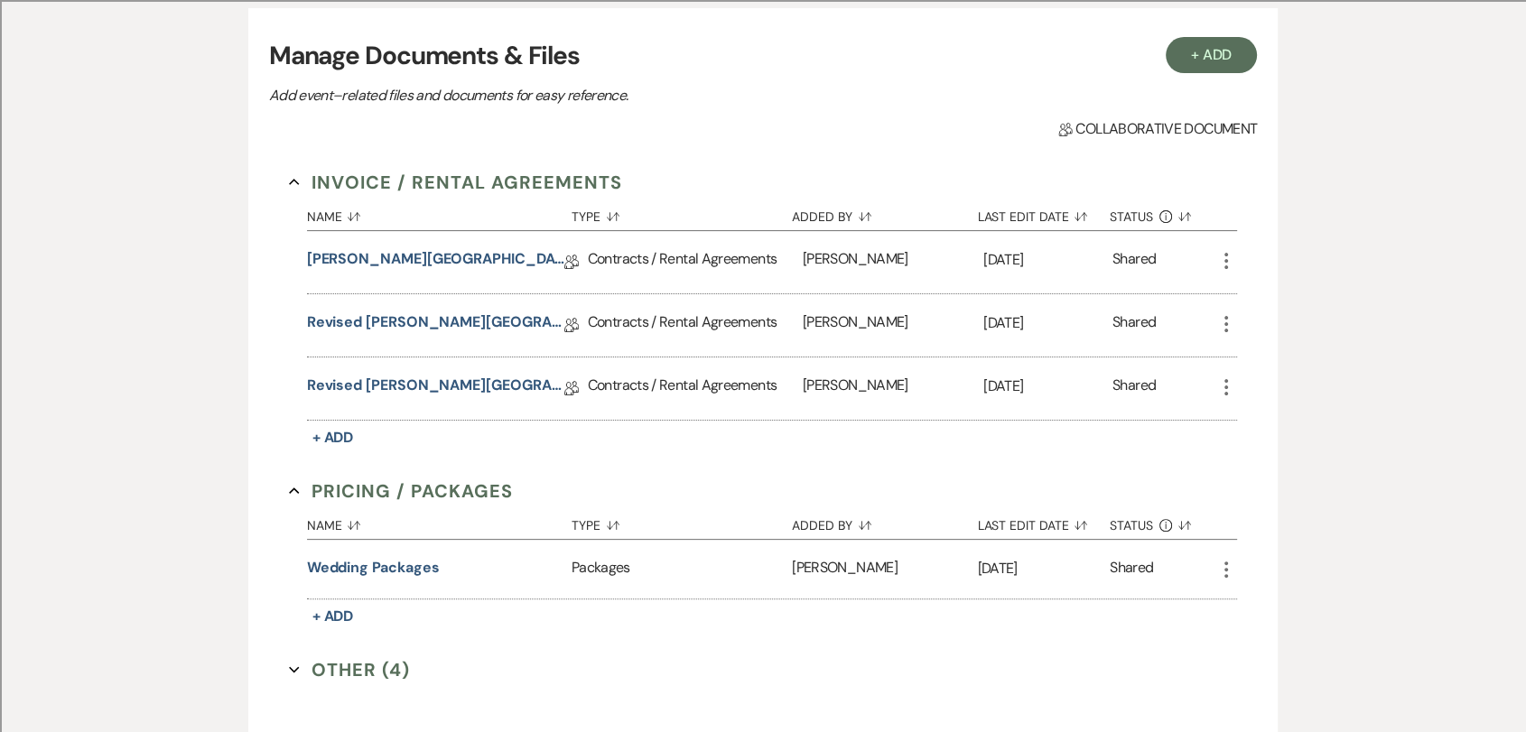
scroll to position [401, 0]
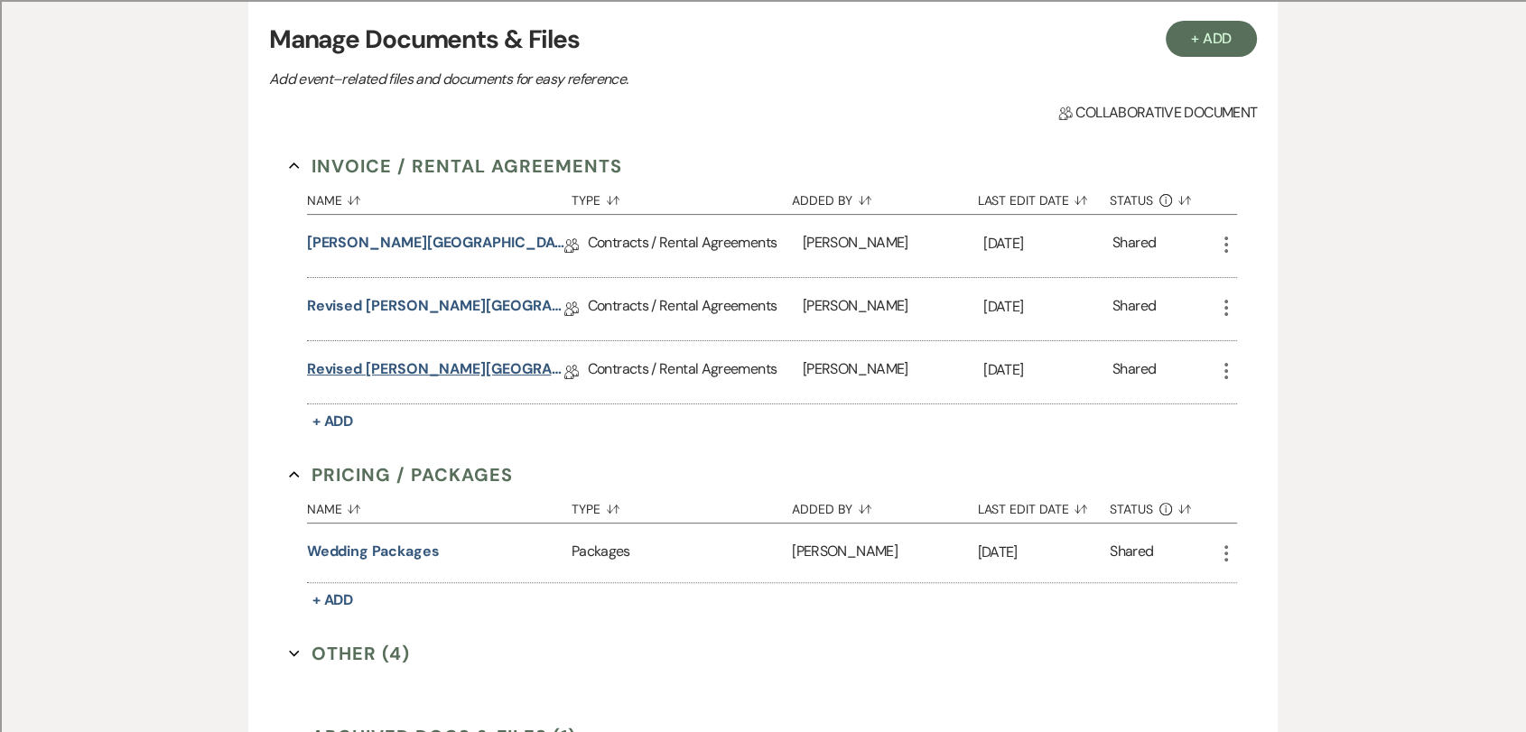
click at [460, 370] on link "Revised [PERSON_NAME][GEOGRAPHIC_DATA] Contract" at bounding box center [435, 372] width 257 height 28
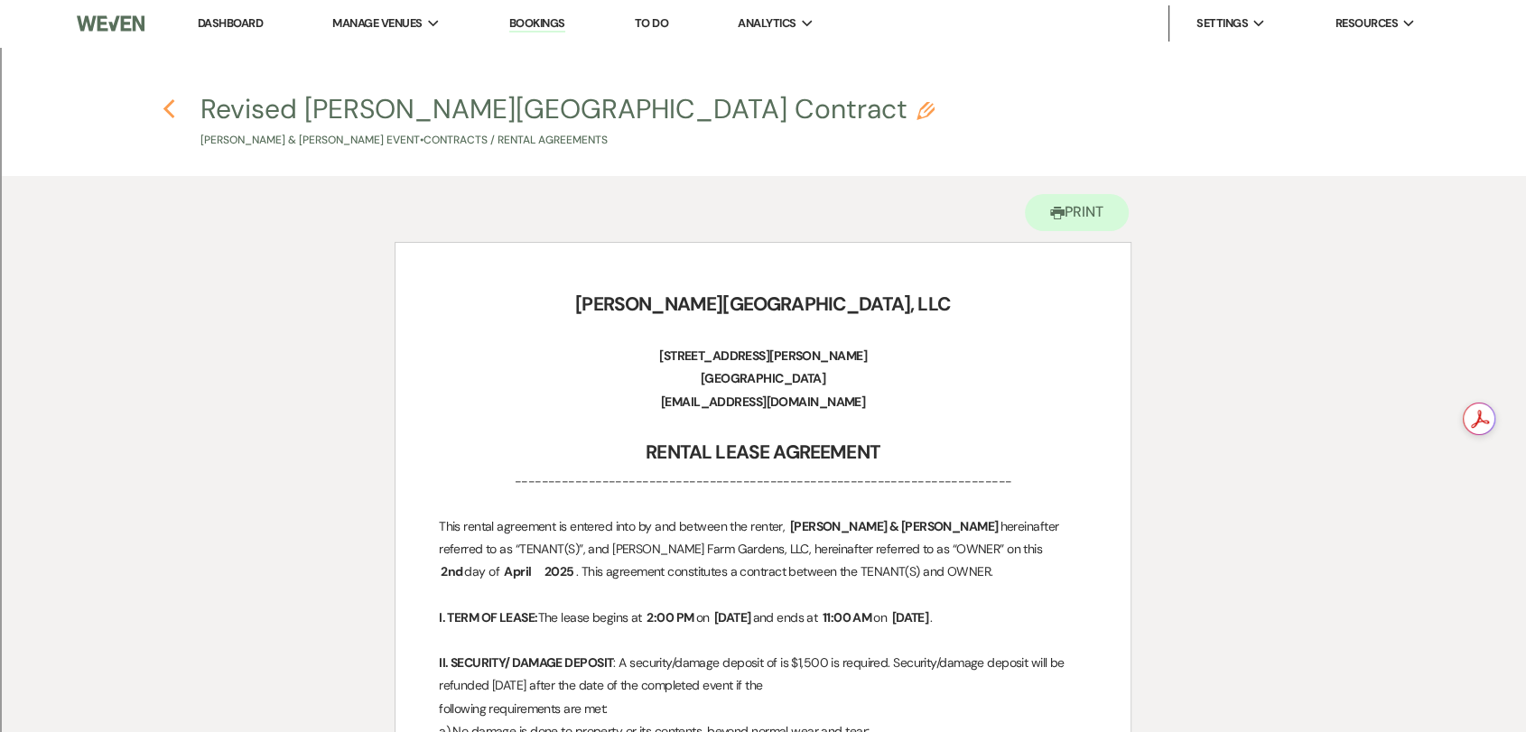
click at [169, 107] on icon "Previous" at bounding box center [170, 109] width 14 height 22
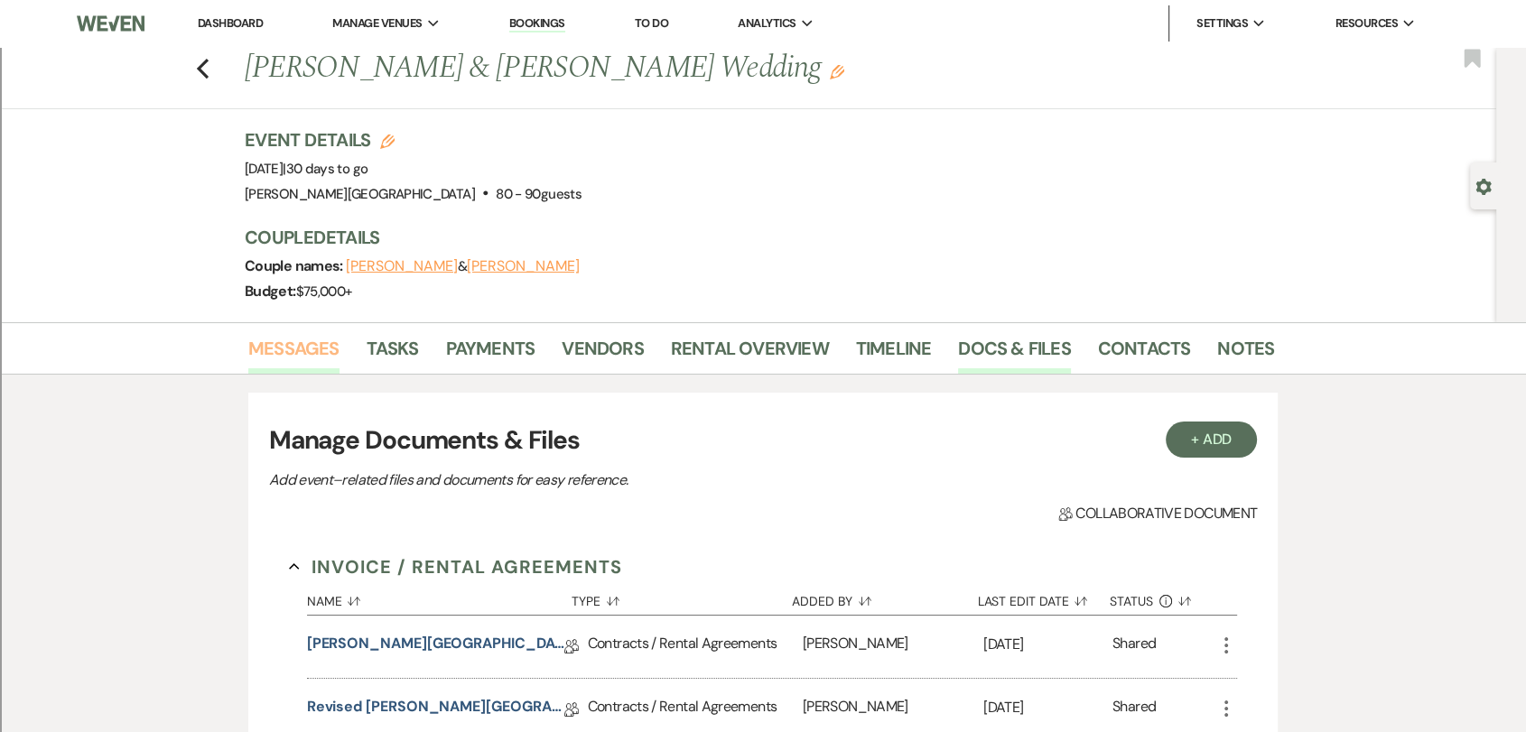
click at [283, 345] on link "Messages" at bounding box center [293, 354] width 91 height 40
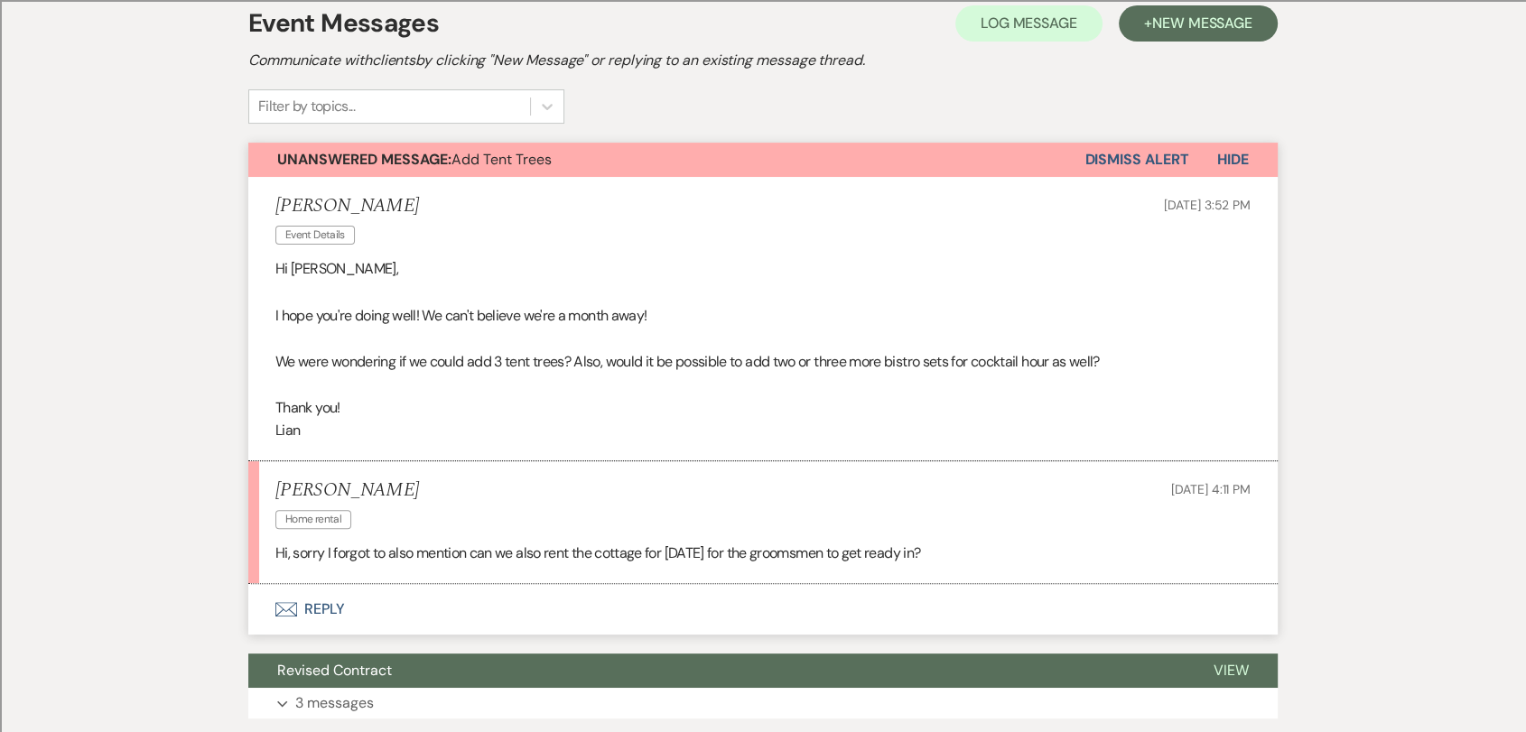
scroll to position [401, 0]
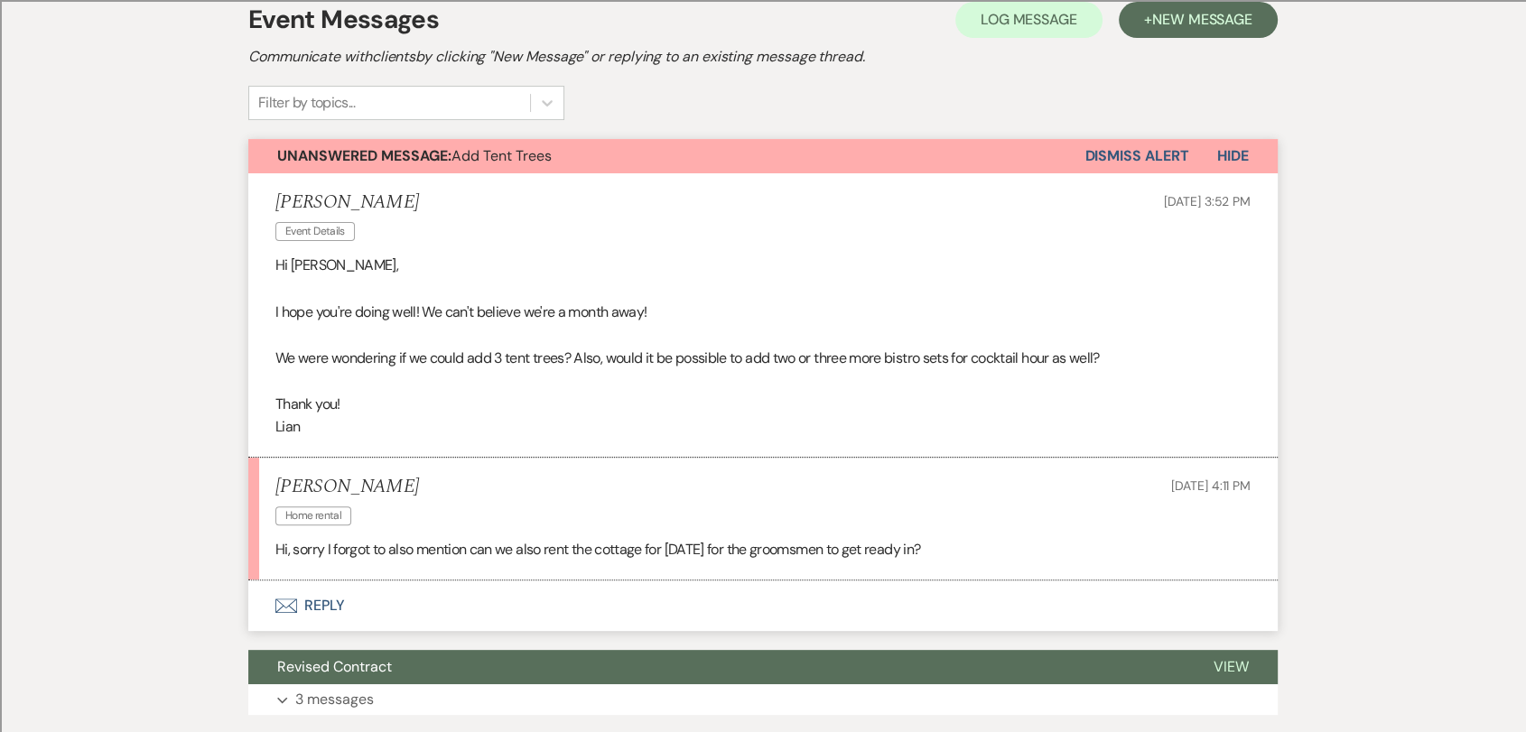
drag, startPoint x: 1000, startPoint y: 548, endPoint x: 267, endPoint y: 265, distance: 785.7
click at [267, 265] on ul "[PERSON_NAME] Event Details [DATE] 3:52 PM Hi [PERSON_NAME], I hope you're doin…" at bounding box center [762, 376] width 1029 height 407
copy ul "Hi [PERSON_NAME], I hope you're doing well! We can't believe we're a month away…"
click at [589, 490] on div "[PERSON_NAME] Home rental [DATE] 4:11 PM" at bounding box center [762, 503] width 975 height 55
click at [331, 605] on button "Envelope Reply" at bounding box center [762, 606] width 1029 height 51
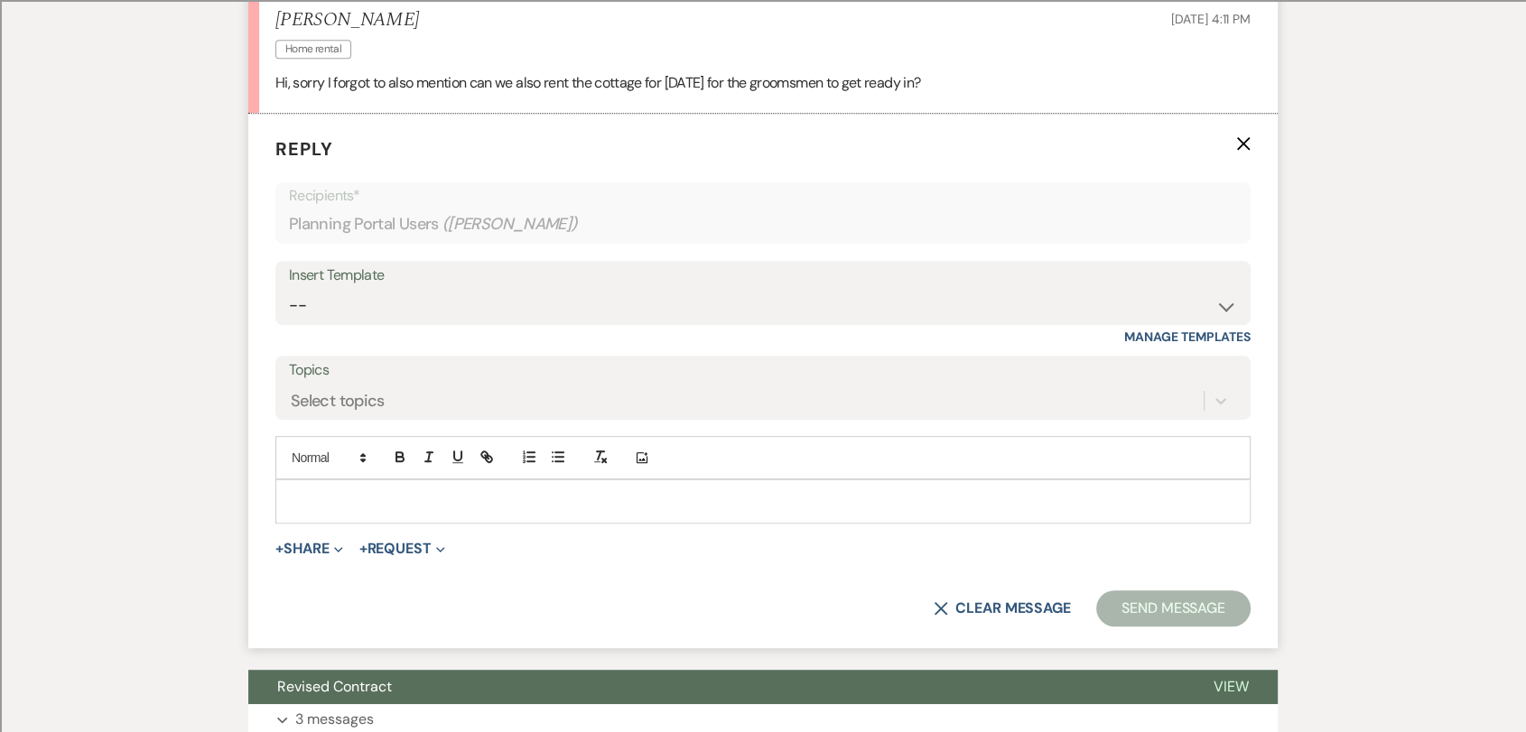
scroll to position [881, 0]
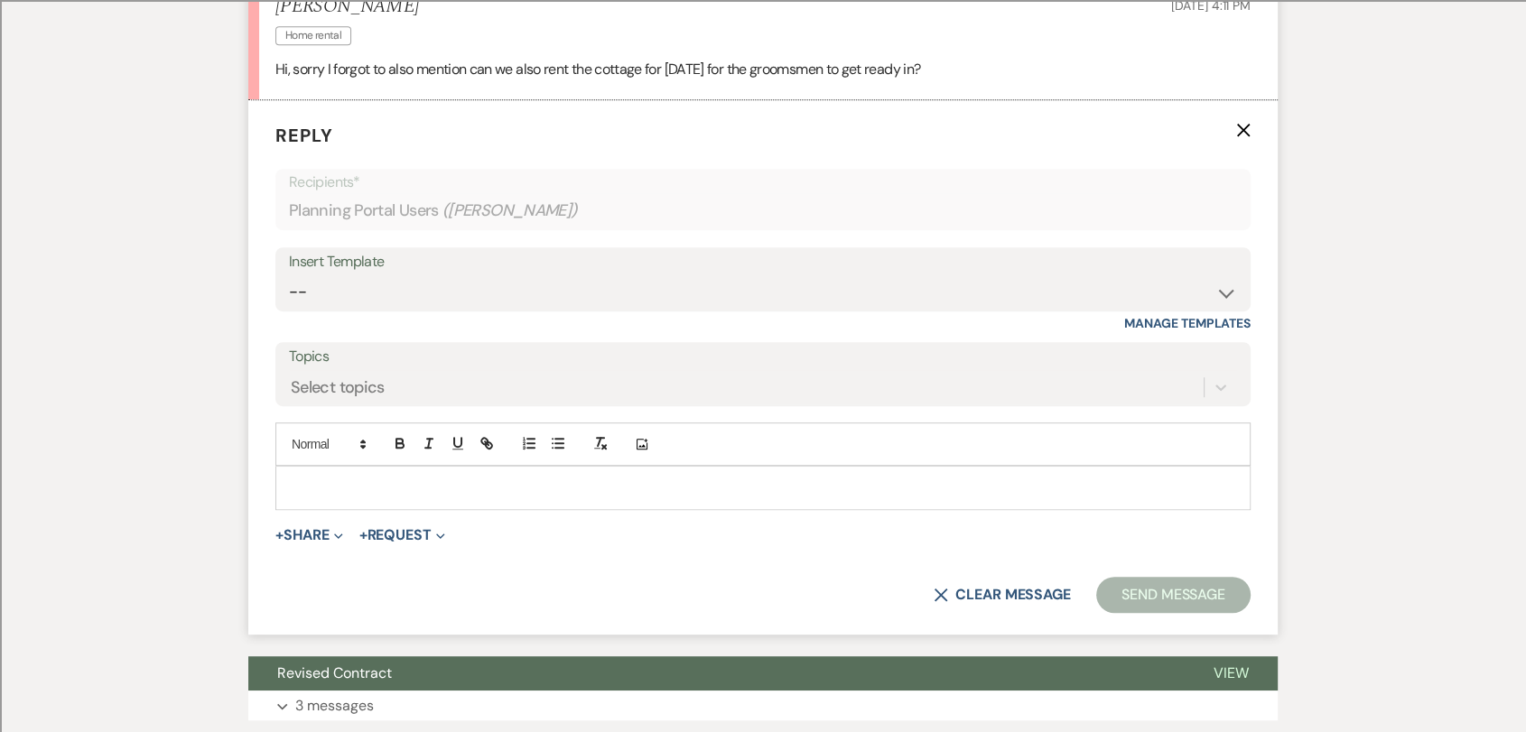
click at [430, 488] on p at bounding box center [763, 488] width 946 height 20
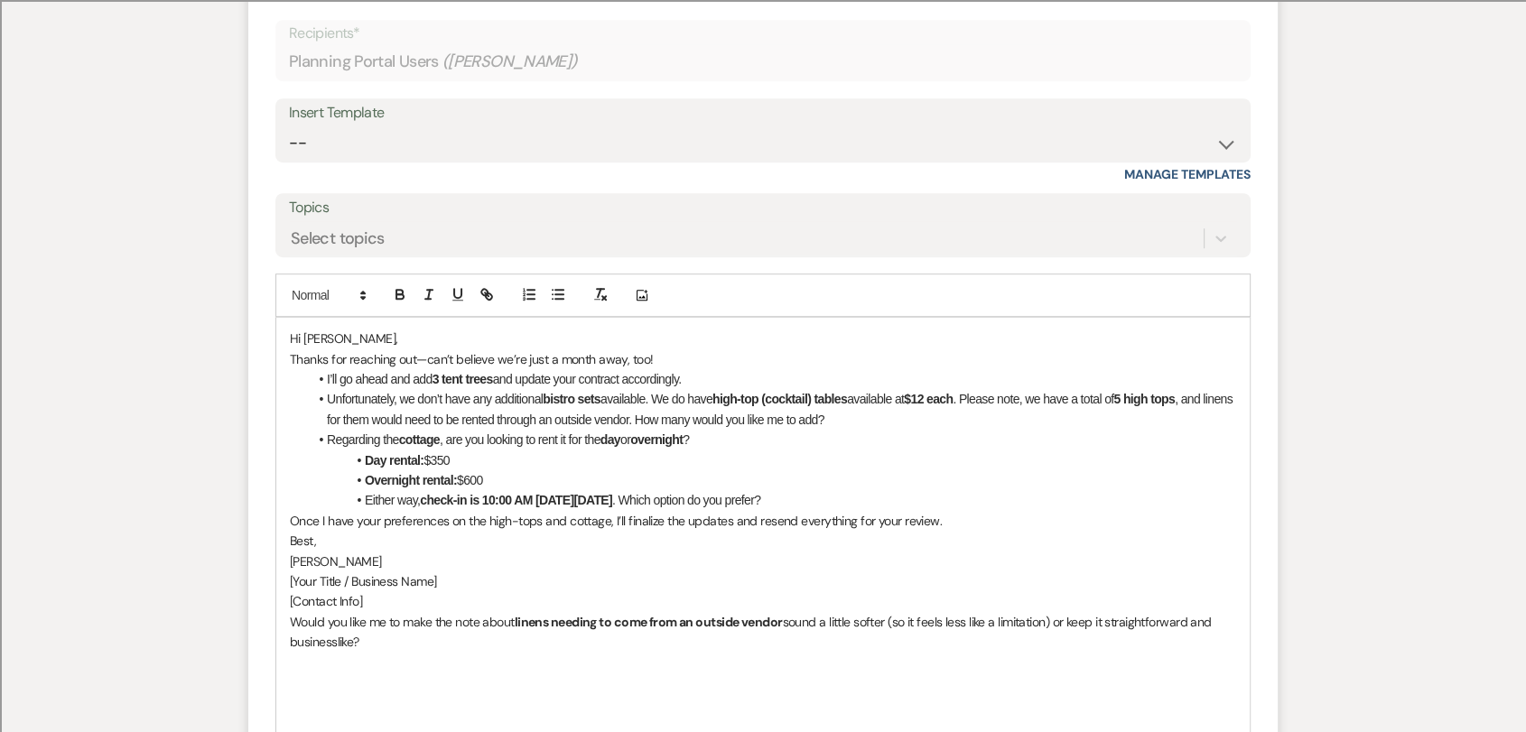
scroll to position [1082, 0]
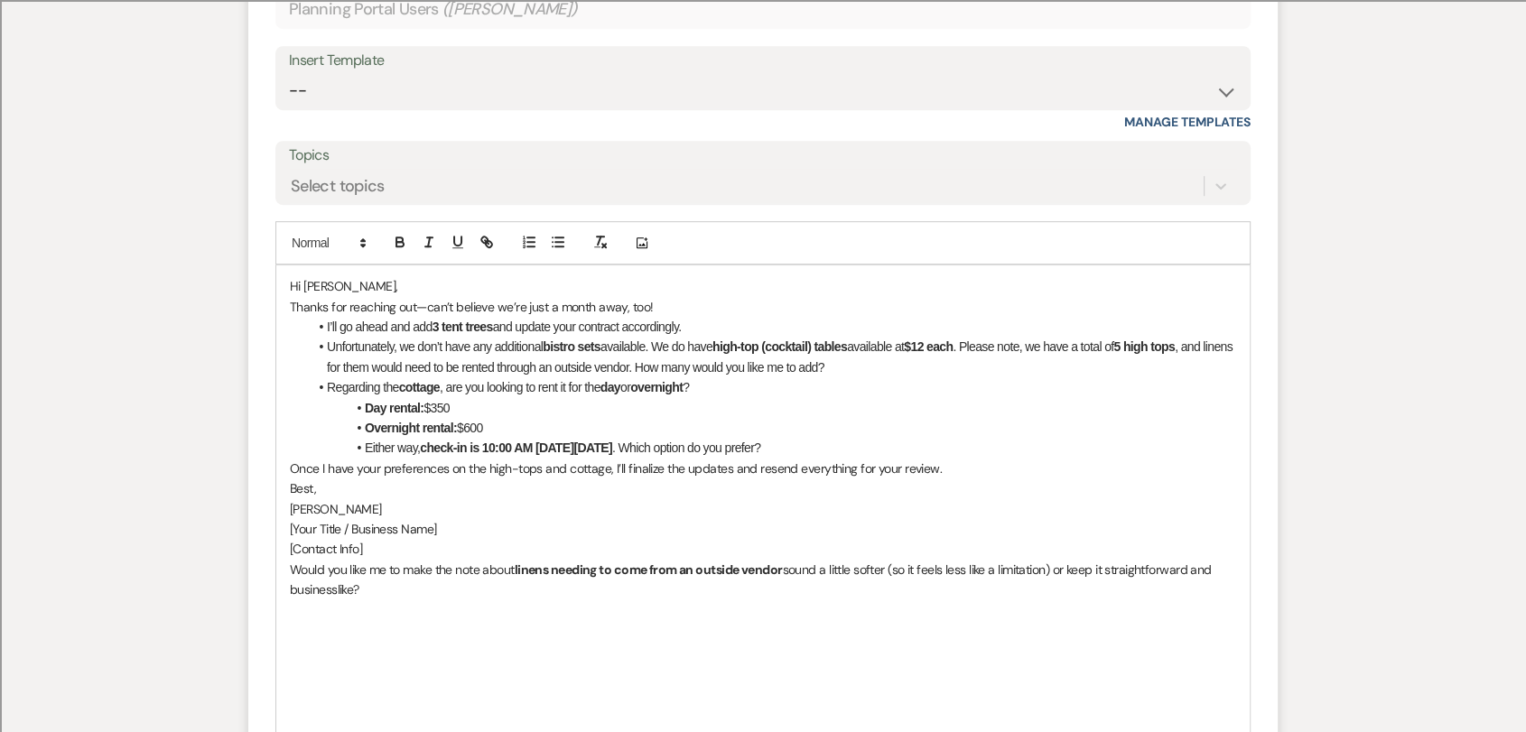
click at [356, 297] on p "Thanks for reaching out—can’t believe we’re just a month away, too!" at bounding box center [763, 307] width 946 height 20
click at [354, 283] on p "Hi [PERSON_NAME]," at bounding box center [763, 286] width 946 height 20
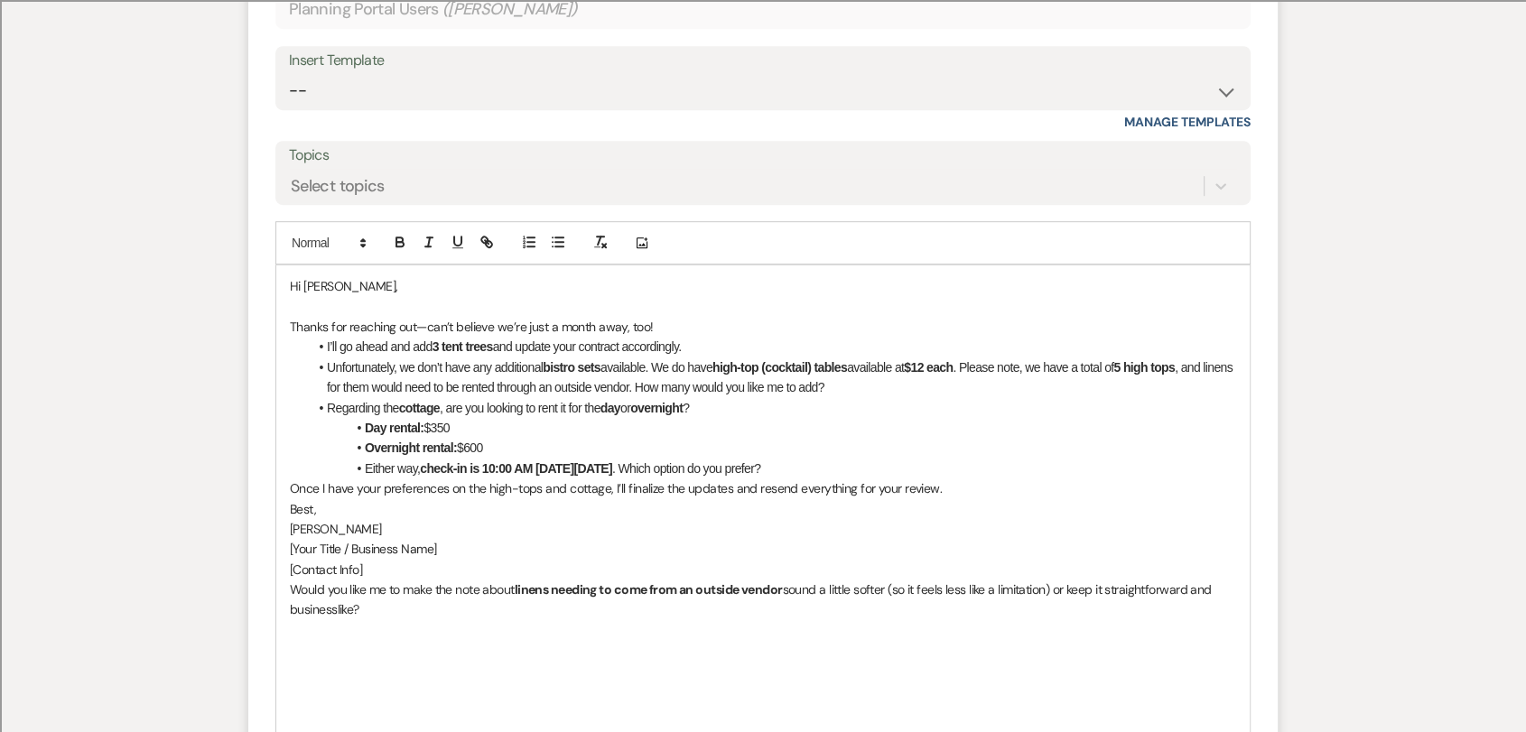
click at [671, 324] on p "Thanks for reaching out—can’t believe we’re just a month away, too!" at bounding box center [763, 327] width 946 height 20
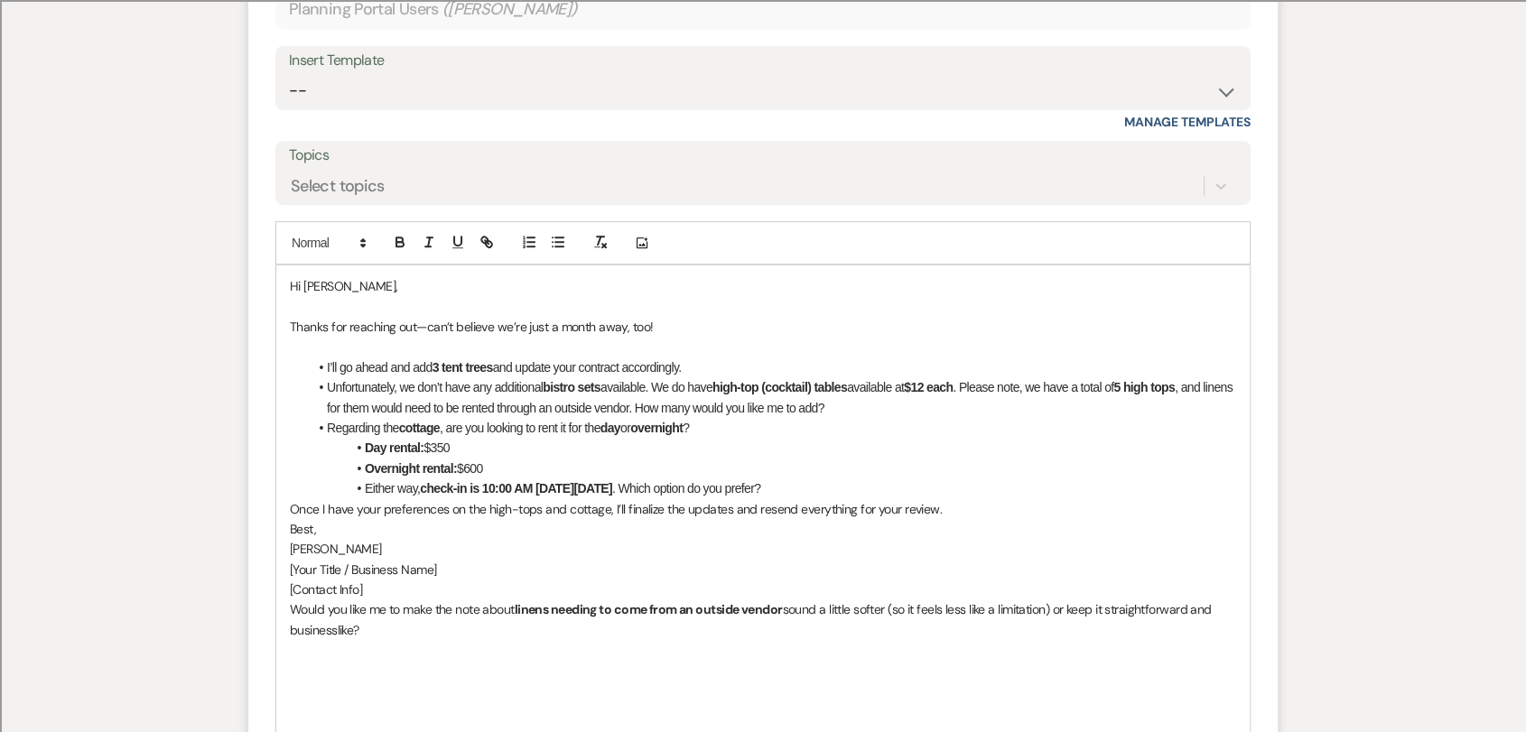
click at [687, 364] on li "I’ll go ahead and add 3 tent trees and update your contract accordingly." at bounding box center [772, 368] width 928 height 20
drag, startPoint x: 430, startPoint y: 369, endPoint x: 518, endPoint y: 370, distance: 88.5
click at [518, 370] on li "I’ll go ahead and add 3 tent trees and update your contract accordingly." at bounding box center [772, 368] width 928 height 20
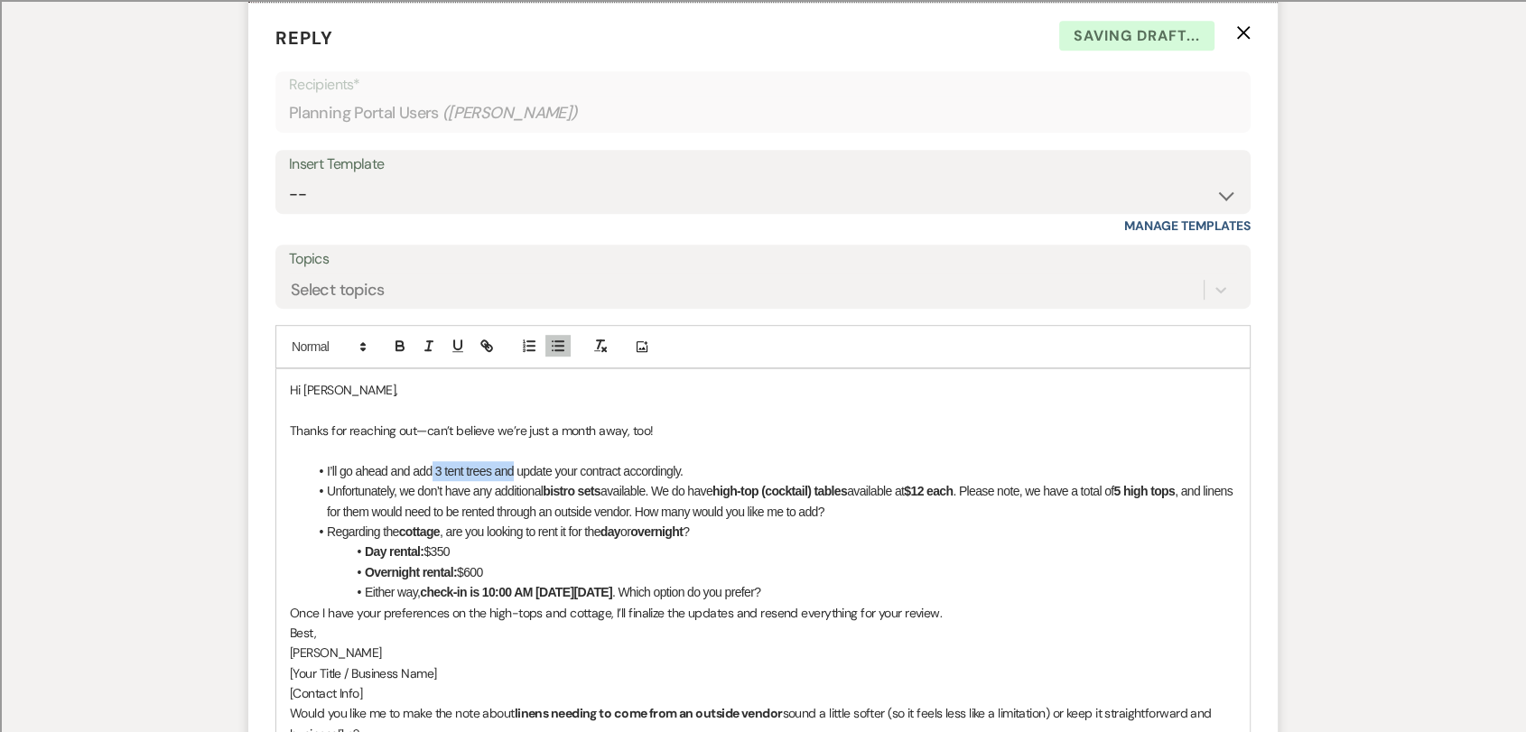
scroll to position [982, 0]
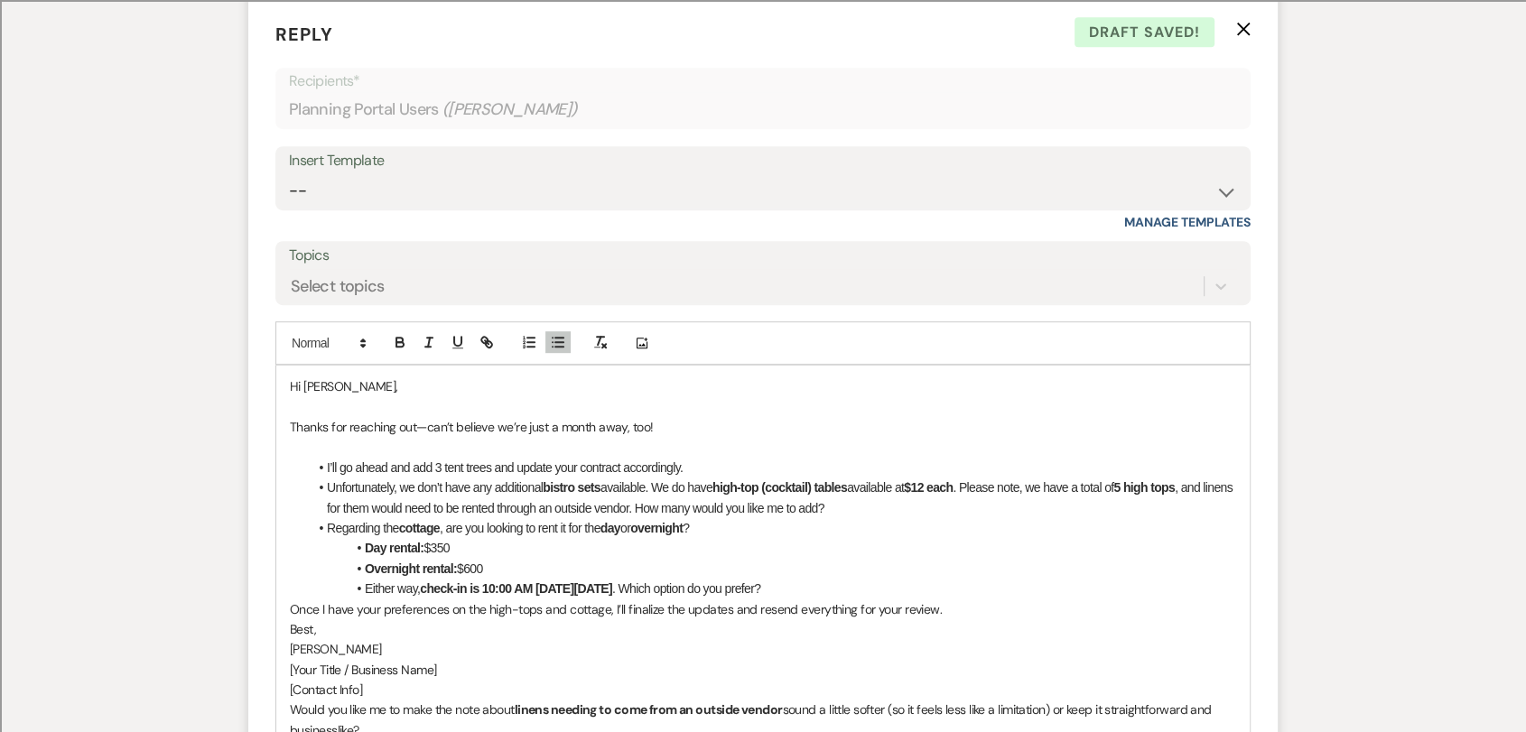
click at [684, 463] on li "I’ll go ahead and add 3 tent trees and update your contract accordingly." at bounding box center [772, 468] width 928 height 20
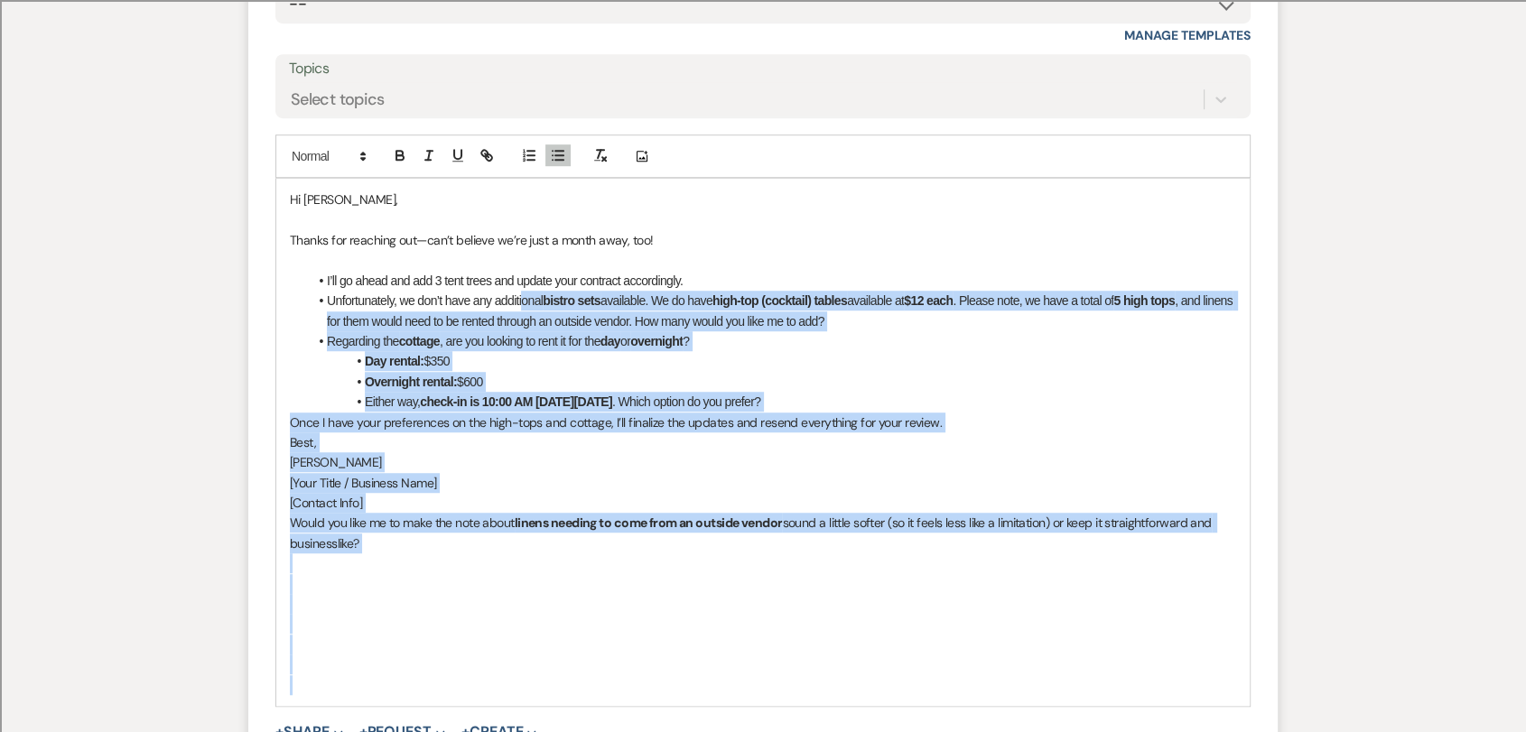
scroll to position [1222, 0]
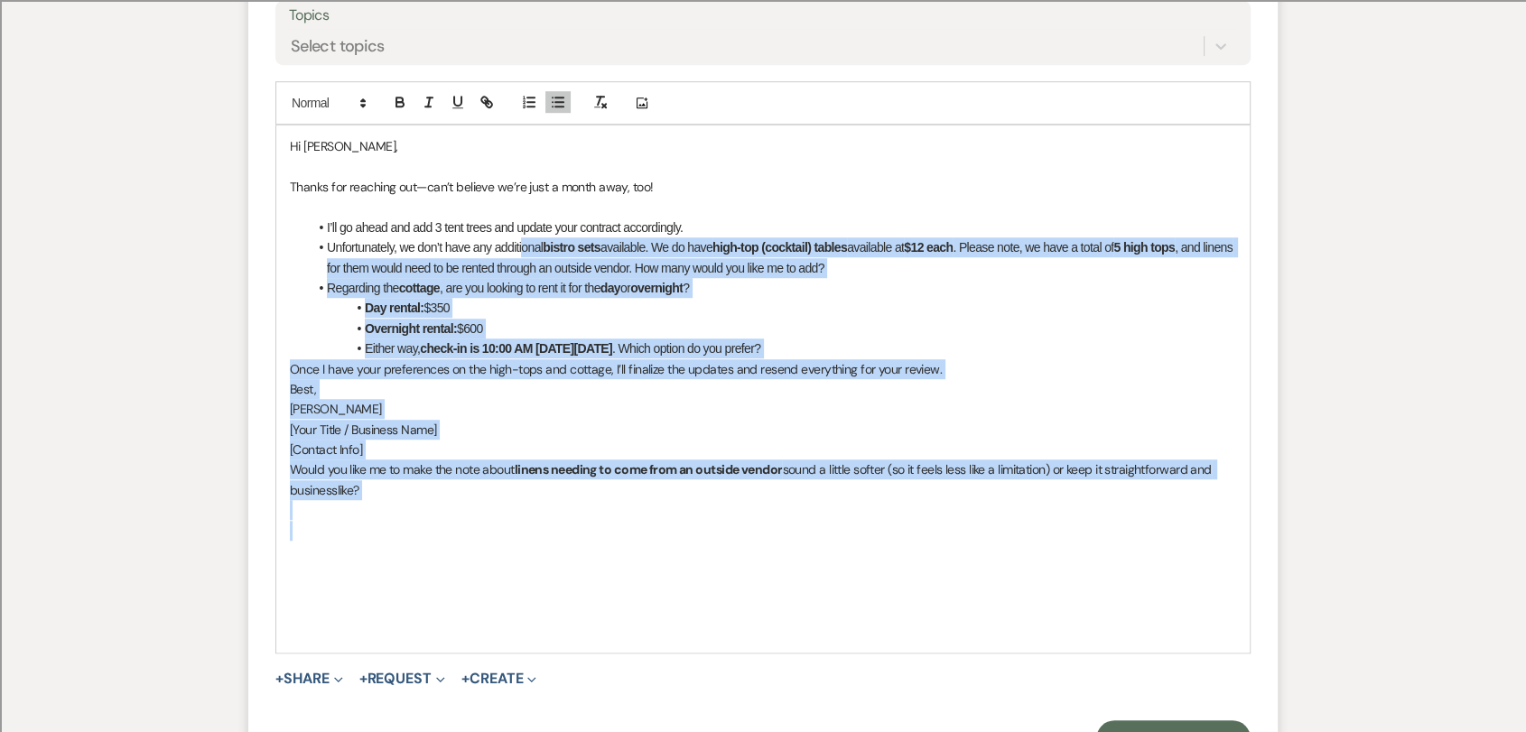
drag, startPoint x: 524, startPoint y: 487, endPoint x: 890, endPoint y: 522, distance: 368.2
click at [890, 522] on div "Hi [PERSON_NAME], Thanks for reaching out—can’t believe we’re just a month away…" at bounding box center [762, 388] width 973 height 527
click at [796, 302] on li "Day rental: $350" at bounding box center [772, 308] width 928 height 20
click at [659, 255] on li "Unfortunately, we don’t have any additional bistro sets available. We do have h…" at bounding box center [772, 257] width 928 height 41
click at [708, 238] on li "Unfortunately, we don’t have any additional bistro sets available. We do have h…" at bounding box center [772, 257] width 928 height 41
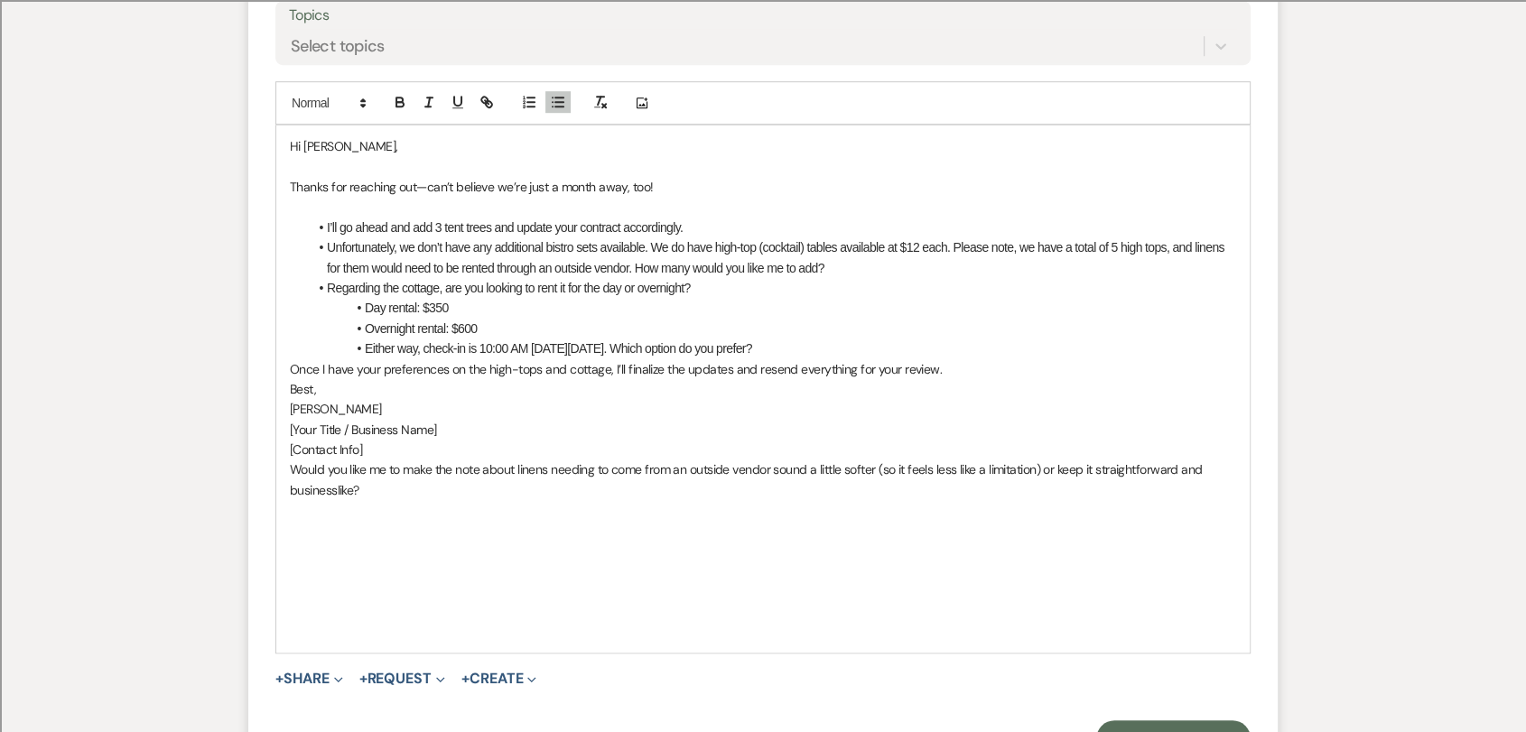
click at [823, 288] on li "Regarding the cottage, are you looking to rent it for the day or overnight?" at bounding box center [772, 288] width 928 height 20
click at [651, 245] on li "Unfortunately, we don’t have any additional bistro sets available. We do have h…" at bounding box center [772, 257] width 928 height 41
click at [718, 246] on li "Unfortunately, we don’t have any additional bistro sets available. We do have h…" at bounding box center [772, 257] width 928 height 41
click at [713, 249] on li "Unfortunately, we don’t have any additional bistro sets available. We do have h…" at bounding box center [772, 257] width 928 height 41
drag, startPoint x: 1076, startPoint y: 245, endPoint x: 347, endPoint y: 266, distance: 729.8
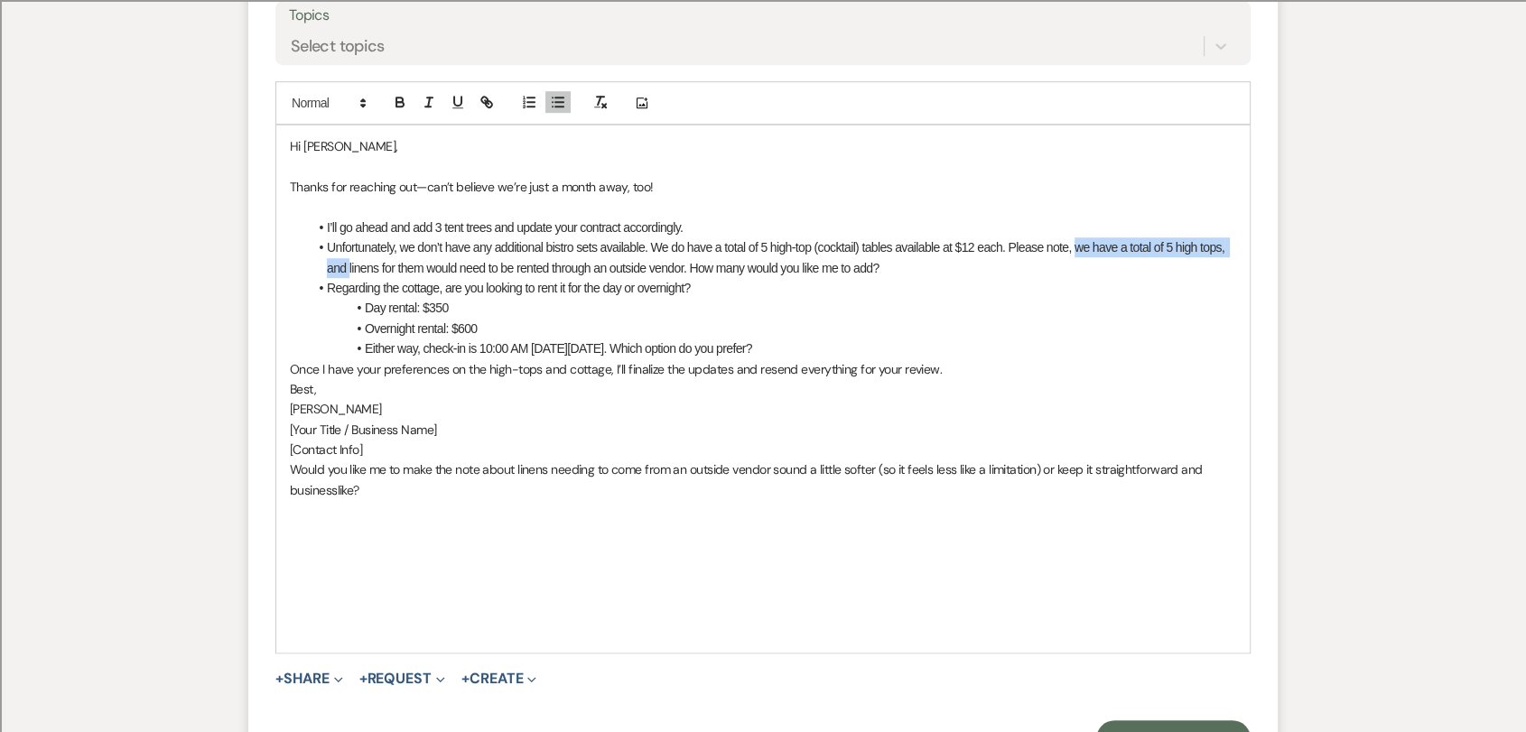
click at [347, 266] on li "Unfortunately, we don’t have any additional bistro sets available. We do have a…" at bounding box center [772, 257] width 928 height 41
click at [1134, 240] on li "Unfortunately, we don’t have any additional bistro sets available. We do have a…" at bounding box center [772, 257] width 928 height 41
click at [509, 265] on li "Unfortunately, we don’t have any additional bistro sets available. We do have a…" at bounding box center [772, 257] width 928 height 41
click at [476, 345] on li "Either way, check-in is 10:00 AM [DATE][DATE]. Which option do you prefer?" at bounding box center [772, 349] width 928 height 20
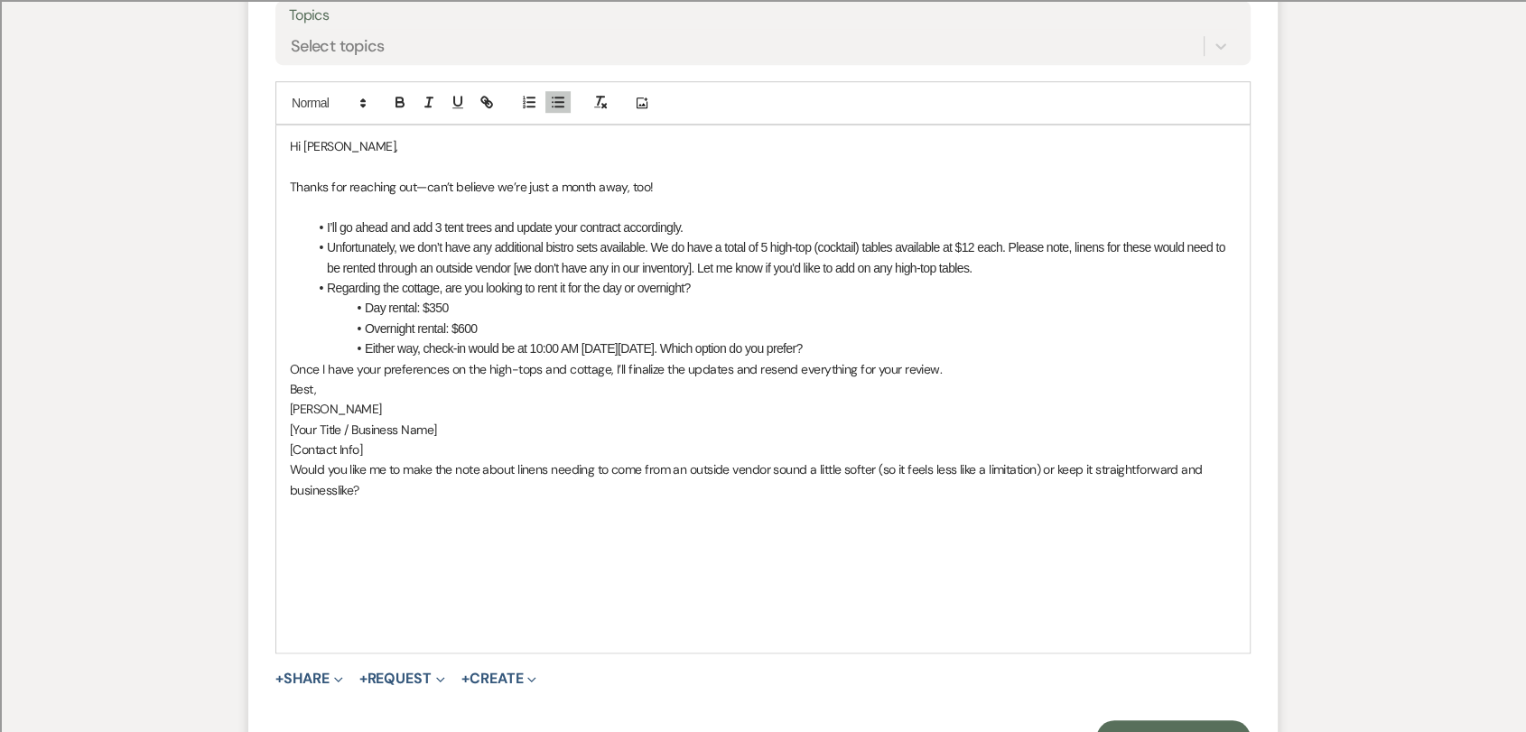
drag, startPoint x: 831, startPoint y: 343, endPoint x: 682, endPoint y: 345, distance: 149.9
click at [682, 345] on li "Either way, check-in would be at 10:00 AM [DATE][DATE]. Which option do you pre…" at bounding box center [772, 349] width 928 height 20
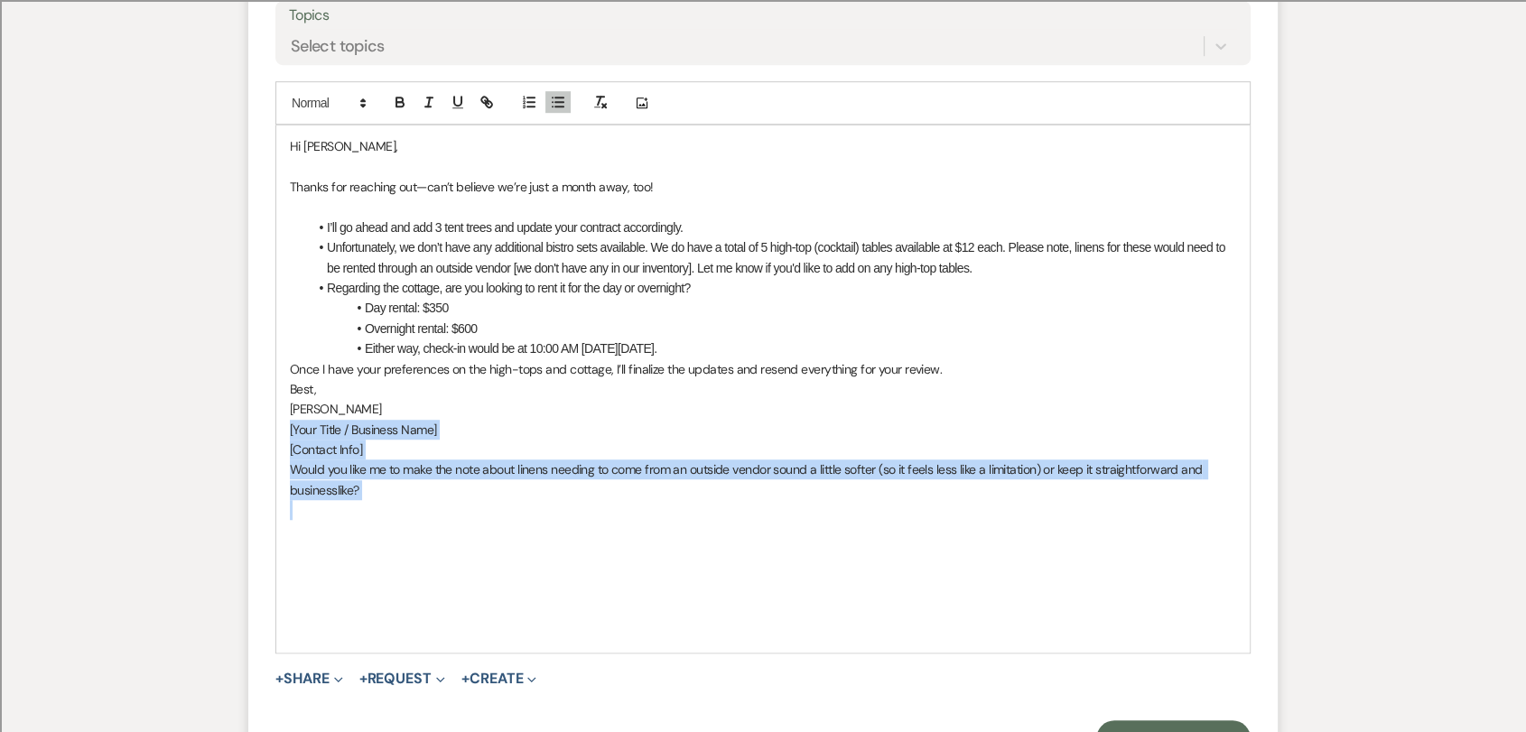
drag, startPoint x: 392, startPoint y: 503, endPoint x: 280, endPoint y: 419, distance: 139.9
click at [280, 419] on div "Hi [PERSON_NAME], Thanks for reaching out—can’t believe we’re just a month away…" at bounding box center [762, 388] width 973 height 527
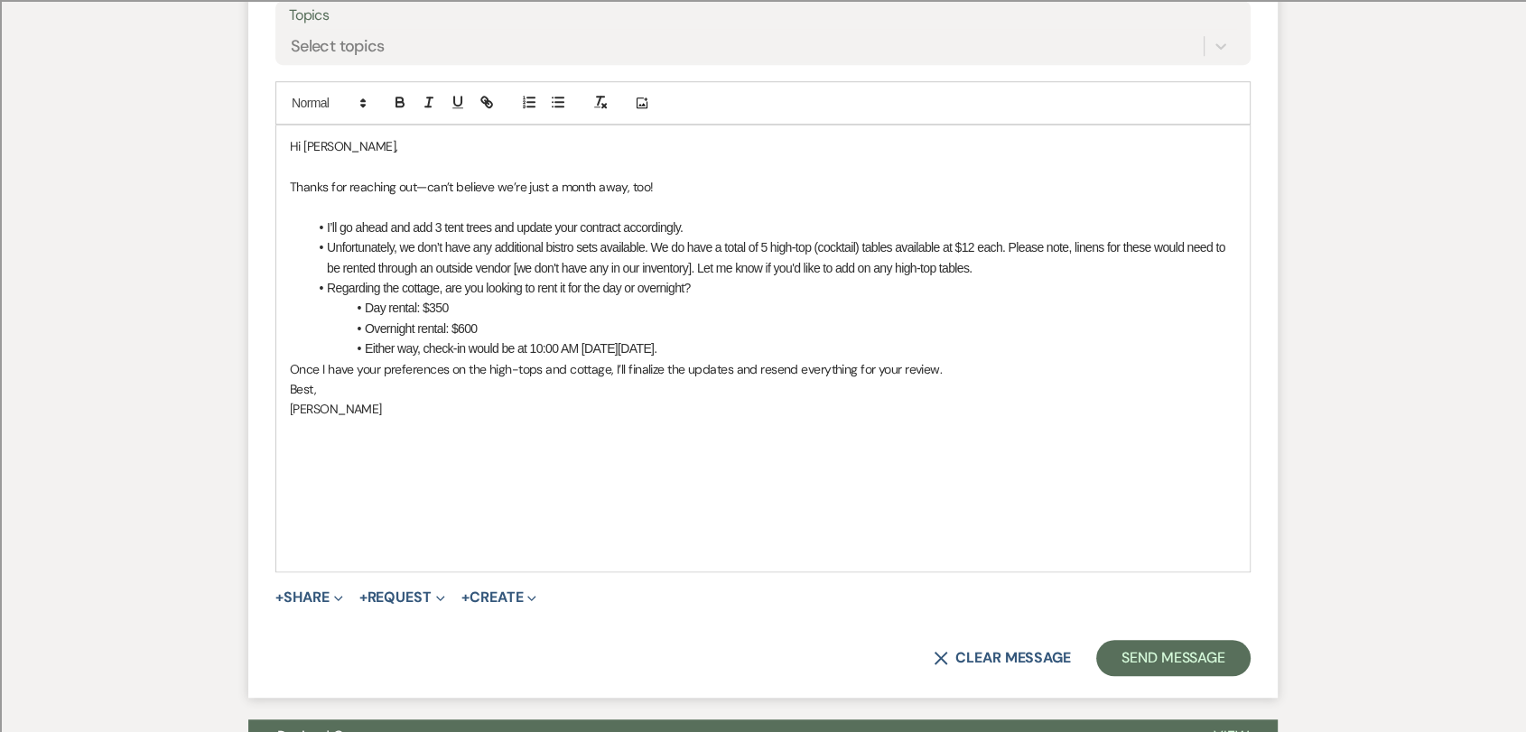
click at [293, 404] on p "[PERSON_NAME]" at bounding box center [763, 409] width 946 height 20
click at [750, 348] on li "Either way, check-in would be at 10:00 AM [DATE][DATE]." at bounding box center [772, 349] width 928 height 20
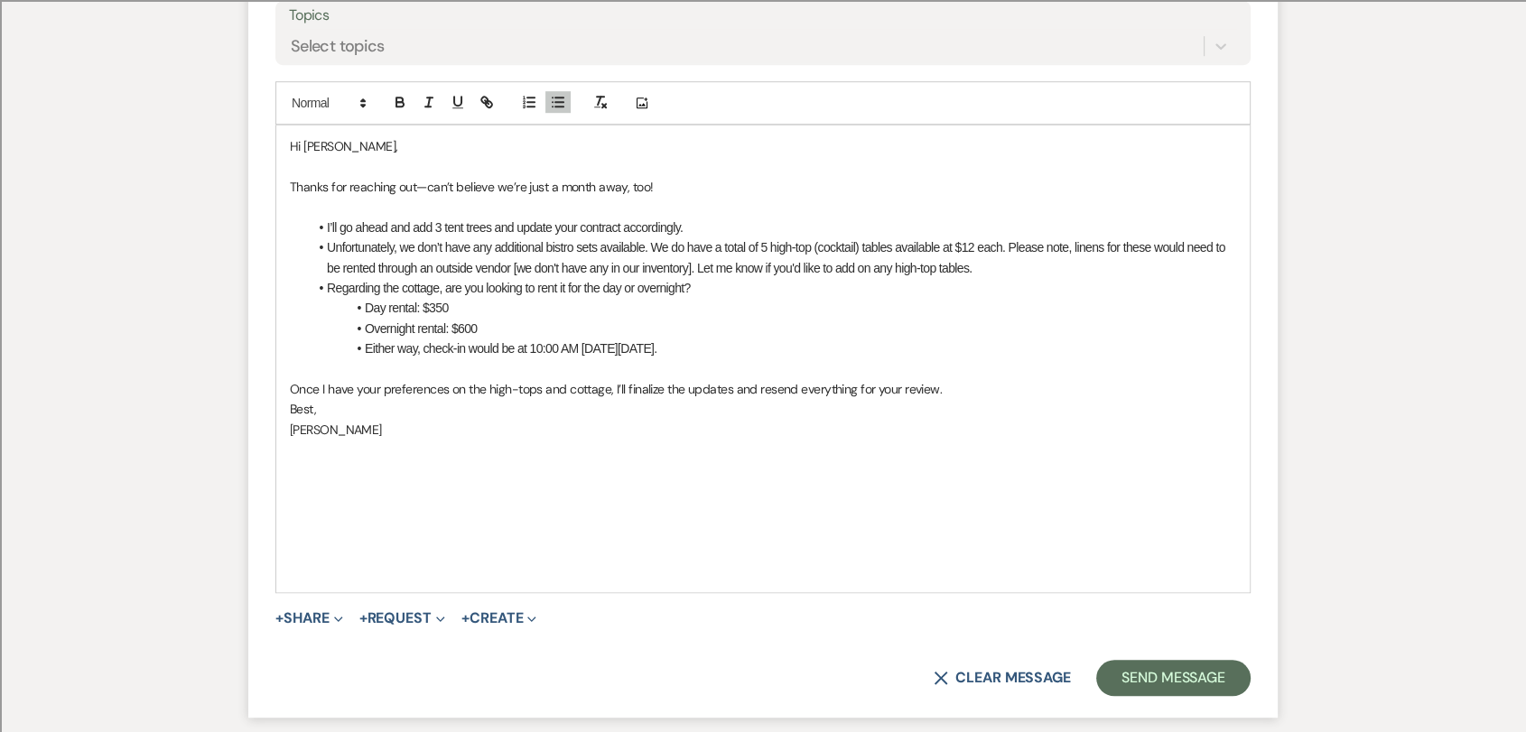
click at [1009, 391] on p "Once I have your preferences on the high-tops and cottage, I’ll finalize the up…" at bounding box center [763, 389] width 946 height 20
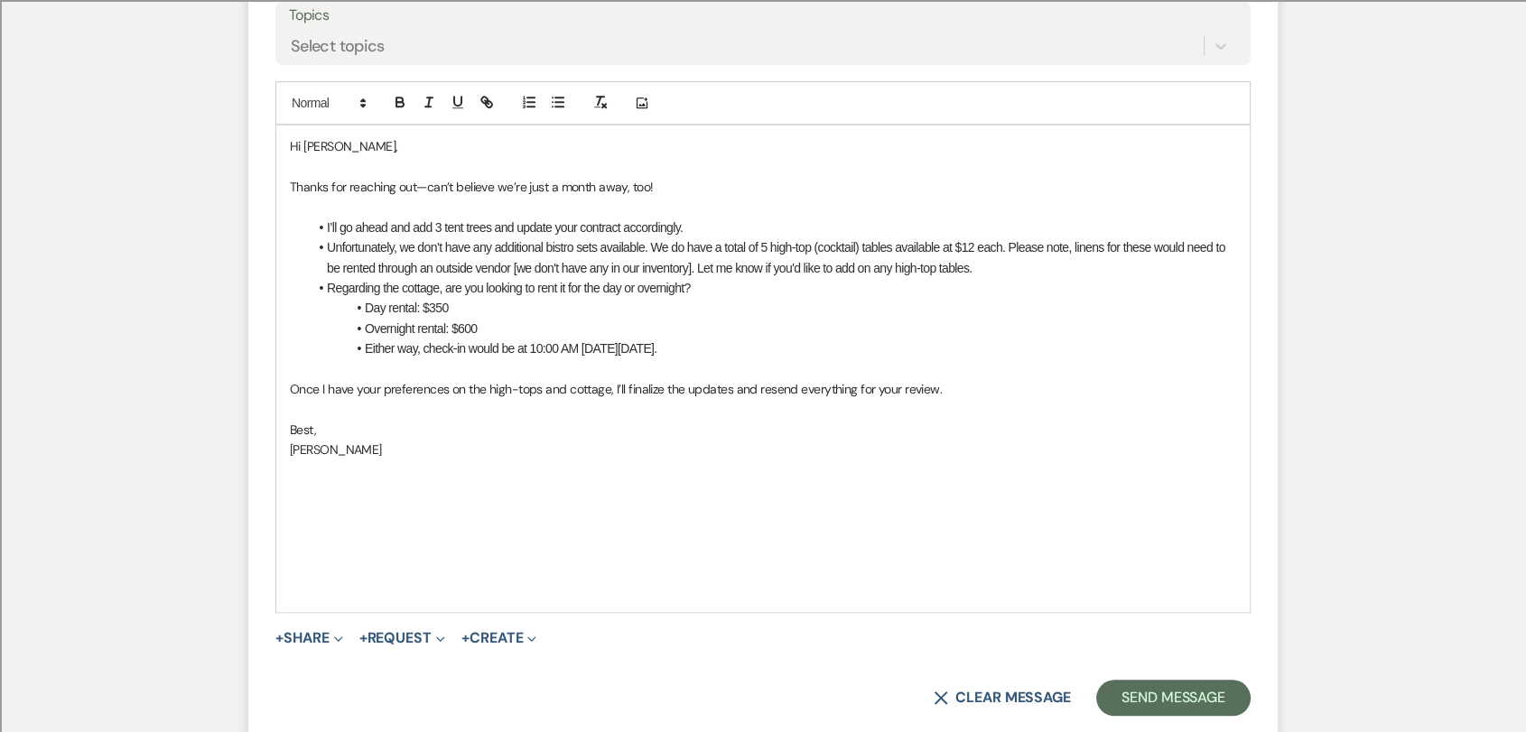
click at [451, 545] on p at bounding box center [763, 551] width 946 height 20
drag, startPoint x: 394, startPoint y: 580, endPoint x: 383, endPoint y: 583, distance: 11.4
click at [387, 582] on p at bounding box center [763, 591] width 946 height 20
drag, startPoint x: 341, startPoint y: 590, endPoint x: 271, endPoint y: 474, distance: 135.3
click at [271, 474] on form "Reply X Saving draft... Recipients* Planning Portal Users ( [PERSON_NAME] ) Ins…" at bounding box center [762, 248] width 1029 height 979
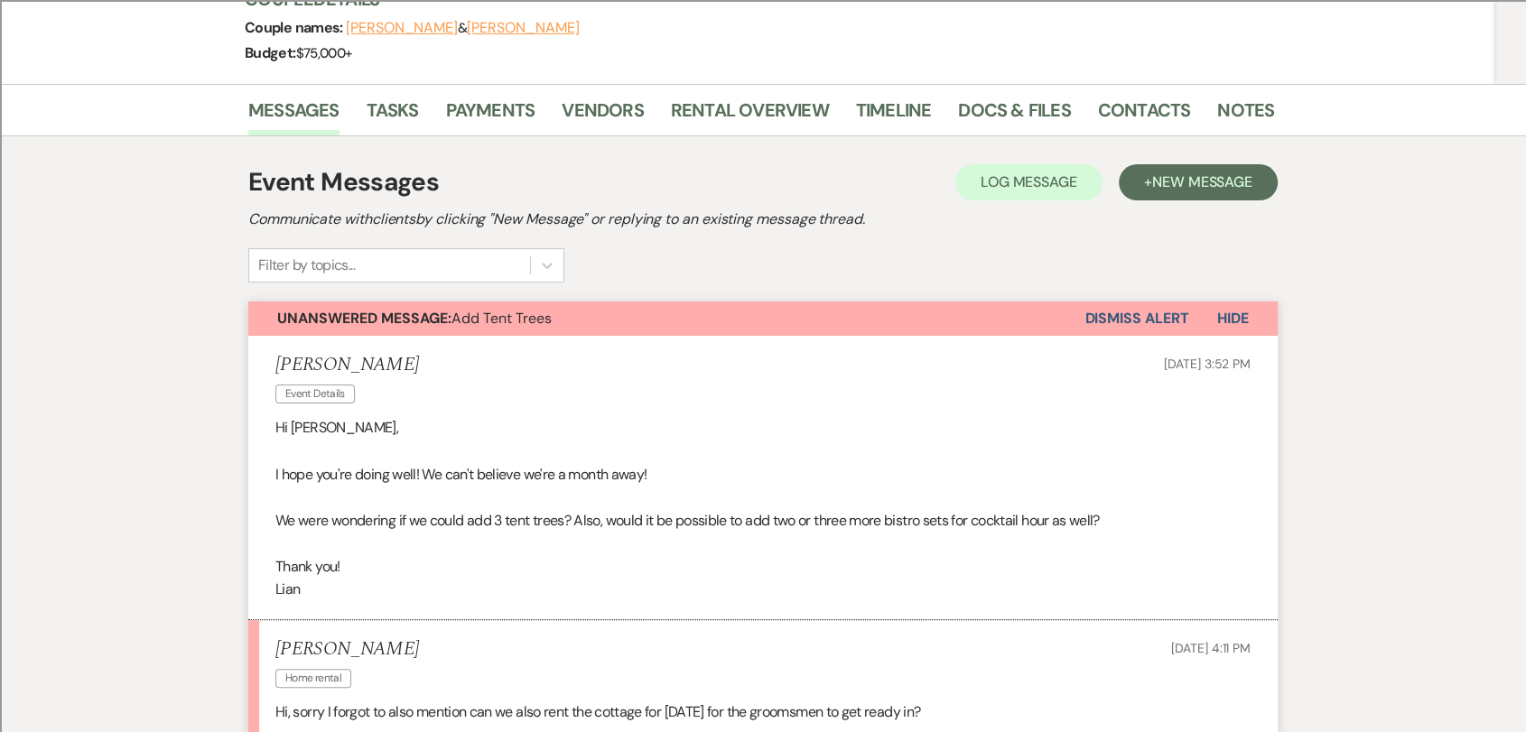
scroll to position [19, 0]
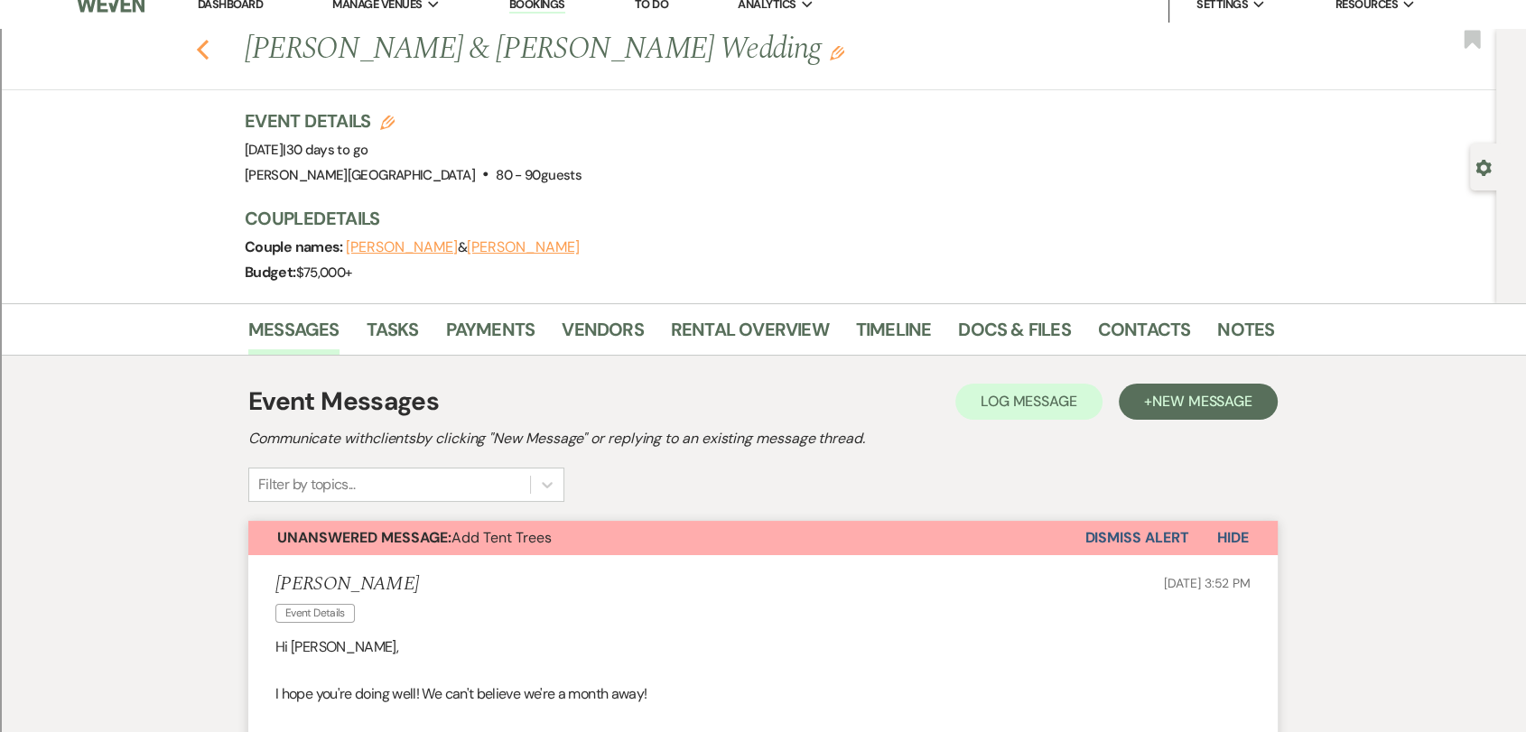
click at [209, 49] on icon "Previous" at bounding box center [203, 50] width 14 height 22
select select "8"
select select "2"
select select "8"
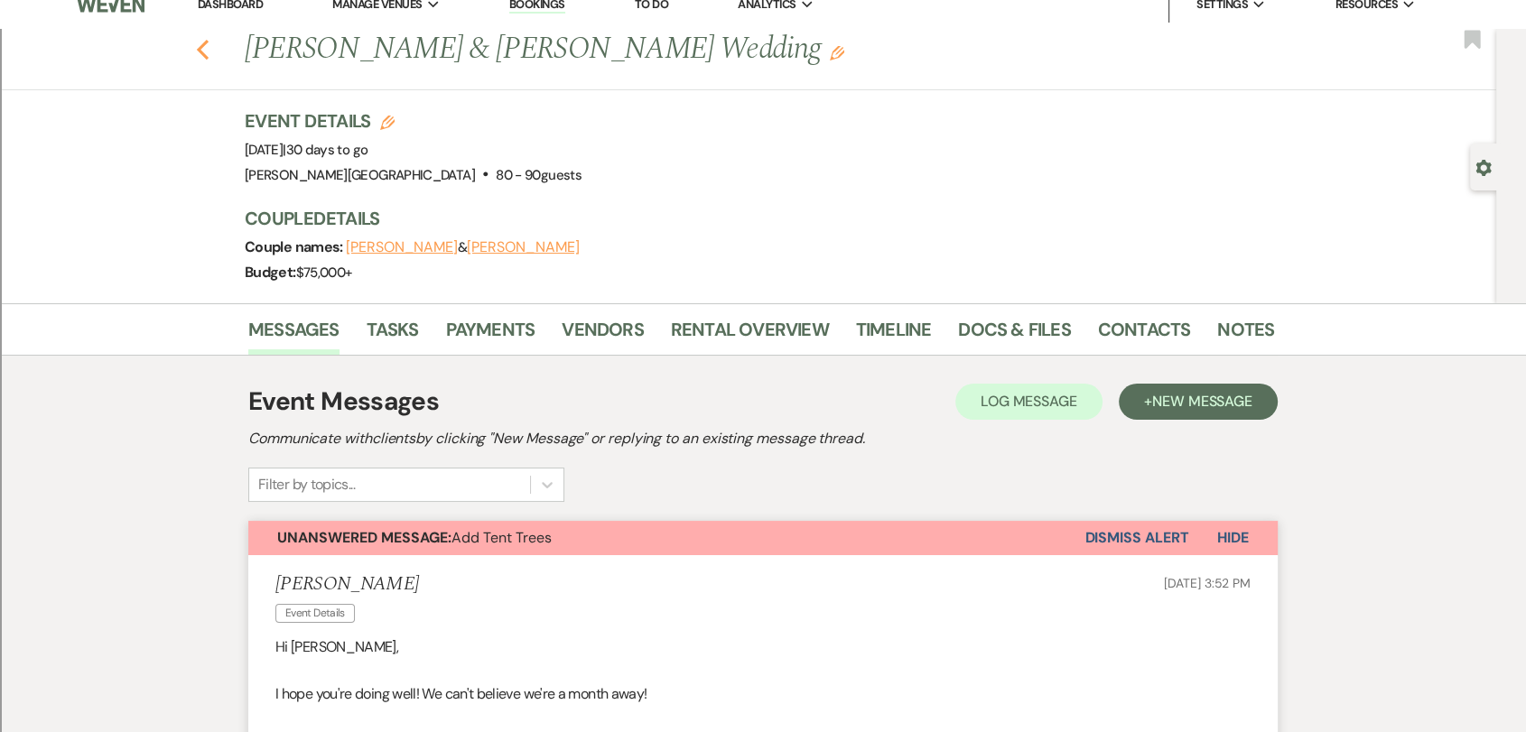
select select "8"
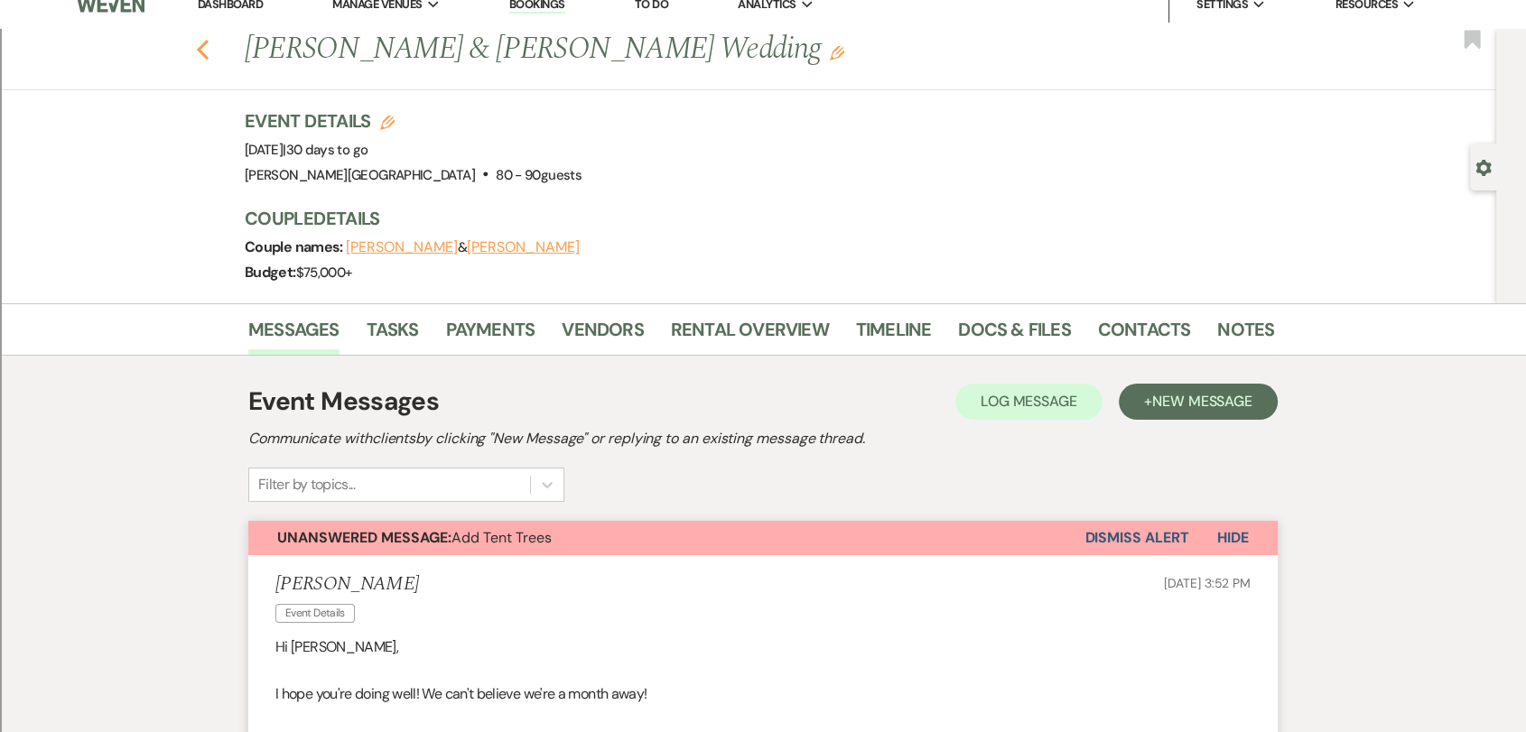
select select "8"
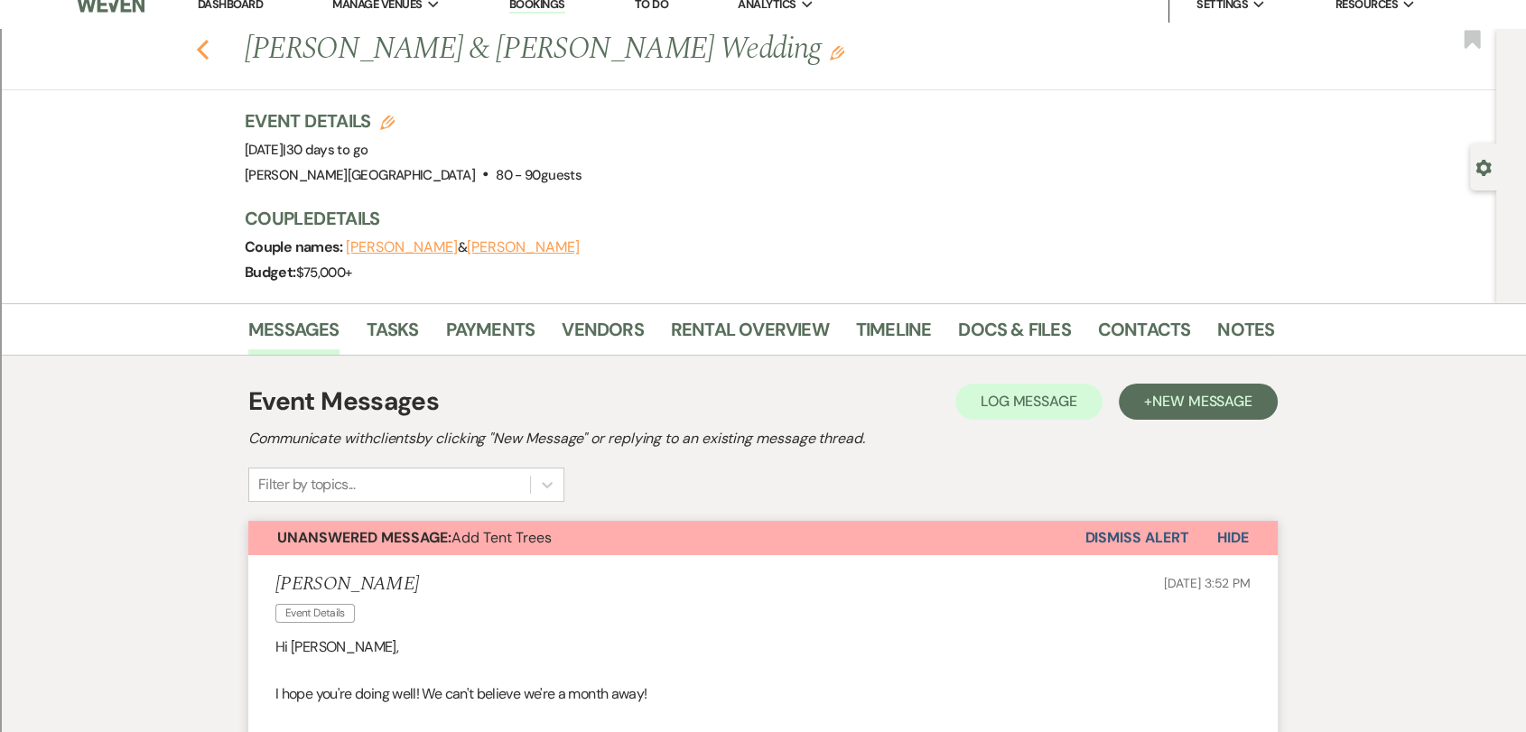
select select "8"
select select "2"
select select "8"
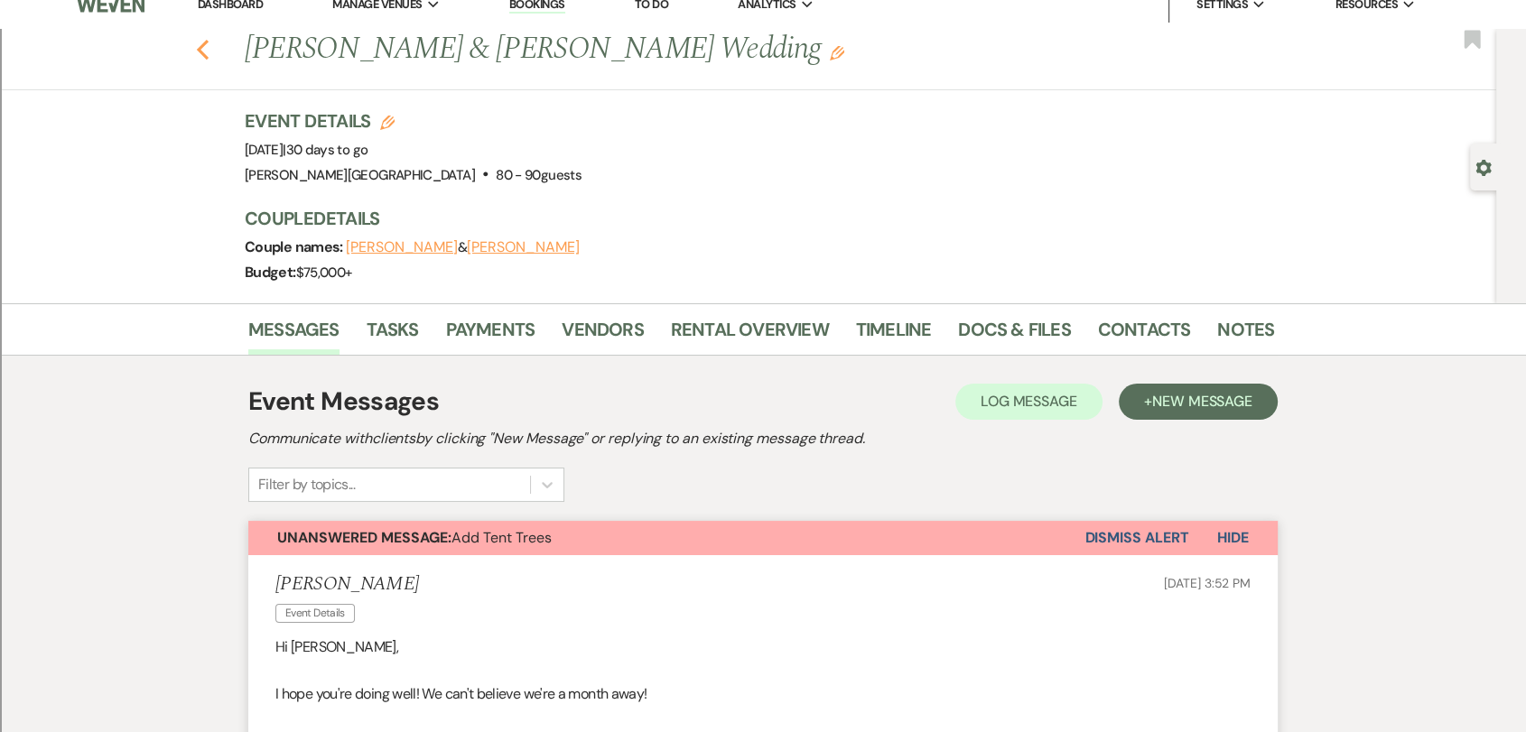
select select "8"
select select "2"
select select "8"
select select "2"
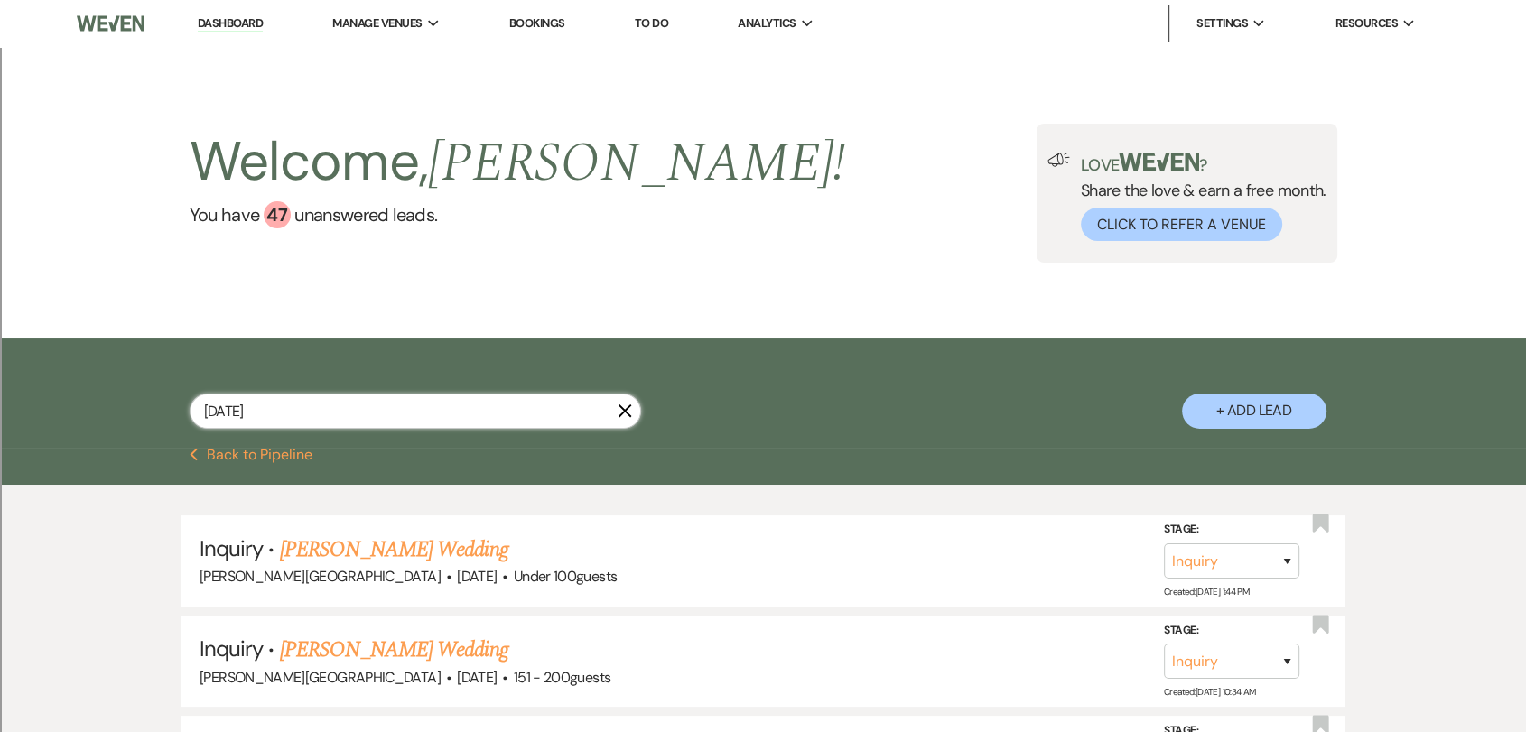
drag, startPoint x: 294, startPoint y: 412, endPoint x: 107, endPoint y: 391, distance: 188.0
click at [107, 391] on div "[DATE] X + Add Lead" at bounding box center [763, 393] width 1526 height 109
type input "9/27"
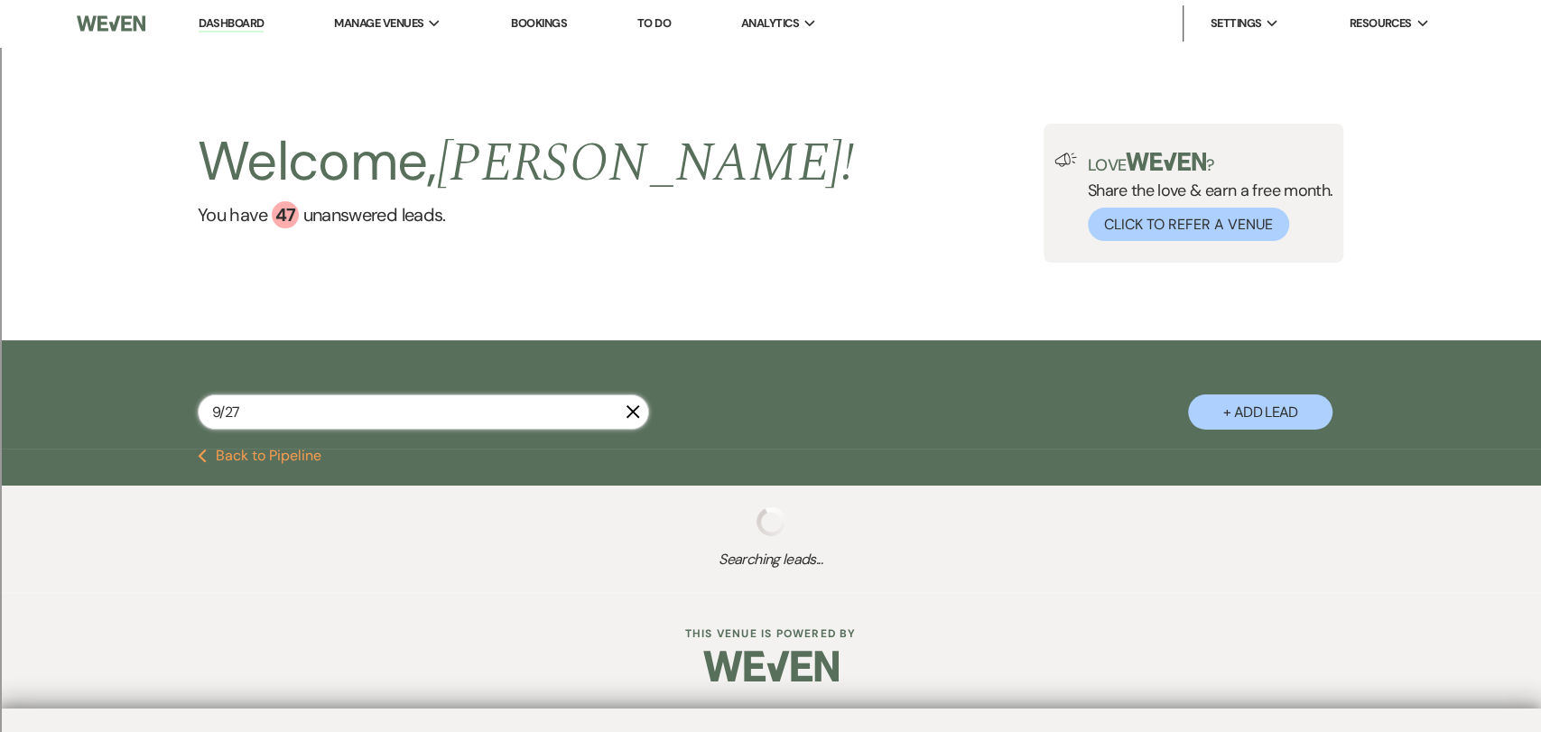
select select "8"
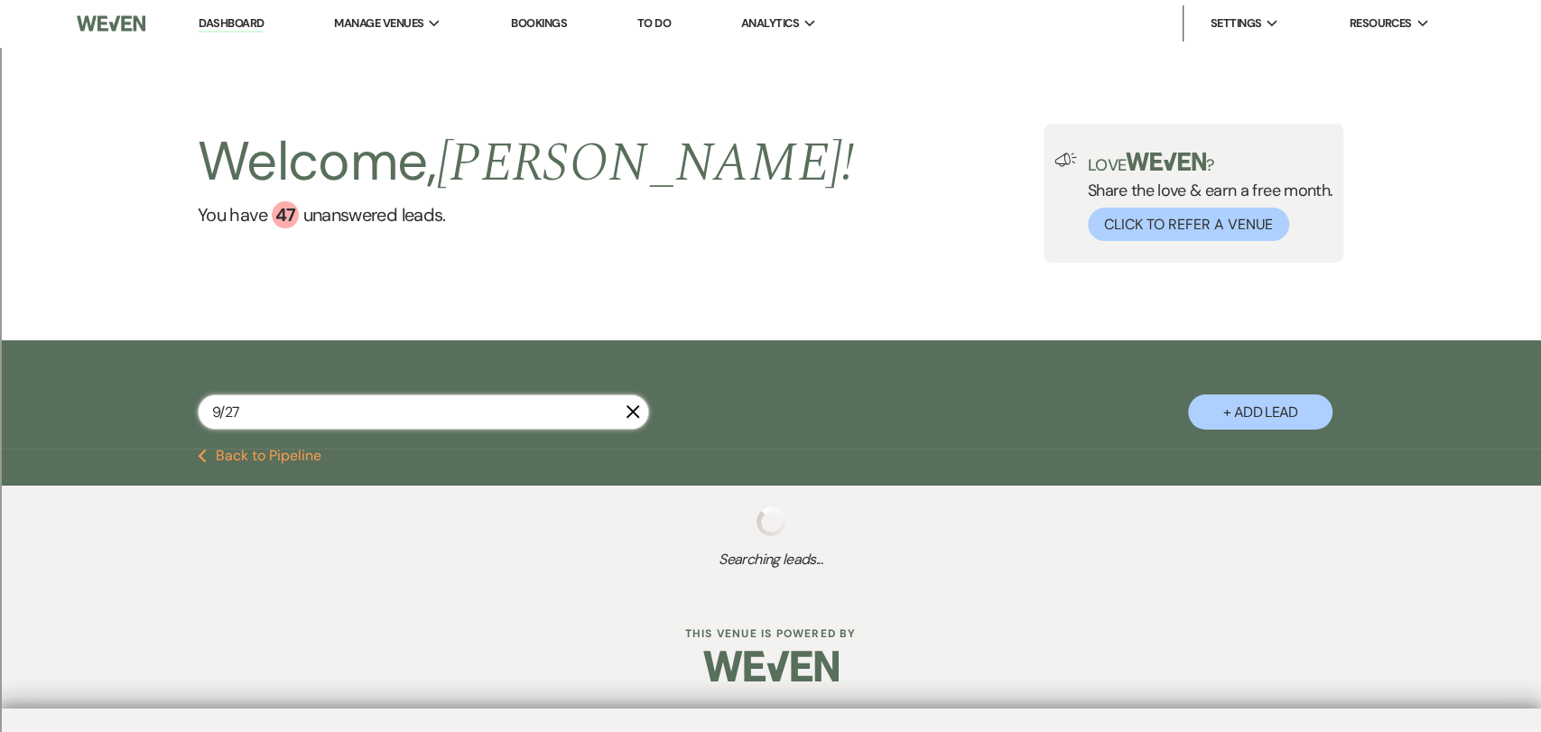
select select "8"
select select "2"
select select "8"
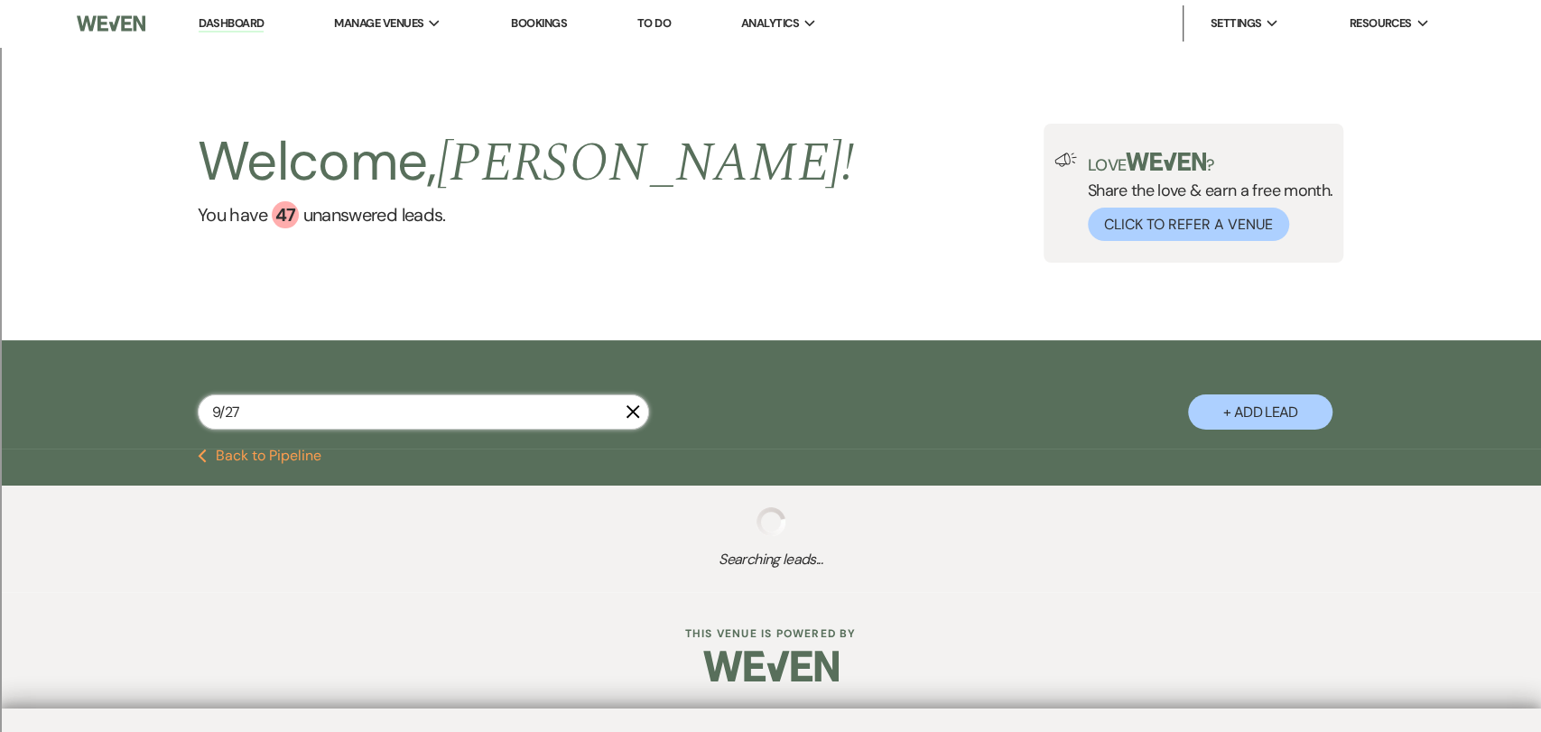
select select "8"
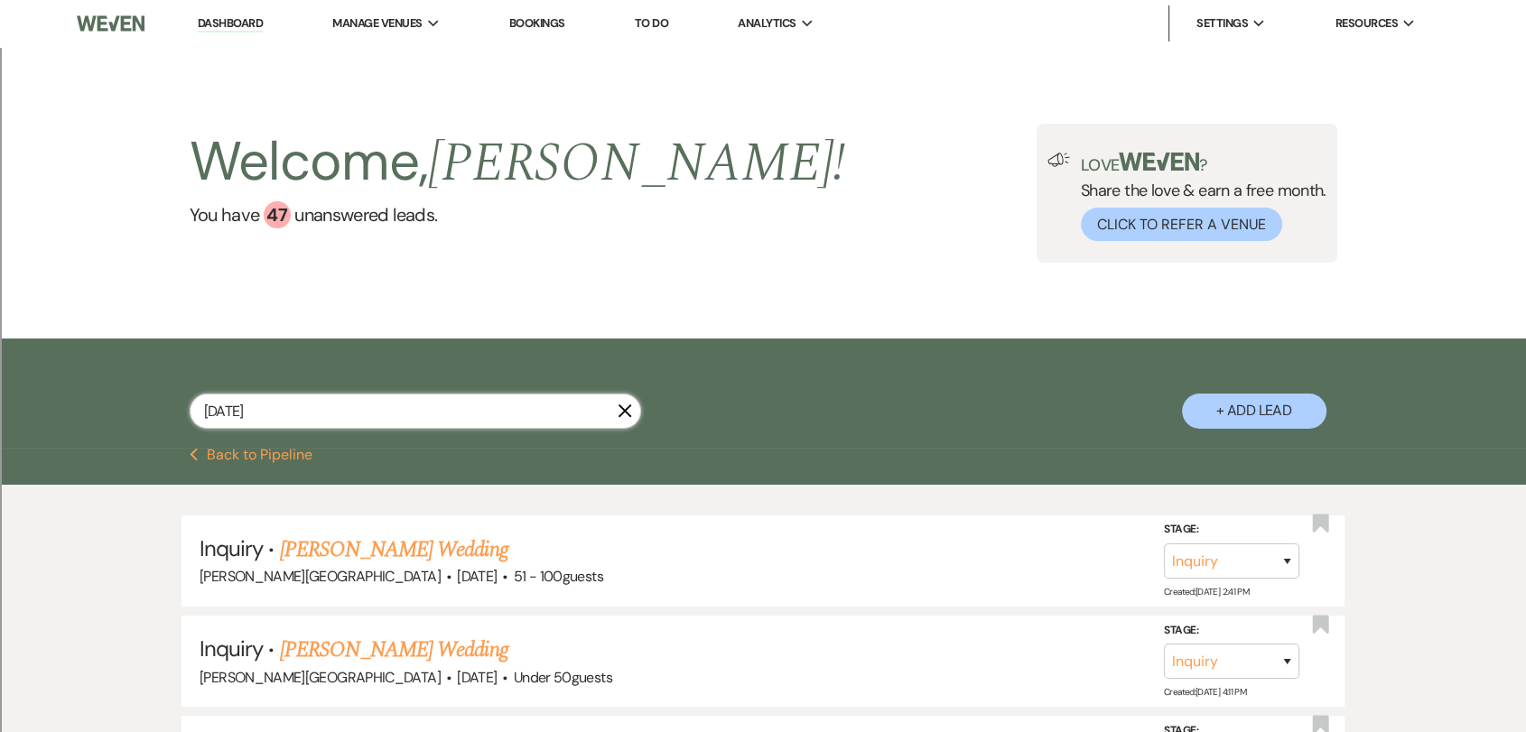
type input "[DATE]"
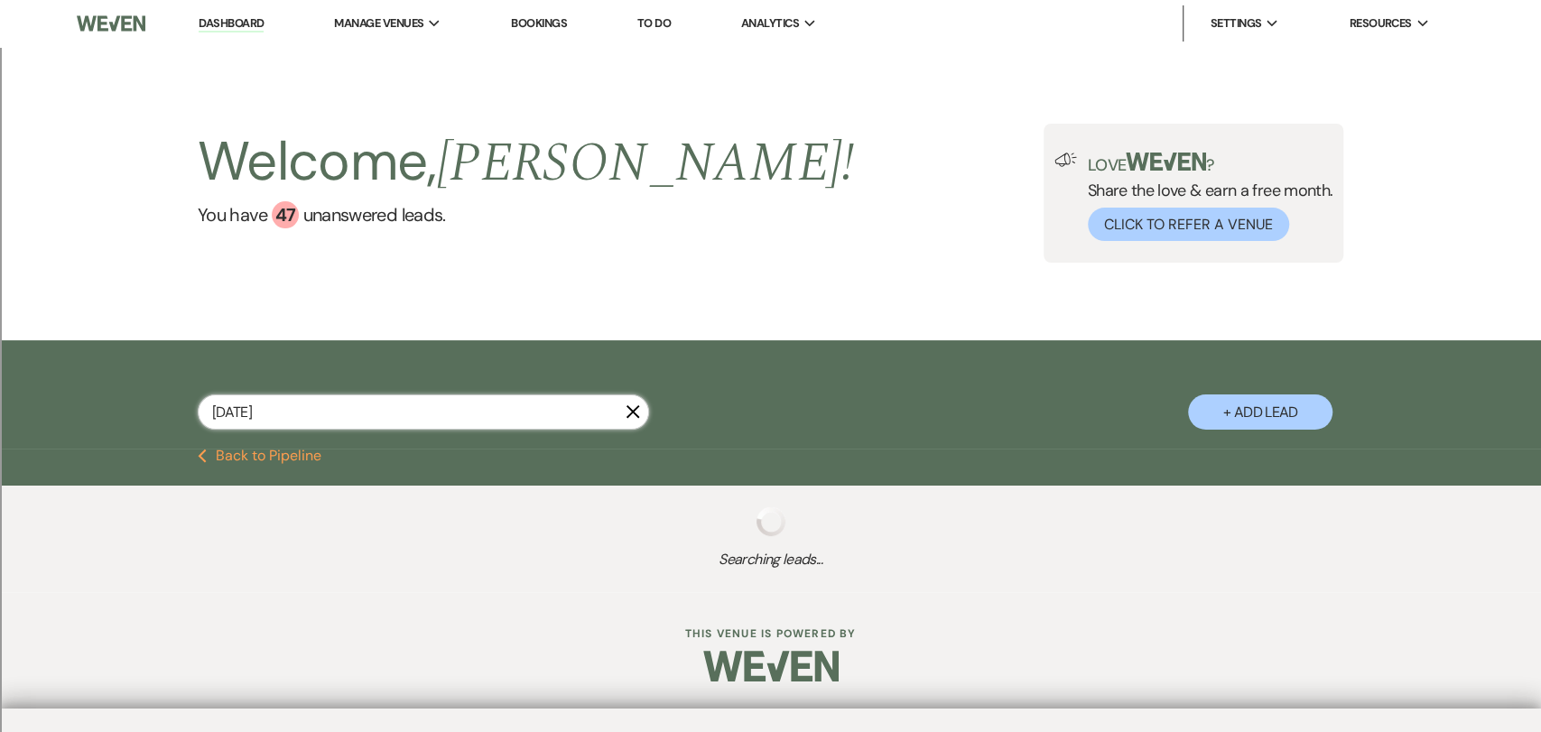
select select "8"
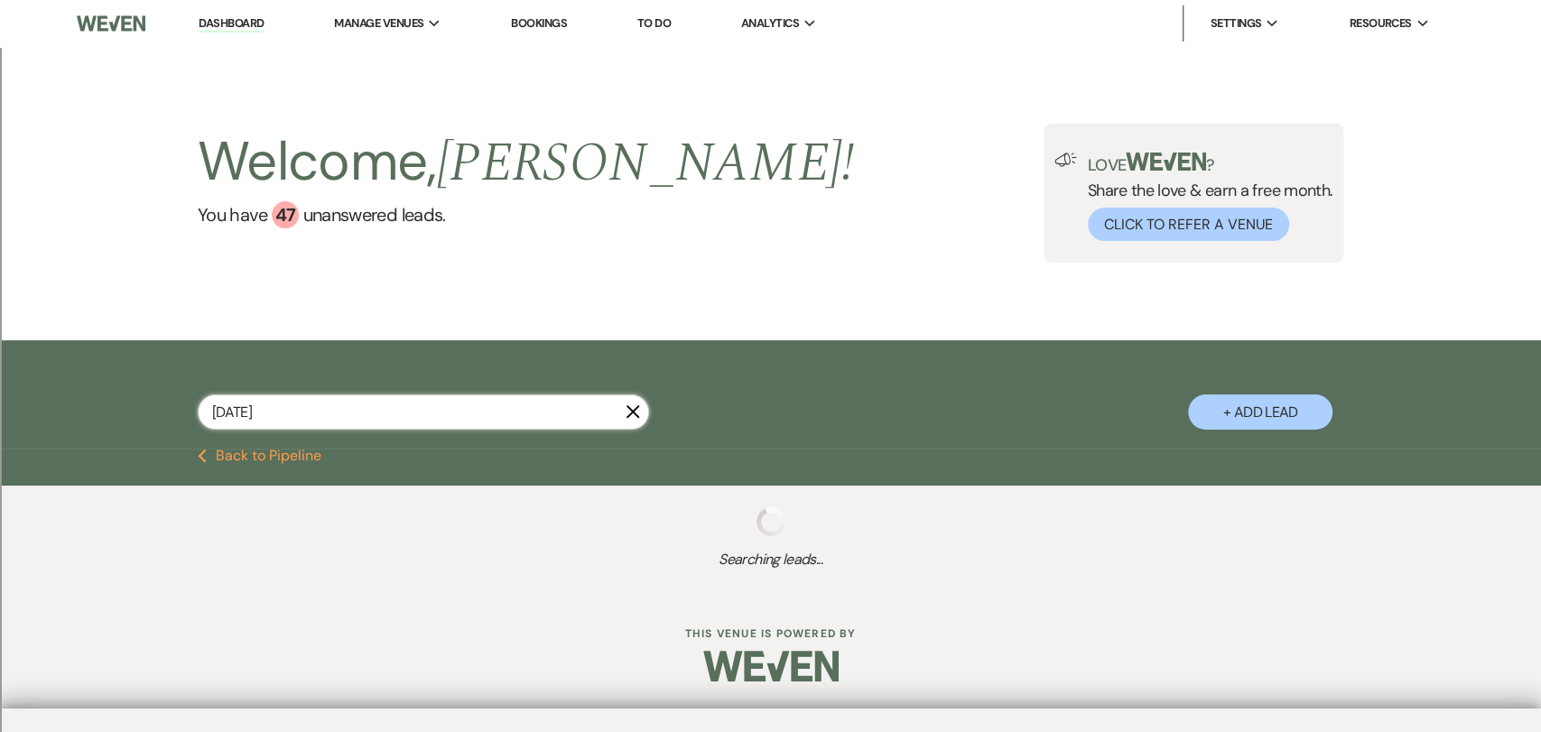
select select "8"
select select "2"
select select "8"
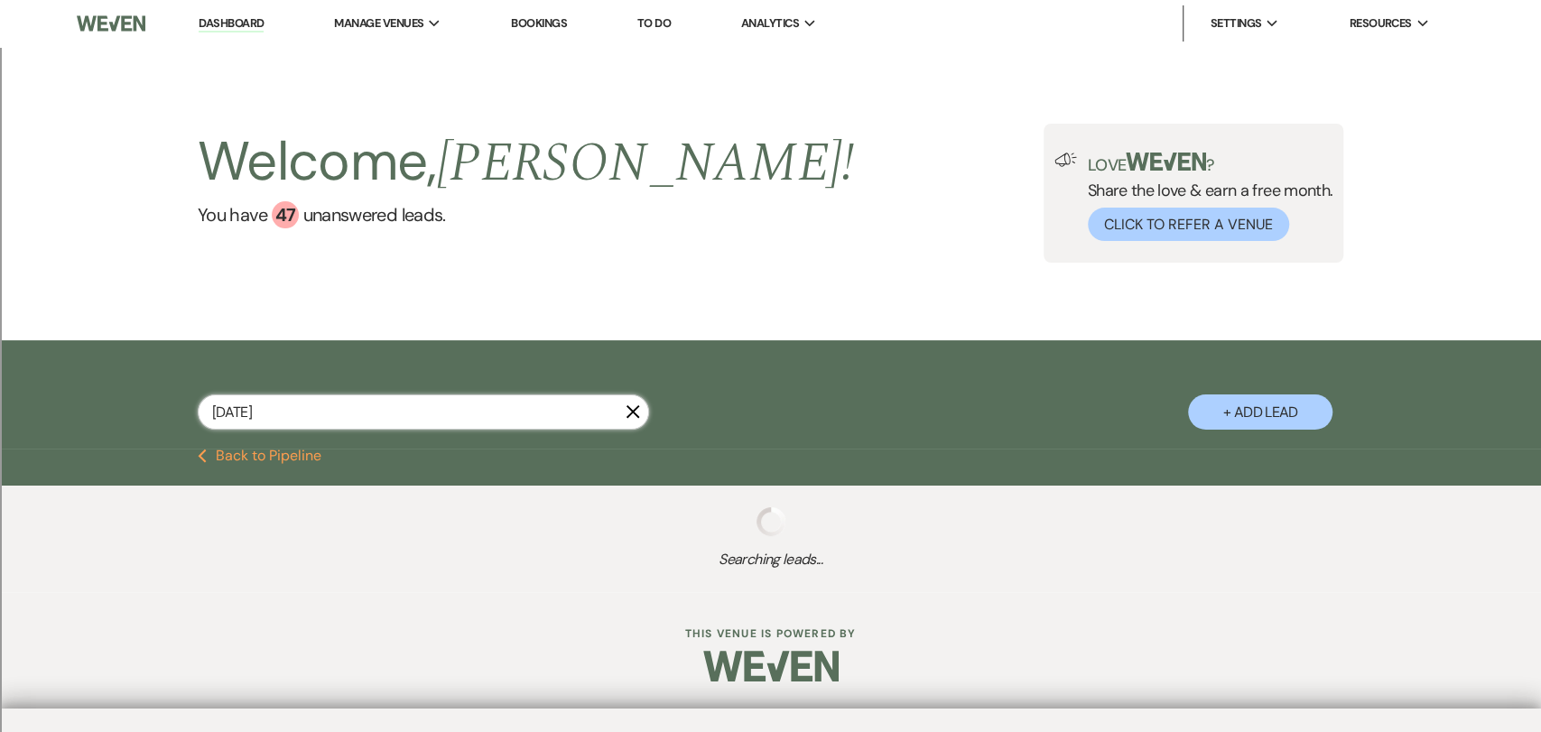
select select "8"
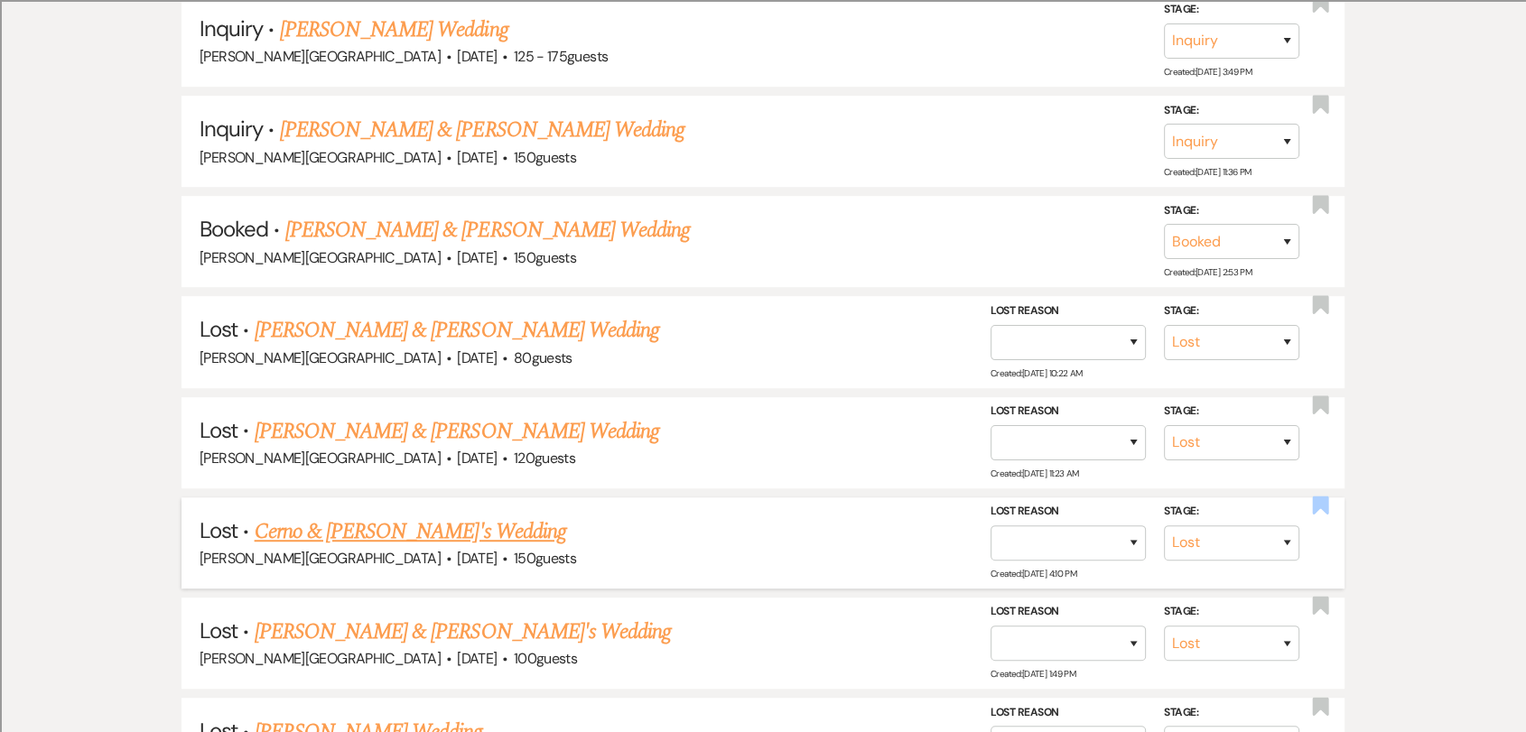
scroll to position [822, 0]
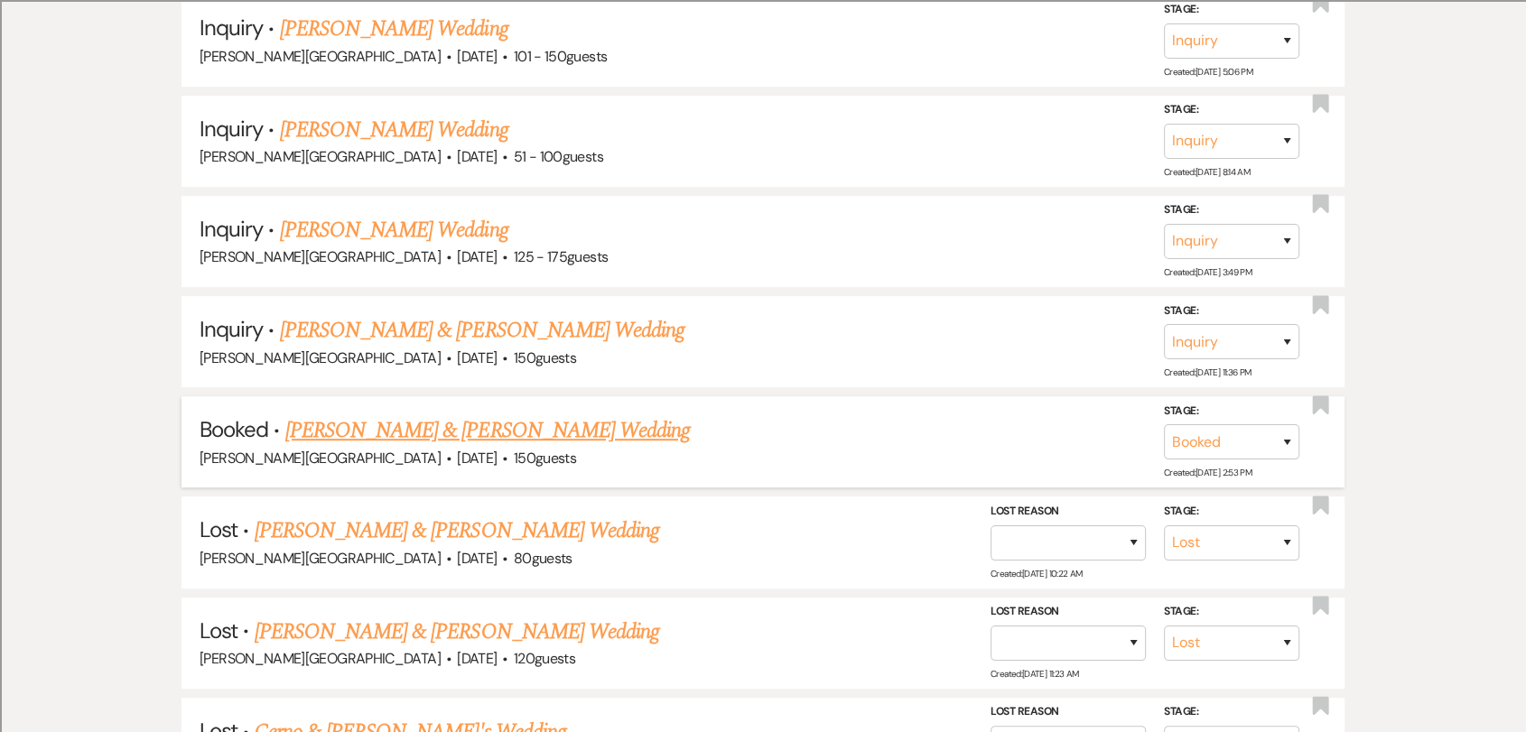
click at [458, 432] on link "[PERSON_NAME] & [PERSON_NAME] Wedding" at bounding box center [487, 430] width 404 height 33
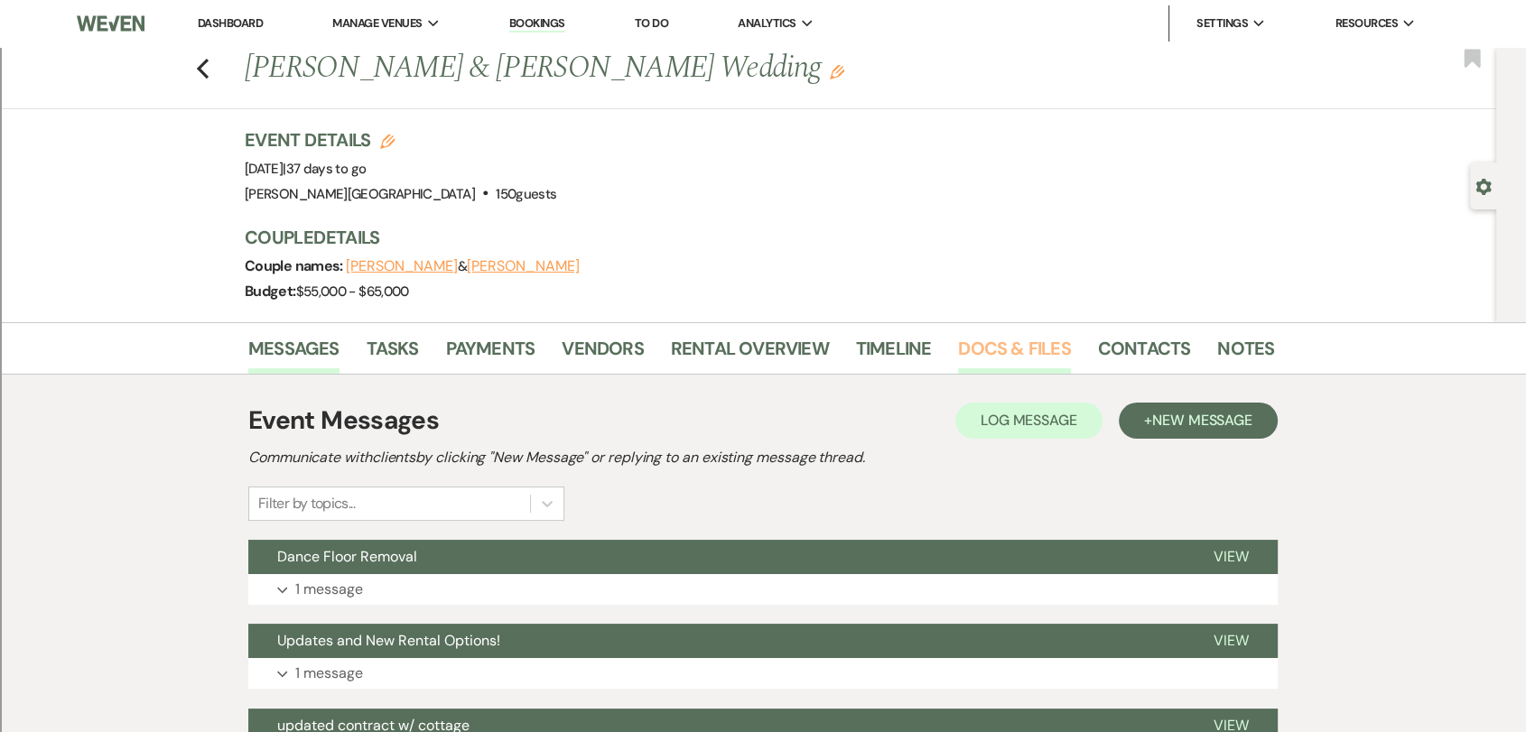
click at [1047, 343] on link "Docs & Files" at bounding box center [1014, 354] width 112 height 40
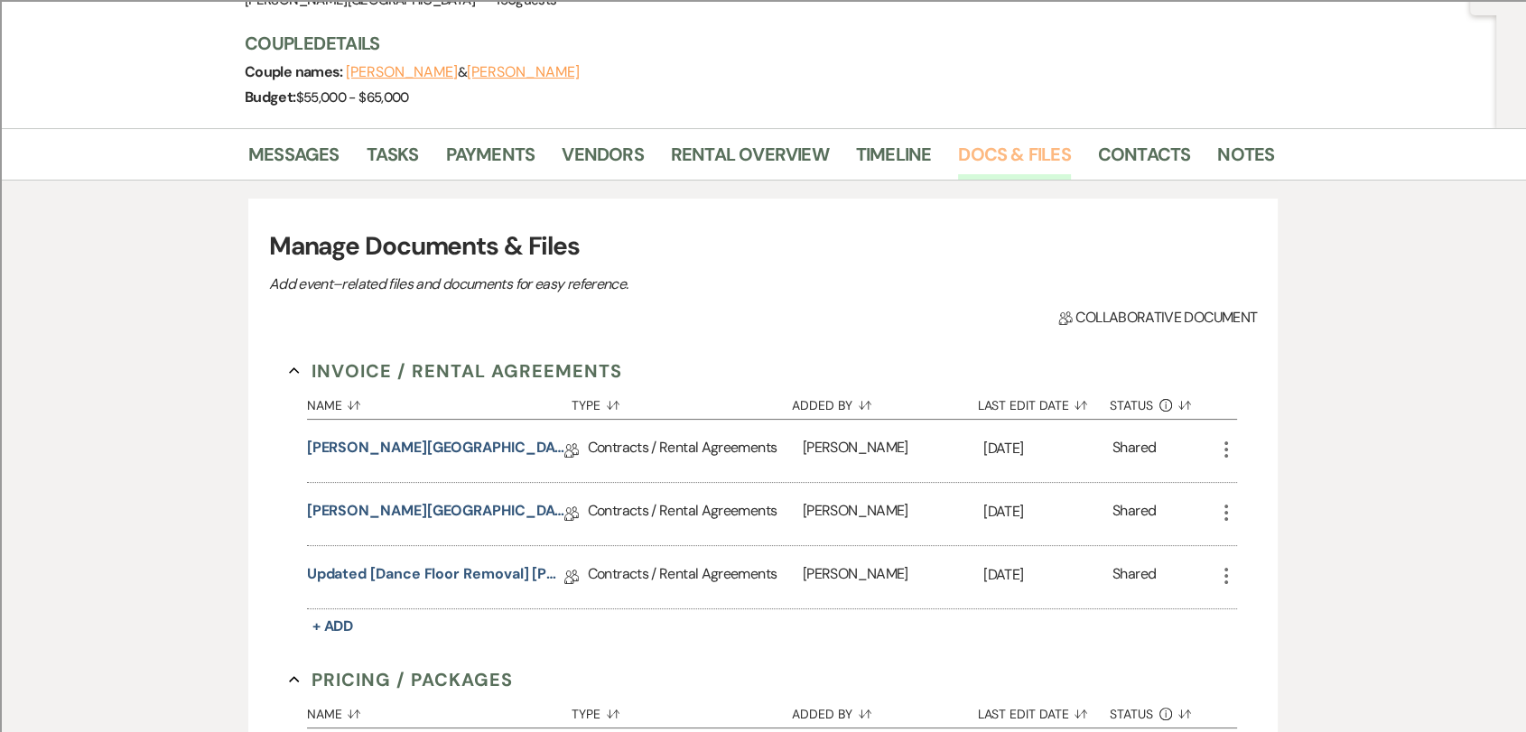
scroll to position [393, 0]
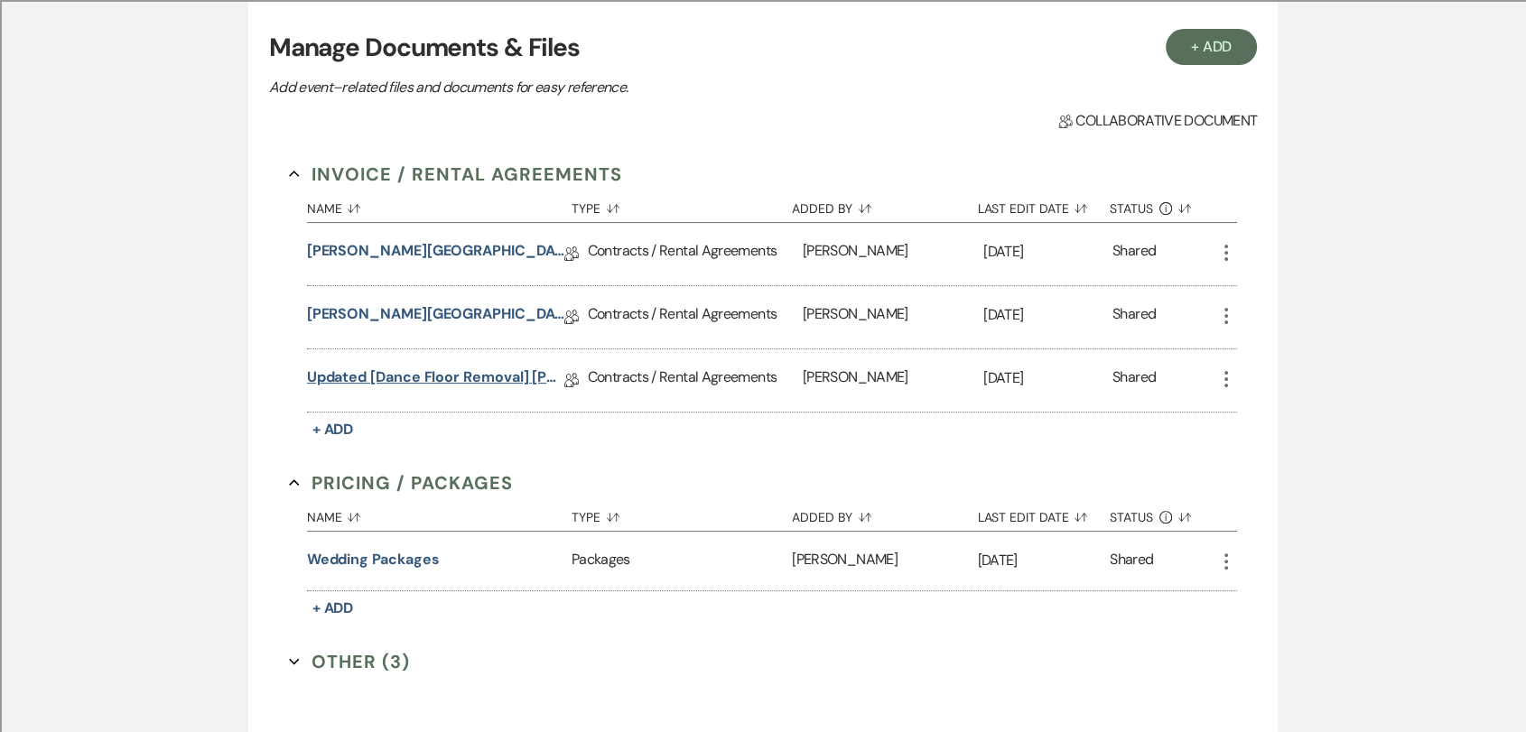
click at [469, 371] on link "Updated [Dance Floor Removal] [PERSON_NAME][GEOGRAPHIC_DATA] Contract" at bounding box center [435, 381] width 257 height 28
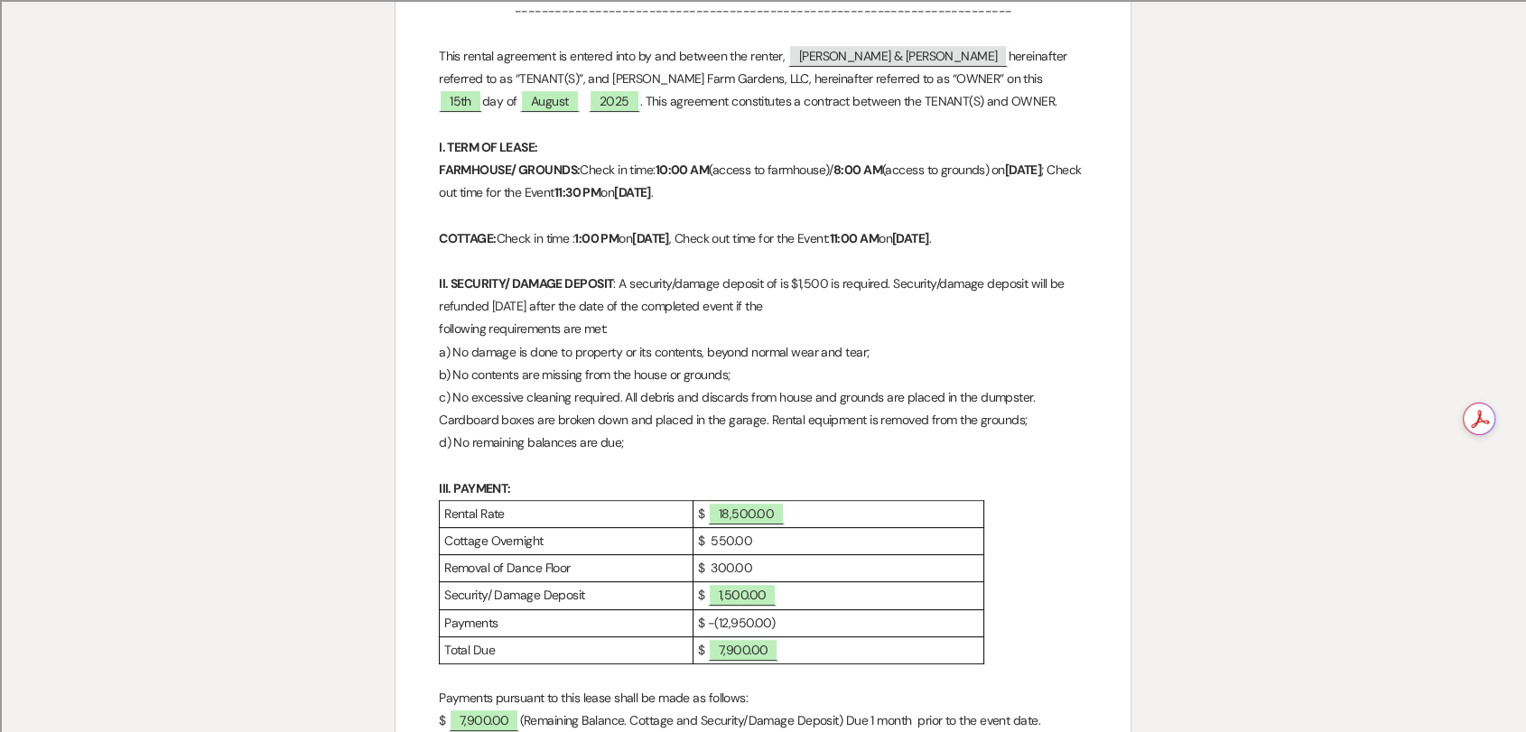
scroll to position [200, 0]
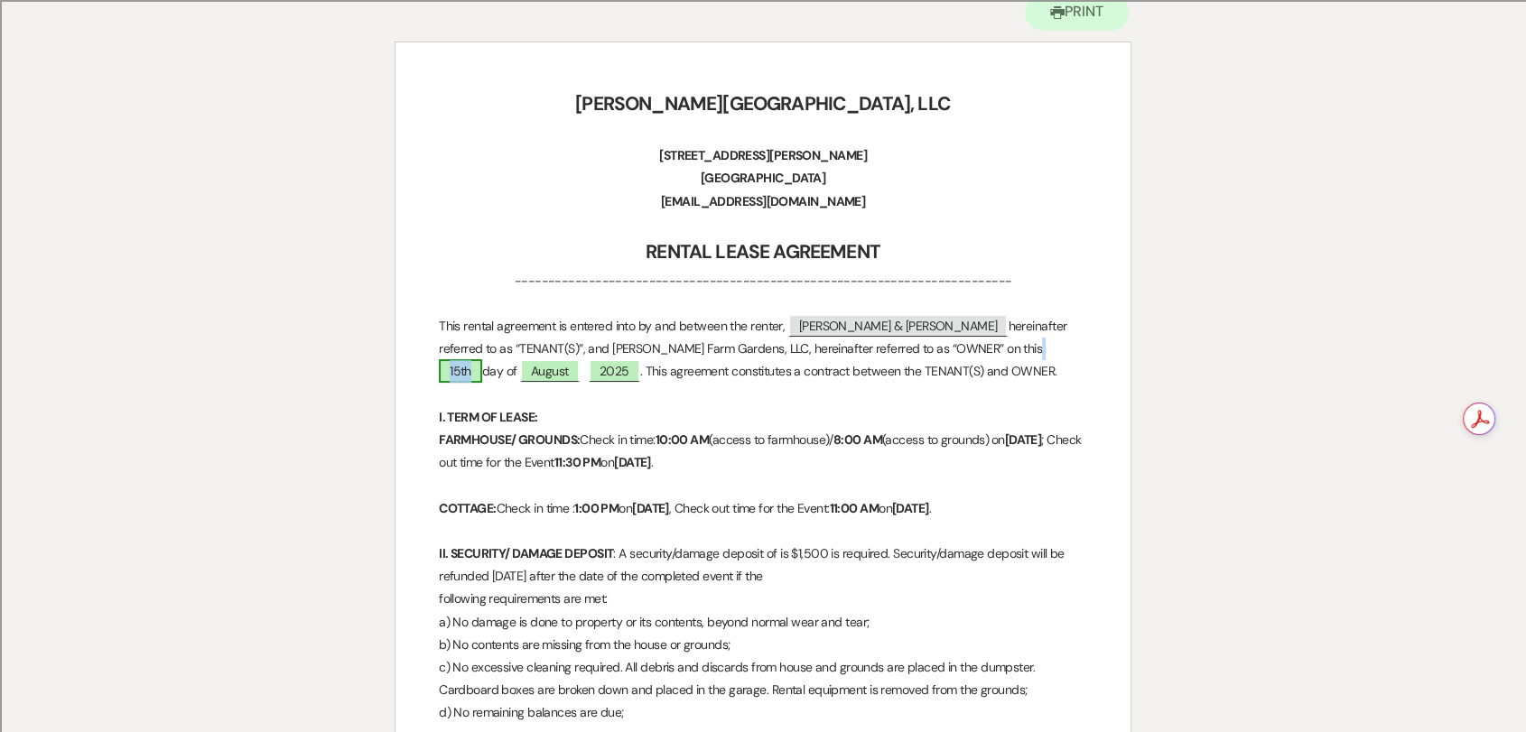
click at [482, 359] on span "15th" at bounding box center [460, 370] width 43 height 23
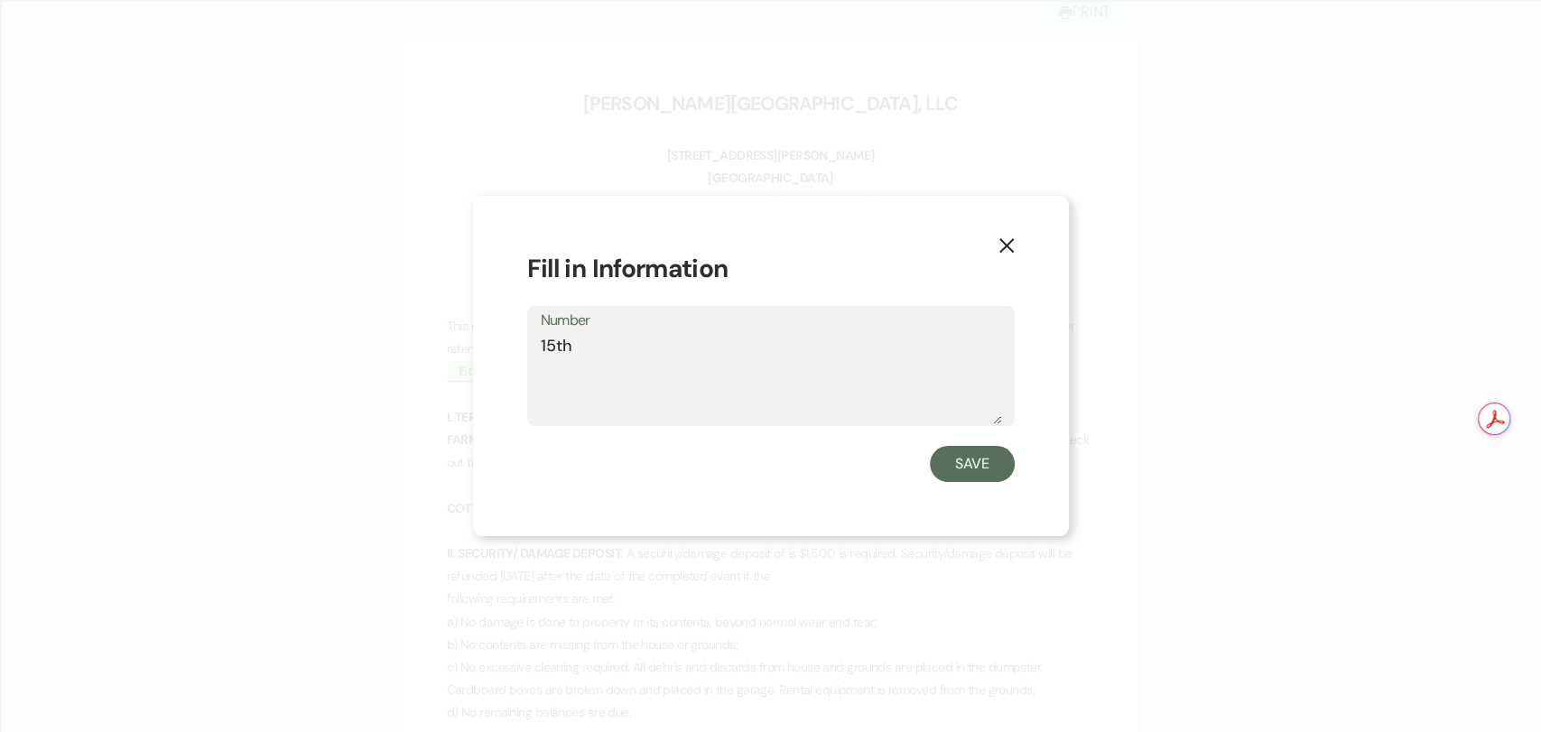
drag, startPoint x: 568, startPoint y: 364, endPoint x: 475, endPoint y: 352, distance: 93.7
click at [475, 352] on div "X Fill in Information Number 15th Save" at bounding box center [771, 366] width 596 height 340
type textarea "20th"
click at [989, 457] on button "Save" at bounding box center [972, 464] width 85 height 36
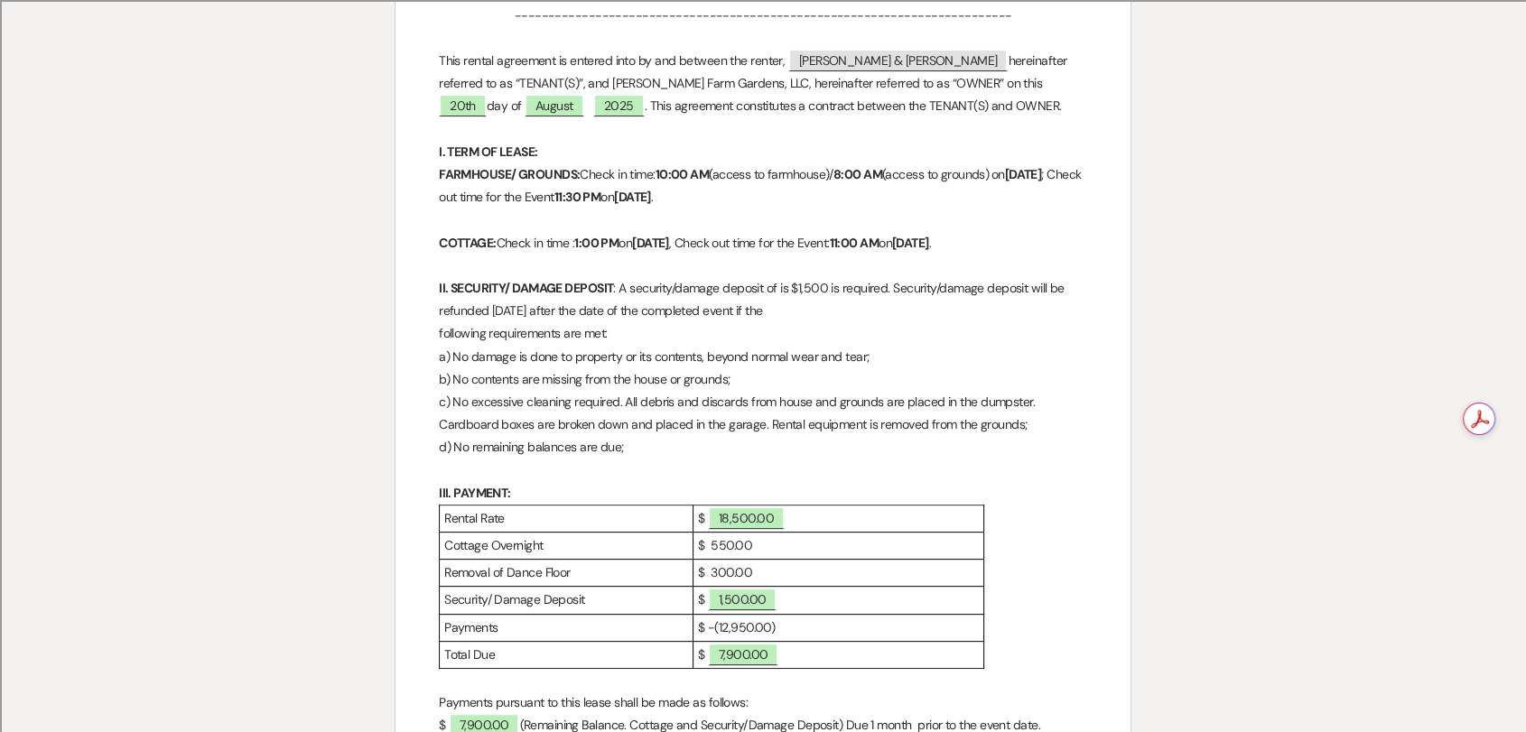
scroll to position [601, 0]
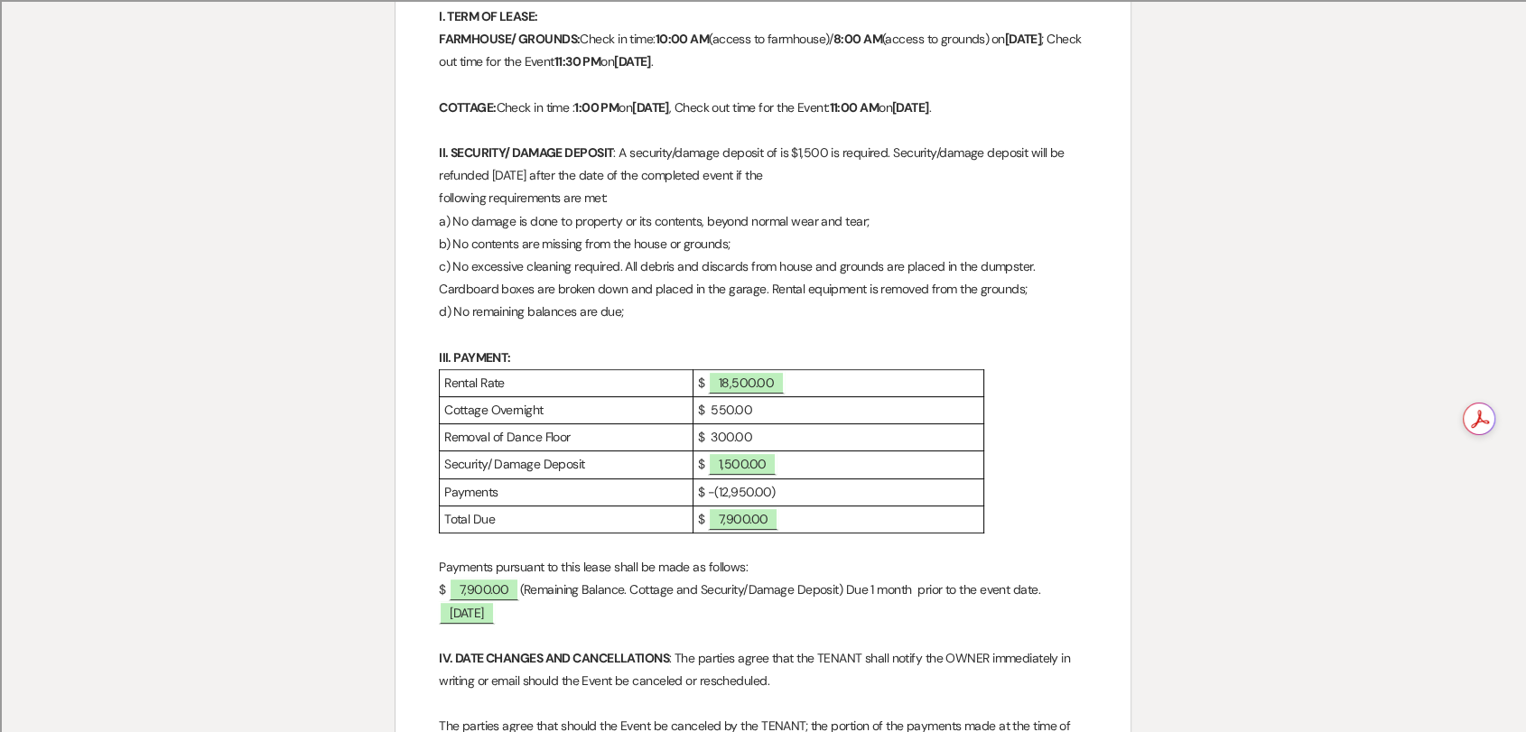
click at [772, 449] on p "$ 300.00" at bounding box center [838, 437] width 281 height 23
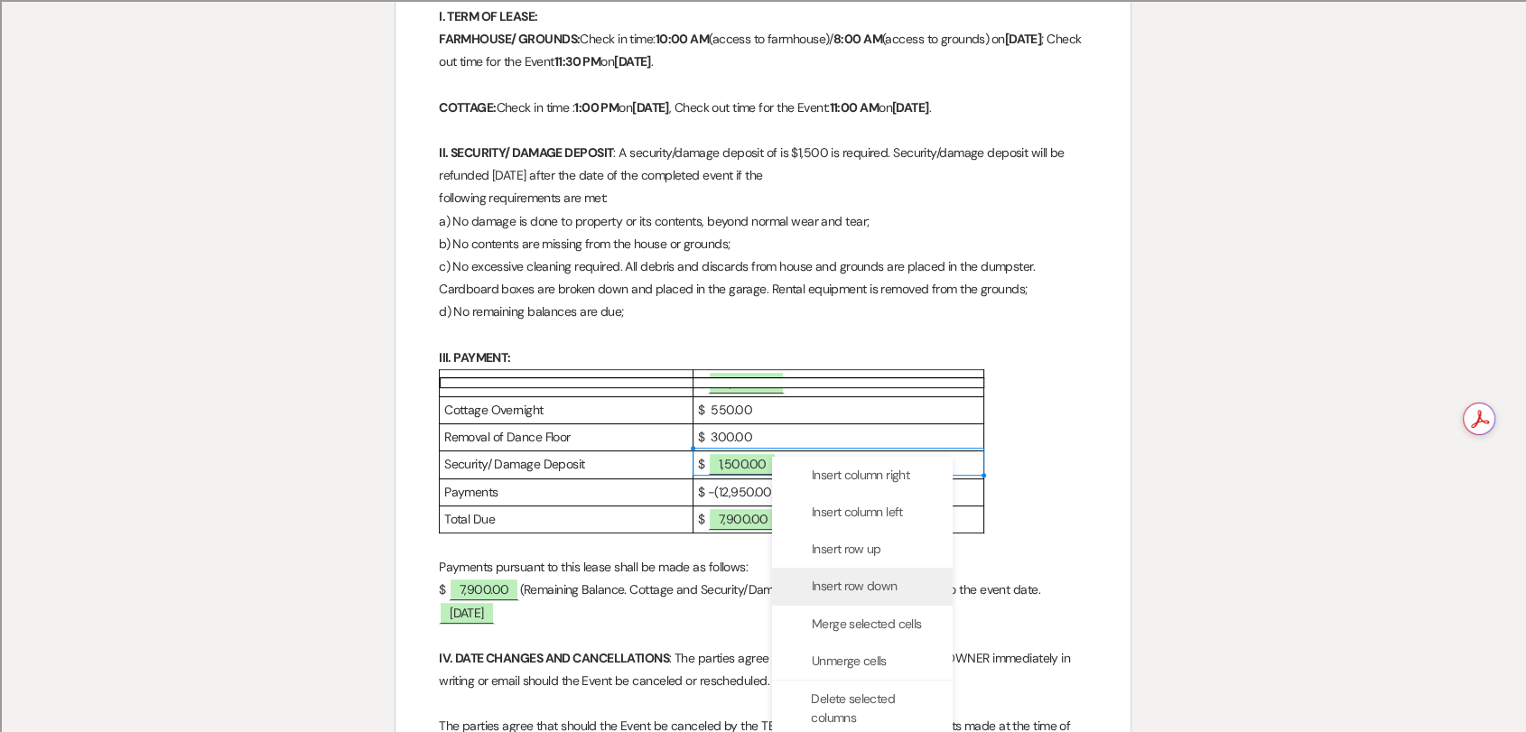
click at [878, 569] on div "Insert row down" at bounding box center [862, 586] width 181 height 37
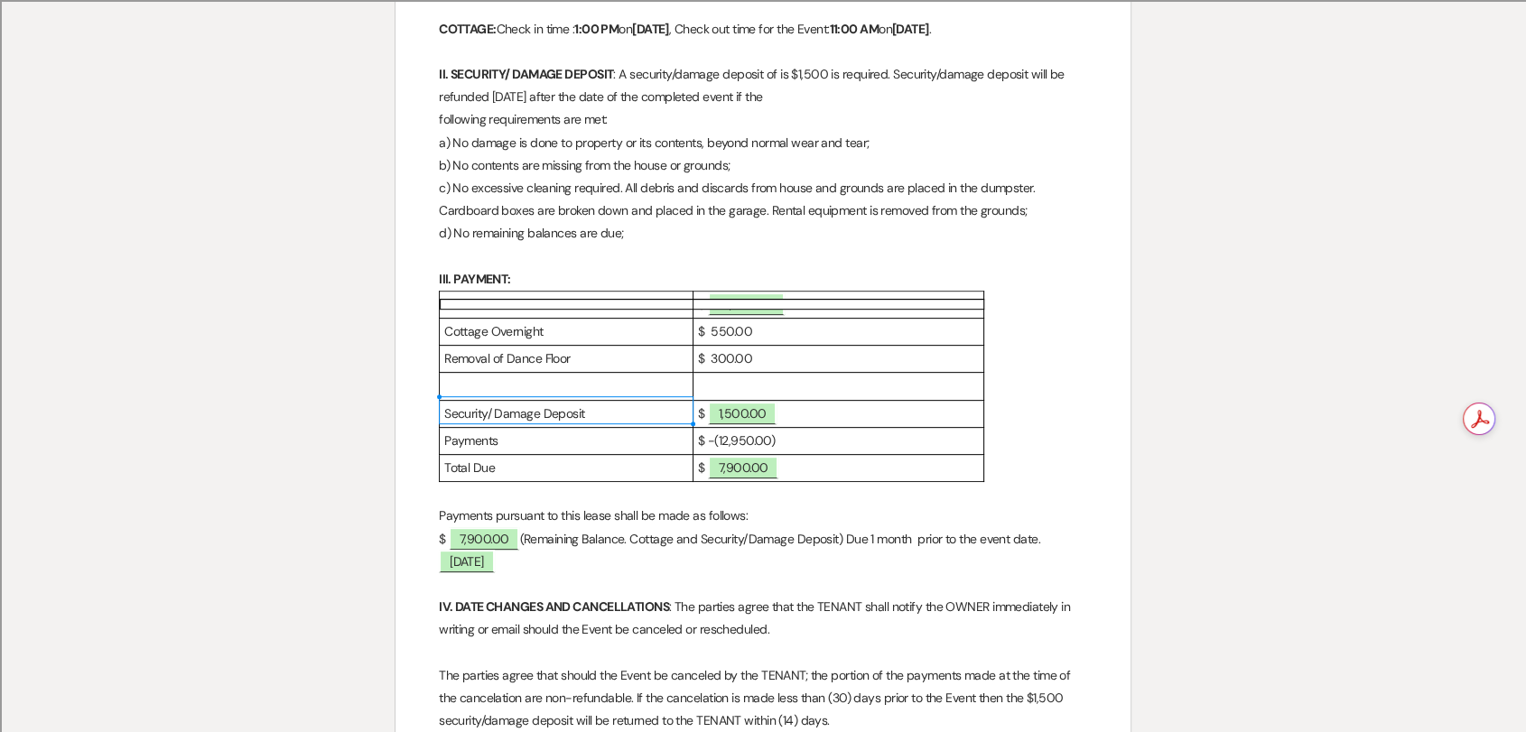
scroll to position [701, 0]
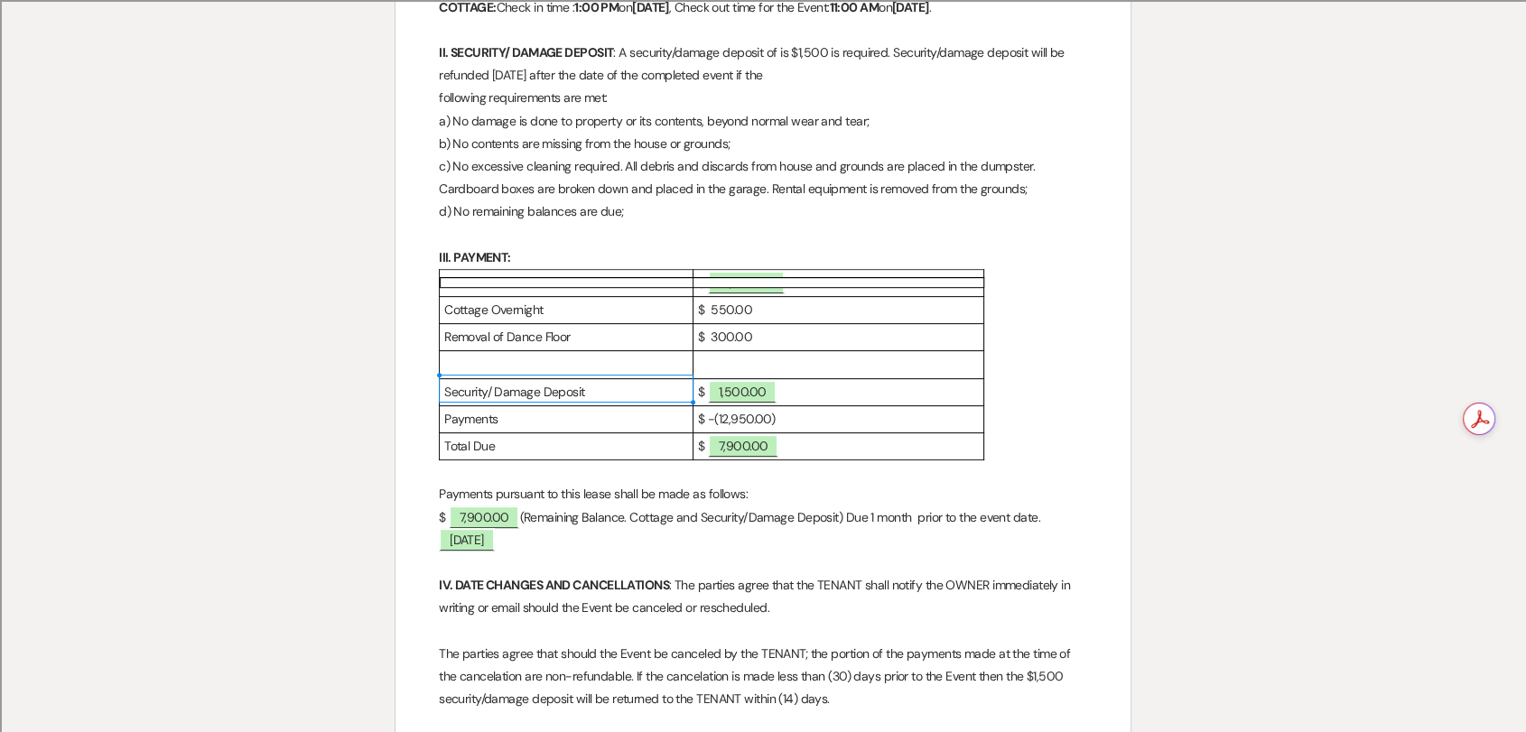
click at [602, 376] on p at bounding box center [566, 364] width 244 height 23
click at [604, 376] on p at bounding box center [566, 364] width 244 height 23
click at [597, 348] on p "Removal of Dance Floor" at bounding box center [566, 337] width 244 height 23
click at [599, 376] on p at bounding box center [566, 364] width 244 height 23
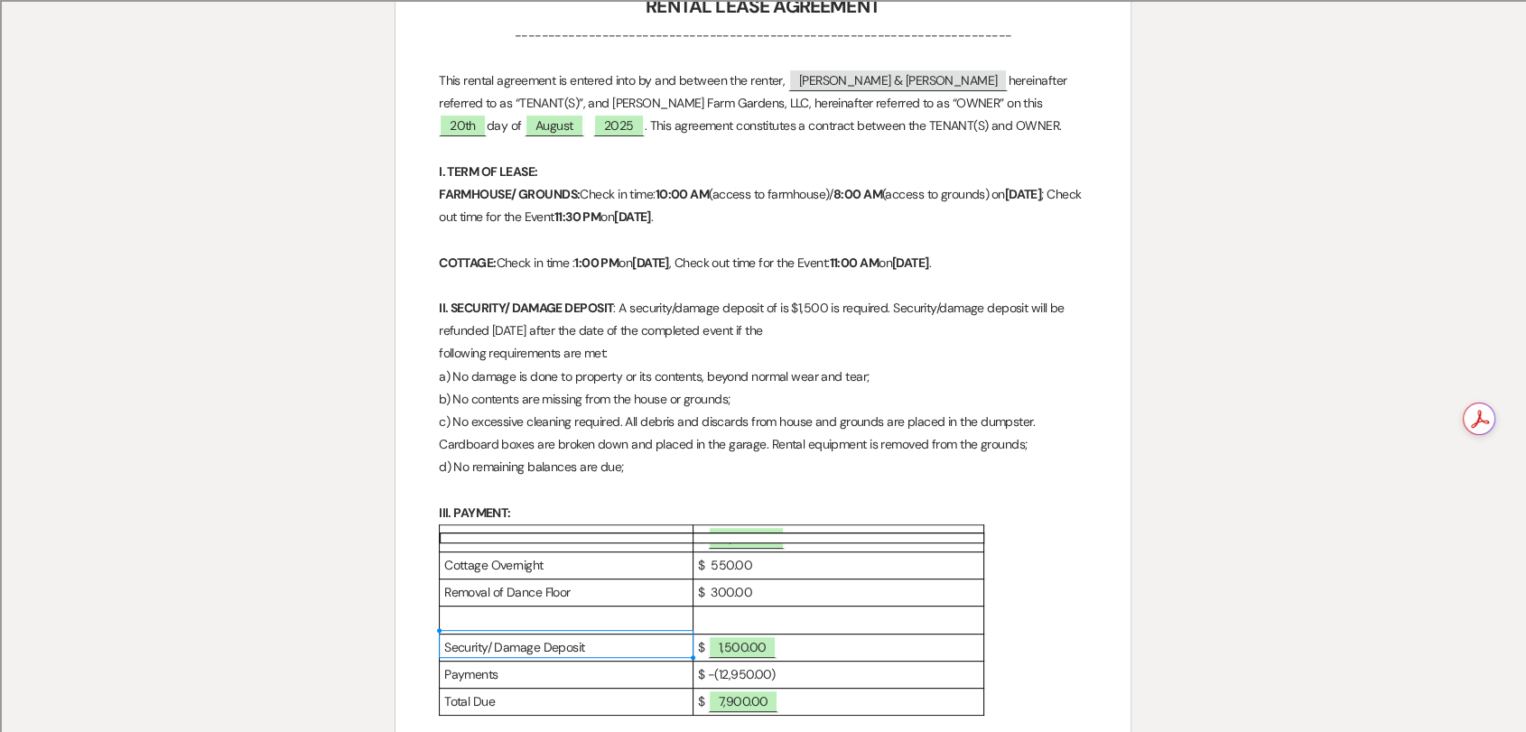
scroll to position [0, 0]
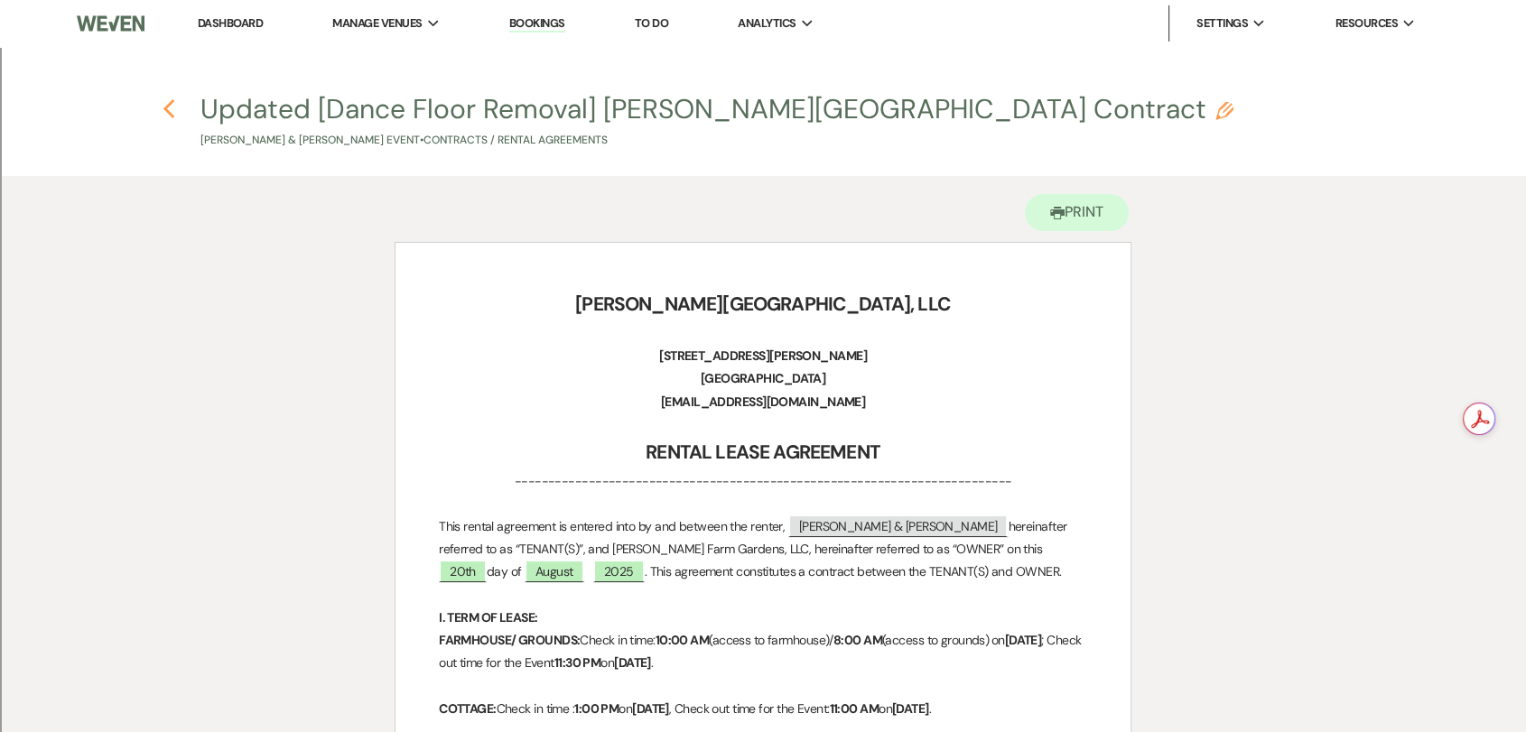
click at [168, 110] on icon "Previous" at bounding box center [170, 109] width 14 height 22
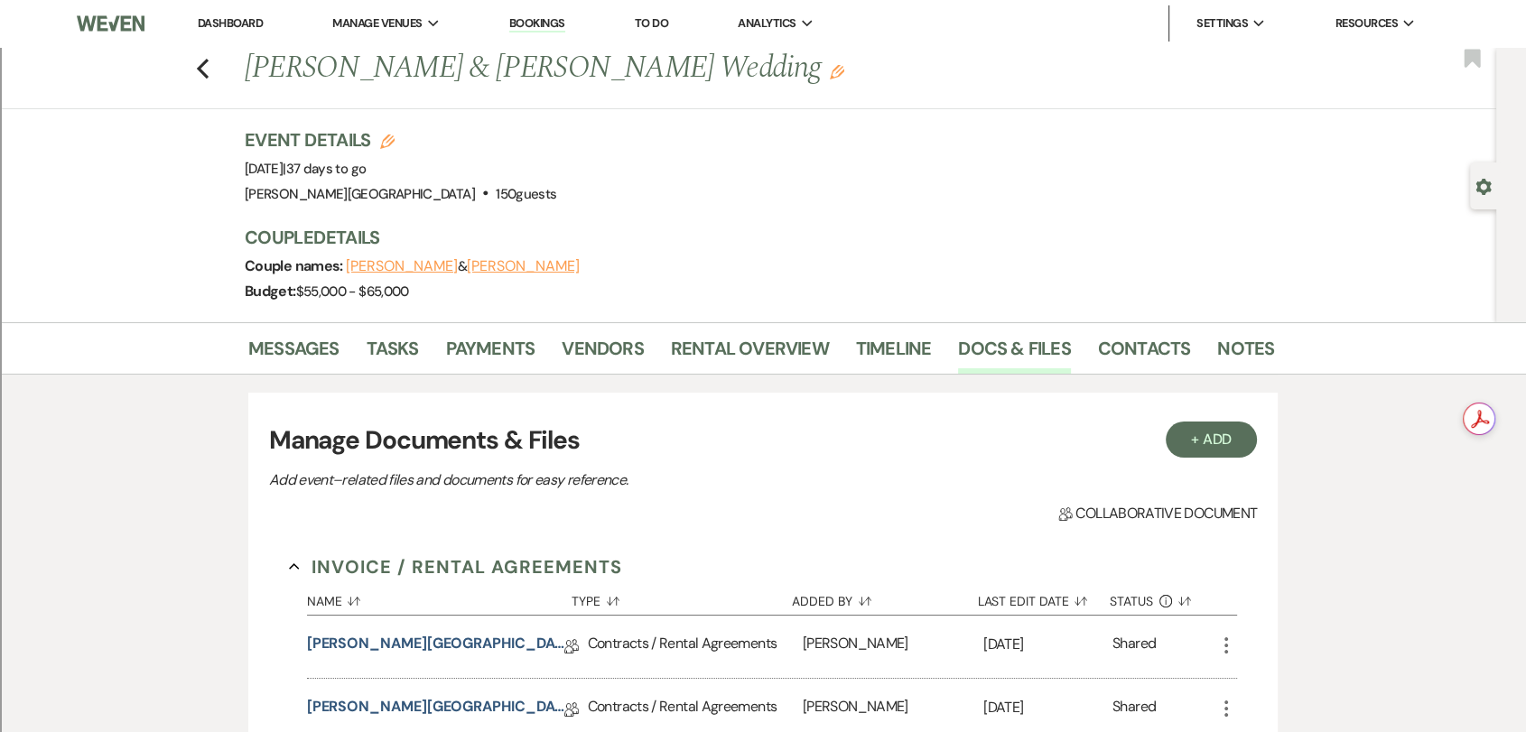
scroll to position [393, 0]
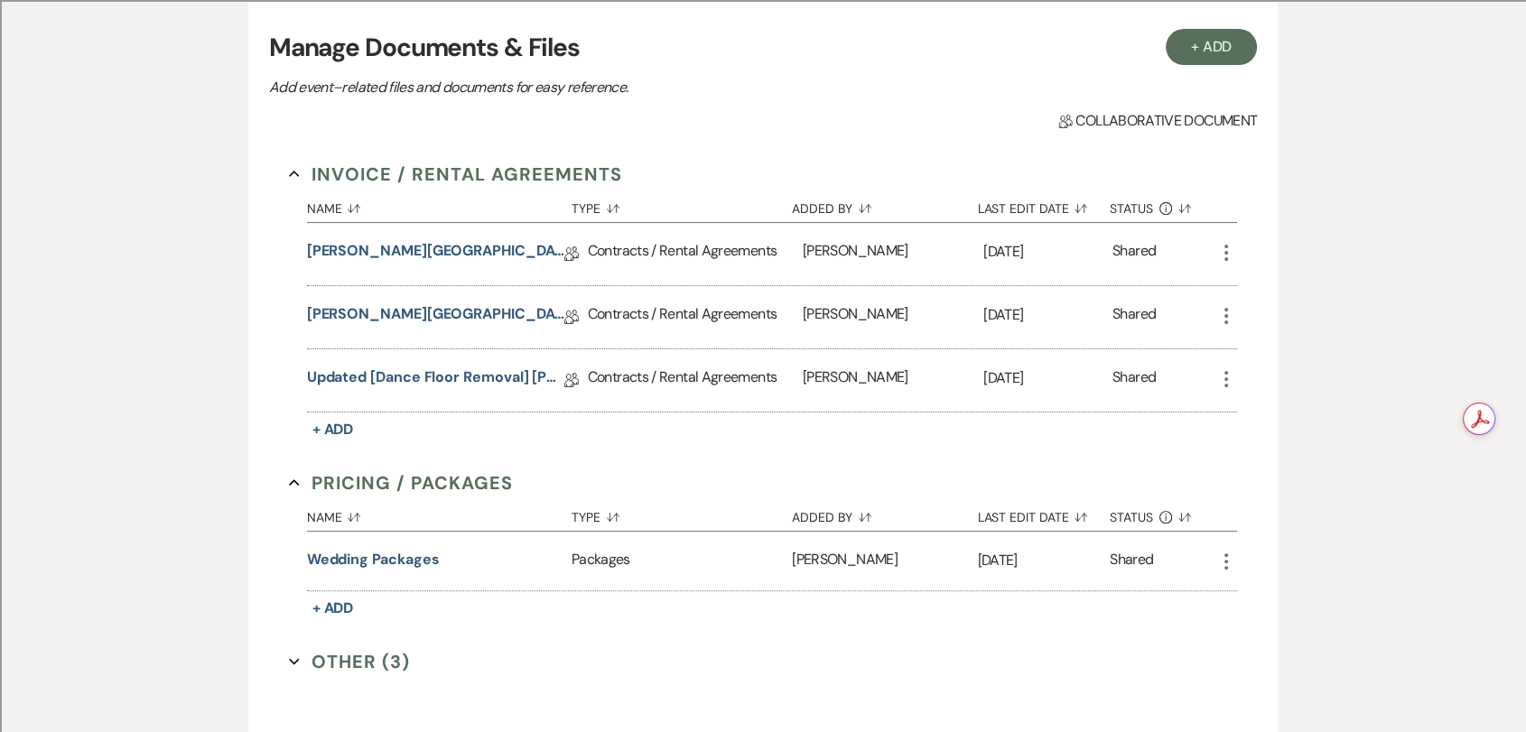
click at [1223, 370] on icon "More" at bounding box center [1226, 379] width 22 height 22
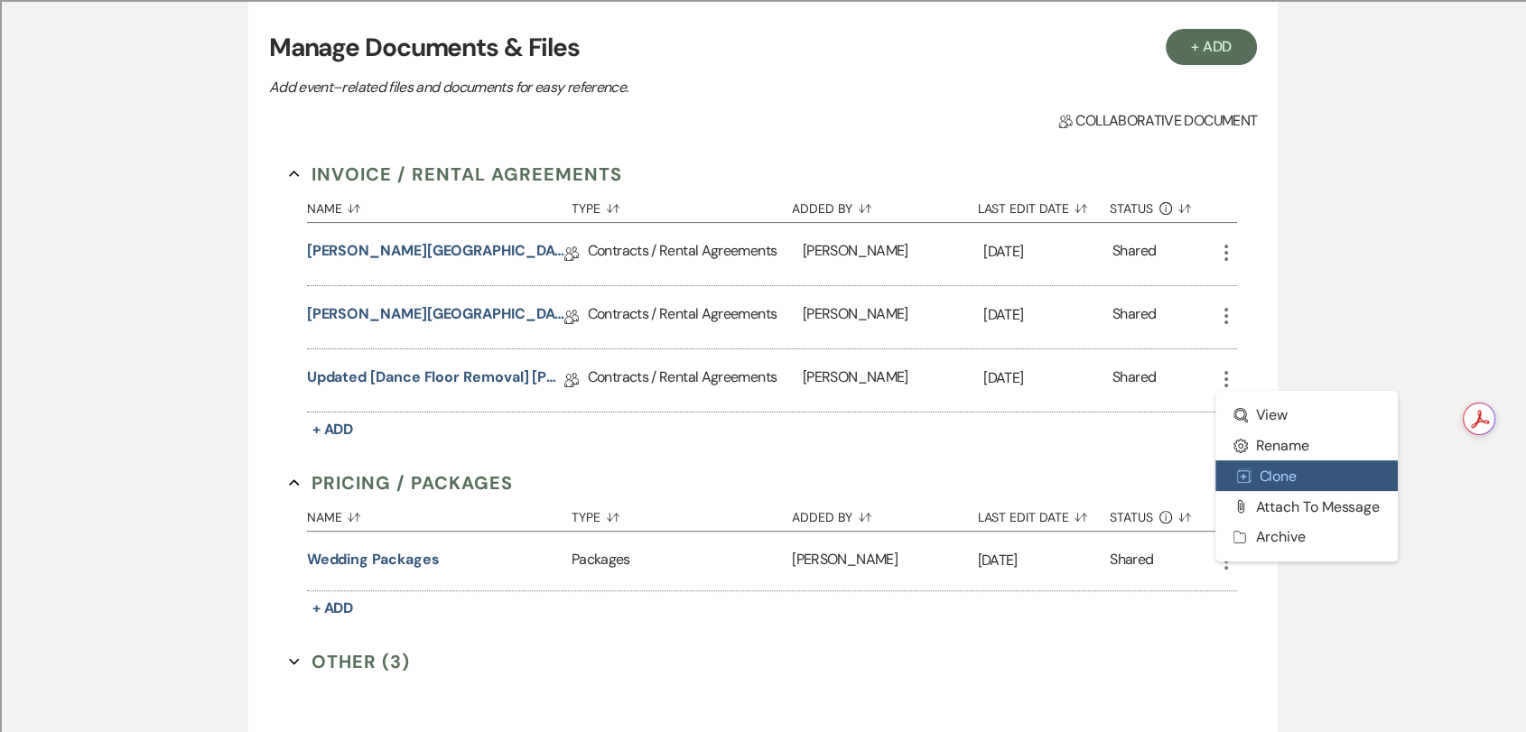
click at [1288, 475] on button "Duplicate Clone" at bounding box center [1306, 475] width 182 height 31
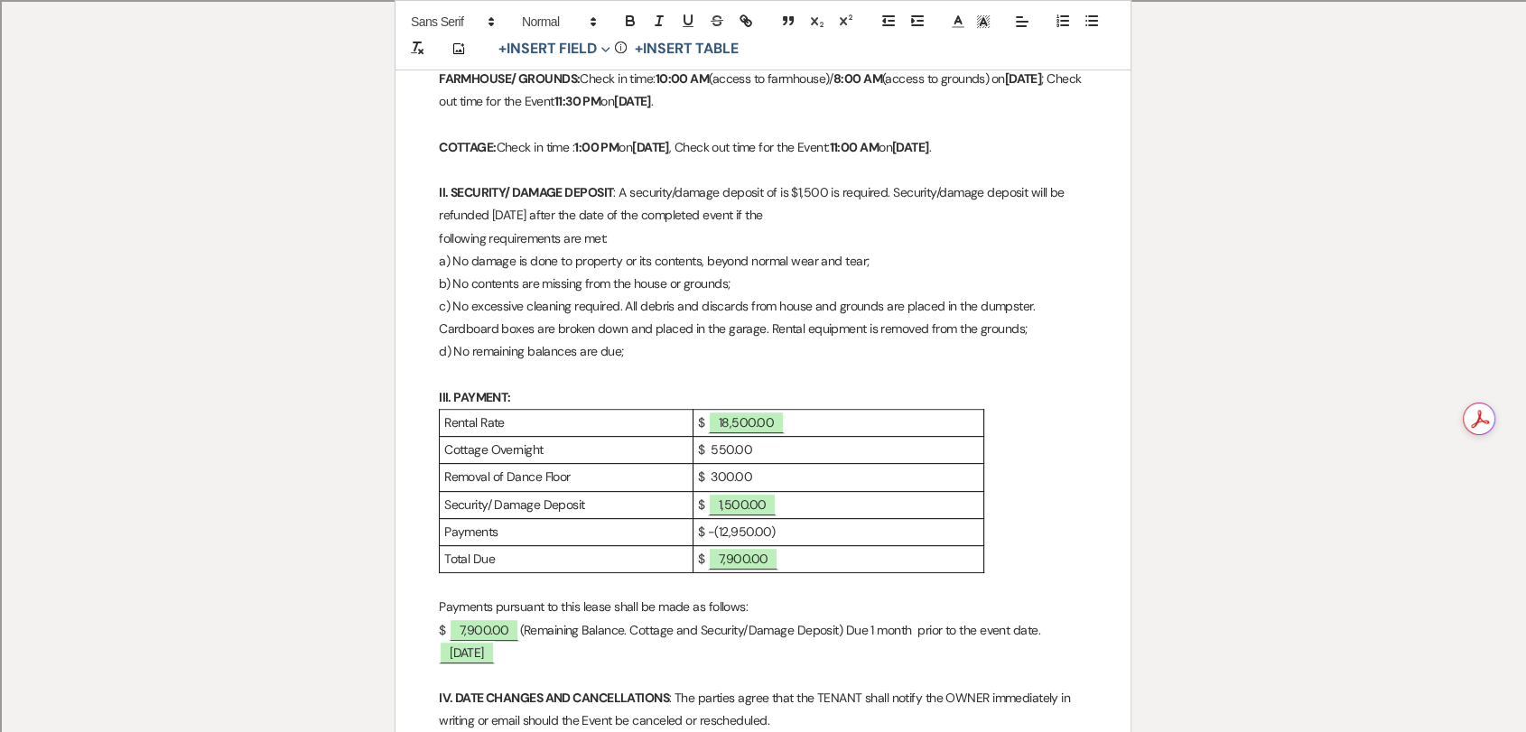
scroll to position [601, 0]
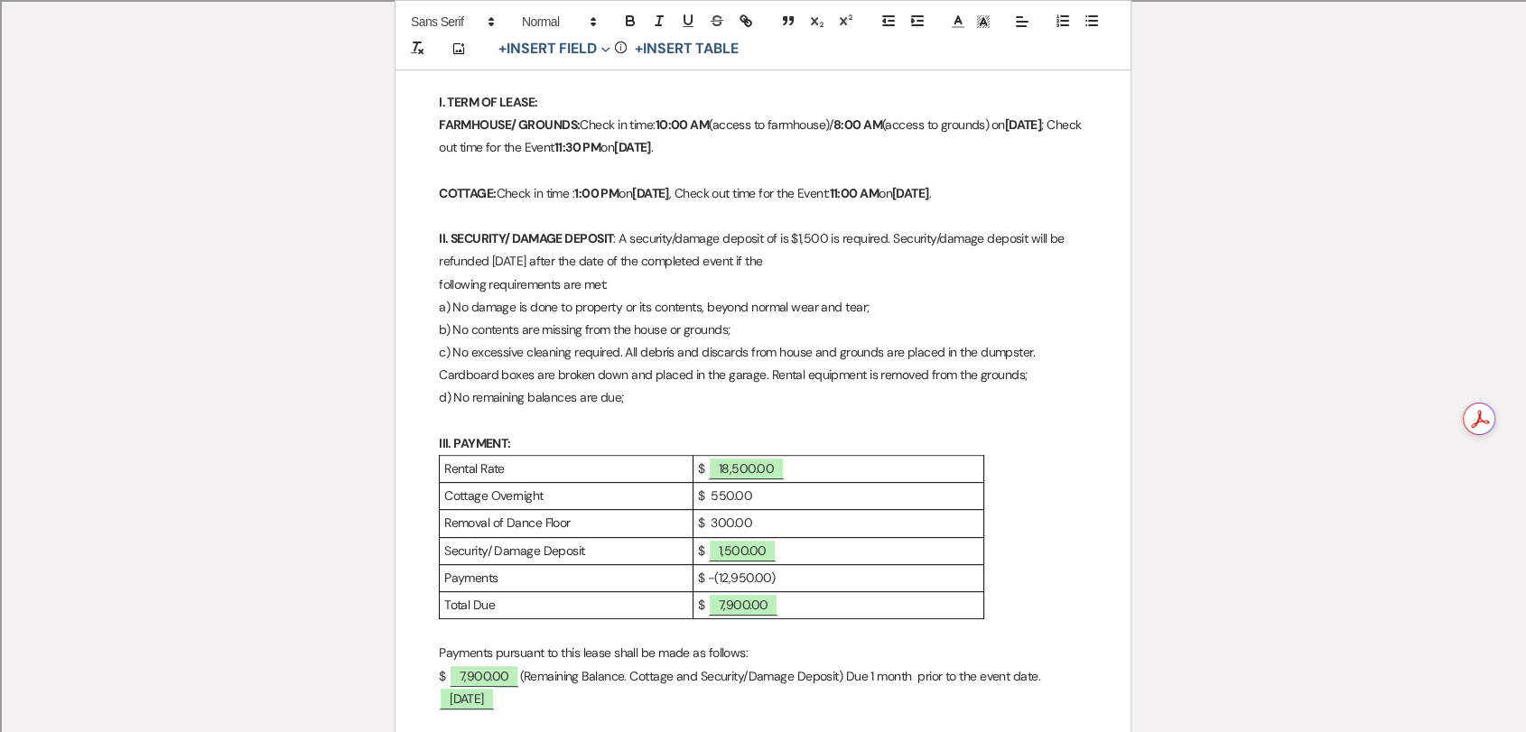
click at [787, 534] on p "$ 300.00" at bounding box center [838, 523] width 281 height 23
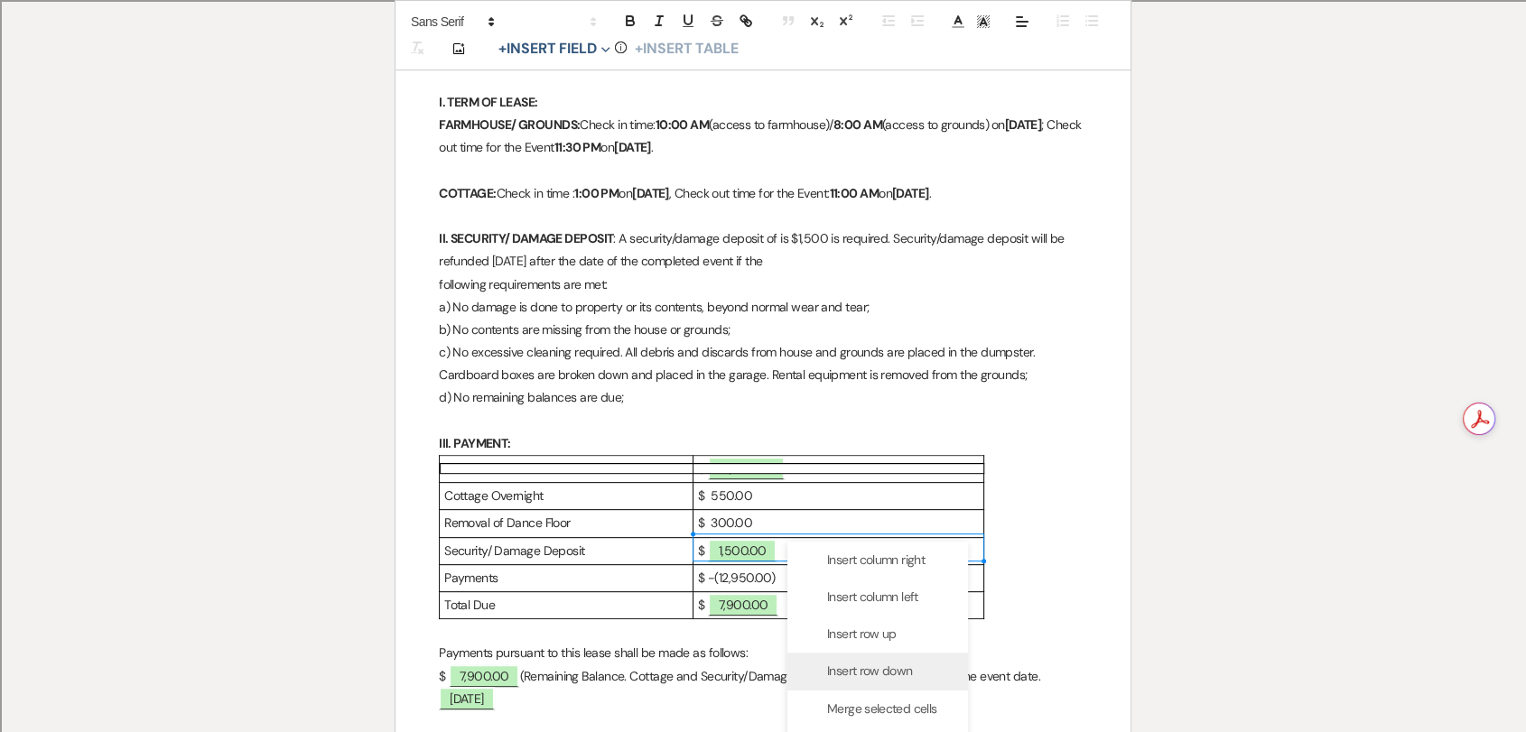
click at [892, 664] on span "Insert row down" at bounding box center [869, 671] width 85 height 19
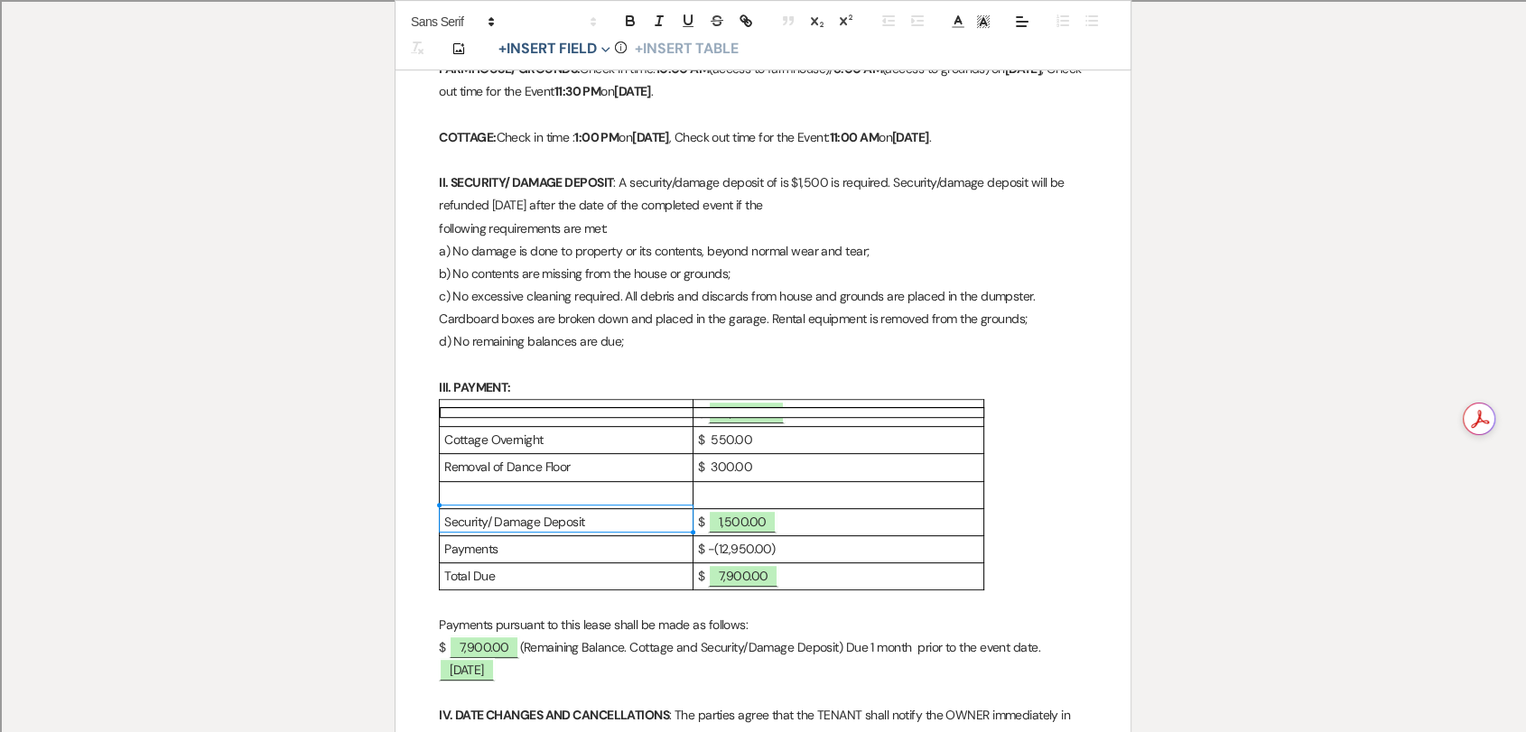
scroll to position [828, 0]
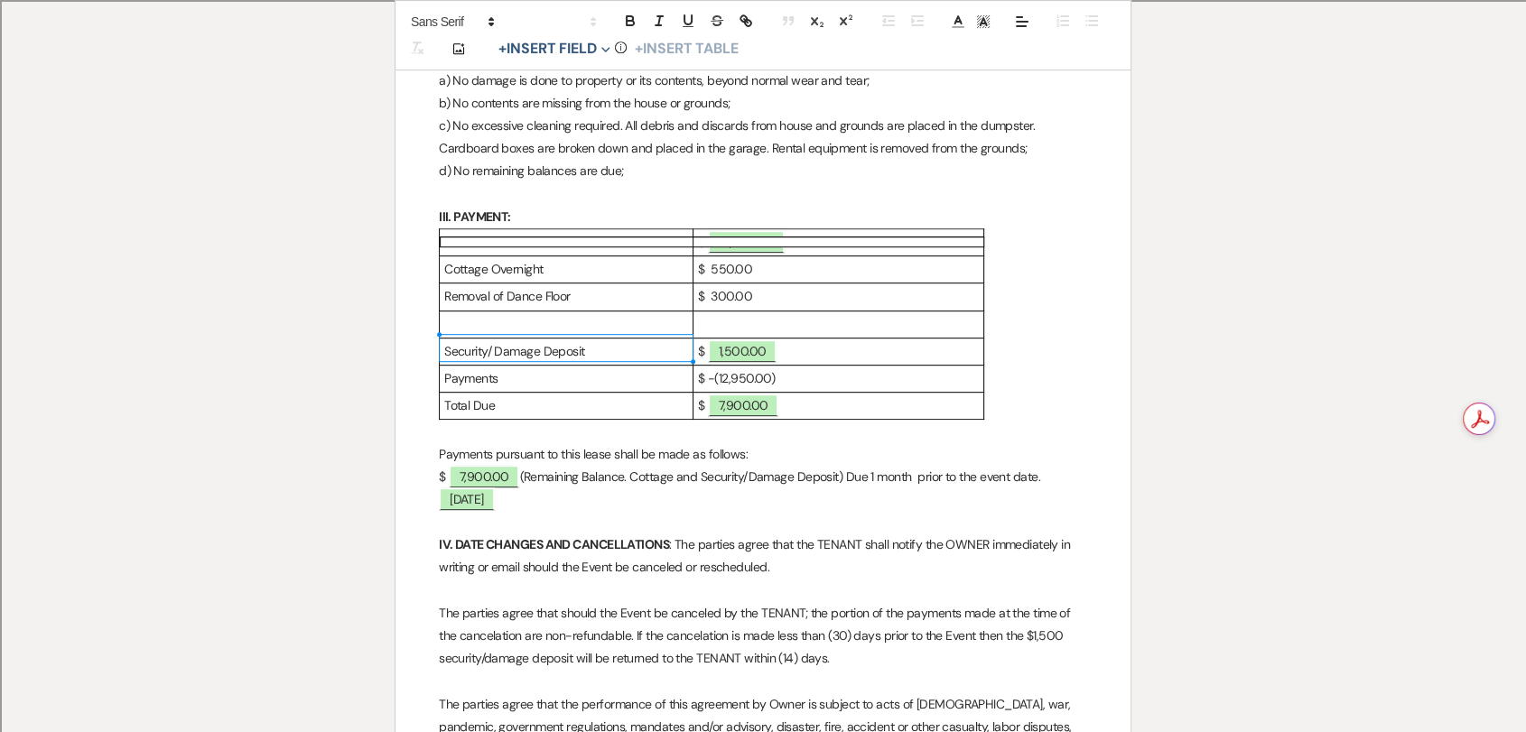
click at [586, 336] on p at bounding box center [566, 324] width 244 height 23
click at [752, 417] on span "7,900.00" at bounding box center [743, 405] width 71 height 23
select select "owner"
select select "Amount"
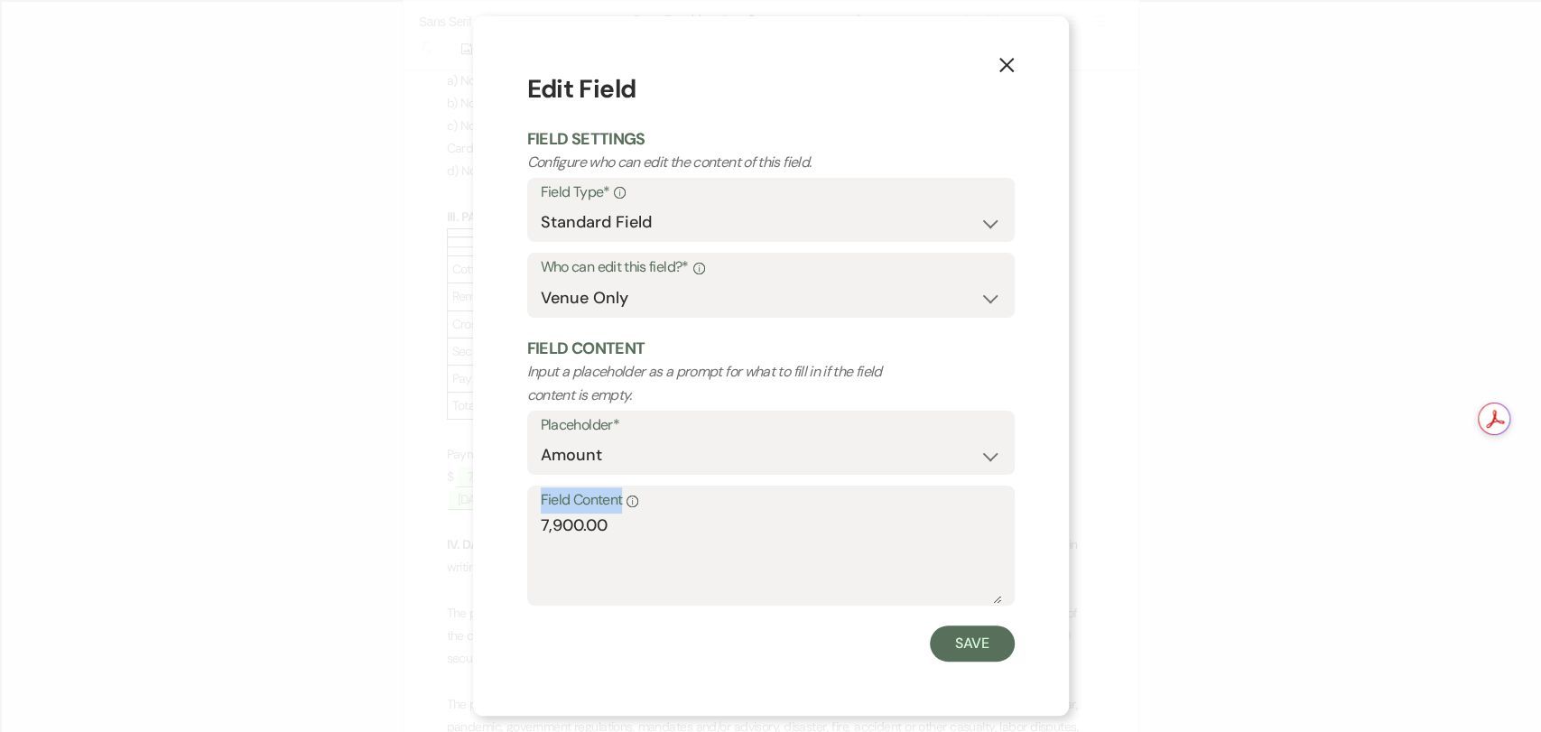
drag, startPoint x: 543, startPoint y: 534, endPoint x: 478, endPoint y: 524, distance: 66.8
click at [478, 524] on div "X Edit Field Field Settings Configure who can edit the content of this field. F…" at bounding box center [771, 366] width 596 height 700
drag, startPoint x: 627, startPoint y: 542, endPoint x: 552, endPoint y: 528, distance: 77.0
click at [552, 528] on textarea "7,900.00" at bounding box center [771, 559] width 460 height 90
type textarea "7"
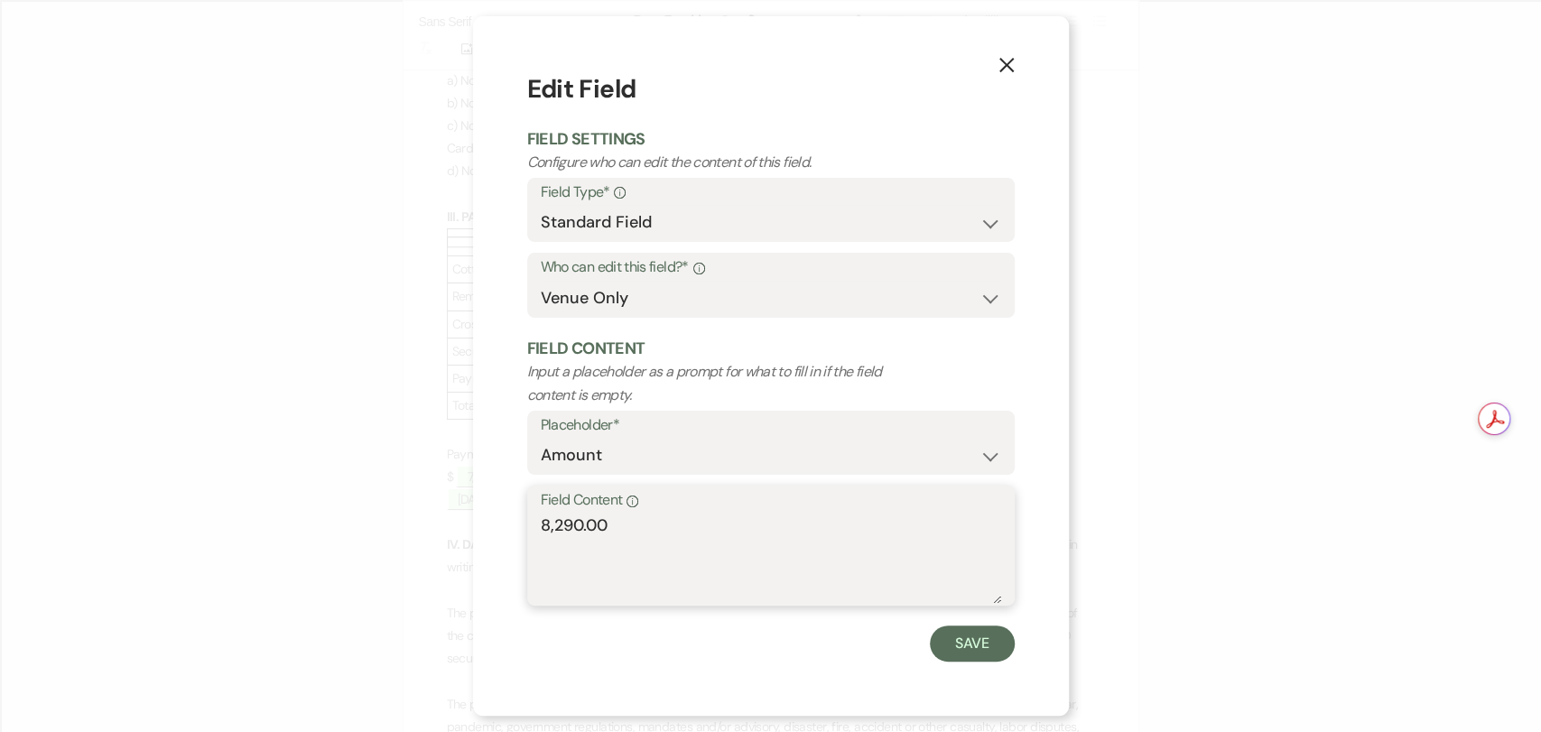
drag, startPoint x: 638, startPoint y: 550, endPoint x: 544, endPoint y: 542, distance: 94.2
click at [544, 542] on textarea "8,290.00" at bounding box center [771, 559] width 460 height 90
type textarea "8,290.00"
click at [928, 640] on div "Save" at bounding box center [771, 644] width 488 height 36
click at [941, 640] on button "Save" at bounding box center [972, 644] width 85 height 36
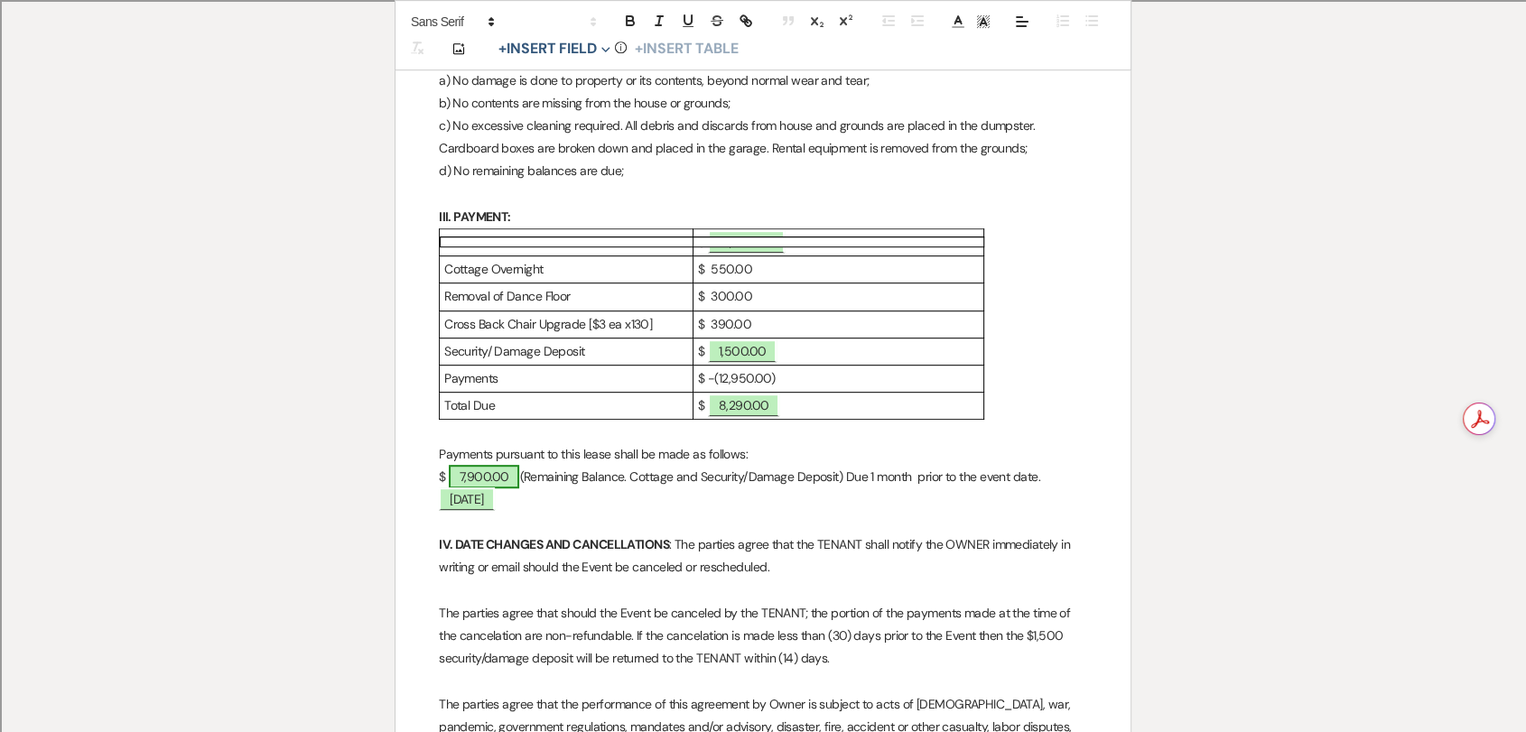
click at [484, 488] on span "7,900.00" at bounding box center [484, 476] width 71 height 23
select select "owner"
select select "Amount"
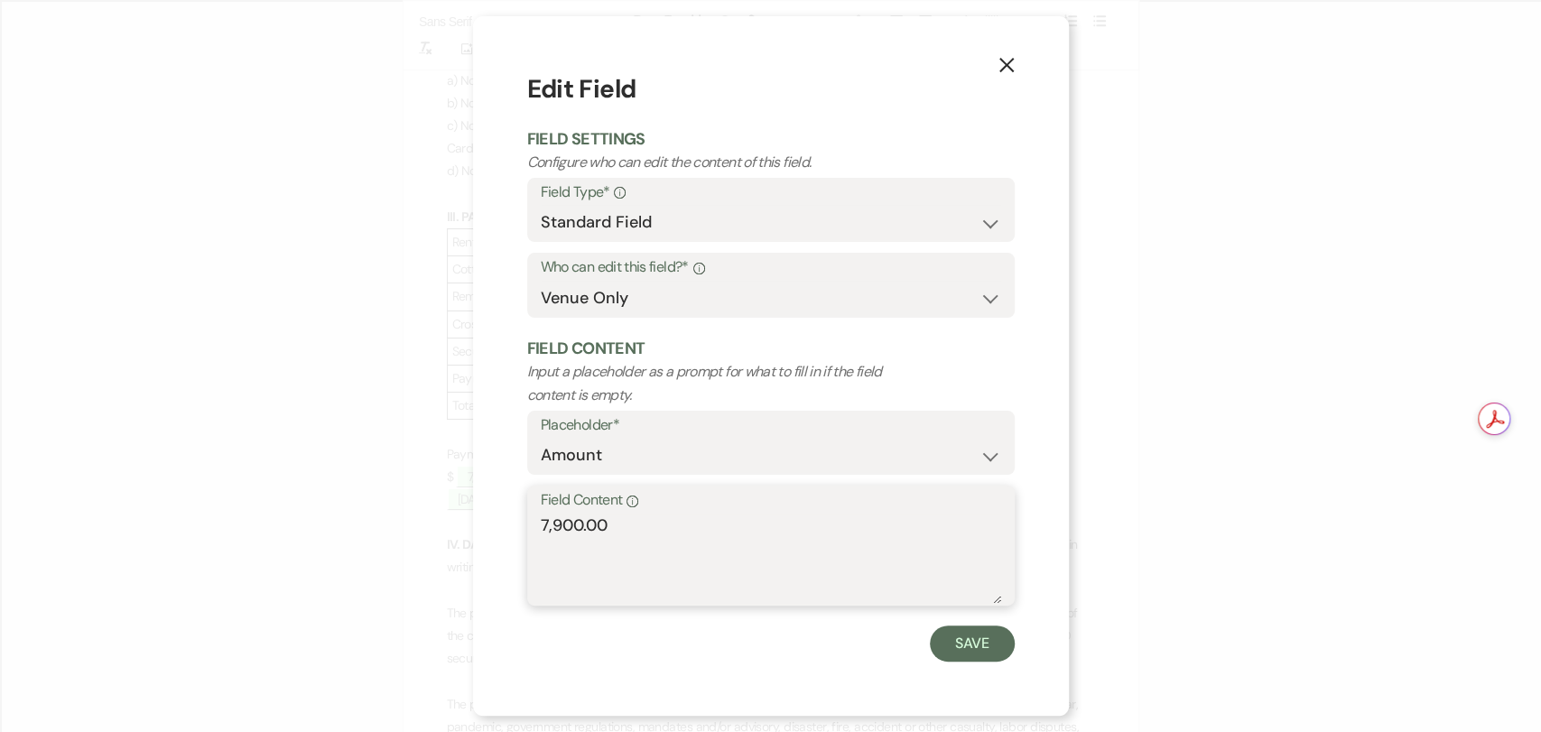
drag, startPoint x: 605, startPoint y: 530, endPoint x: 506, endPoint y: 533, distance: 99.3
click at [506, 533] on div "X Edit Field Field Settings Configure who can edit the content of this field. F…" at bounding box center [771, 366] width 596 height 700
paste textarea "8,29"
type textarea "8,290.00"
click at [977, 637] on button "Save" at bounding box center [972, 644] width 85 height 36
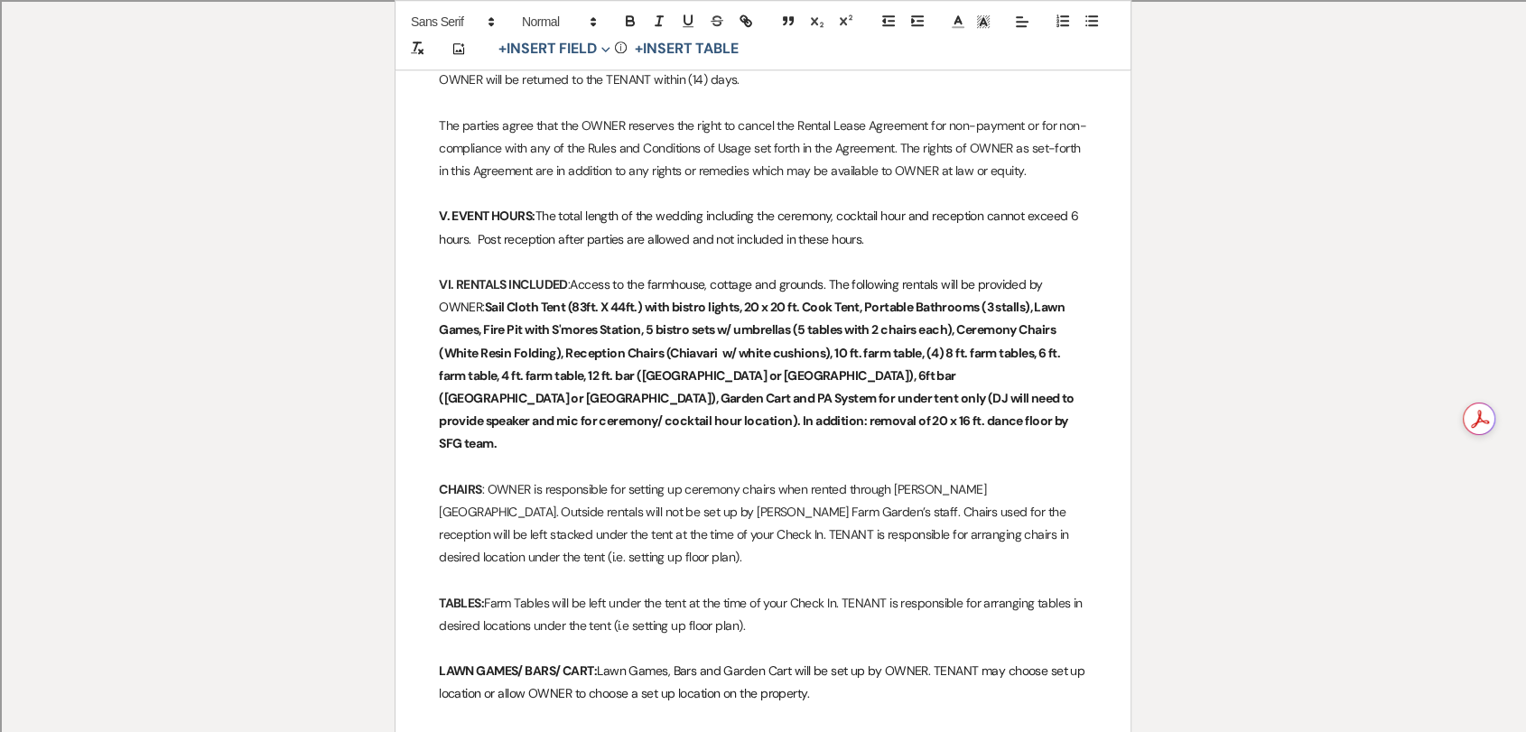
scroll to position [1530, 0]
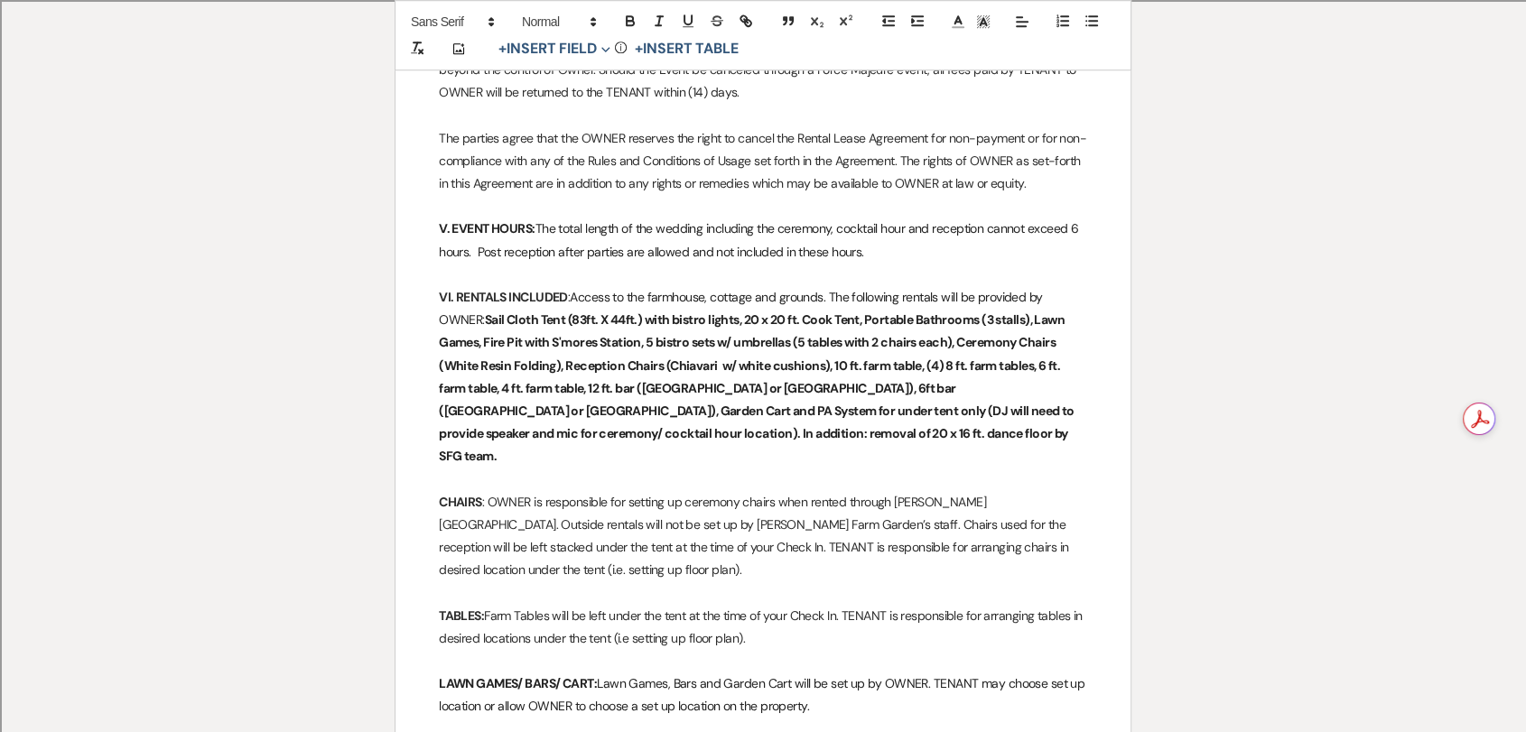
click at [740, 464] on p "VI. RENTALS INCLUDED : Access to the farmhouse, cottage and grounds. The follow…" at bounding box center [763, 377] width 648 height 182
drag, startPoint x: 672, startPoint y: 386, endPoint x: 712, endPoint y: 386, distance: 40.6
click at [712, 386] on strong "Sail Cloth Tent (83ft. X 44ft.) with bistro lights, 20 x 20 ft. Cook Tent, Port…" at bounding box center [757, 387] width 637 height 153
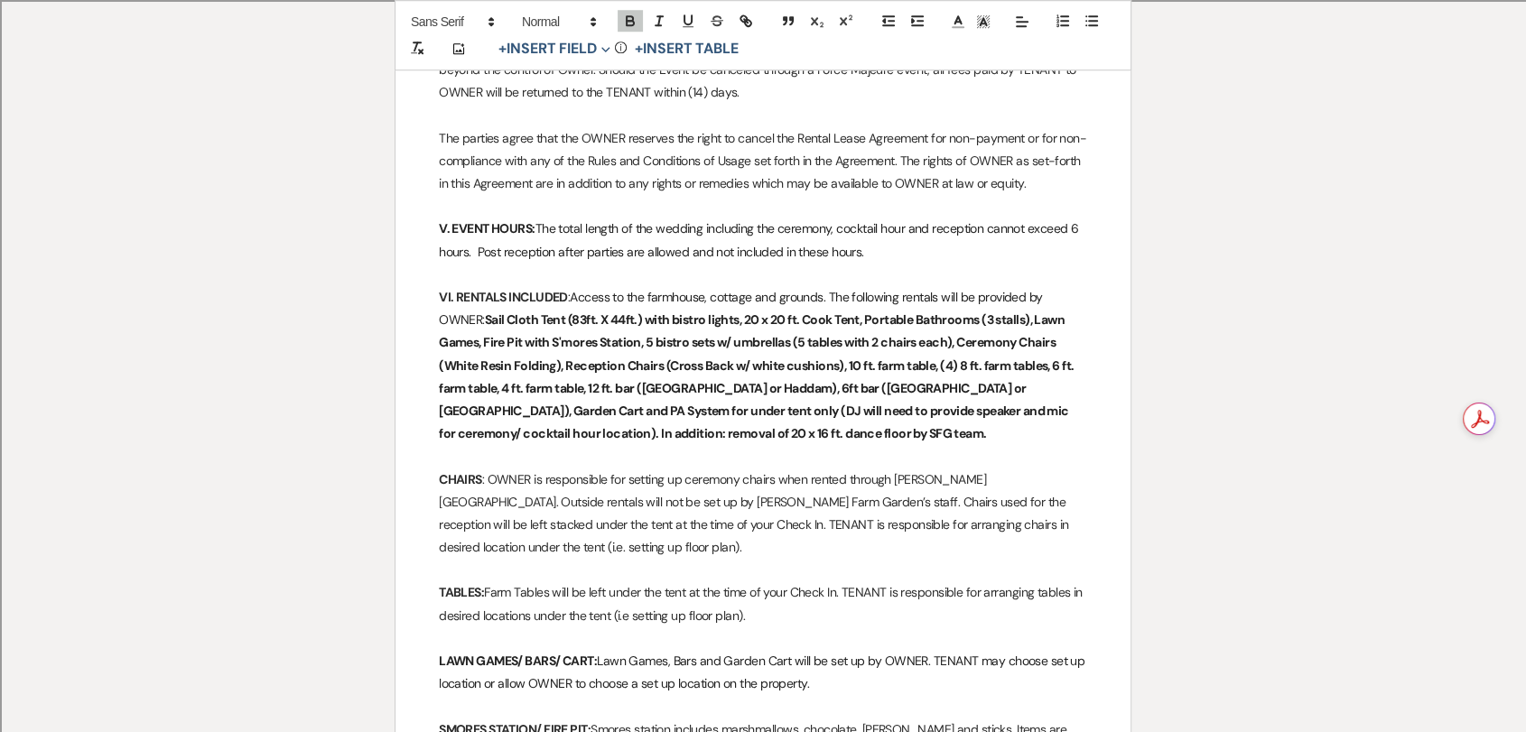
click at [713, 468] on p at bounding box center [763, 456] width 648 height 23
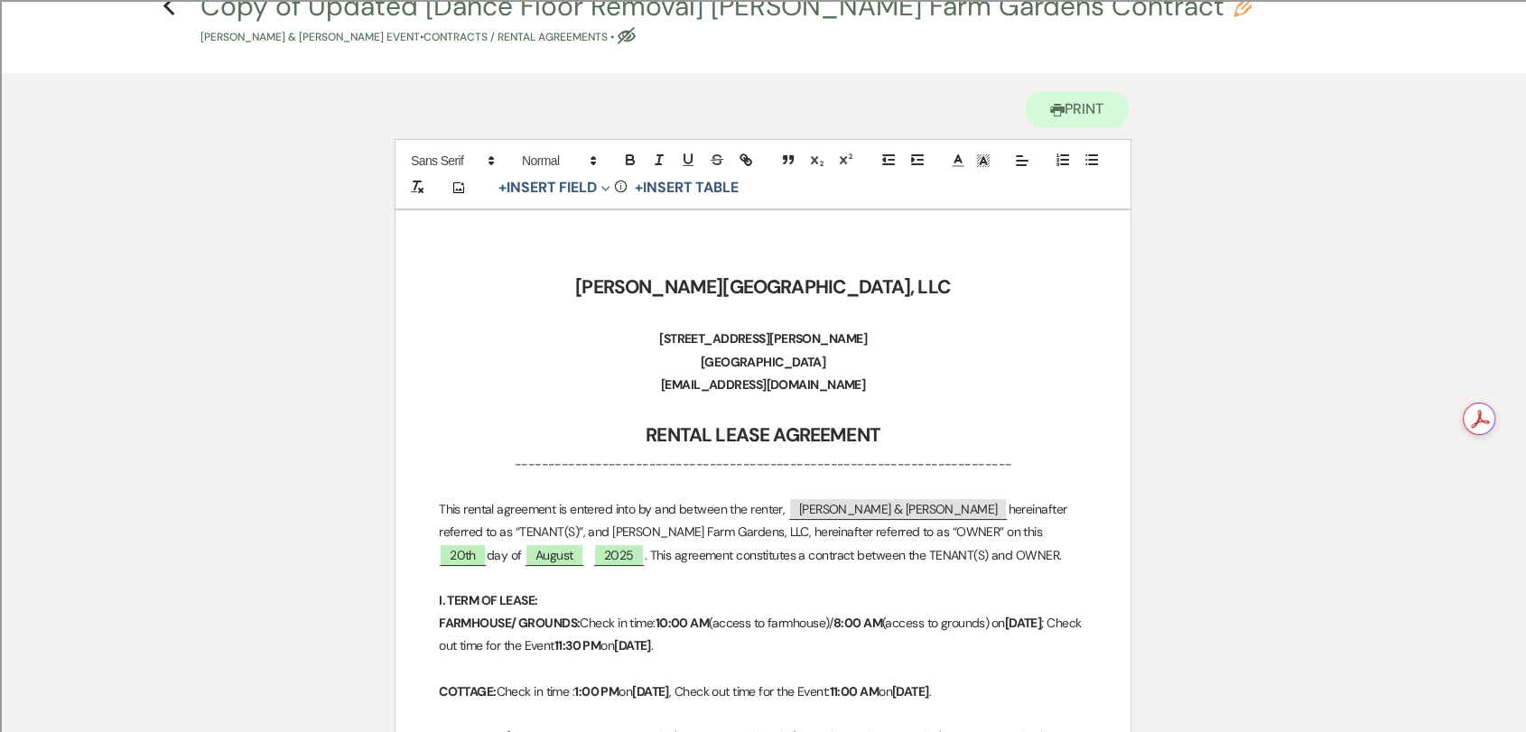
scroll to position [0, 0]
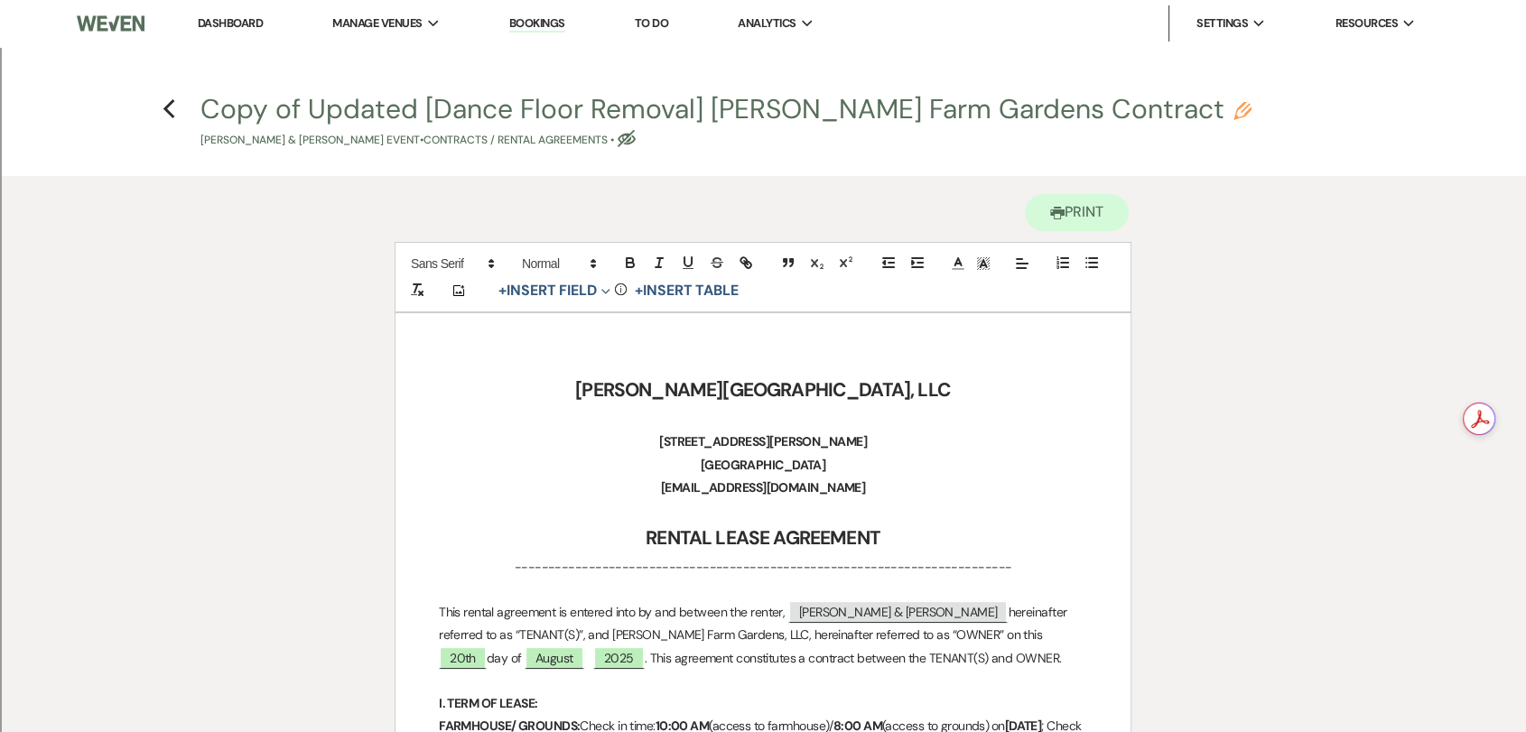
click at [253, 117] on button "Copy of Updated [Dance Floor Removal] [PERSON_NAME] Farm Gardens Contract Penci…" at bounding box center [725, 122] width 1051 height 53
select select "10"
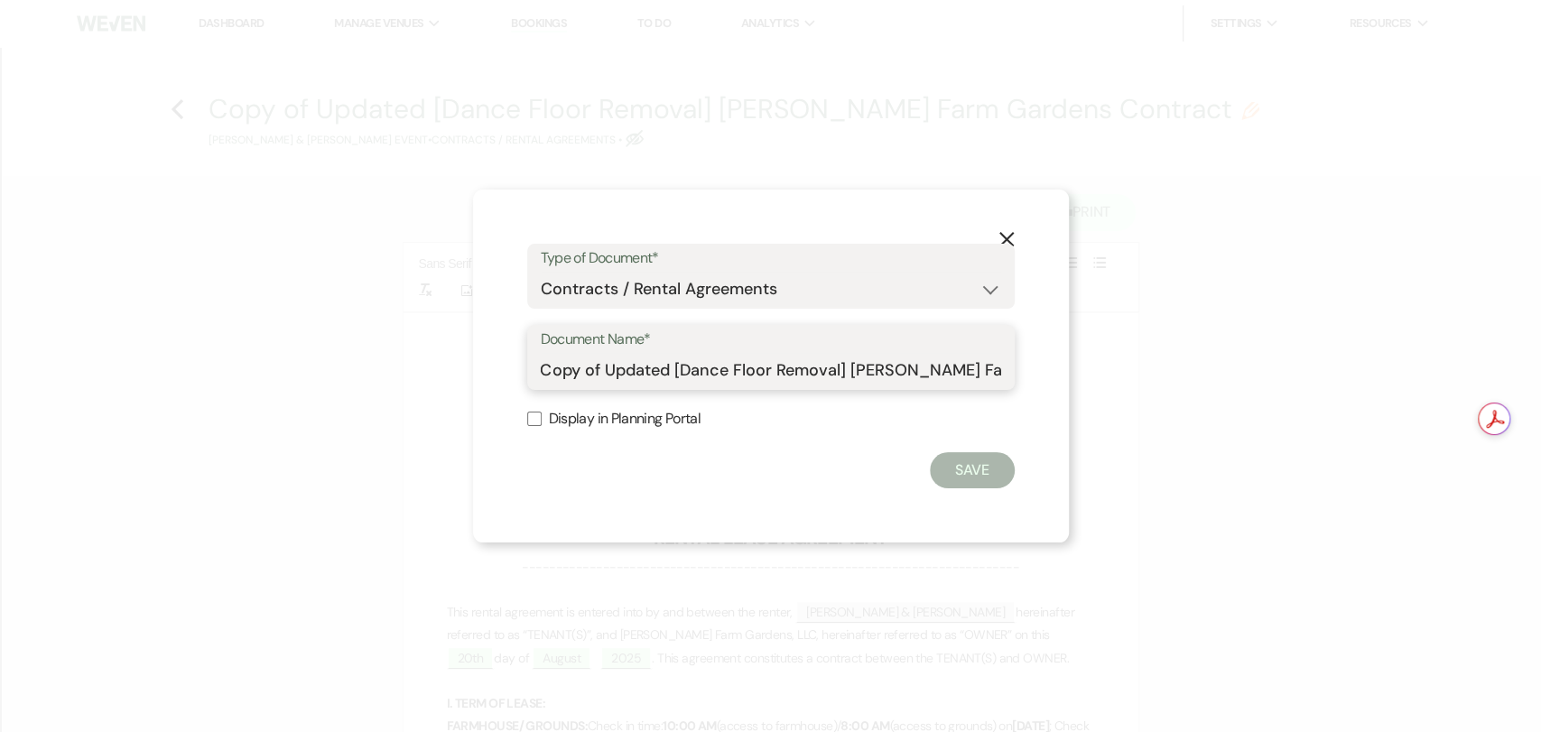
drag, startPoint x: 679, startPoint y: 368, endPoint x: 841, endPoint y: 367, distance: 161.6
click at [841, 367] on input "Copy of Updated [Dance Floor Removal] [PERSON_NAME] Farm Gardens Contract" at bounding box center [771, 370] width 460 height 35
drag, startPoint x: 666, startPoint y: 367, endPoint x: 491, endPoint y: 367, distance: 175.1
click at [497, 369] on div "X Type of Document* Special Event Insurance Vendor Certificate of Insurance Con…" at bounding box center [771, 366] width 596 height 353
type input "Revised [Cross Back Chair Upgrade] [PERSON_NAME] Farm Gardens Contract"
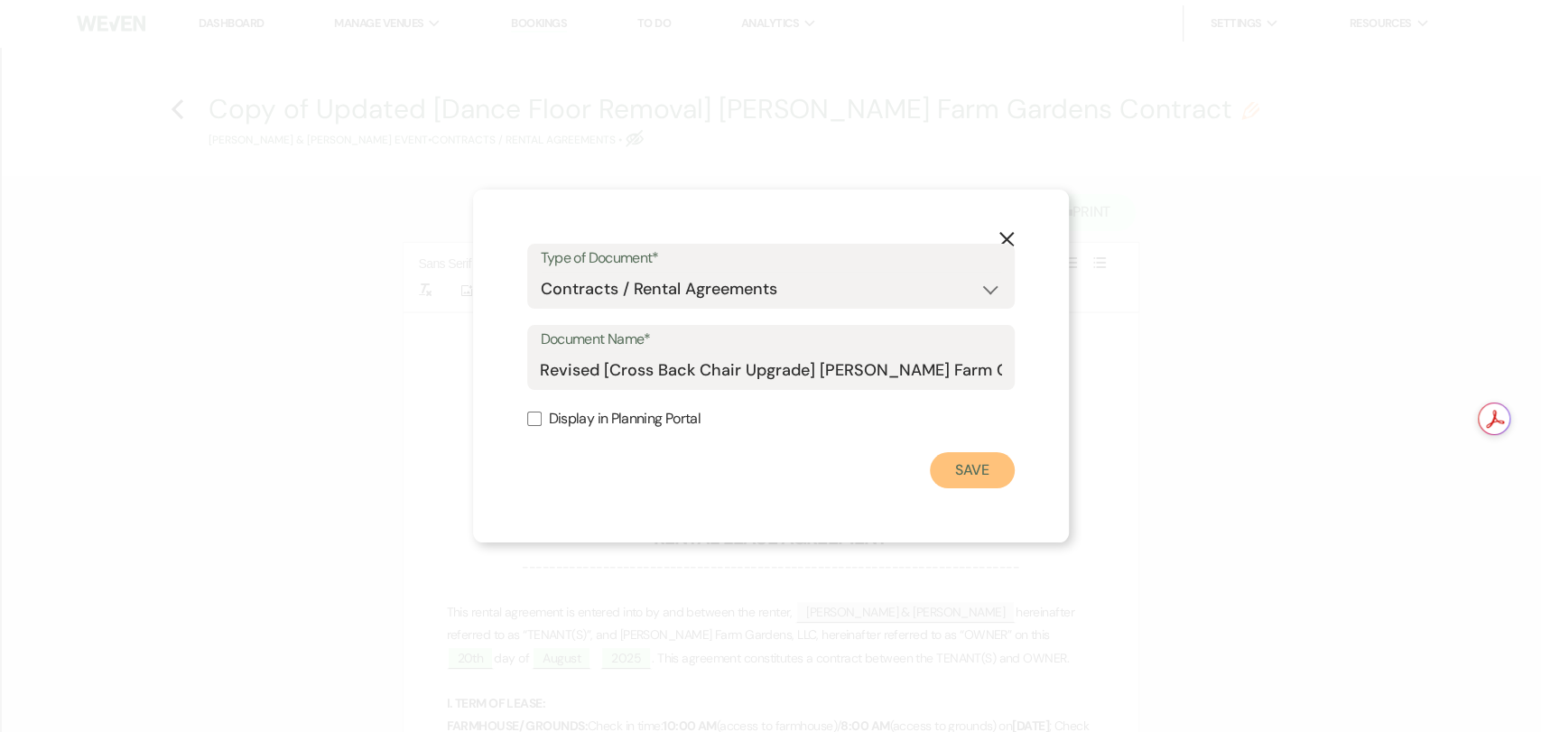
click at [963, 452] on button "Save" at bounding box center [972, 470] width 85 height 36
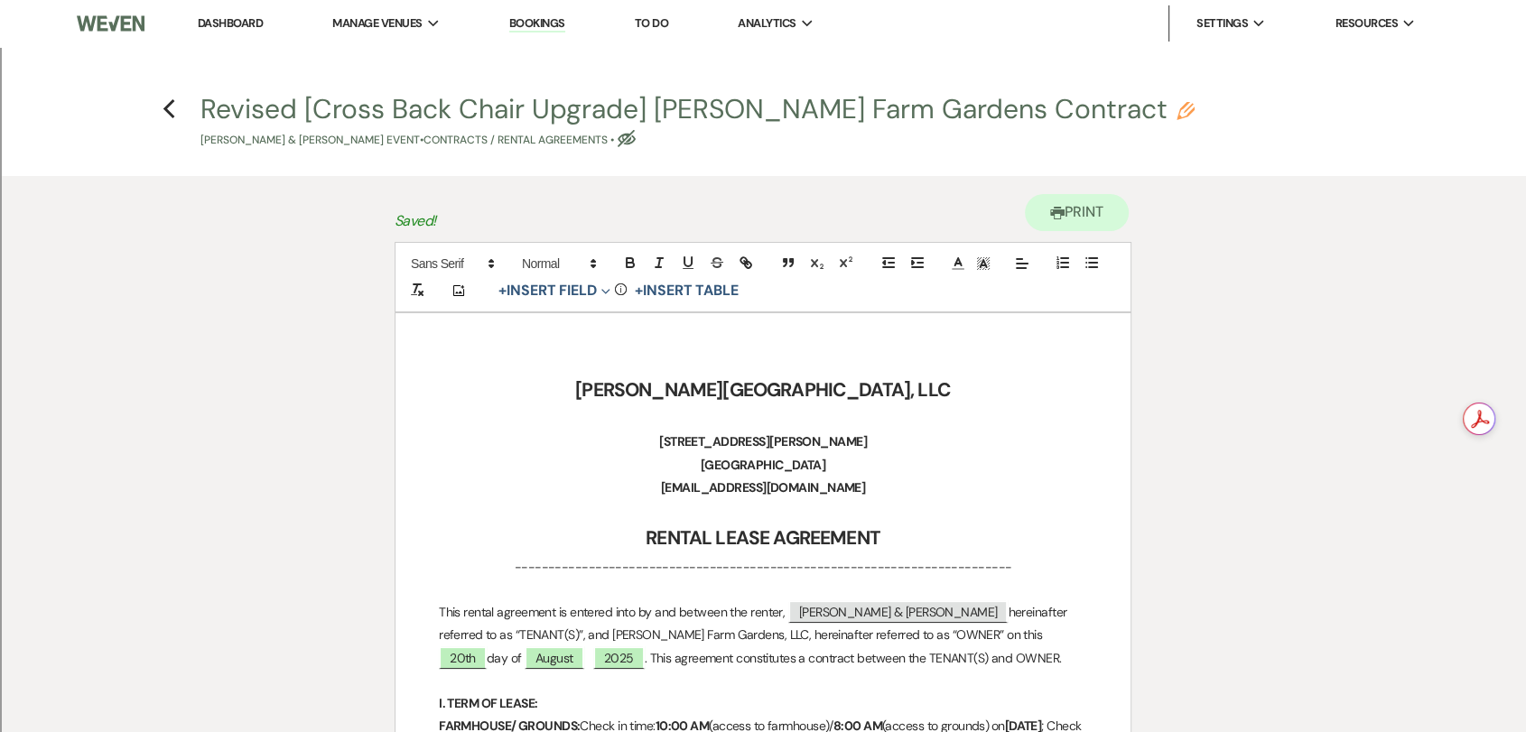
click at [158, 112] on h4 "Previous Revised [Cross Back Chair Upgrade] [PERSON_NAME] Farm Gardens Contract…" at bounding box center [763, 119] width 1300 height 59
click at [171, 110] on icon "Previous" at bounding box center [170, 109] width 14 height 22
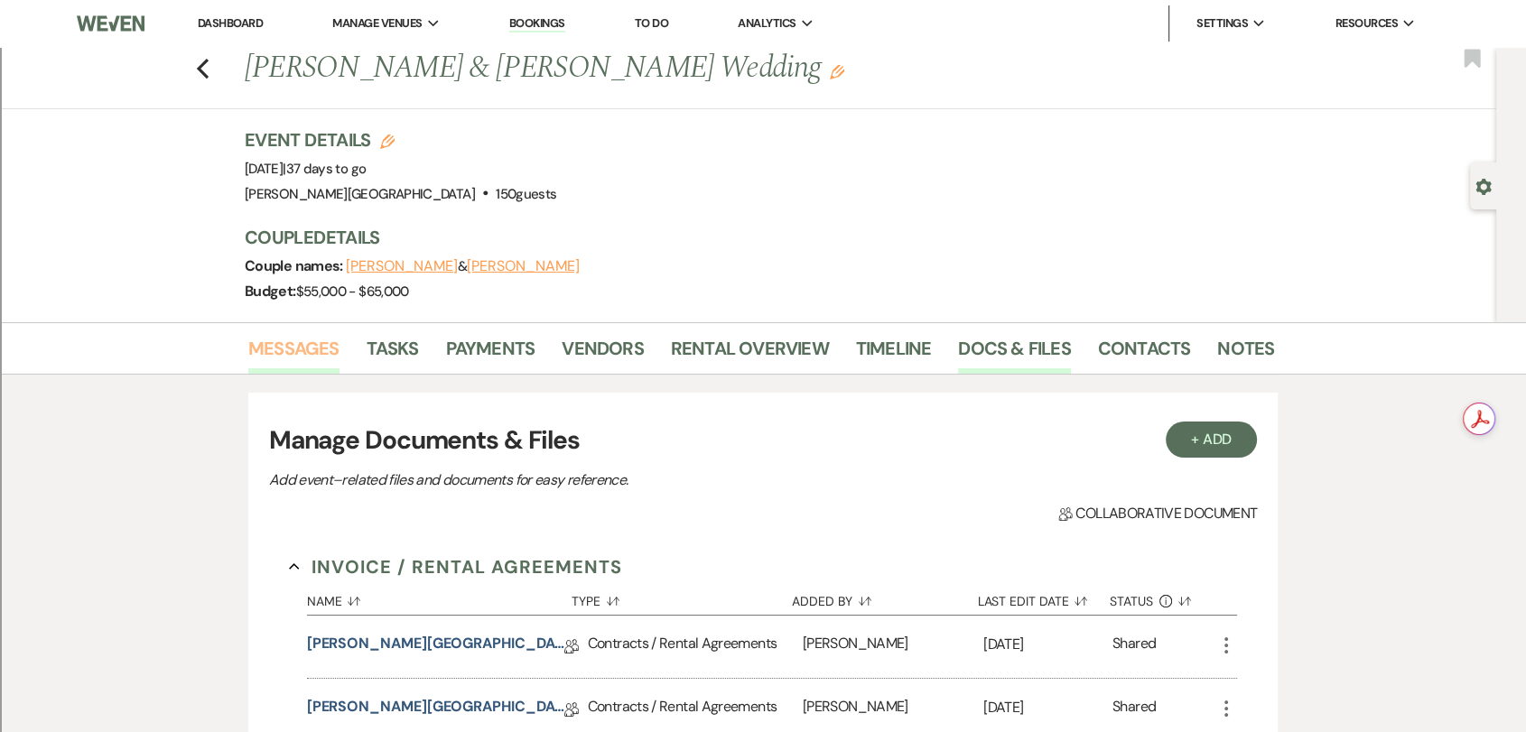
click at [311, 335] on link "Messages" at bounding box center [293, 354] width 91 height 40
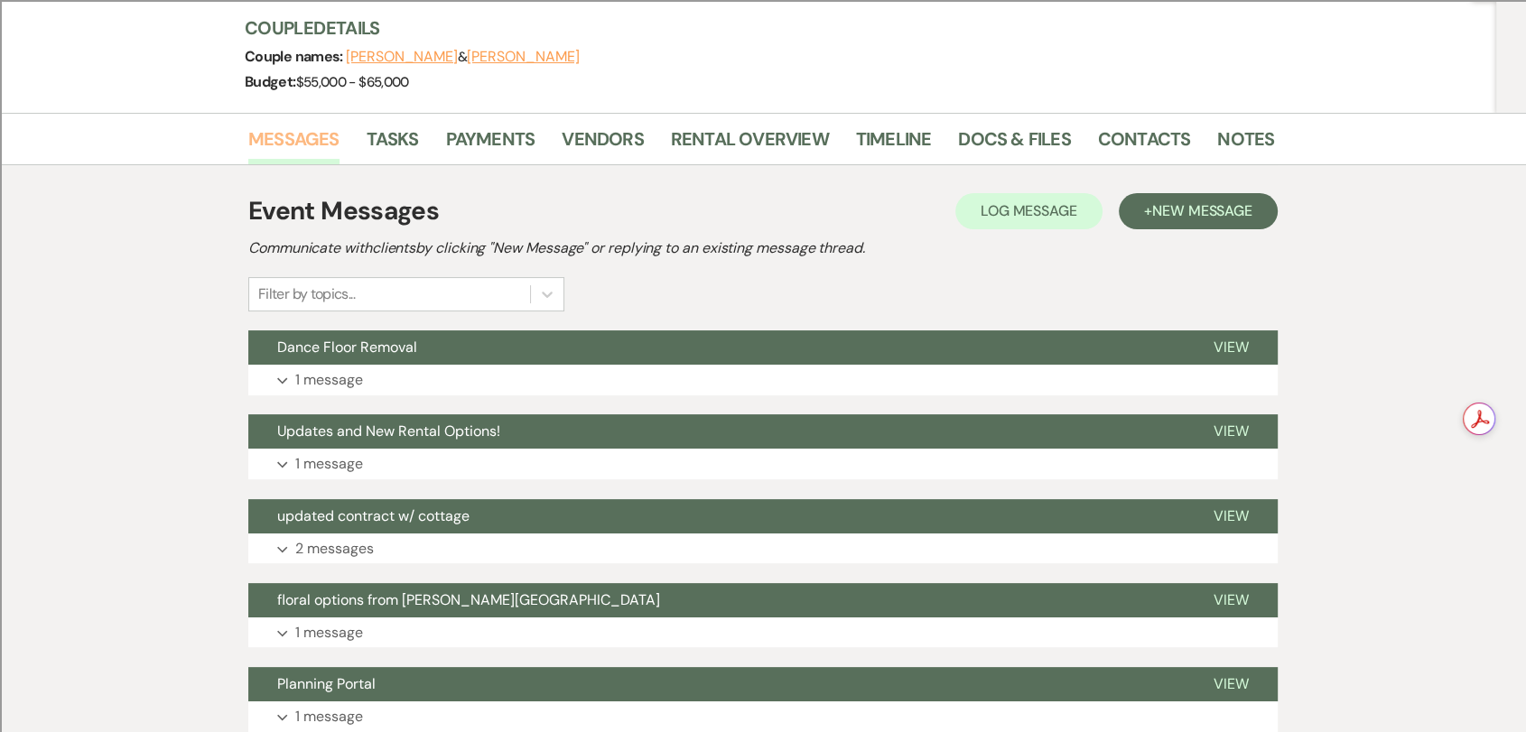
scroll to position [301, 0]
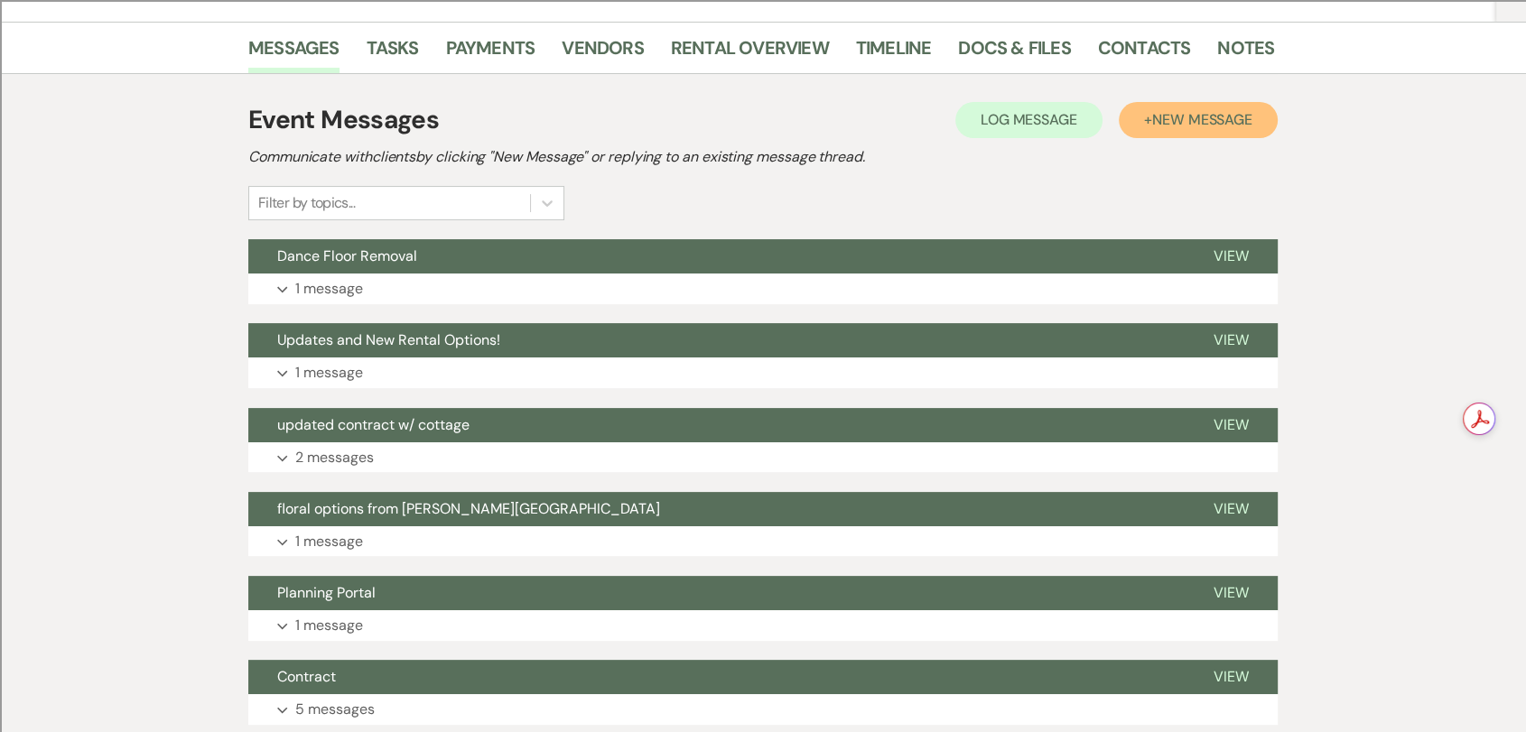
click at [1186, 128] on button "+ New Message" at bounding box center [1198, 120] width 159 height 36
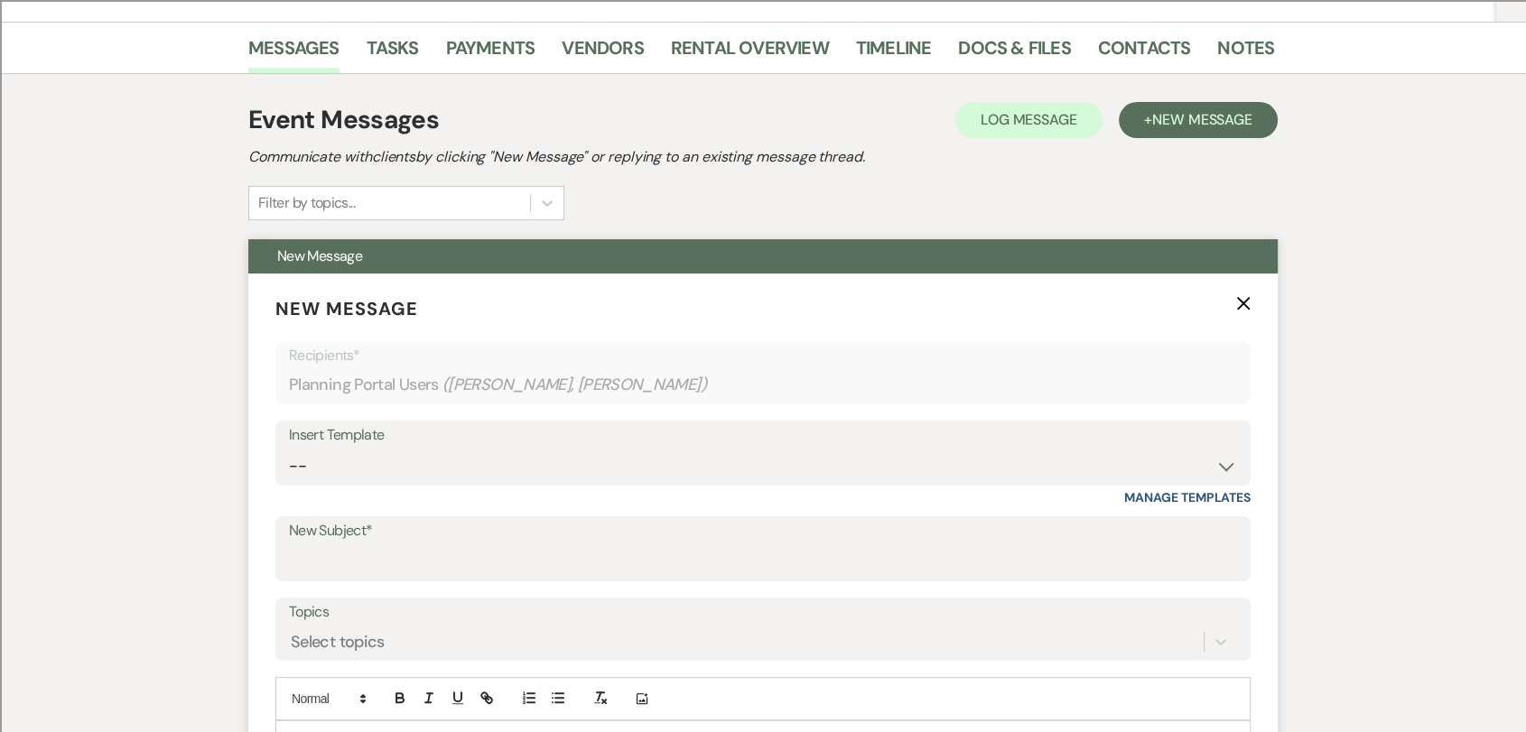
click at [602, 536] on label "New Subject*" at bounding box center [763, 531] width 948 height 26
click at [602, 544] on input "New Subject*" at bounding box center [763, 561] width 948 height 35
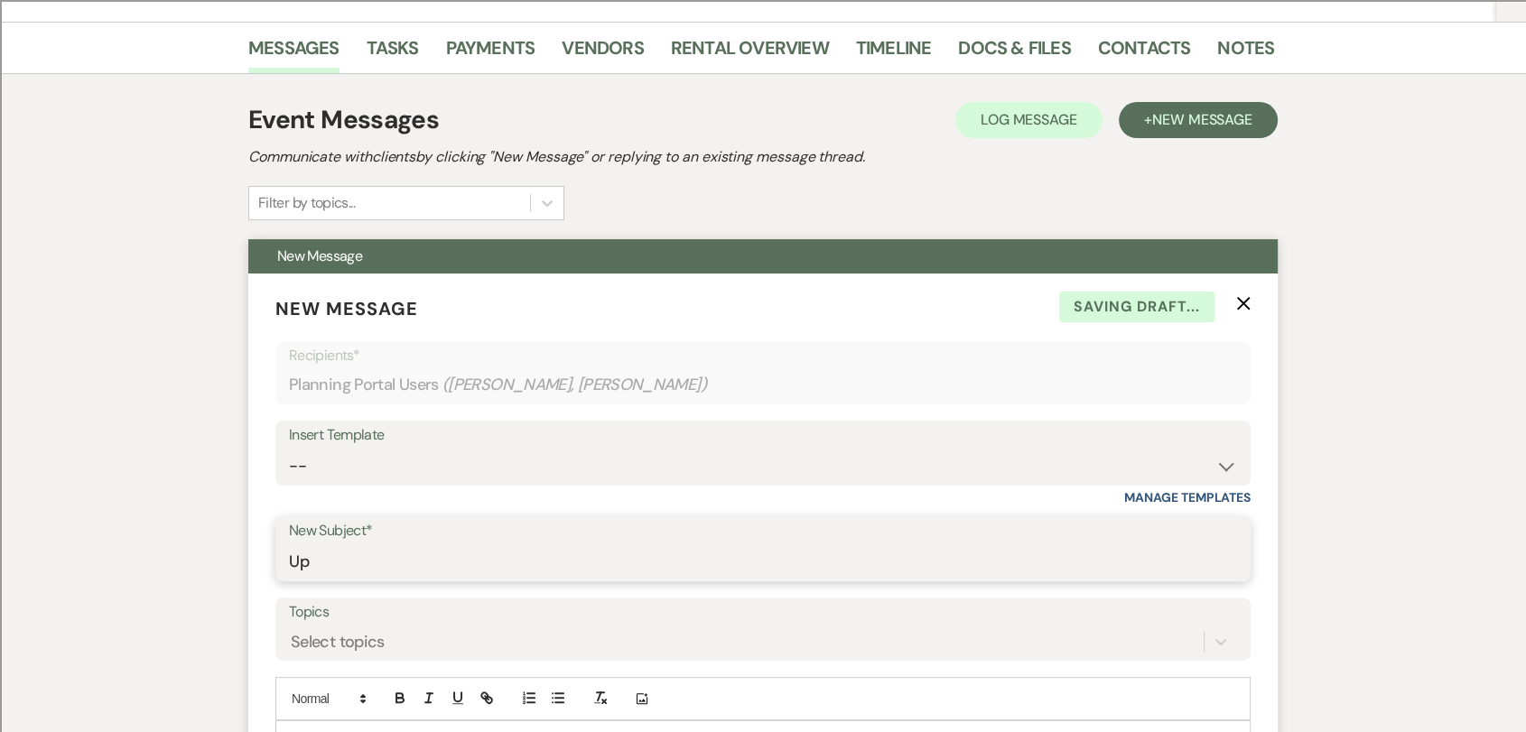
type input "U"
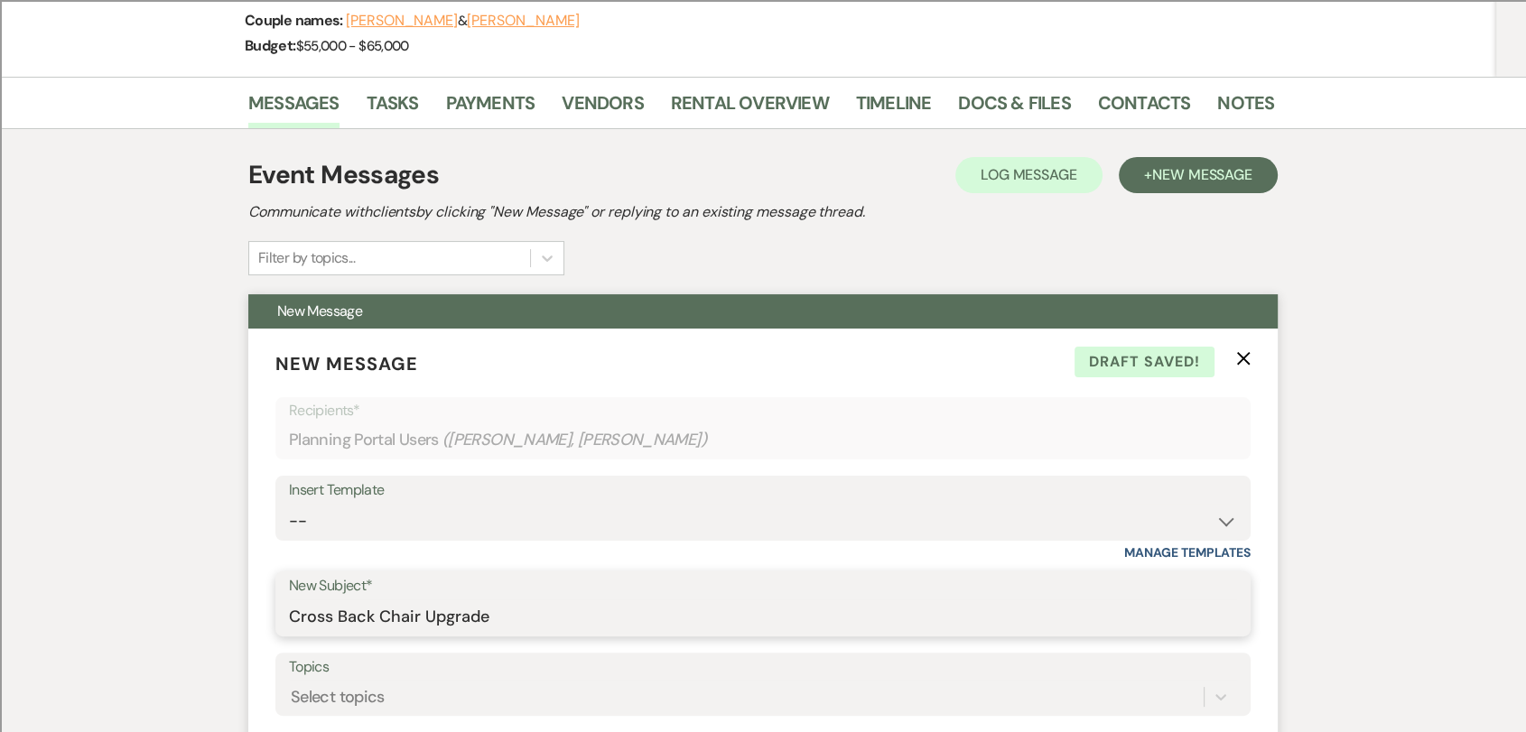
scroll to position [501, 0]
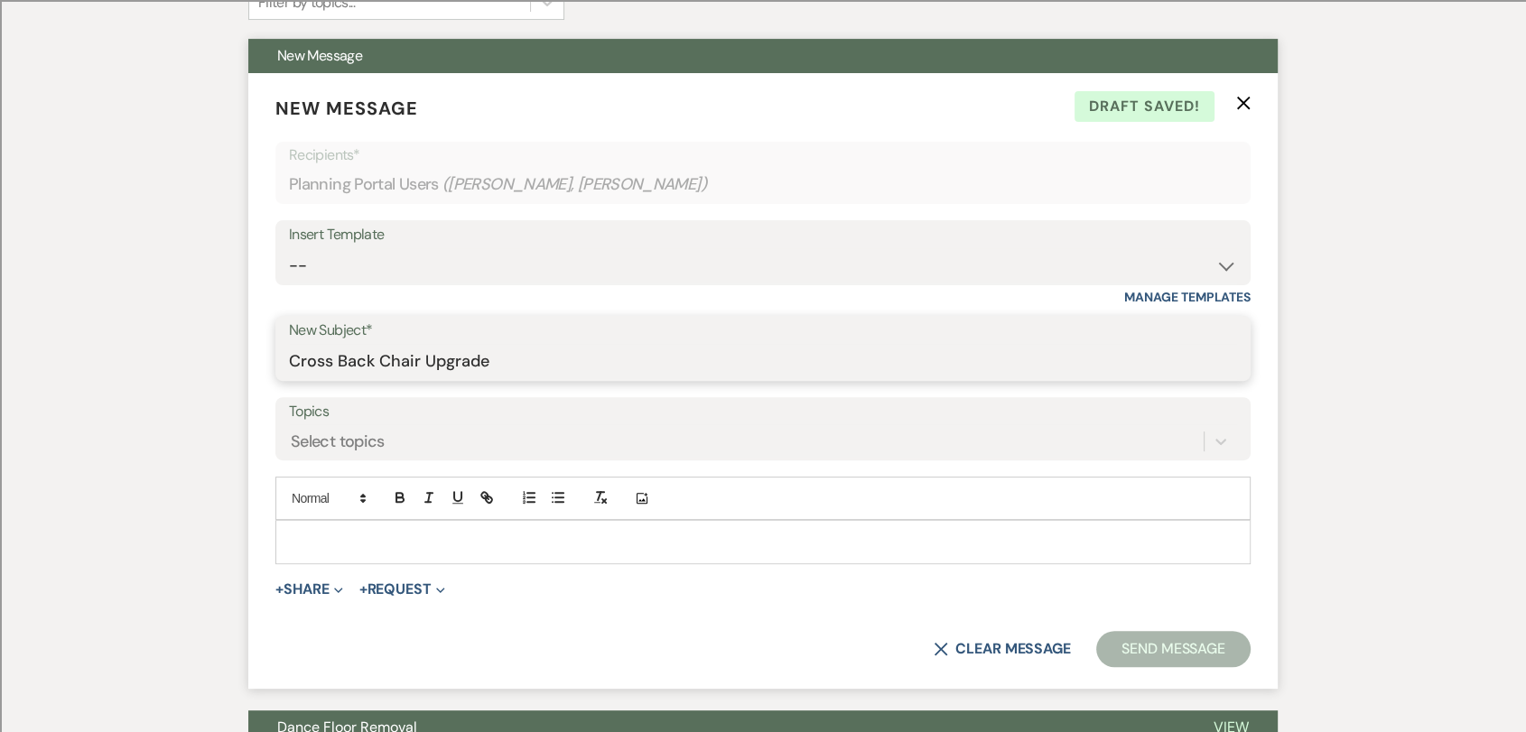
type input "Cross Back Chair Upgrade"
click at [390, 532] on p at bounding box center [763, 542] width 946 height 20
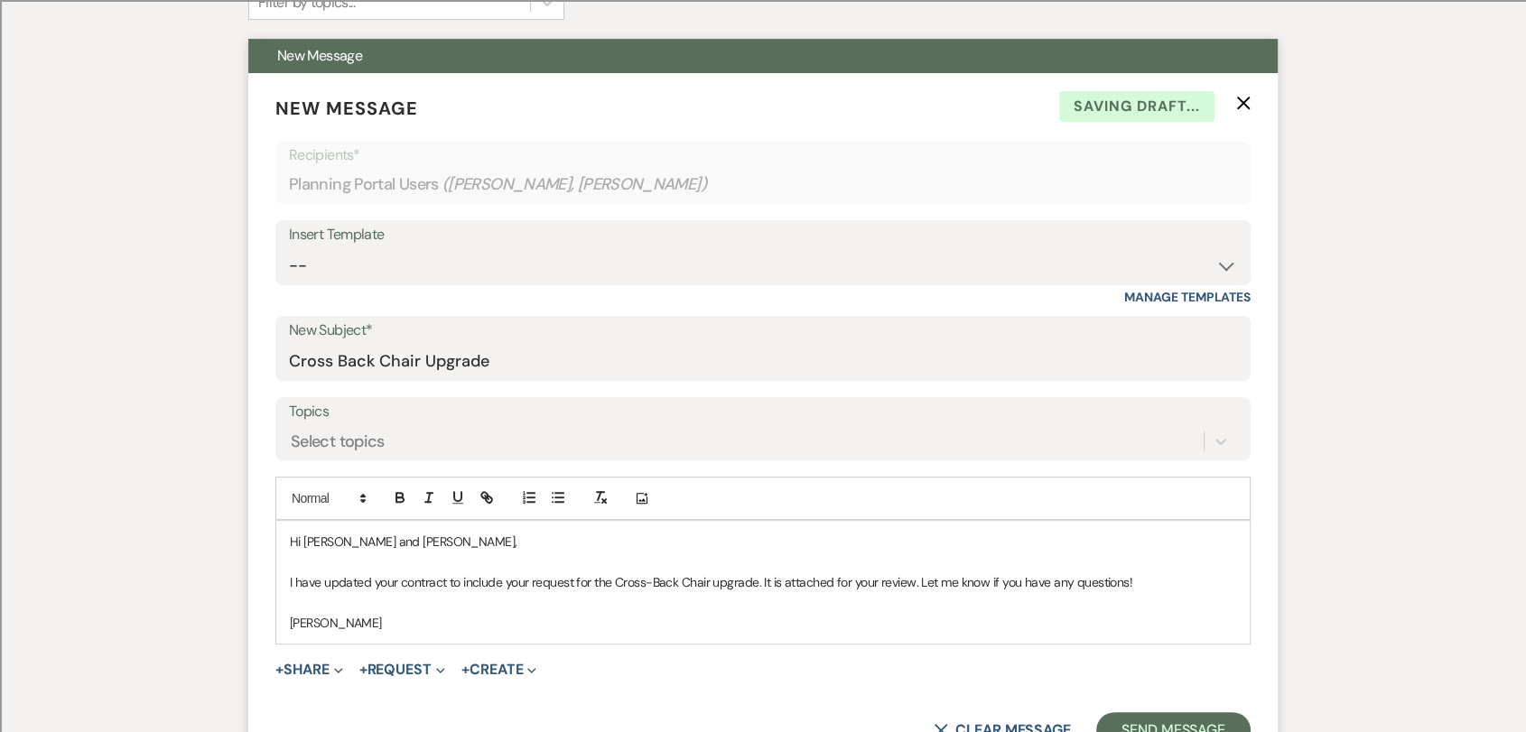
click at [915, 578] on p "I have updated your contract to include your request for the Cross-Back Chair u…" at bounding box center [763, 582] width 946 height 20
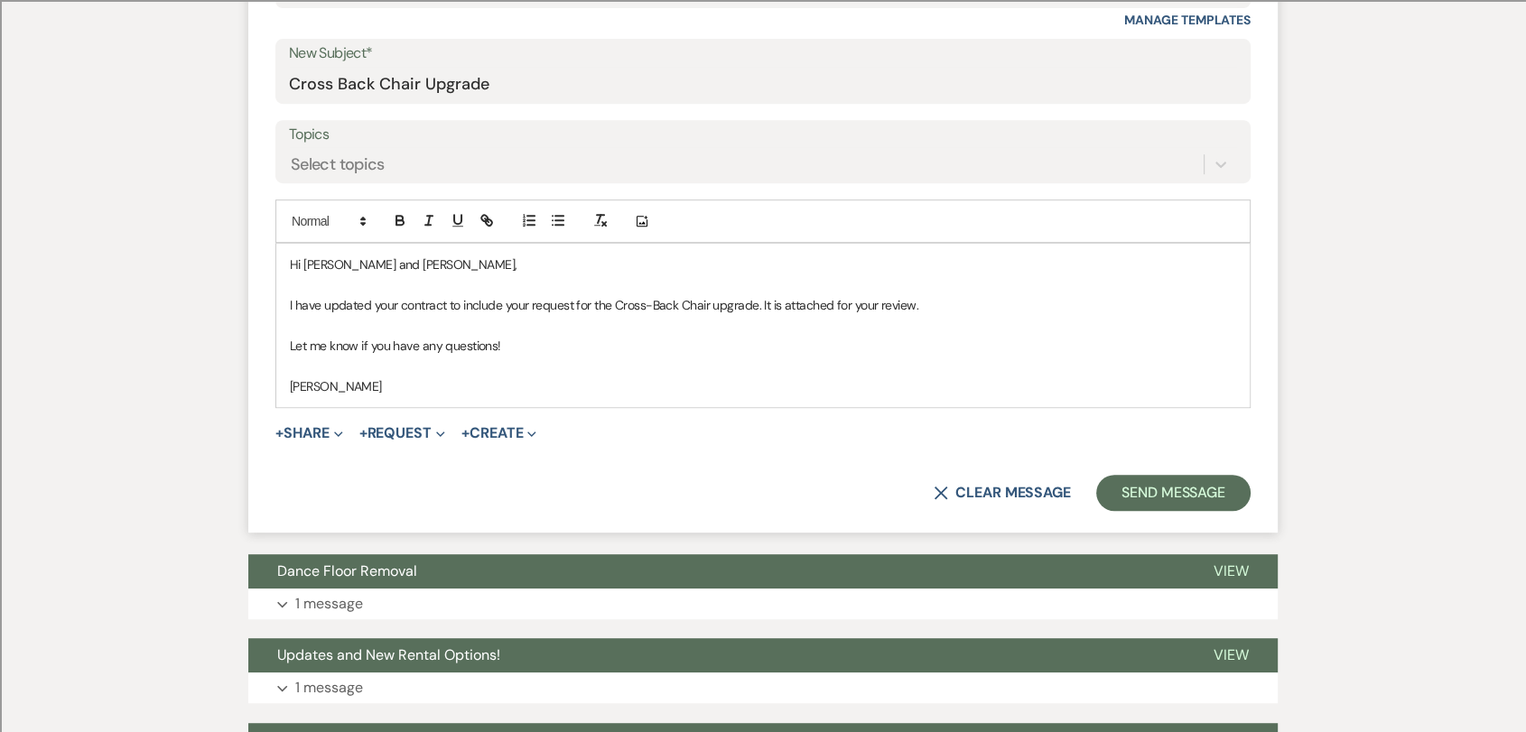
scroll to position [802, 0]
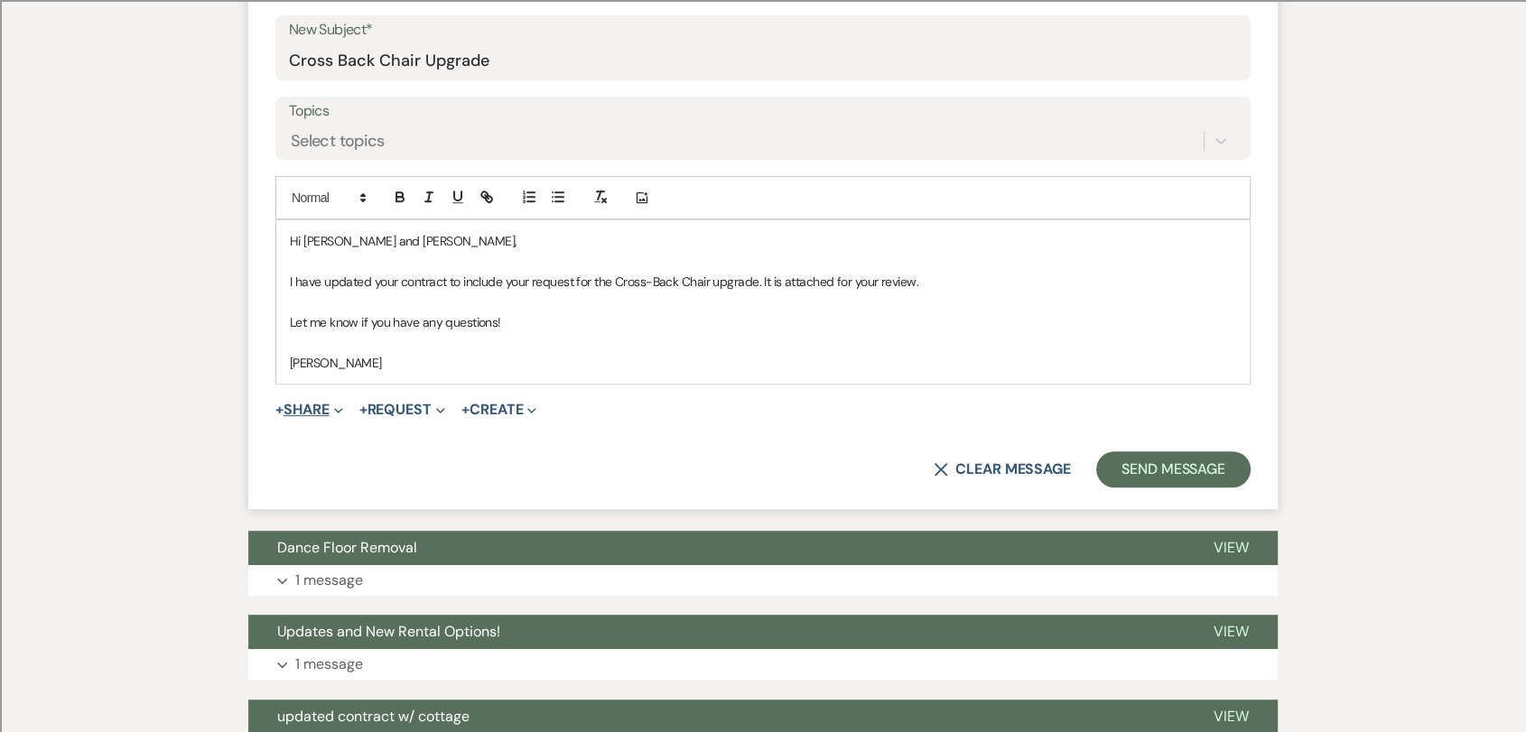
click at [332, 404] on button "+ Share Expand" at bounding box center [309, 410] width 68 height 14
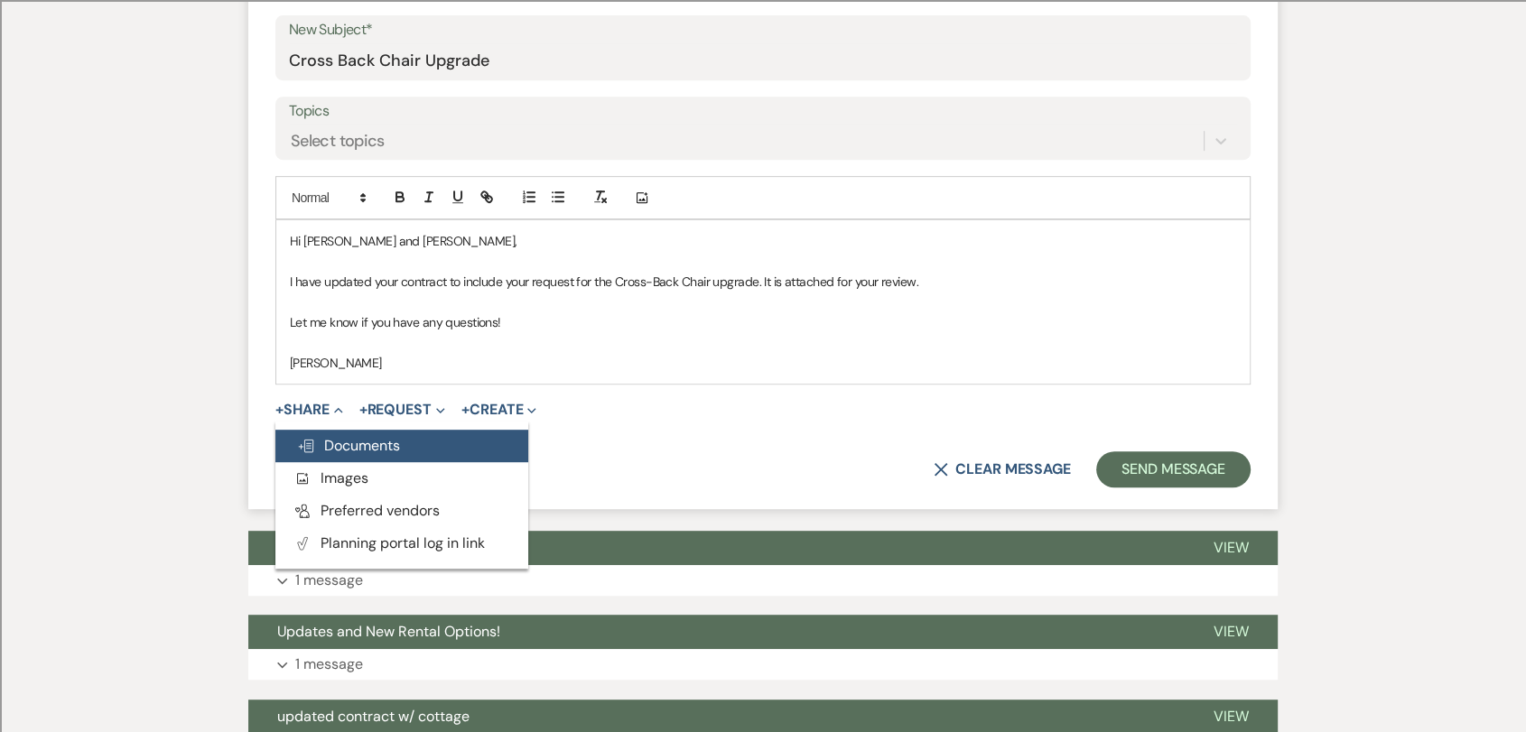
click at [418, 439] on button "Doc Upload Documents" at bounding box center [401, 446] width 253 height 33
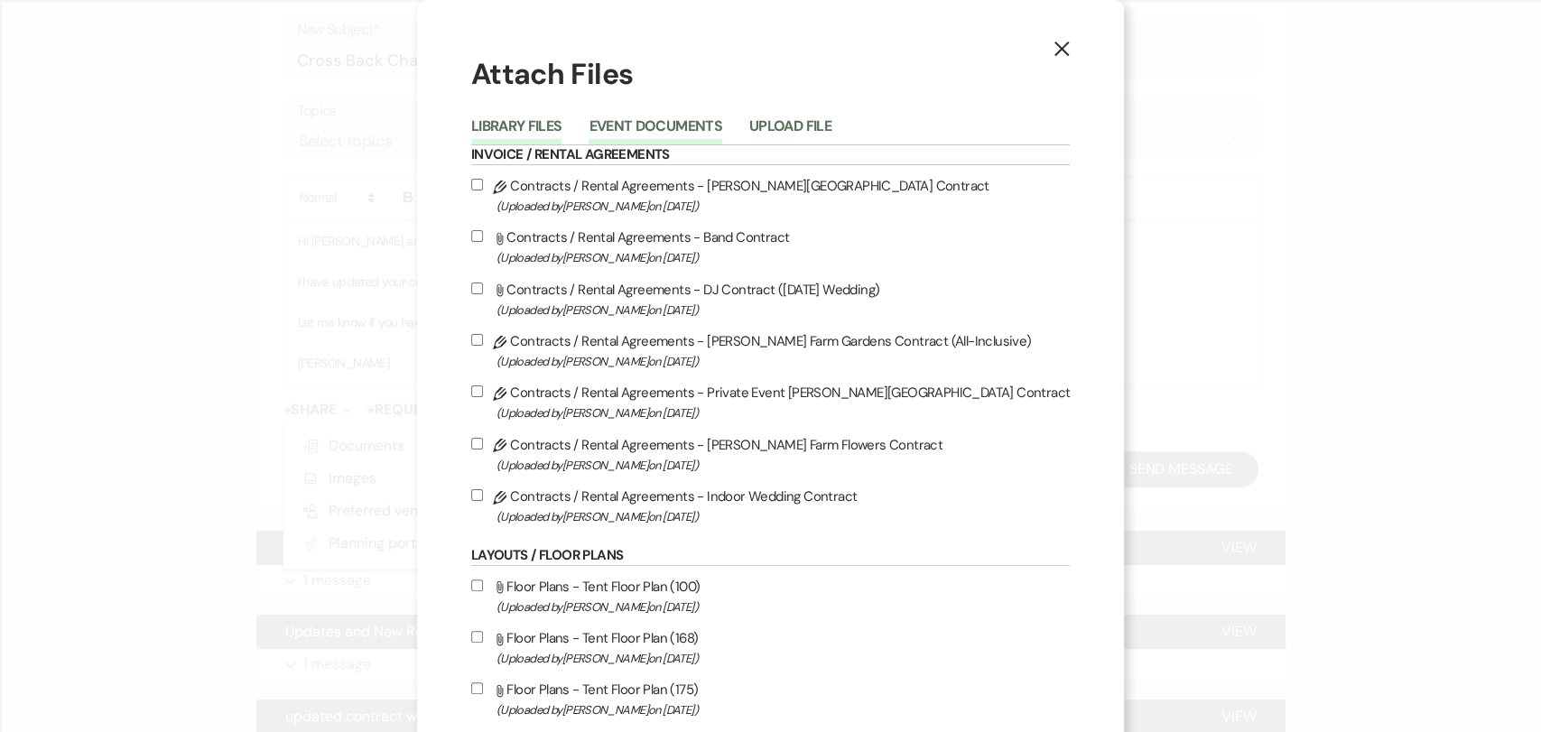
click at [669, 128] on button "Event Documents" at bounding box center [655, 131] width 133 height 25
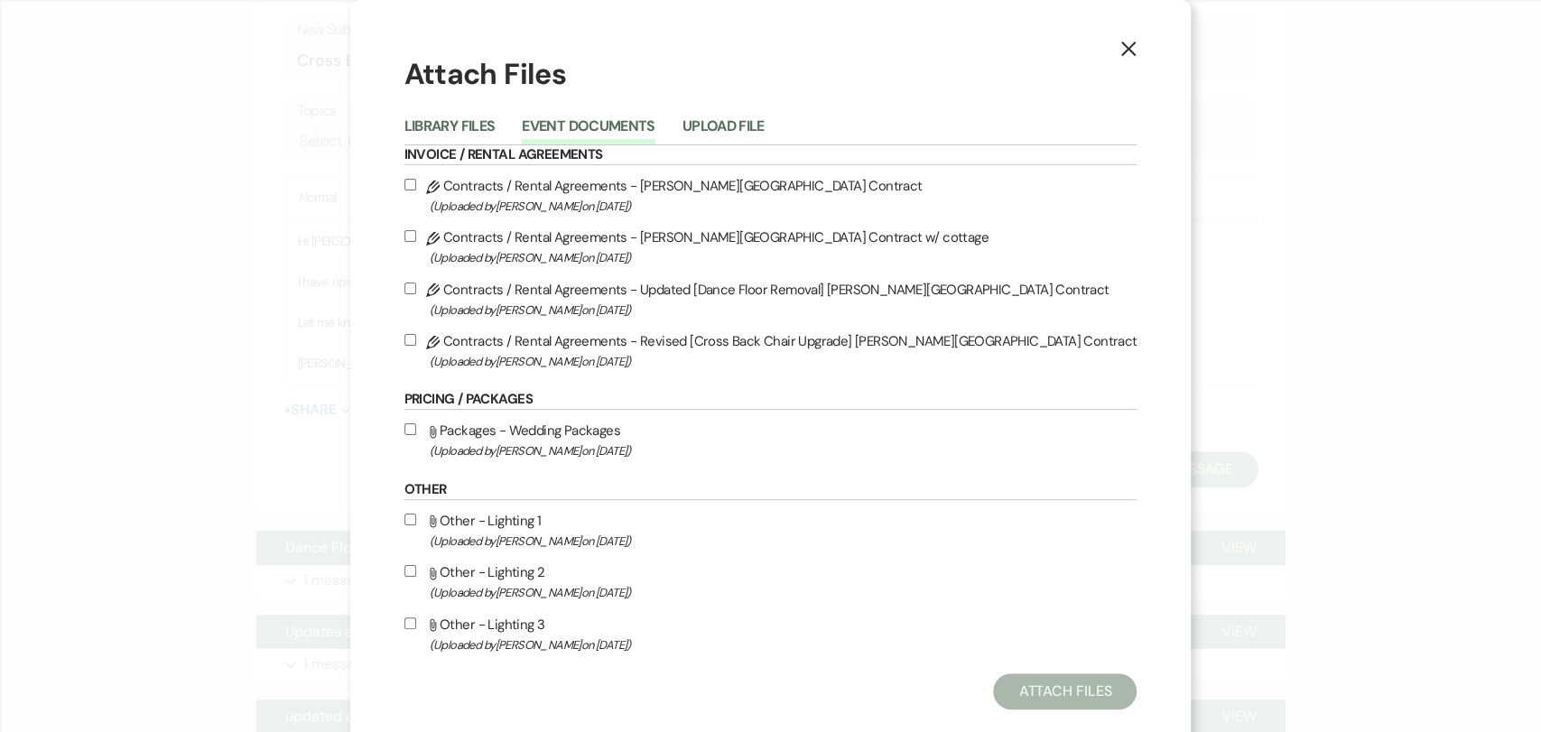
click at [692, 347] on label "Pencil Contracts / Rental Agreements - Revised [Cross Back Chair Upgrade] [PERS…" at bounding box center [770, 351] width 733 height 42
click at [416, 346] on input "Pencil Contracts / Rental Agreements - Revised [Cross Back Chair Upgrade] [PERS…" at bounding box center [410, 340] width 12 height 12
checkbox input "true"
click at [993, 689] on button "Attach Files" at bounding box center [1065, 692] width 144 height 36
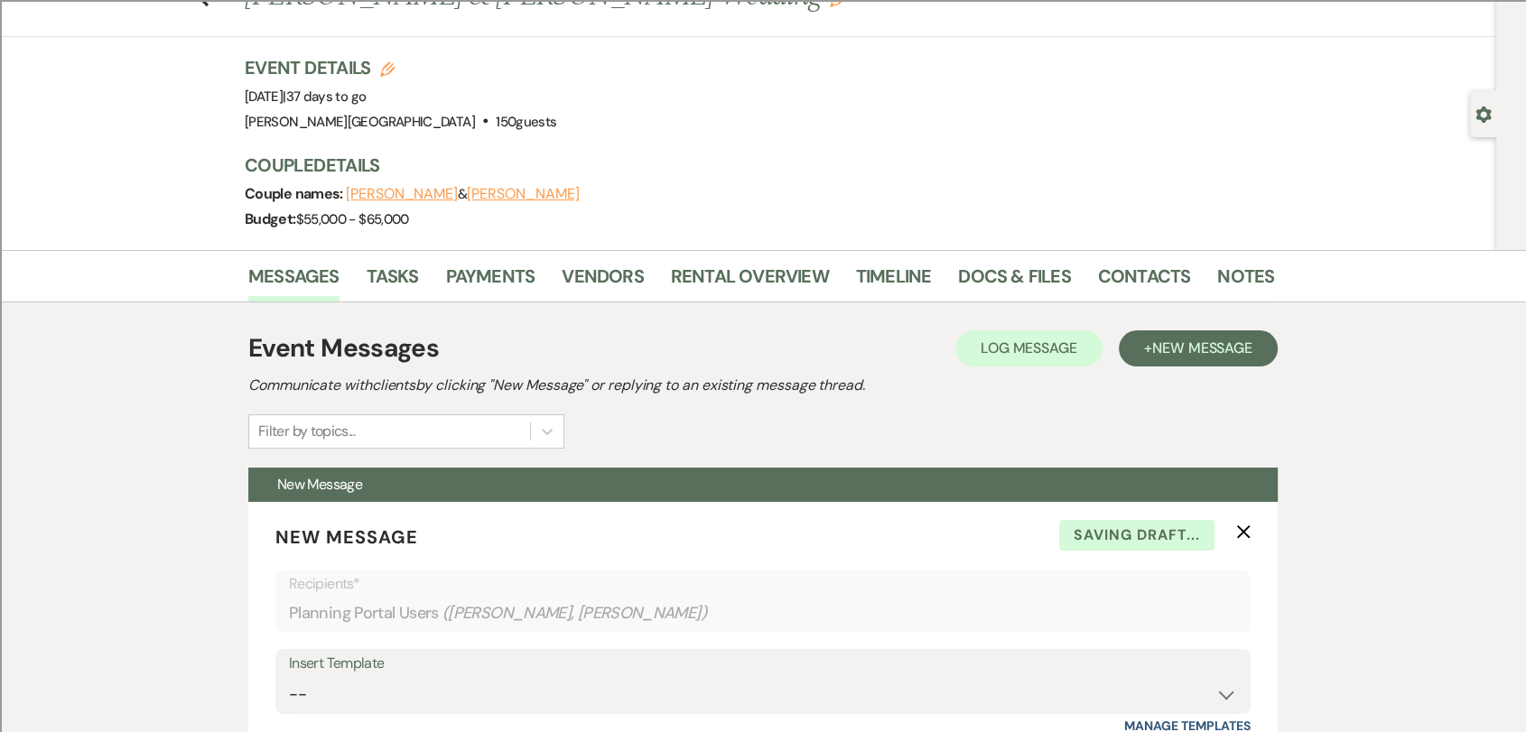
scroll to position [0, 0]
